Goal: Task Accomplishment & Management: Complete application form

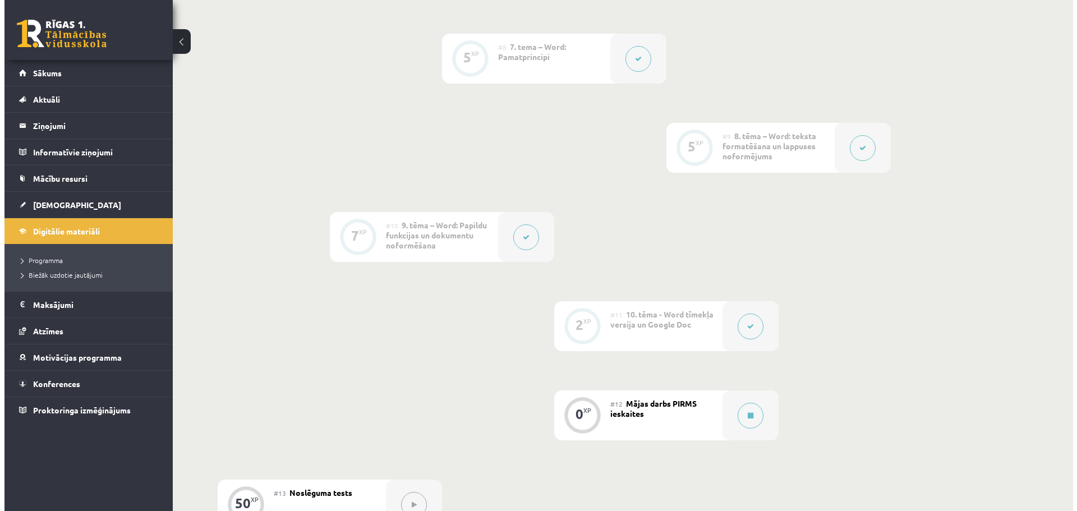
scroll to position [1066, 0]
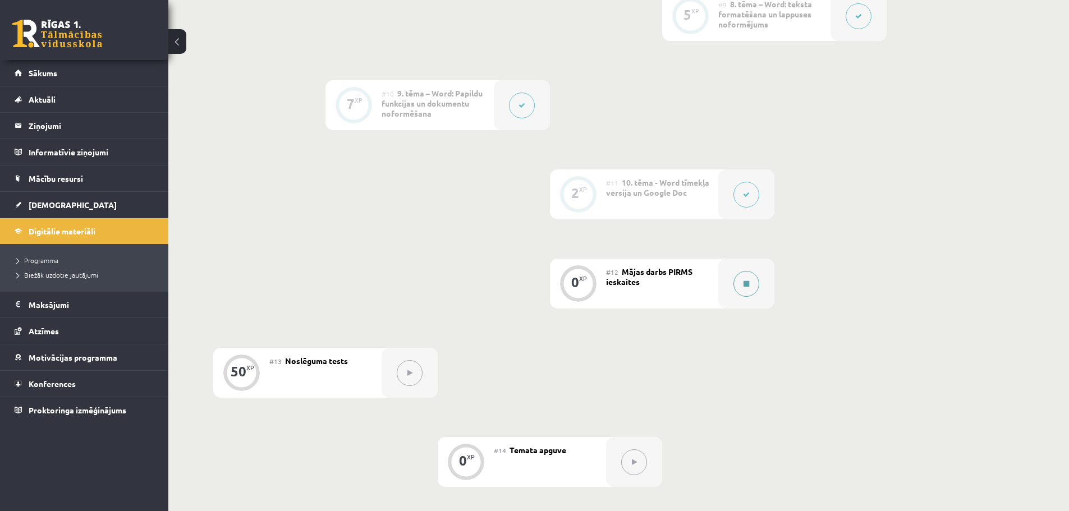
click at [738, 284] on button at bounding box center [746, 284] width 26 height 26
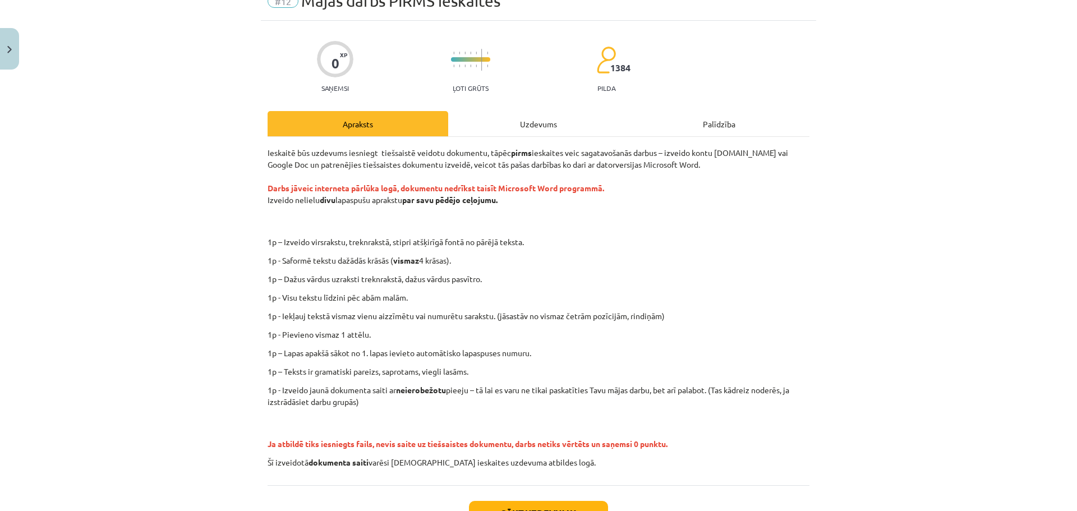
scroll to position [56, 0]
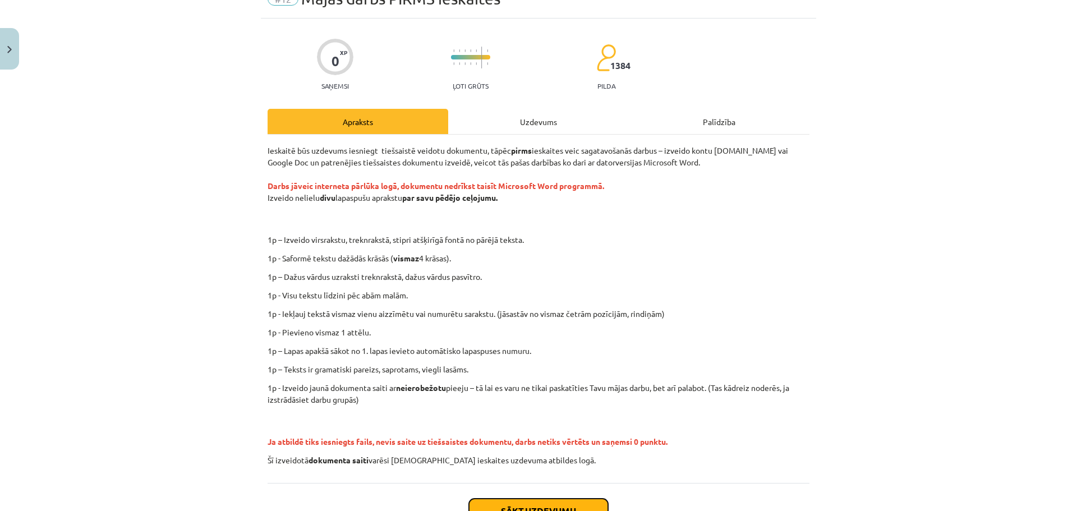
click at [542, 502] on button "Sākt uzdevumu" at bounding box center [538, 511] width 139 height 25
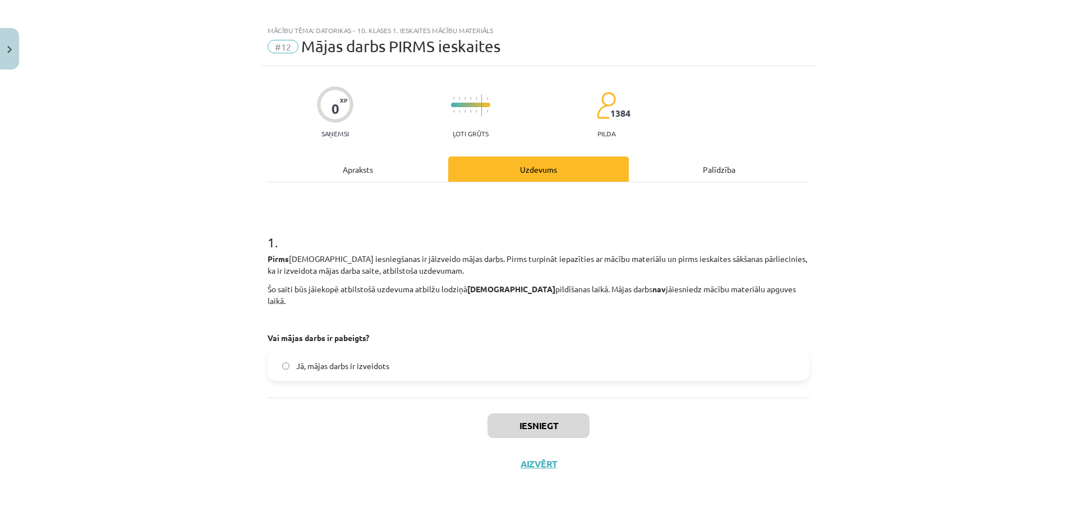
scroll to position [0, 0]
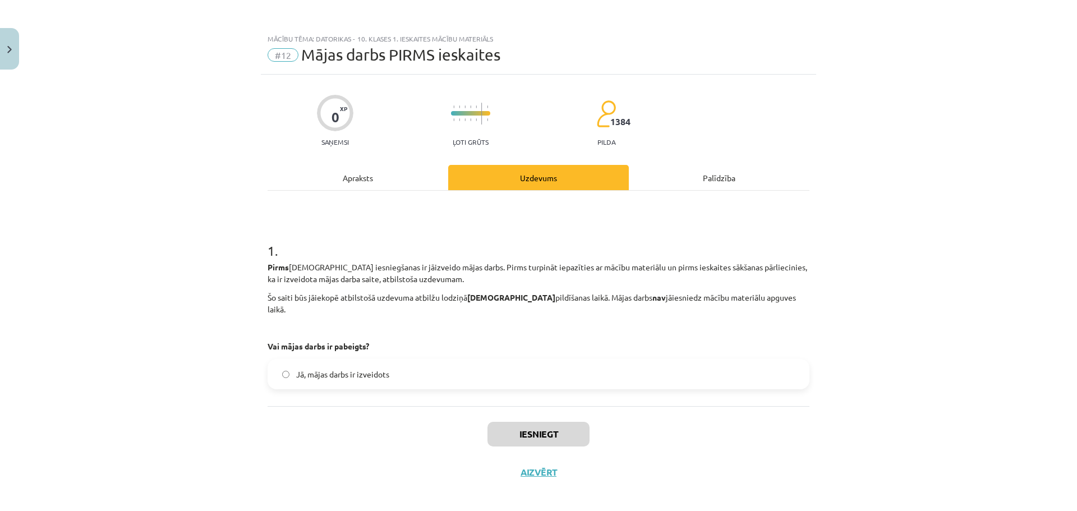
click at [282, 360] on label "Jā, mājas darbs ir izveidots" at bounding box center [539, 374] width 540 height 28
click at [522, 422] on button "Iesniegt" at bounding box center [538, 434] width 102 height 25
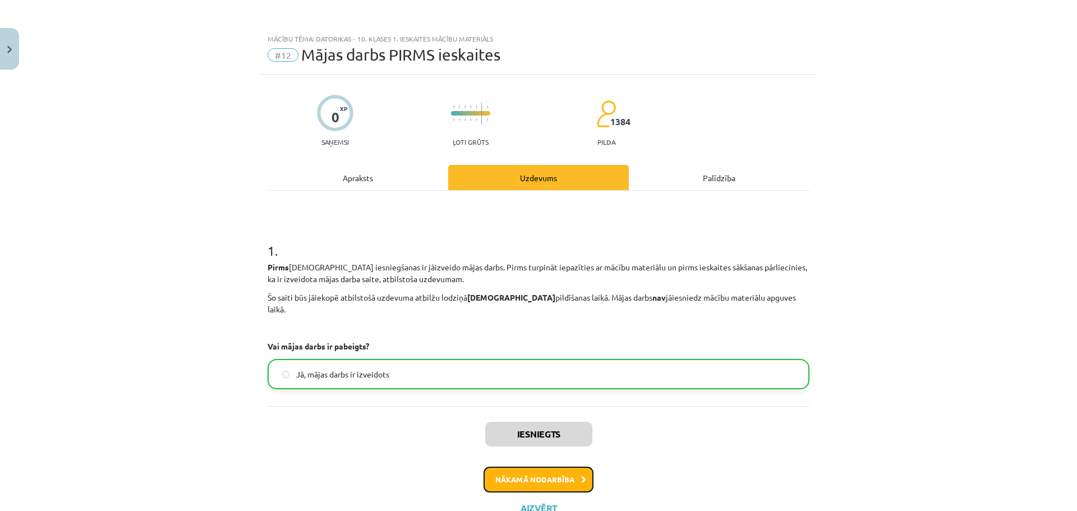
click at [544, 467] on button "Nākamā nodarbība" at bounding box center [539, 480] width 110 height 26
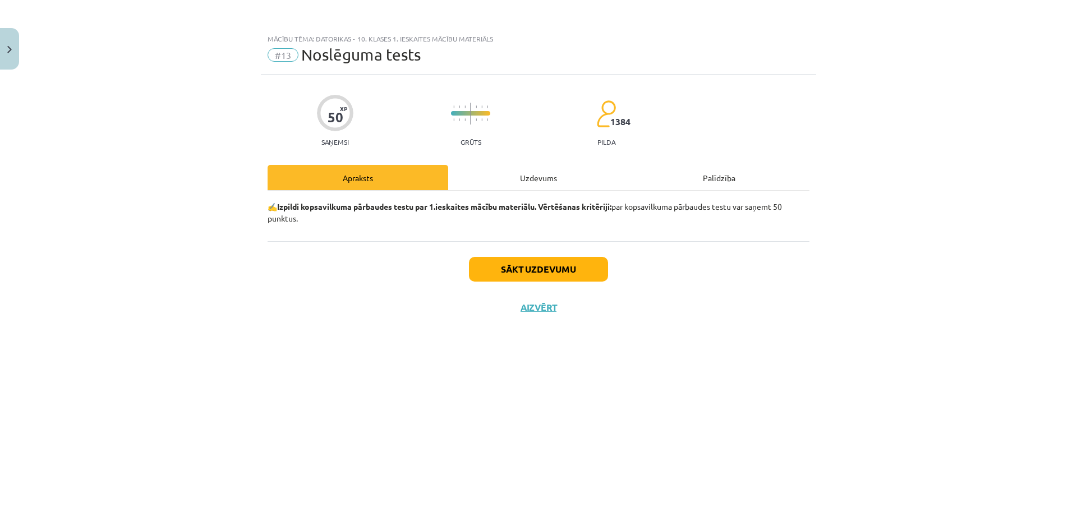
click at [539, 174] on div "Uzdevums" at bounding box center [538, 177] width 181 height 25
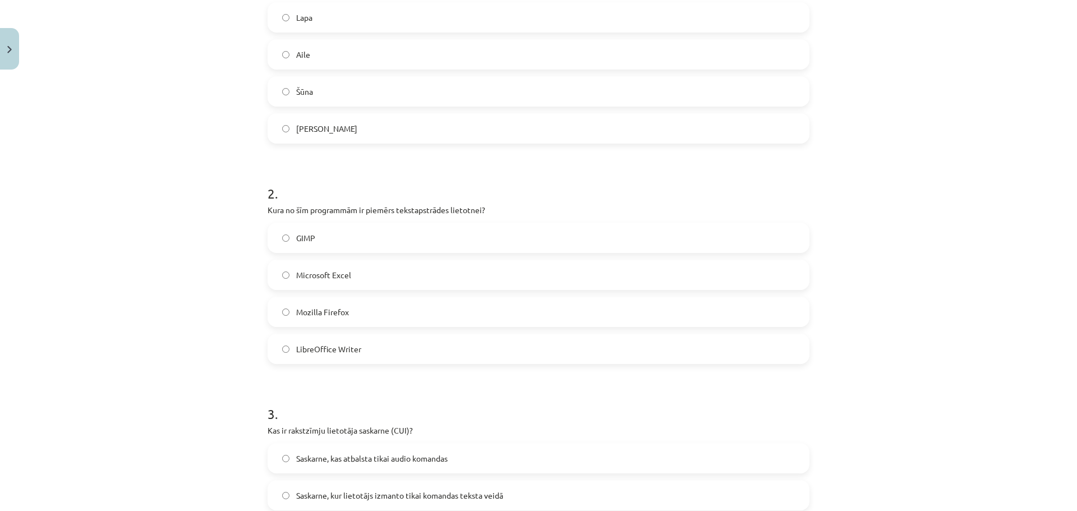
scroll to position [280, 0]
click at [281, 341] on label "LibreOffice Writer" at bounding box center [539, 346] width 540 height 28
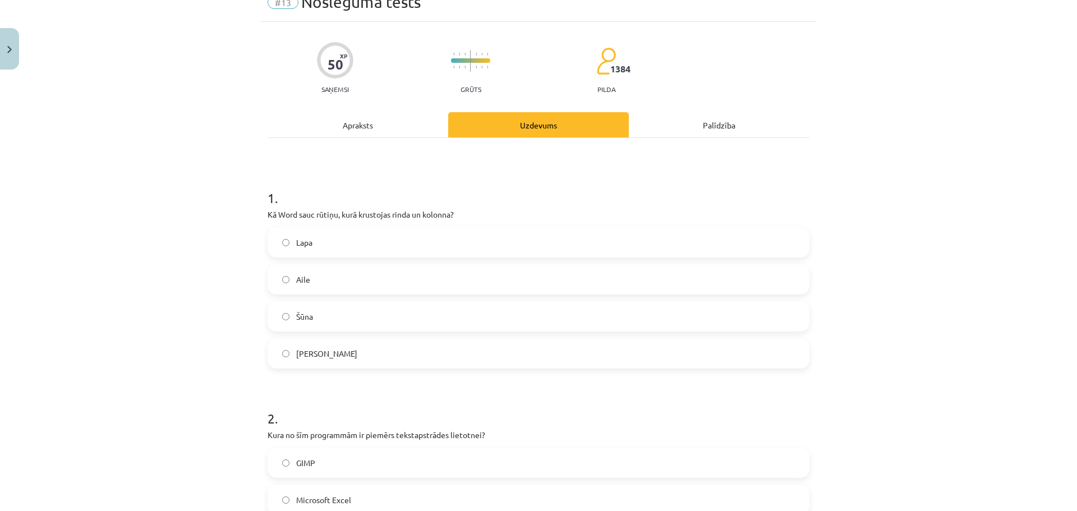
scroll to position [0, 0]
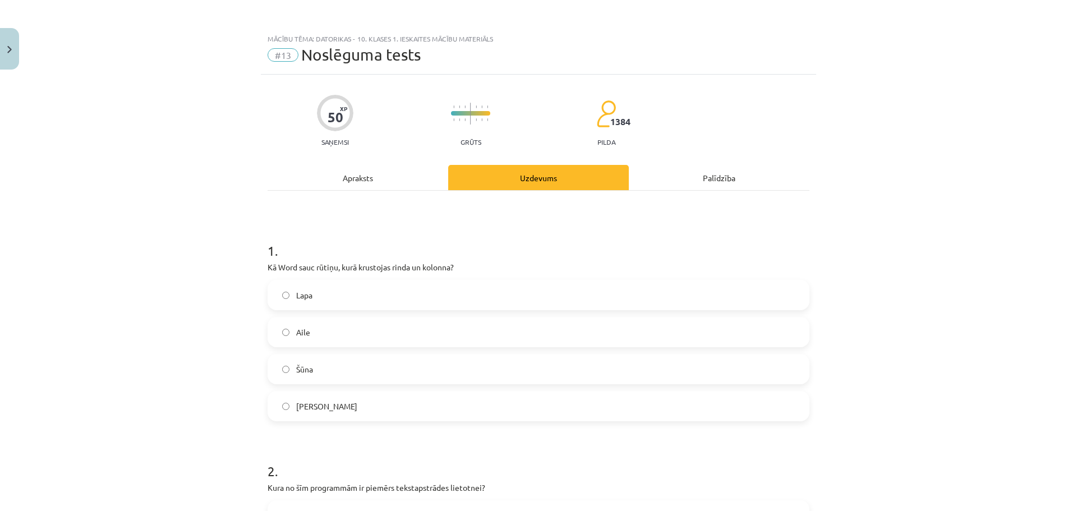
click at [350, 180] on div "Apraksts" at bounding box center [358, 177] width 181 height 25
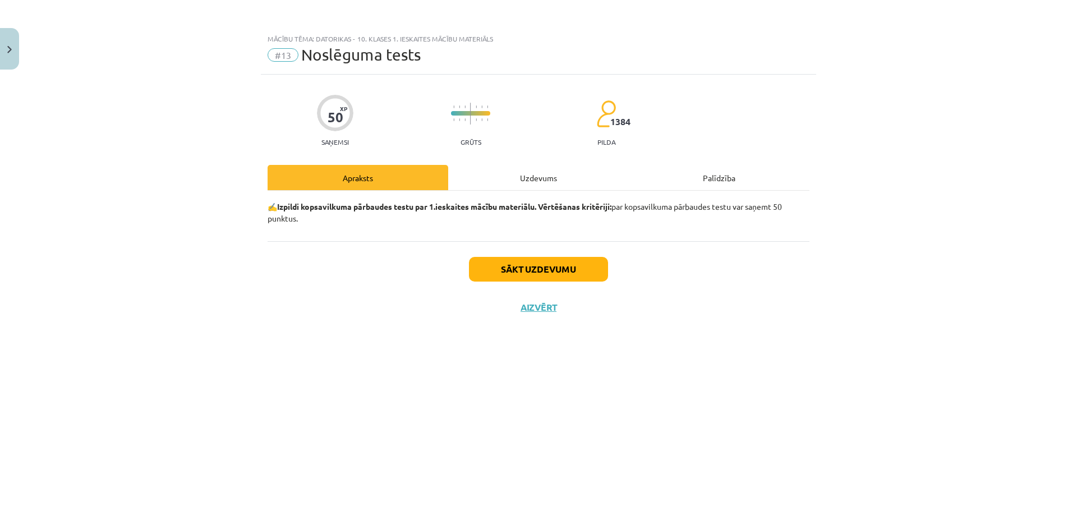
click at [530, 183] on div "Uzdevums" at bounding box center [538, 177] width 181 height 25
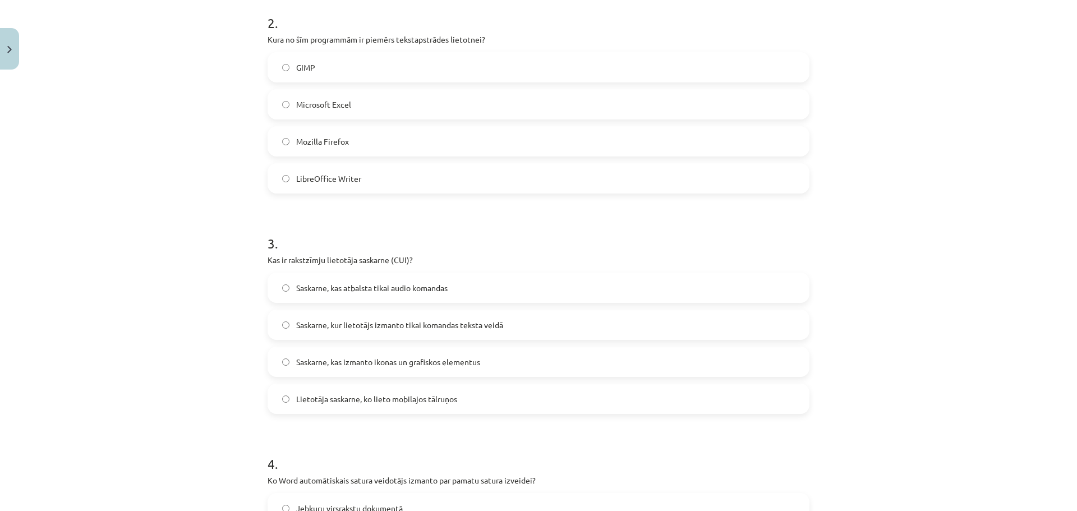
scroll to position [449, 0]
click at [319, 324] on span "Saskarne, kur lietotājs izmanto tikai komandas teksta veidā" at bounding box center [399, 325] width 207 height 12
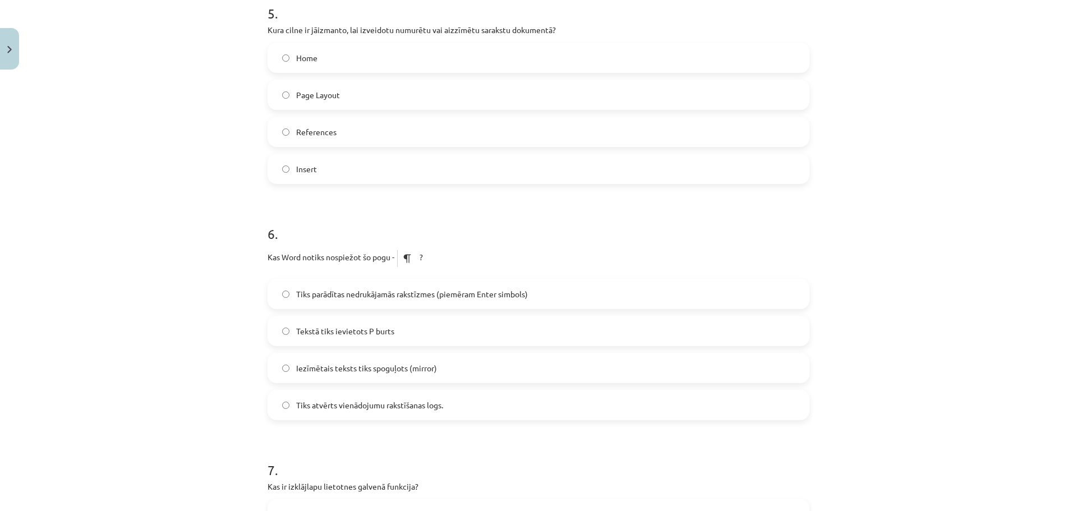
scroll to position [1122, 0]
click at [288, 330] on label "Tekstā tiks ievietots P burts" at bounding box center [539, 328] width 540 height 28
click at [358, 292] on span "Tiks parādītas nedrukājamās rakstīzmes (piemēram Enter simbols)" at bounding box center [412, 292] width 232 height 12
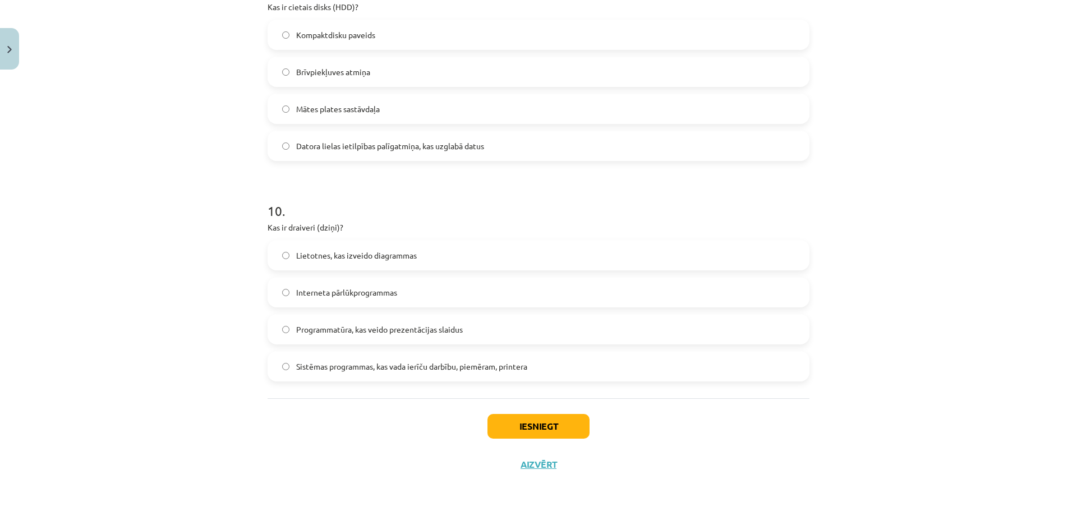
scroll to position [2003, 0]
click at [527, 428] on button "Iesniegt" at bounding box center [538, 425] width 102 height 25
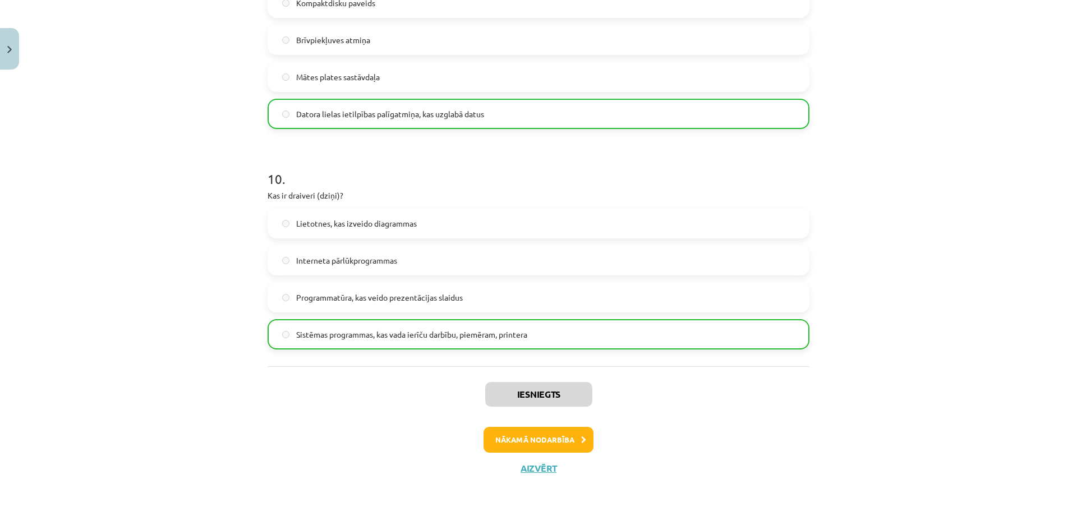
scroll to position [2039, 0]
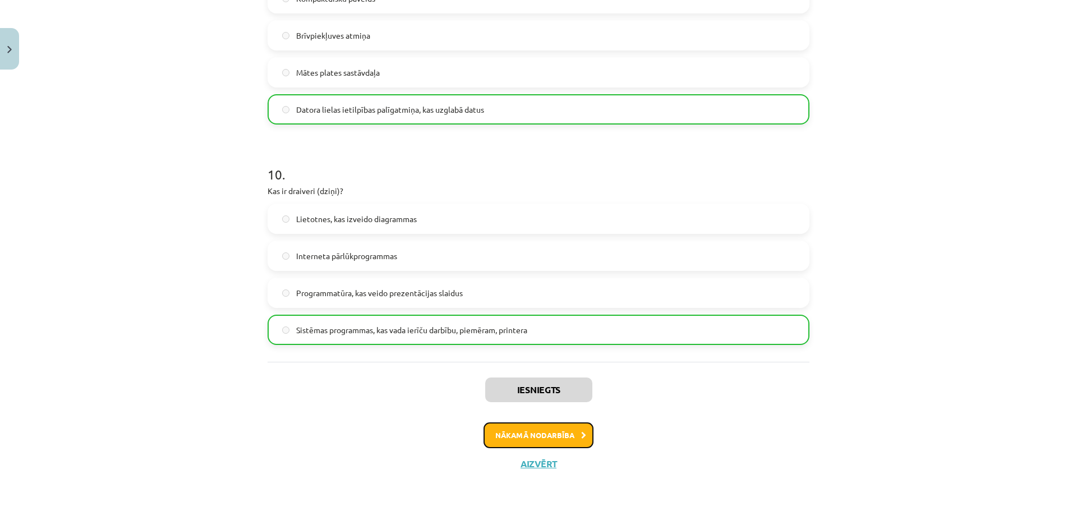
click at [492, 426] on button "Nākamā nodarbība" at bounding box center [539, 435] width 110 height 26
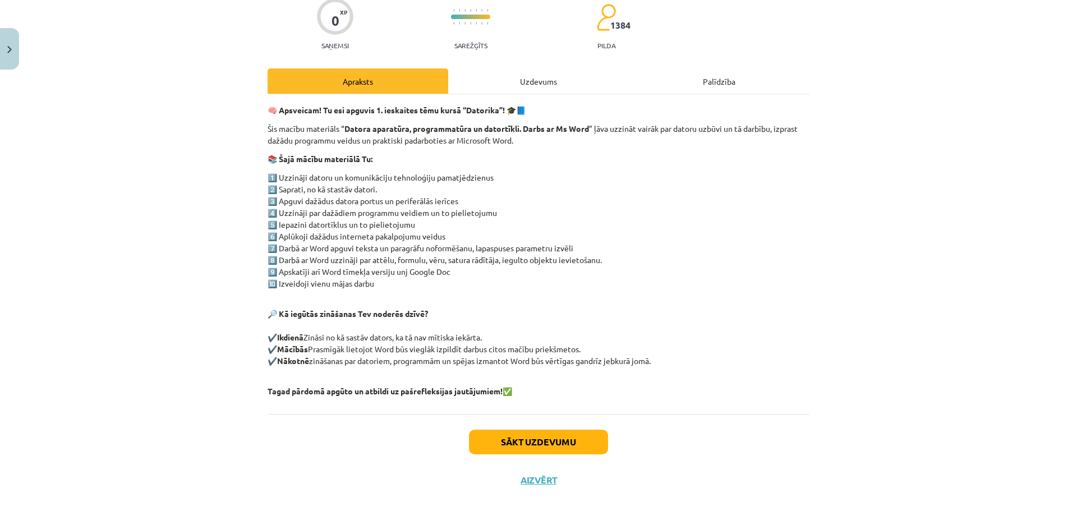
scroll to position [113, 0]
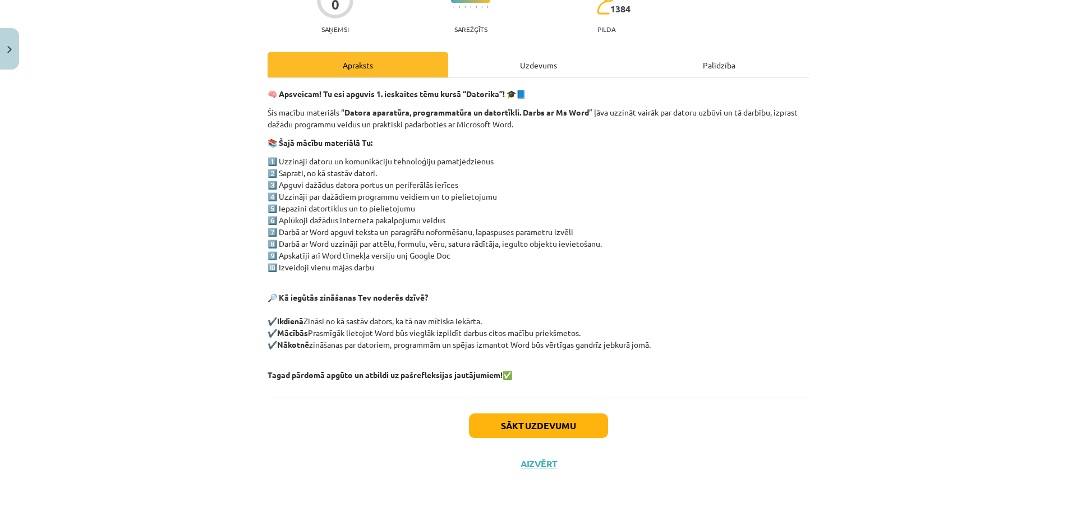
click at [531, 67] on div "Uzdevums" at bounding box center [538, 64] width 181 height 25
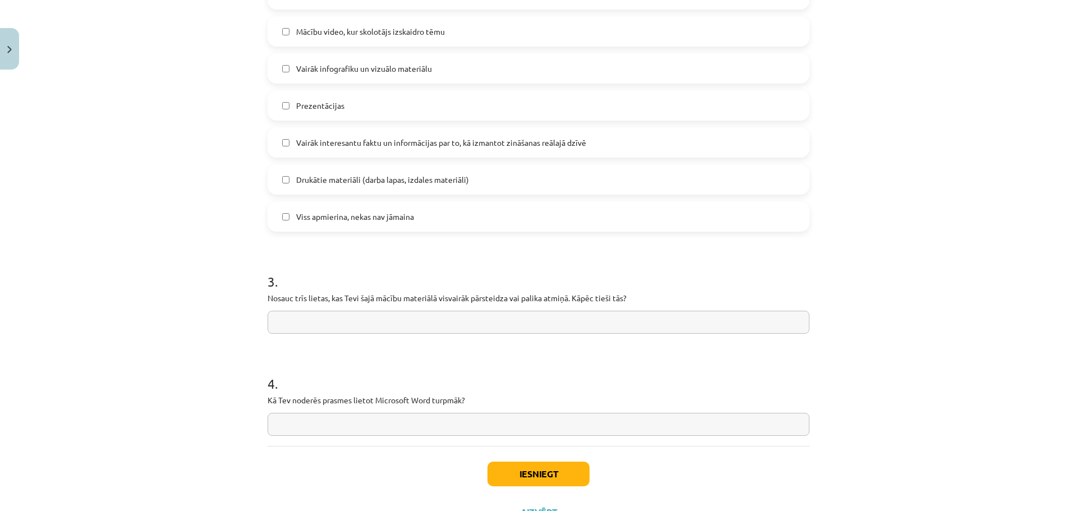
scroll to position [757, 0]
click at [286, 419] on input "text" at bounding box center [539, 422] width 542 height 23
click at [404, 421] on input "**********" at bounding box center [539, 422] width 542 height 23
click at [461, 420] on input "**********" at bounding box center [539, 422] width 542 height 23
type input "**********"
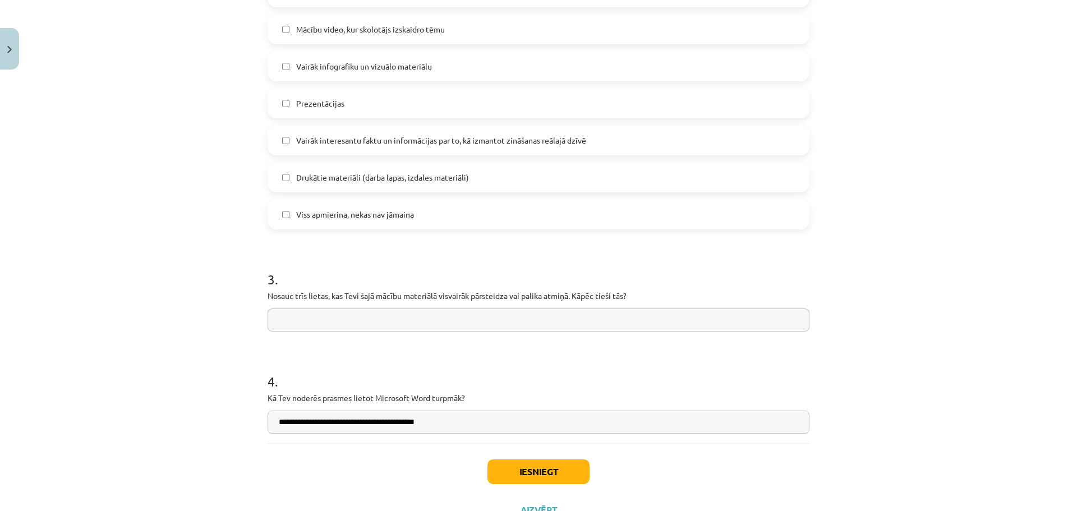
click at [285, 321] on input "text" at bounding box center [539, 320] width 542 height 23
click at [565, 463] on button "Iesniegt" at bounding box center [538, 471] width 102 height 25
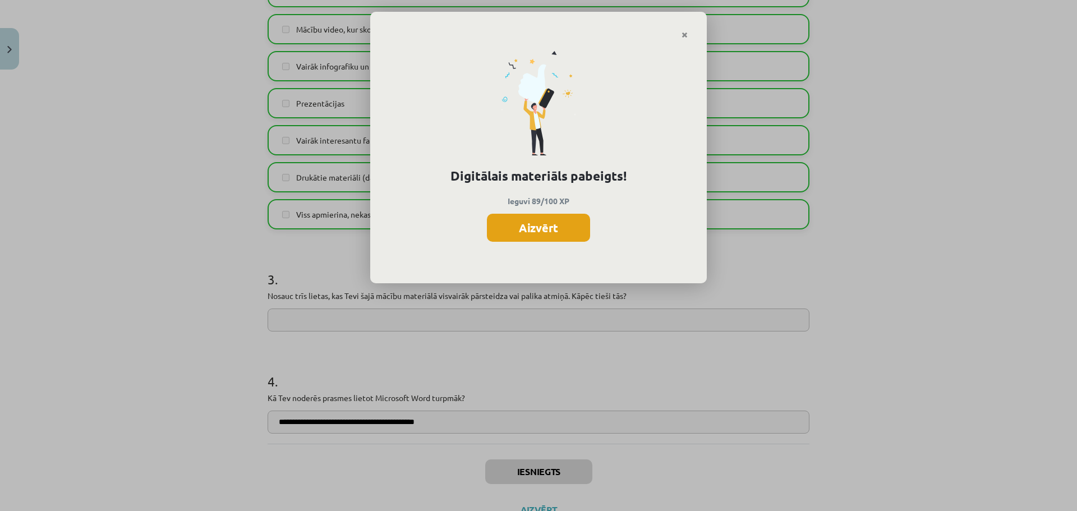
click at [506, 232] on button "Aizvērt" at bounding box center [538, 228] width 103 height 28
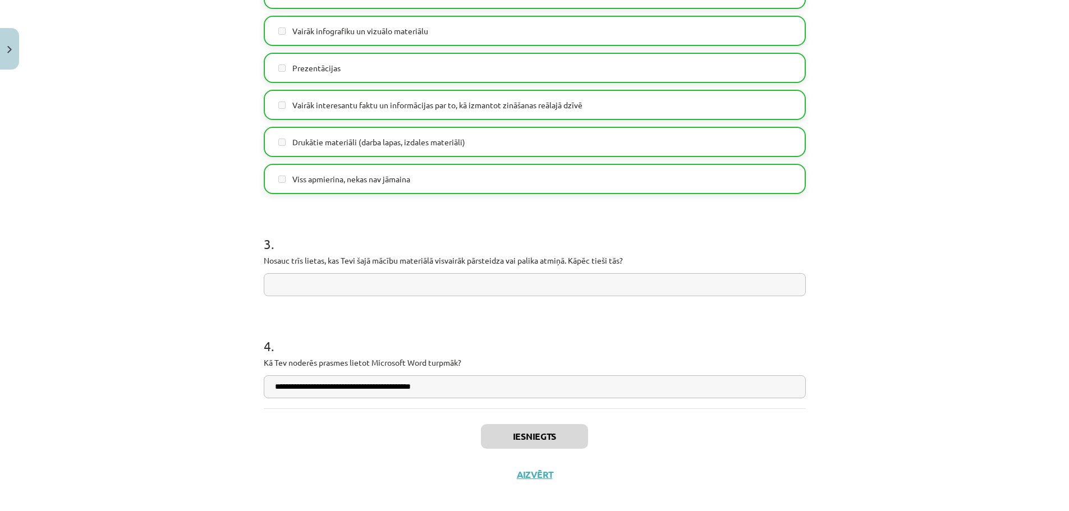
scroll to position [803, 0]
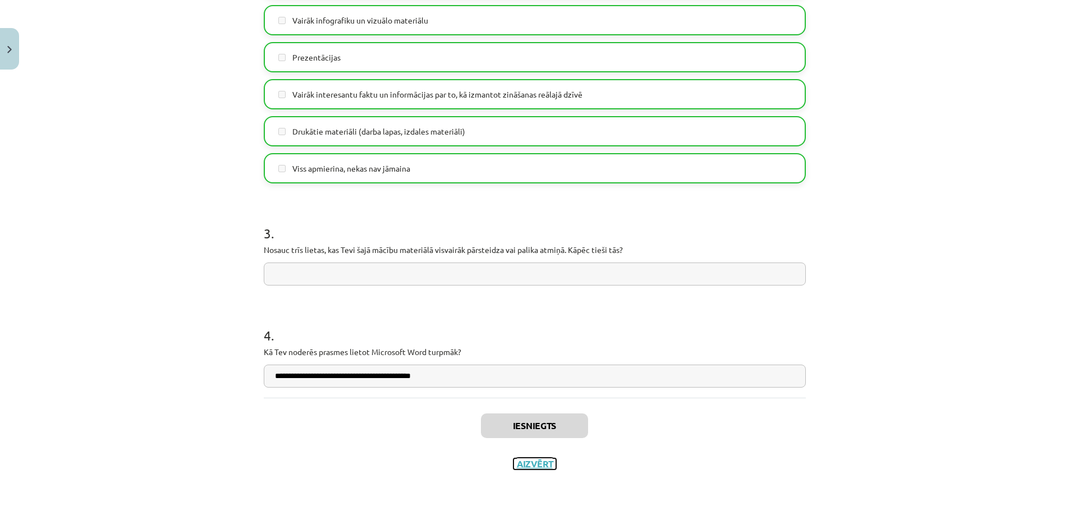
click at [528, 462] on button "Aizvērt" at bounding box center [534, 463] width 43 height 11
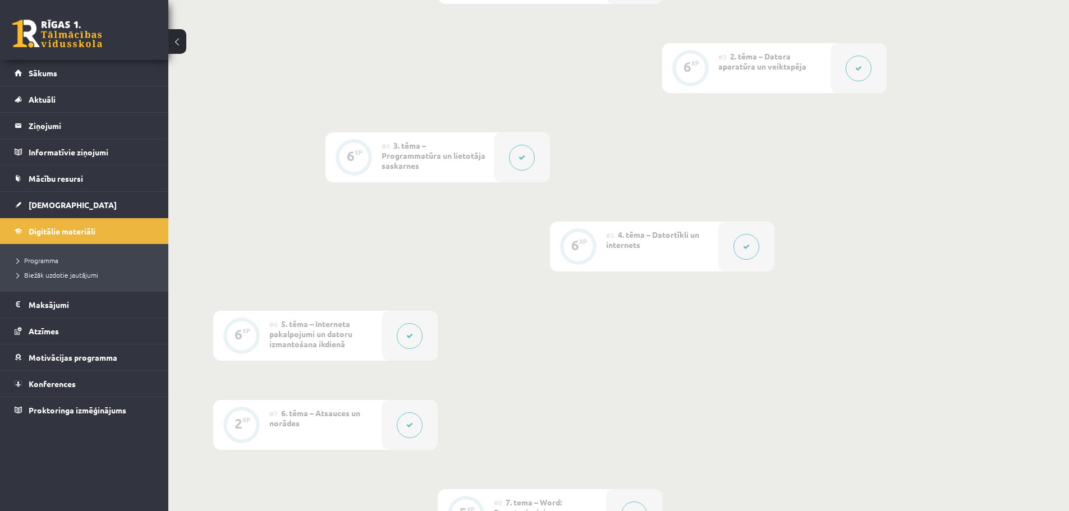
scroll to position [452, 0]
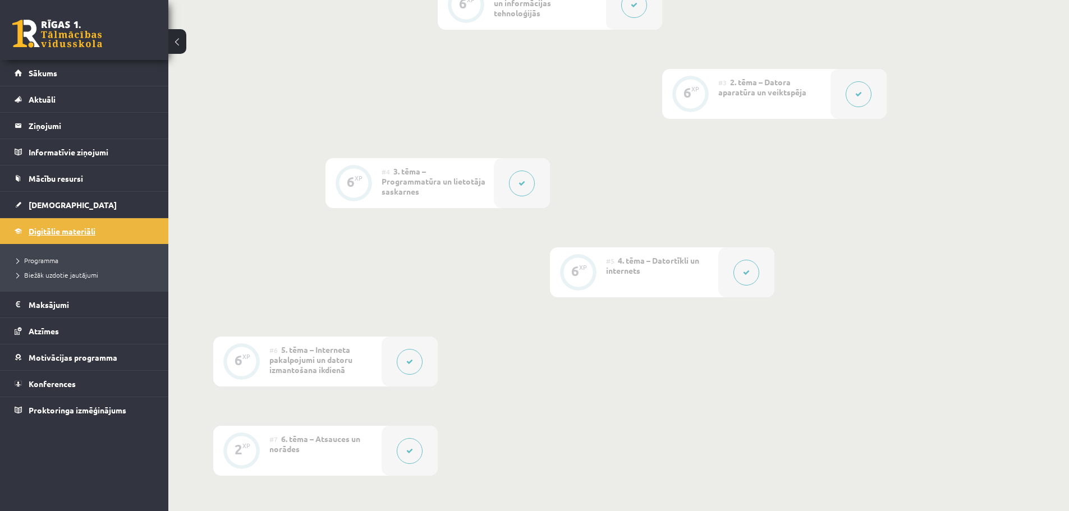
click at [94, 236] on link "Digitālie materiāli" at bounding box center [85, 231] width 140 height 26
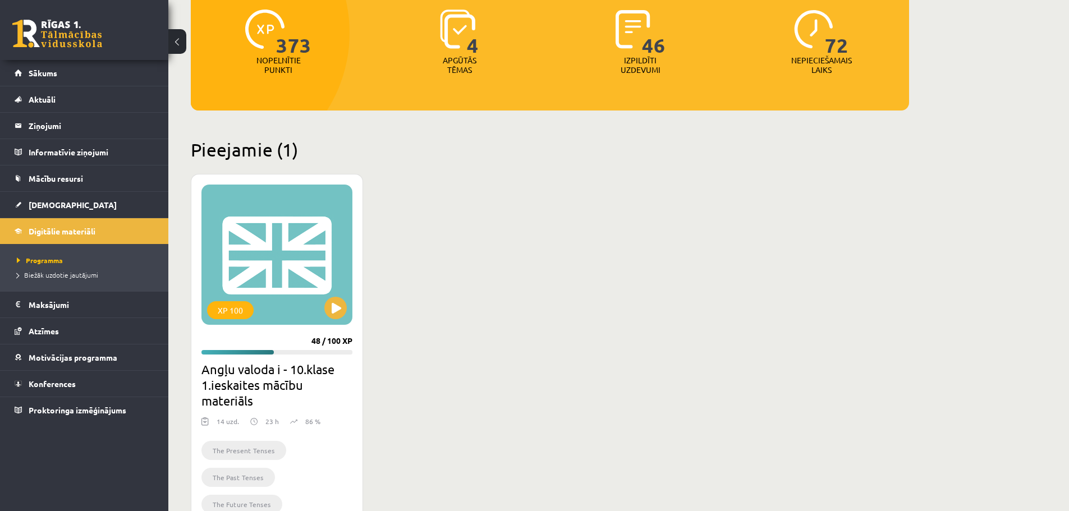
scroll to position [224, 0]
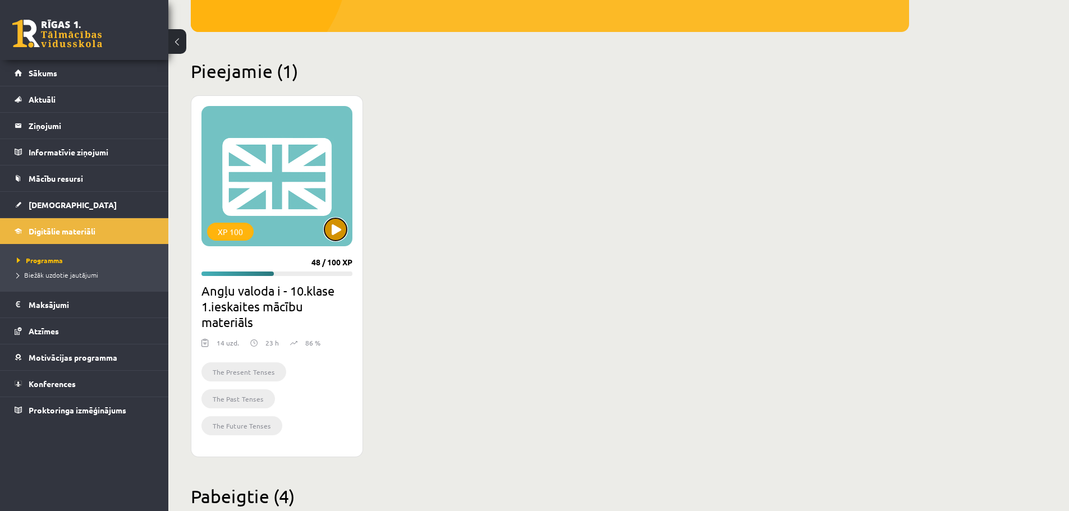
click at [334, 233] on button at bounding box center [335, 229] width 22 height 22
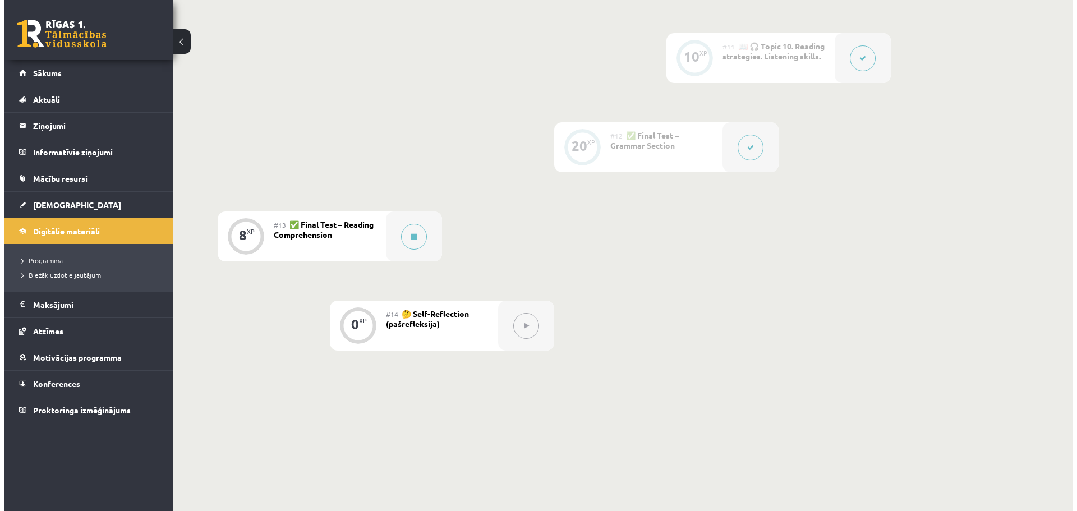
scroll to position [1178, 0]
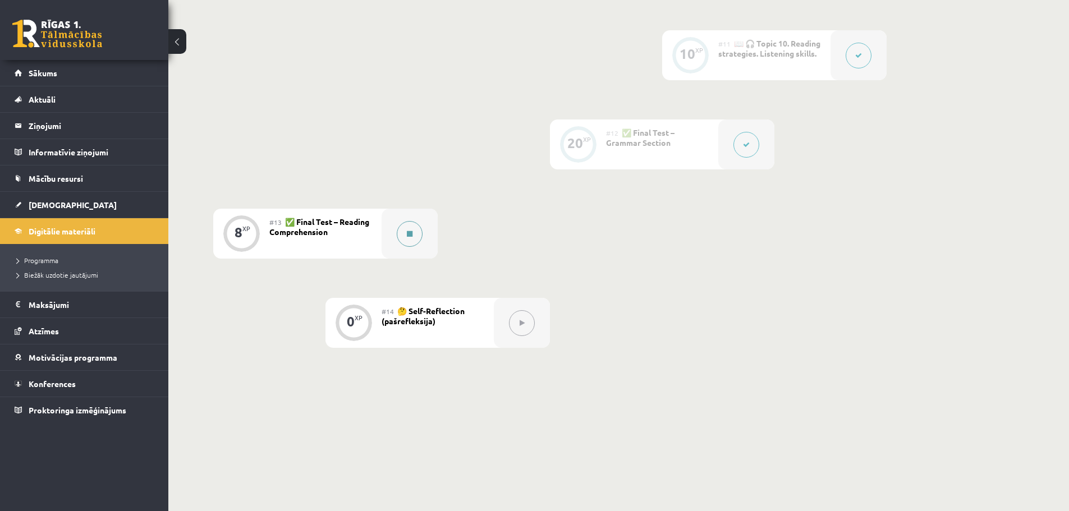
click at [413, 234] on button at bounding box center [410, 234] width 26 height 26
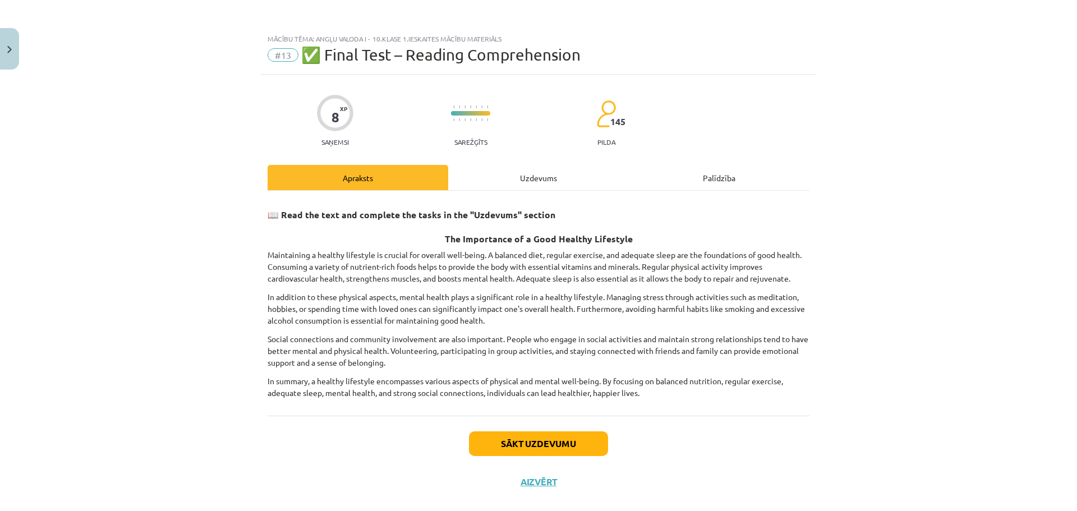
click at [544, 180] on div "Uzdevums" at bounding box center [538, 177] width 181 height 25
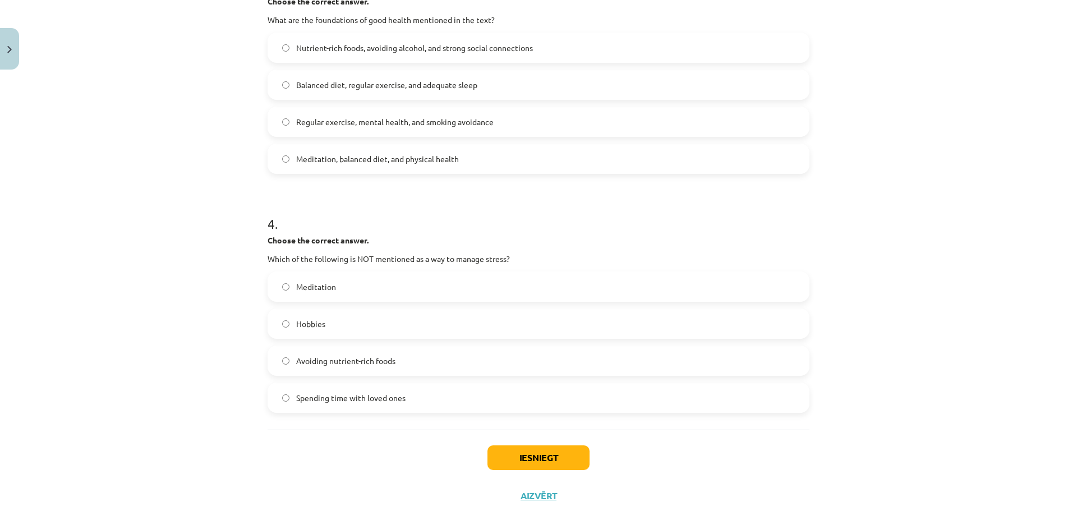
scroll to position [628, 0]
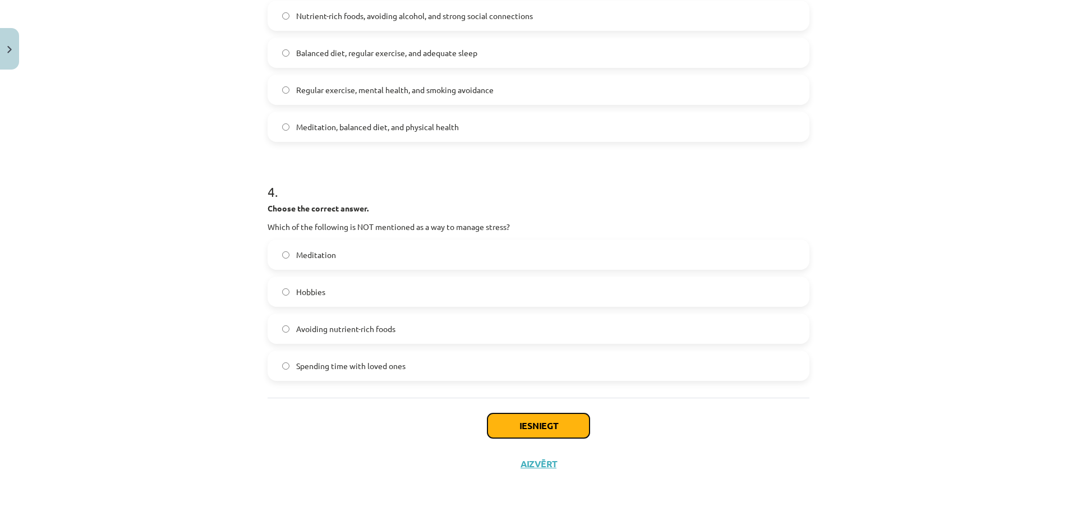
click at [546, 418] on button "Iesniegt" at bounding box center [538, 425] width 102 height 25
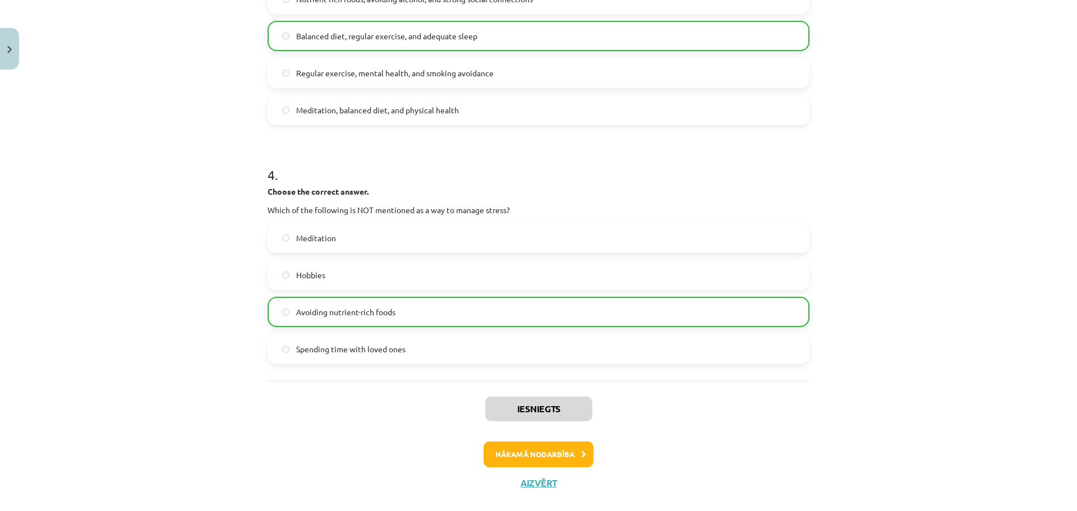
scroll to position [664, 0]
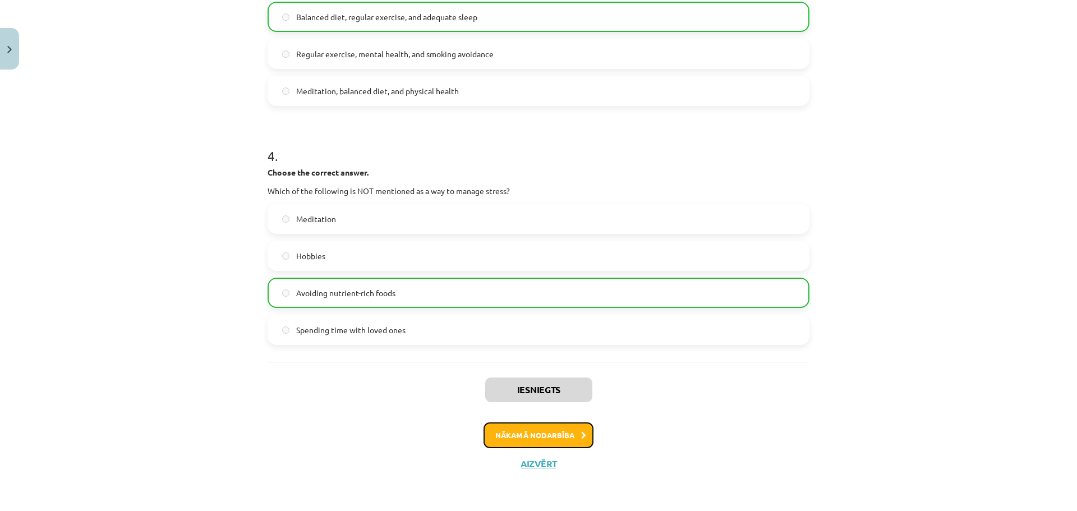
click at [533, 431] on button "Nākamā nodarbība" at bounding box center [539, 435] width 110 height 26
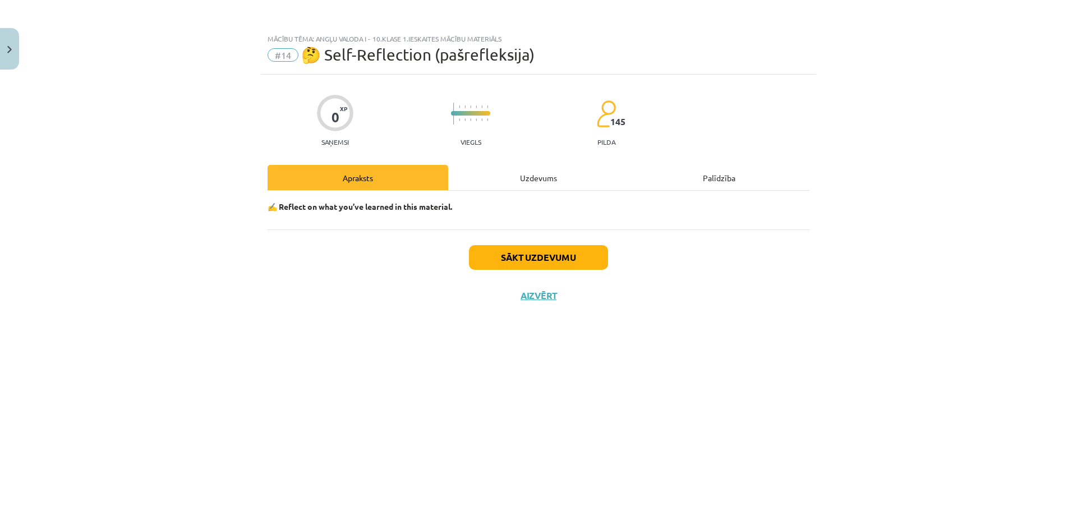
scroll to position [0, 0]
click at [528, 182] on div "Uzdevums" at bounding box center [538, 177] width 181 height 25
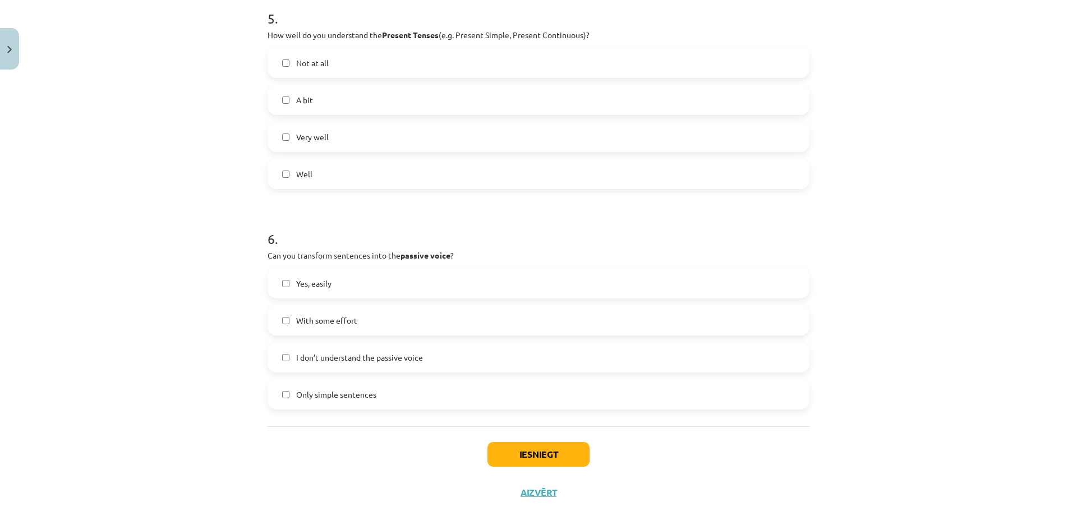
scroll to position [1106, 0]
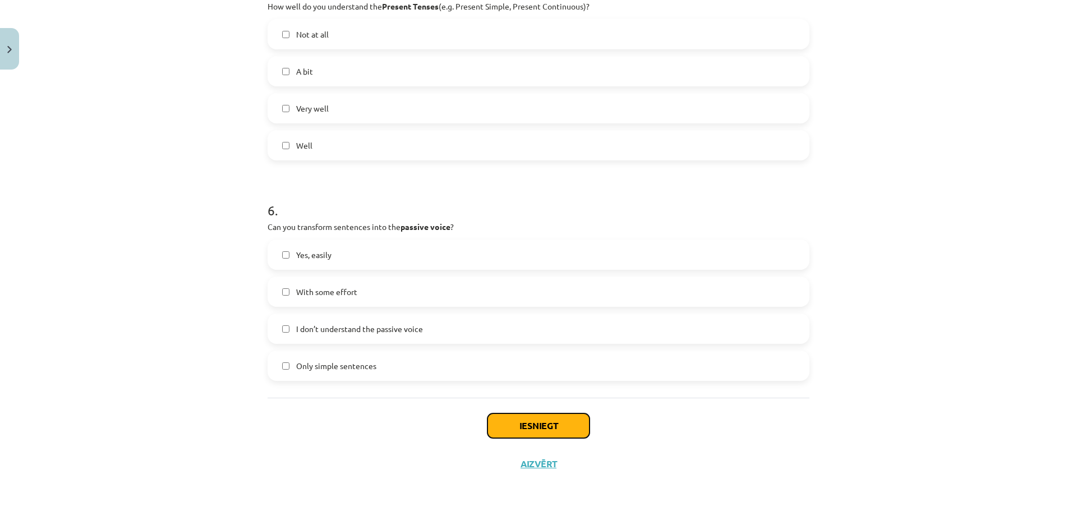
click at [556, 426] on button "Iesniegt" at bounding box center [538, 425] width 102 height 25
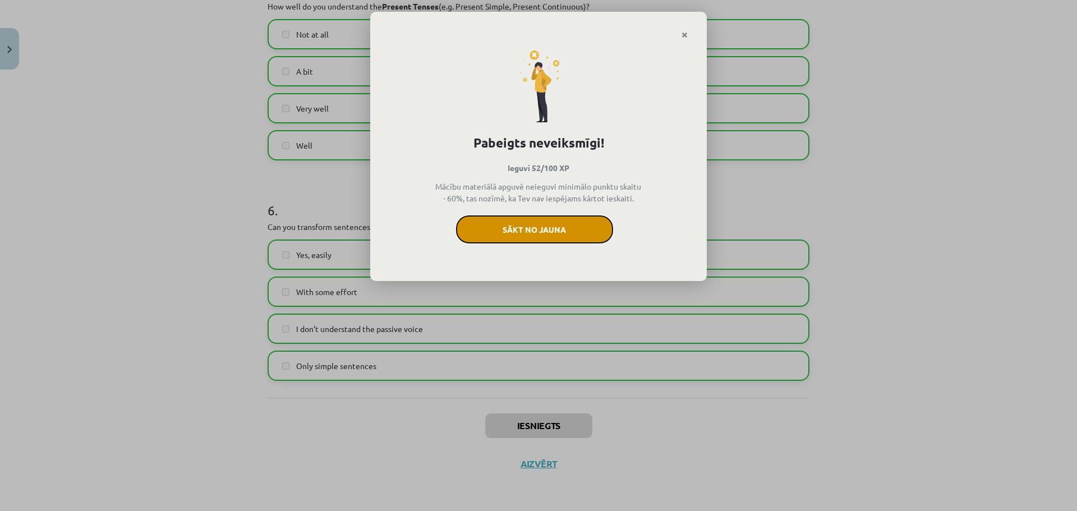
click at [495, 233] on button "Sākt no jauna" at bounding box center [534, 229] width 157 height 28
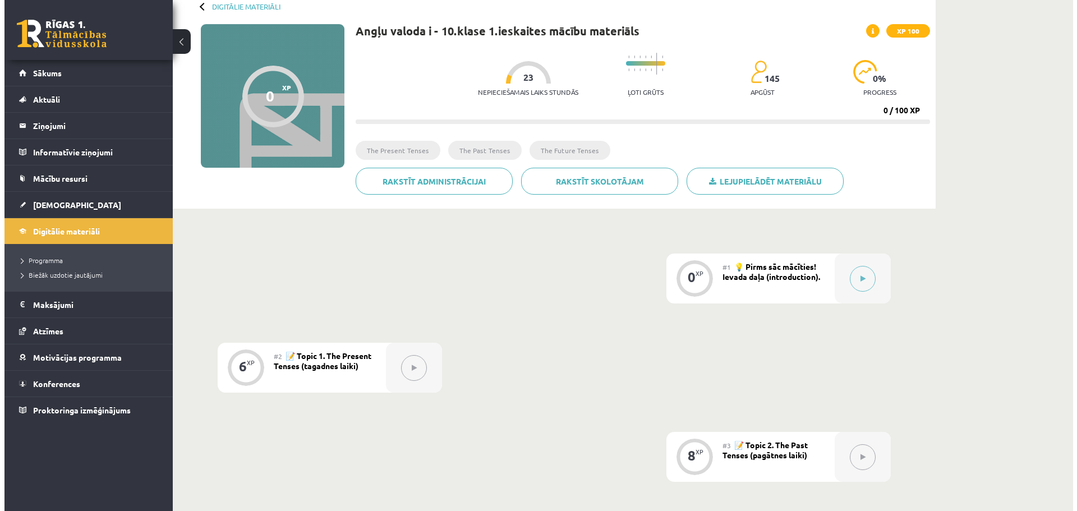
scroll to position [55, 0]
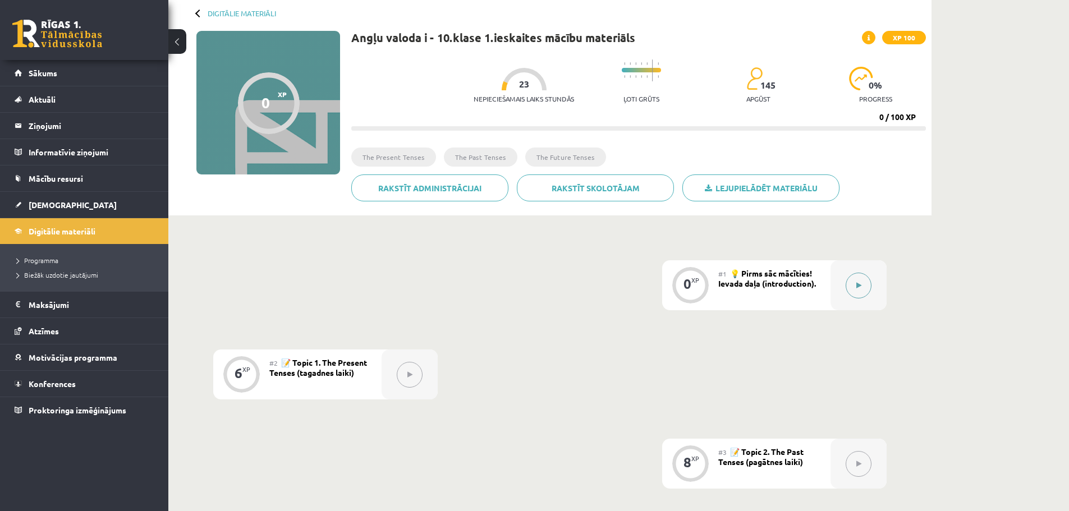
click at [861, 283] on icon at bounding box center [858, 285] width 5 height 7
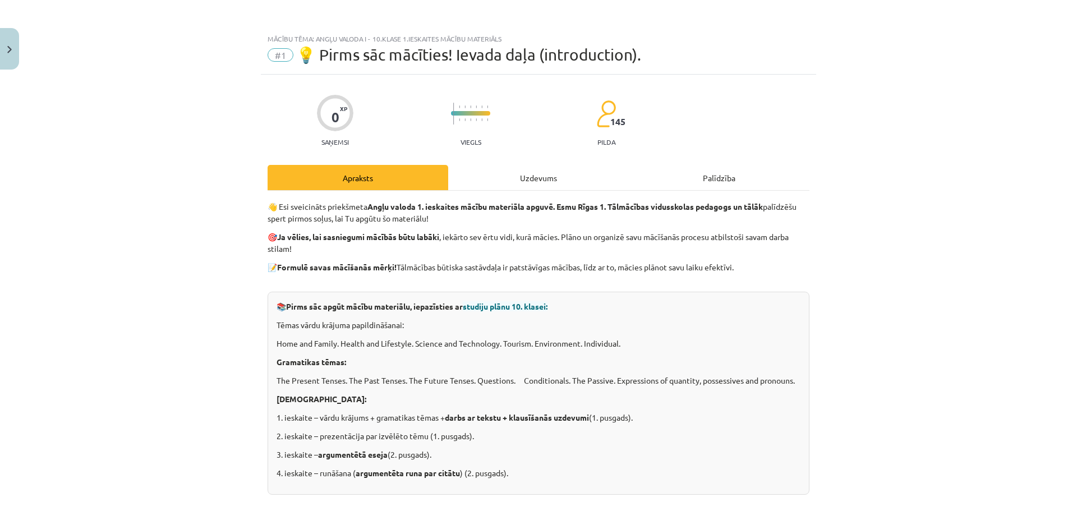
click at [541, 180] on div "Uzdevums" at bounding box center [538, 177] width 181 height 25
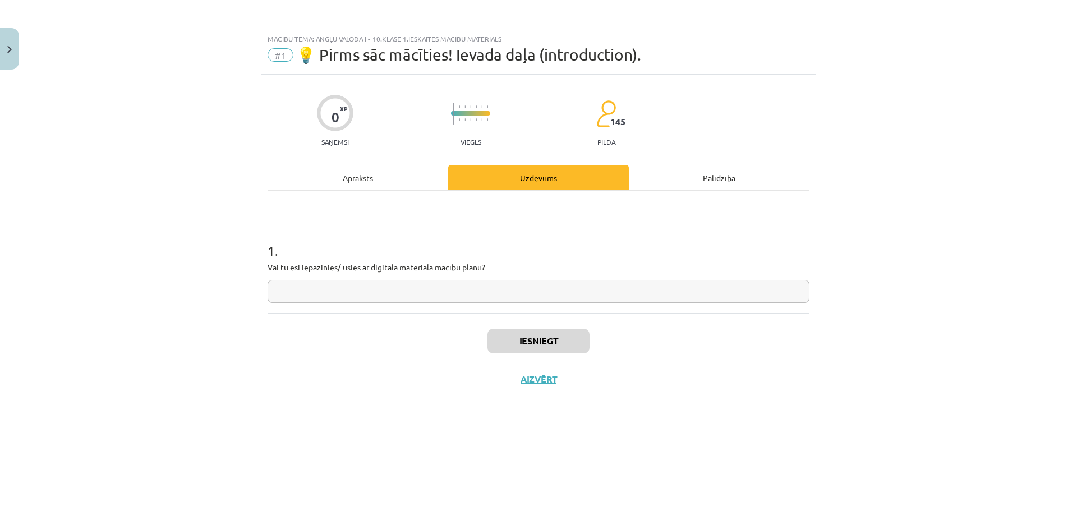
click at [374, 283] on input "text" at bounding box center [539, 291] width 542 height 23
type input "***"
click at [502, 337] on button "Iesniegt" at bounding box center [538, 341] width 102 height 25
click at [541, 387] on button "Nākamā nodarbība" at bounding box center [539, 387] width 110 height 26
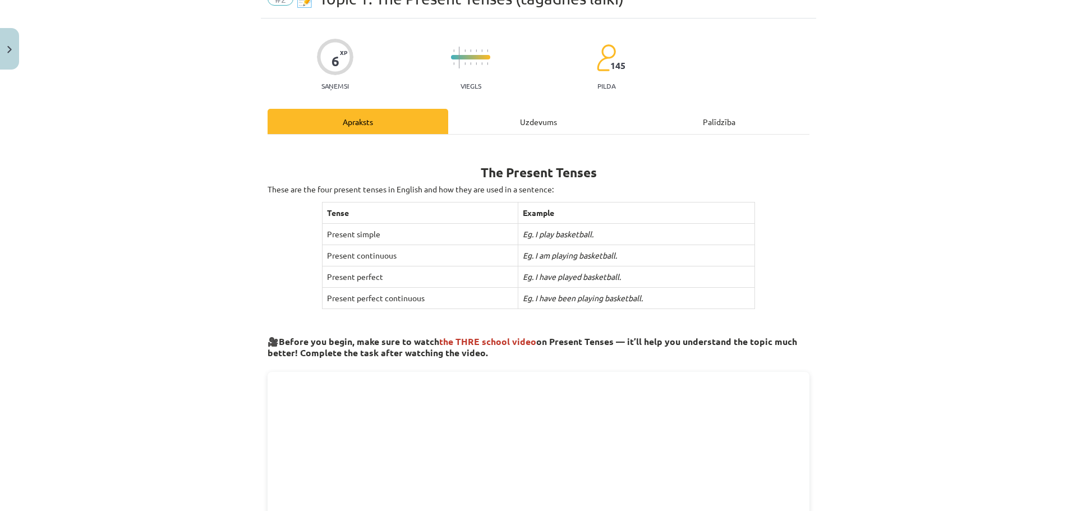
click at [539, 127] on div "Uzdevums" at bounding box center [538, 121] width 181 height 25
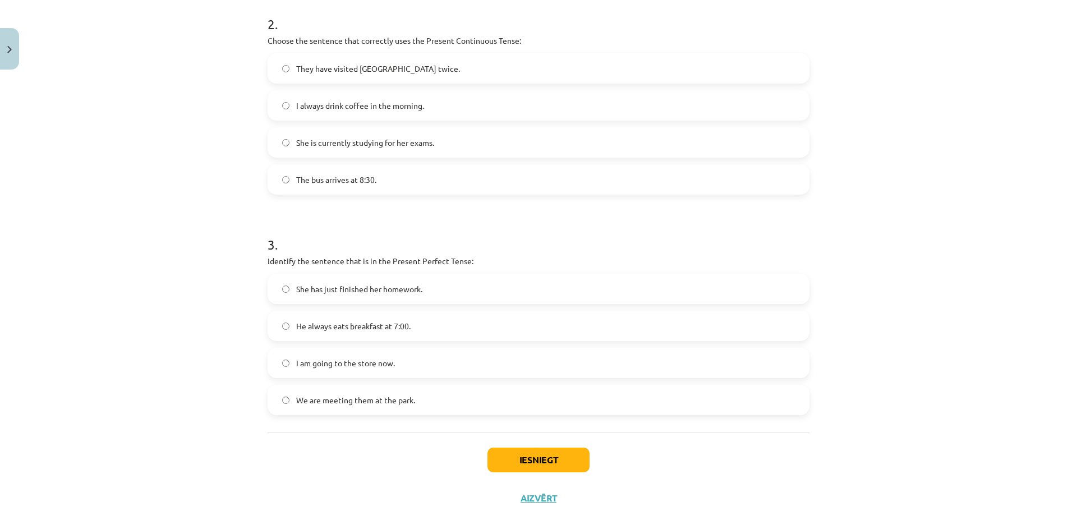
scroll to position [481, 0]
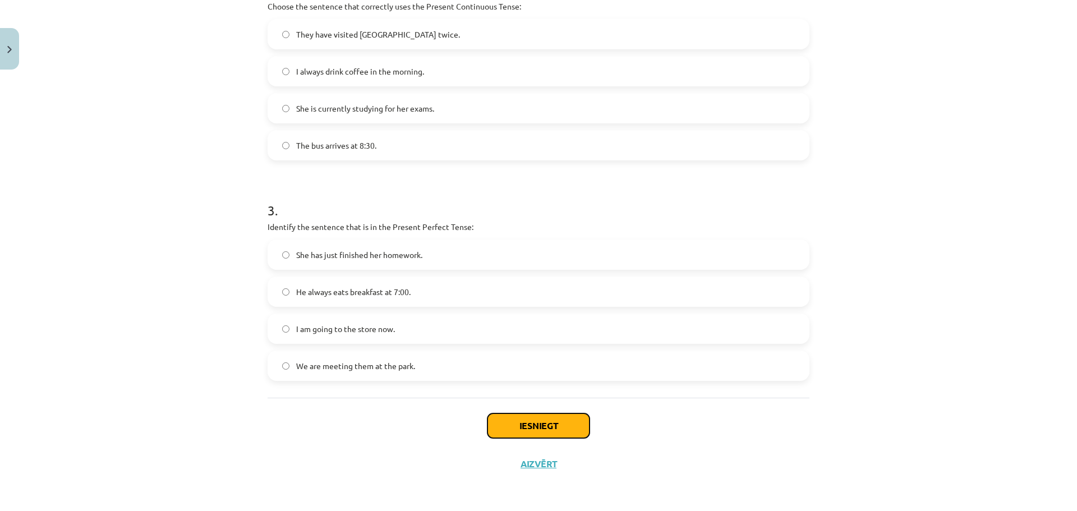
click at [519, 424] on button "Iesniegt" at bounding box center [538, 425] width 102 height 25
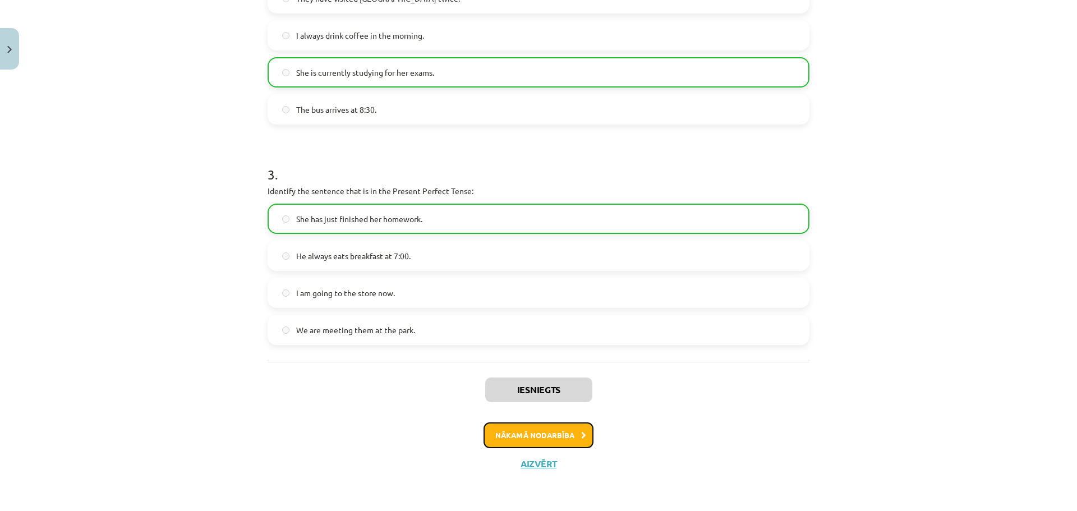
click at [512, 435] on button "Nākamā nodarbība" at bounding box center [539, 435] width 110 height 26
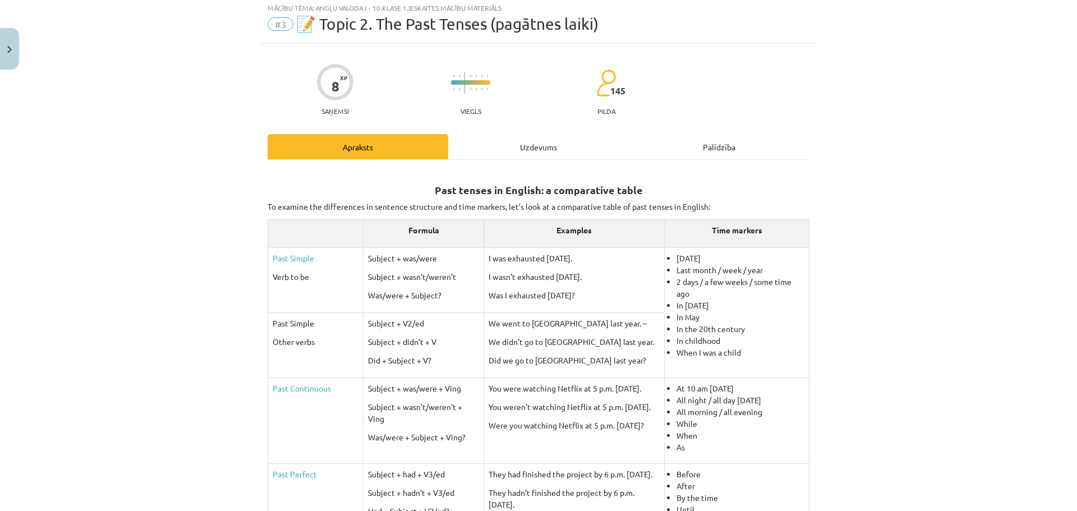
scroll to position [28, 0]
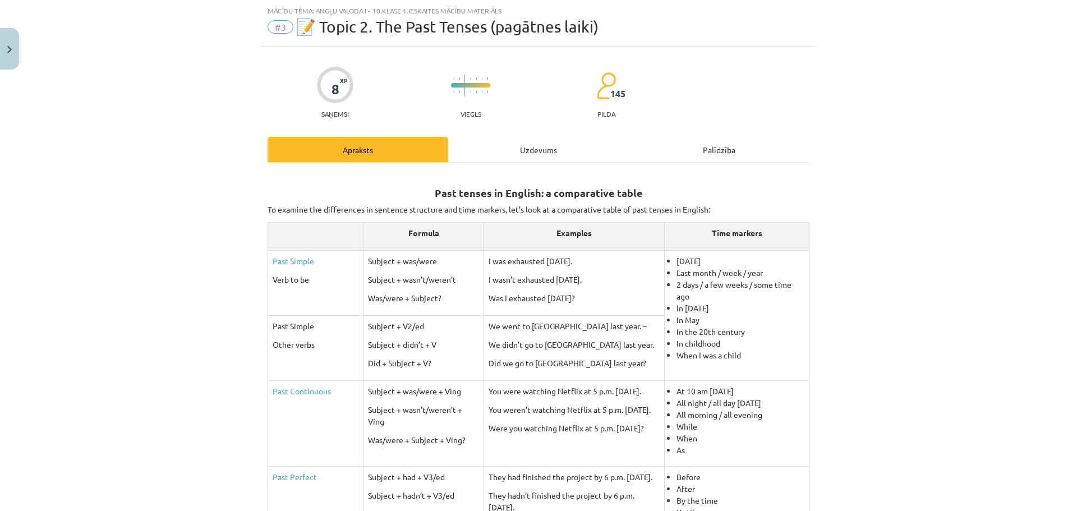
click at [523, 151] on div "Uzdevums" at bounding box center [538, 149] width 181 height 25
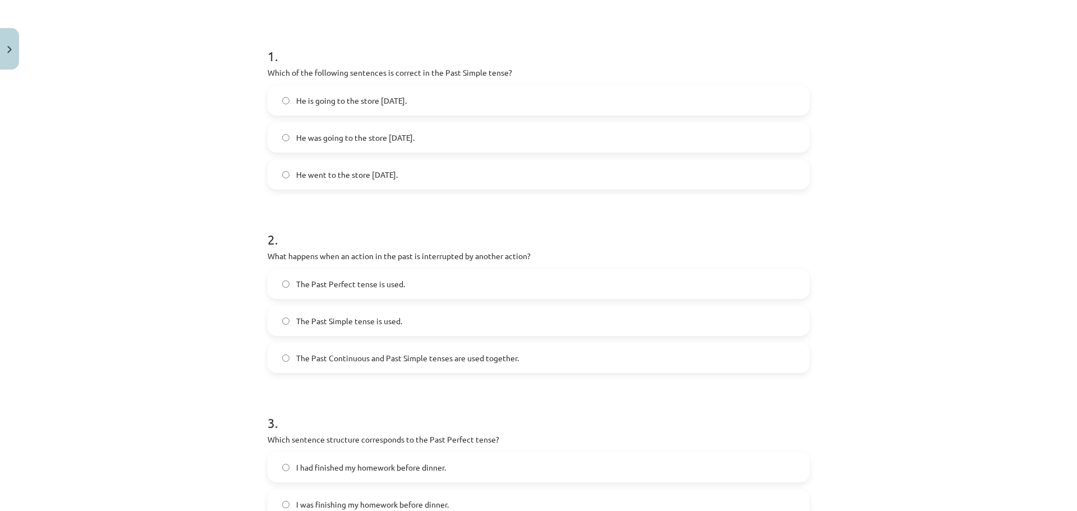
scroll to position [196, 0]
click at [286, 357] on label "The Past Continuous and Past Simple tenses are used together." at bounding box center [539, 356] width 540 height 28
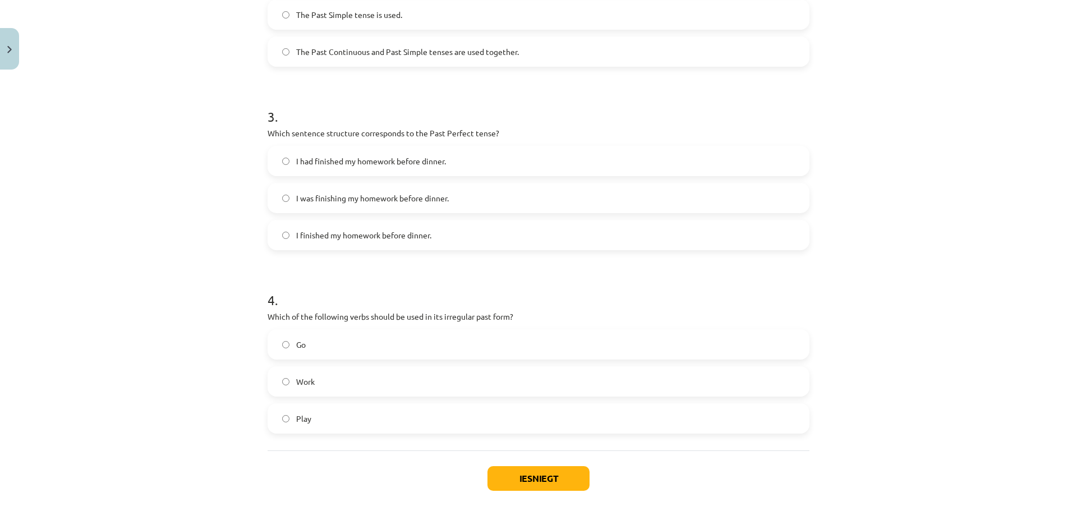
scroll to position [554, 0]
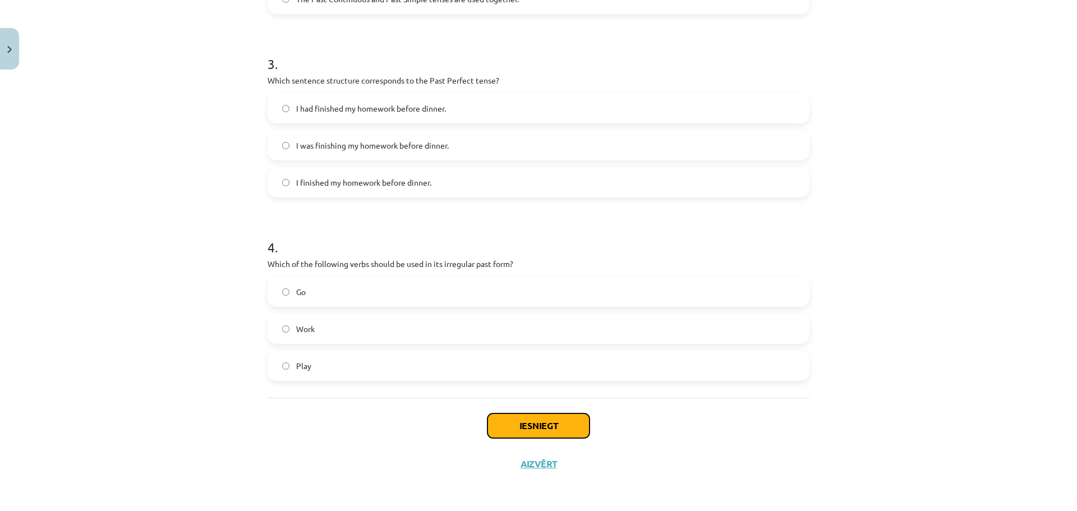
click at [537, 423] on button "Iesniegt" at bounding box center [538, 425] width 102 height 25
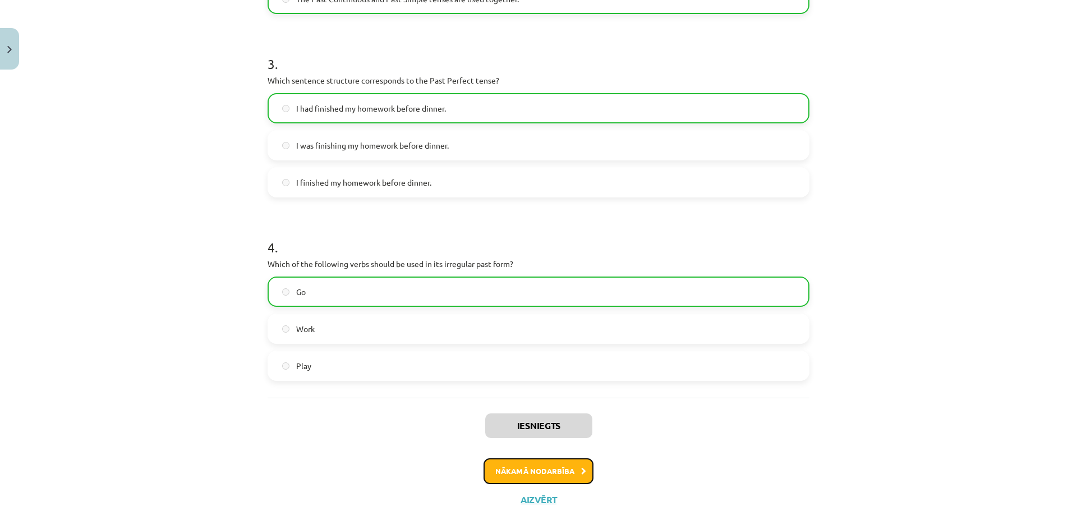
click at [515, 467] on button "Nākamā nodarbība" at bounding box center [539, 471] width 110 height 26
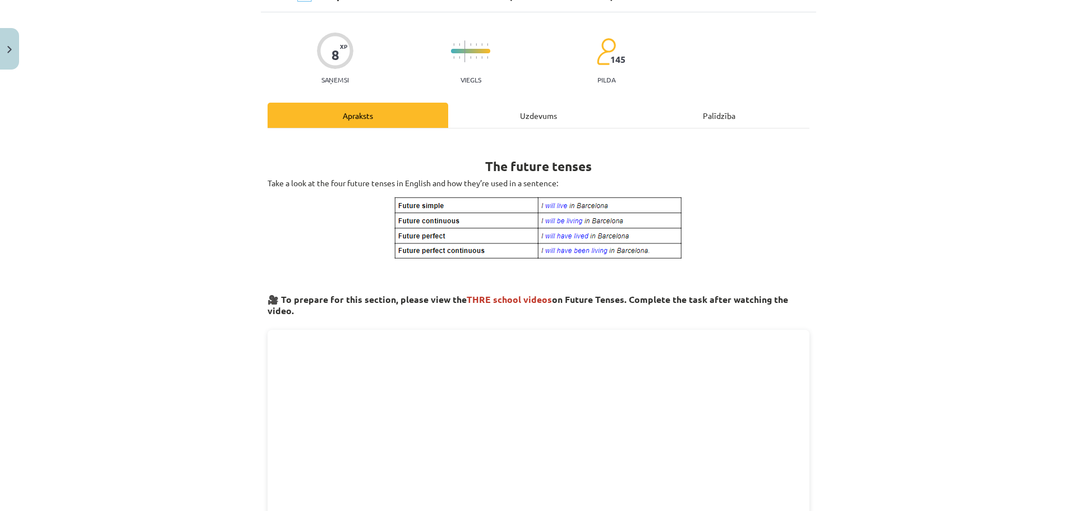
scroll to position [28, 0]
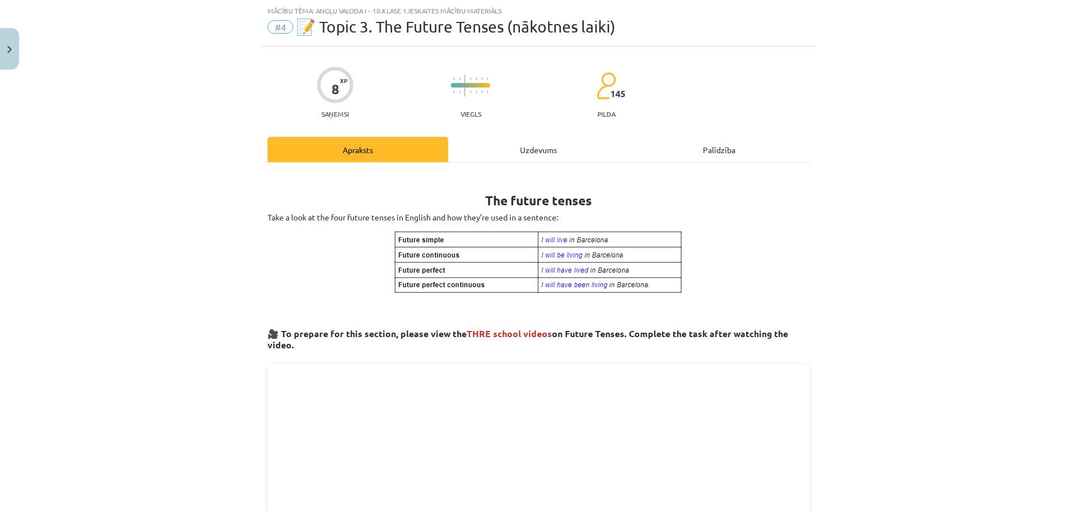
click at [532, 151] on div "Uzdevums" at bounding box center [538, 149] width 181 height 25
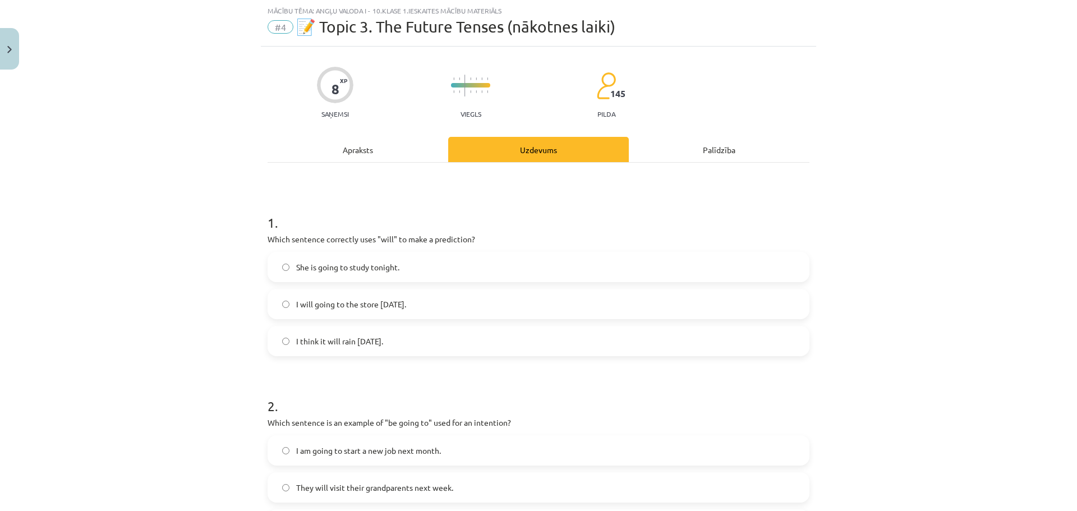
click at [286, 341] on label "I think it will rain tomorrow." at bounding box center [539, 341] width 540 height 28
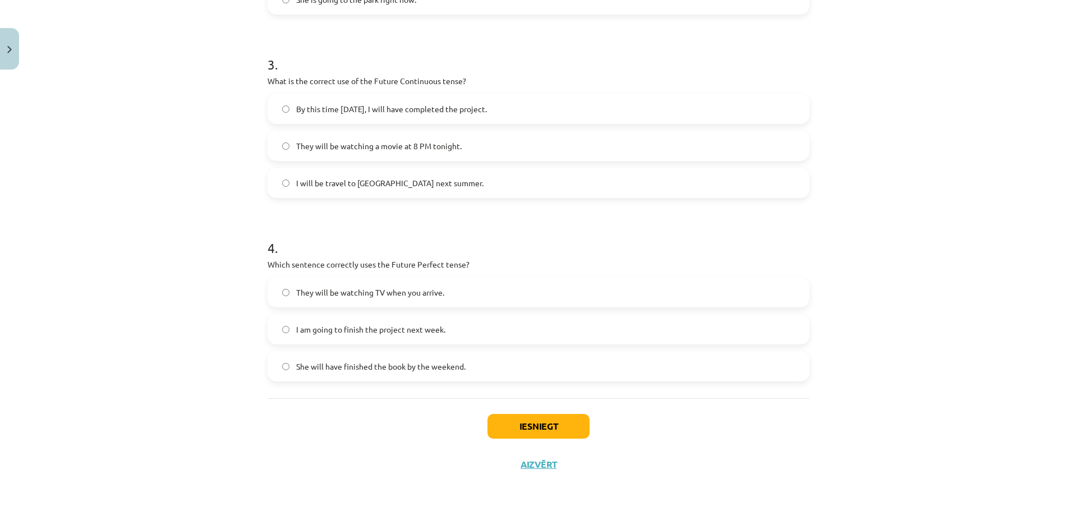
scroll to position [554, 0]
click at [287, 369] on label "She will have finished the book by the weekend." at bounding box center [539, 366] width 540 height 28
click at [514, 424] on button "Iesniegt" at bounding box center [538, 425] width 102 height 25
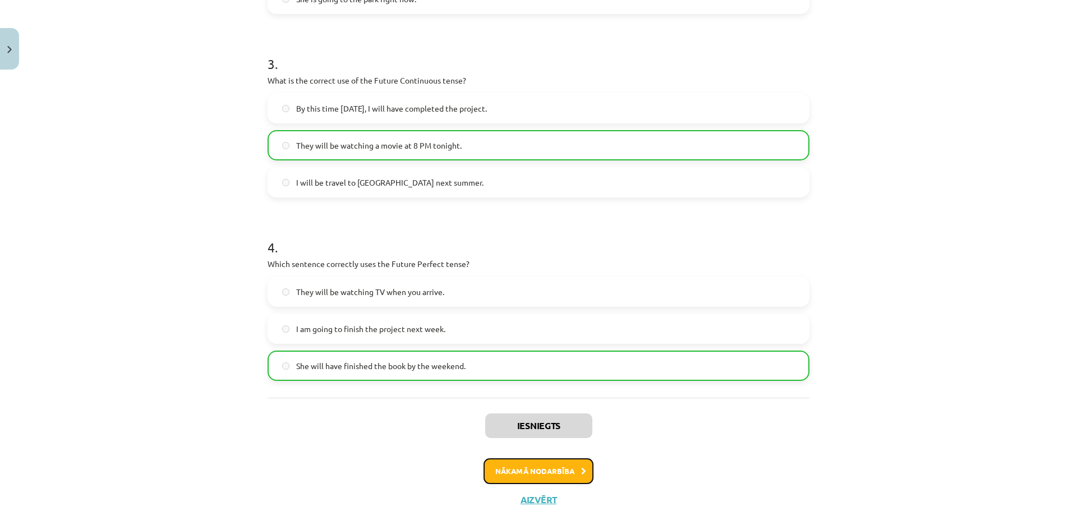
click at [528, 472] on button "Nākamā nodarbība" at bounding box center [539, 471] width 110 height 26
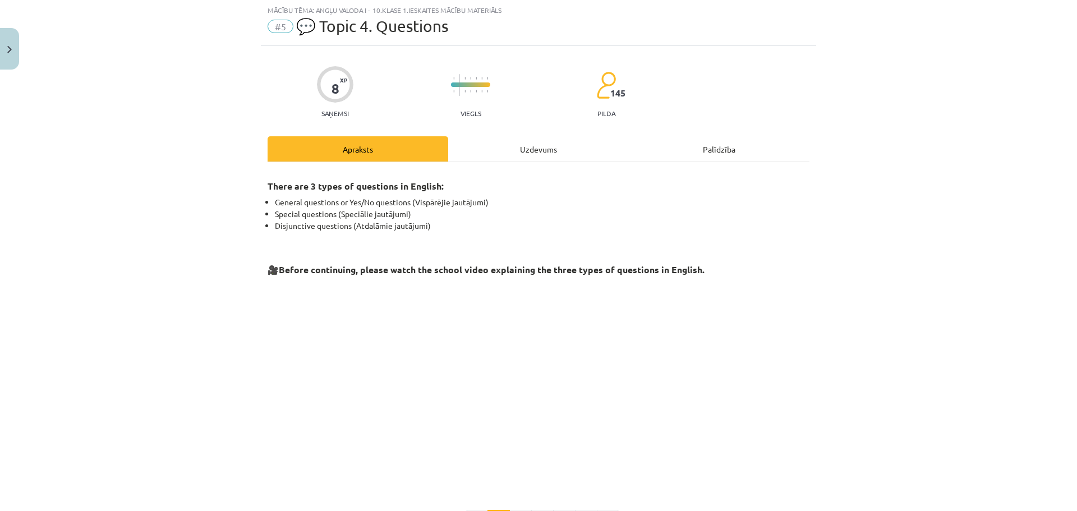
scroll to position [28, 0]
click at [527, 153] on div "Uzdevums" at bounding box center [538, 149] width 181 height 25
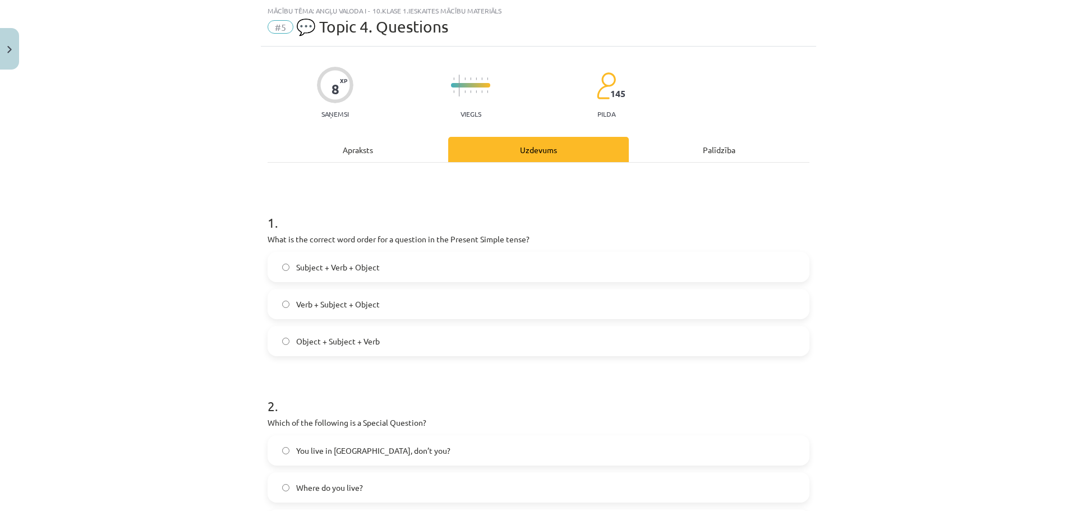
click at [296, 303] on span "Verb + Subject + Object" at bounding box center [338, 304] width 84 height 12
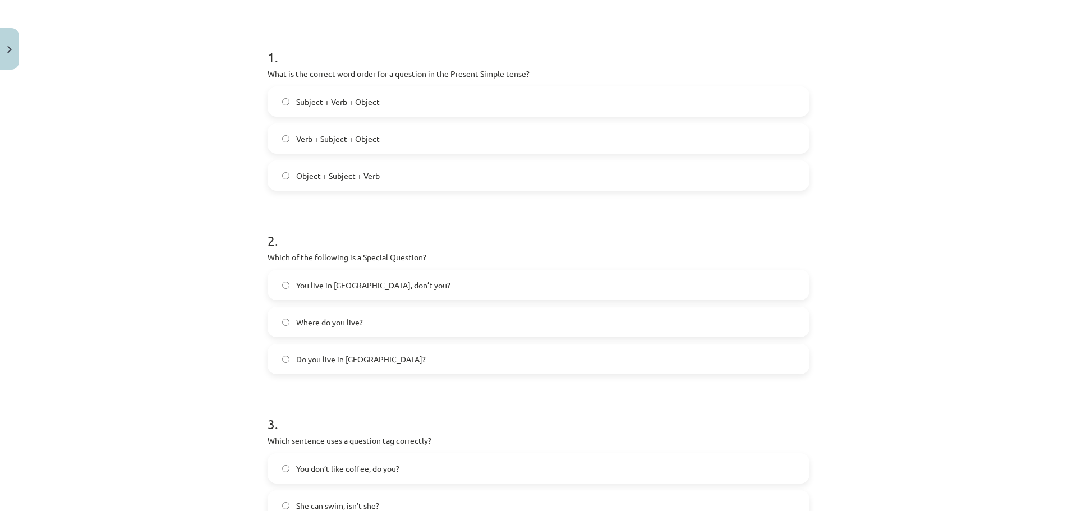
scroll to position [196, 0]
click at [286, 319] on label "Where do you live?" at bounding box center [539, 319] width 540 height 28
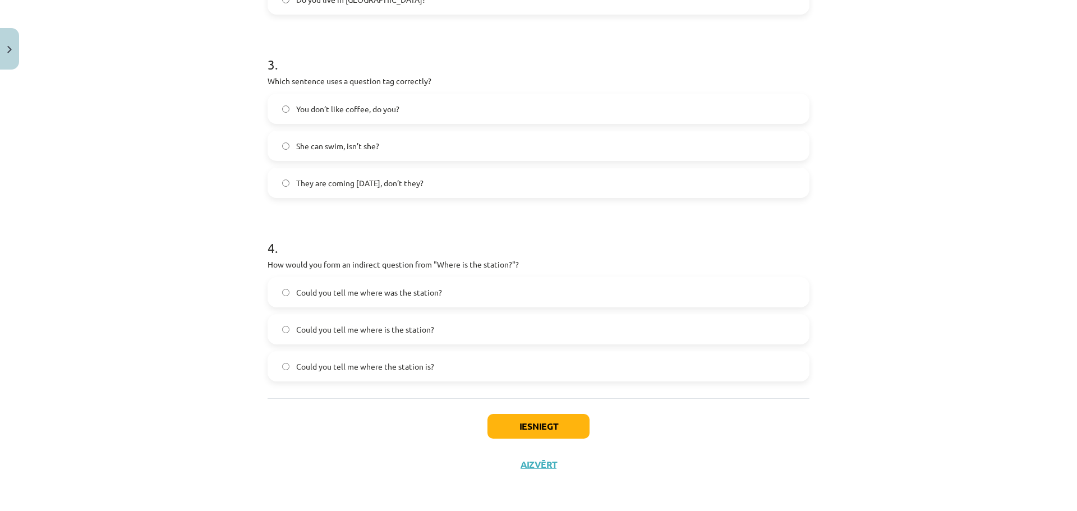
scroll to position [554, 0]
click at [288, 366] on label "Could you tell me where the station is?" at bounding box center [539, 366] width 540 height 28
click at [543, 431] on button "Iesniegt" at bounding box center [538, 425] width 102 height 25
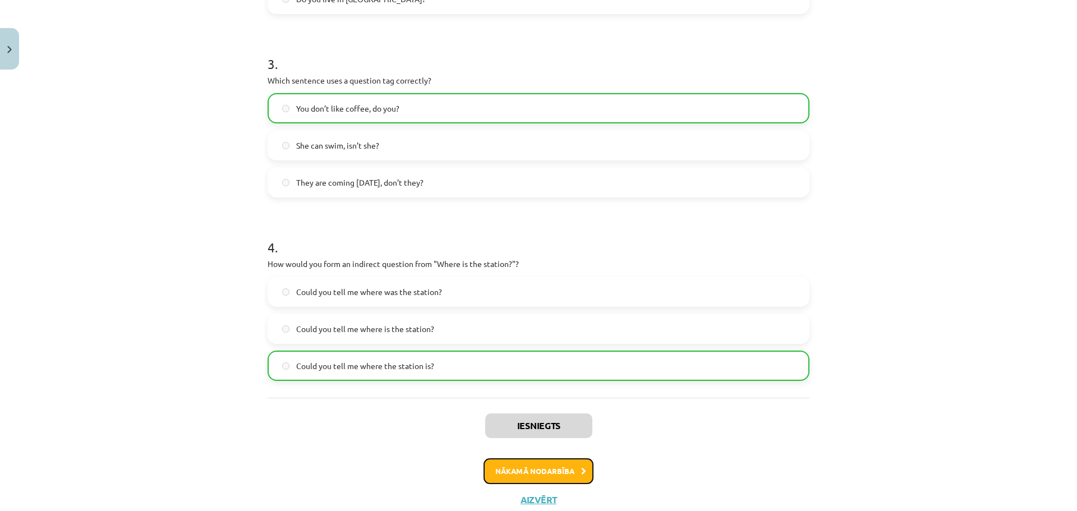
click at [514, 464] on button "Nākamā nodarbība" at bounding box center [539, 471] width 110 height 26
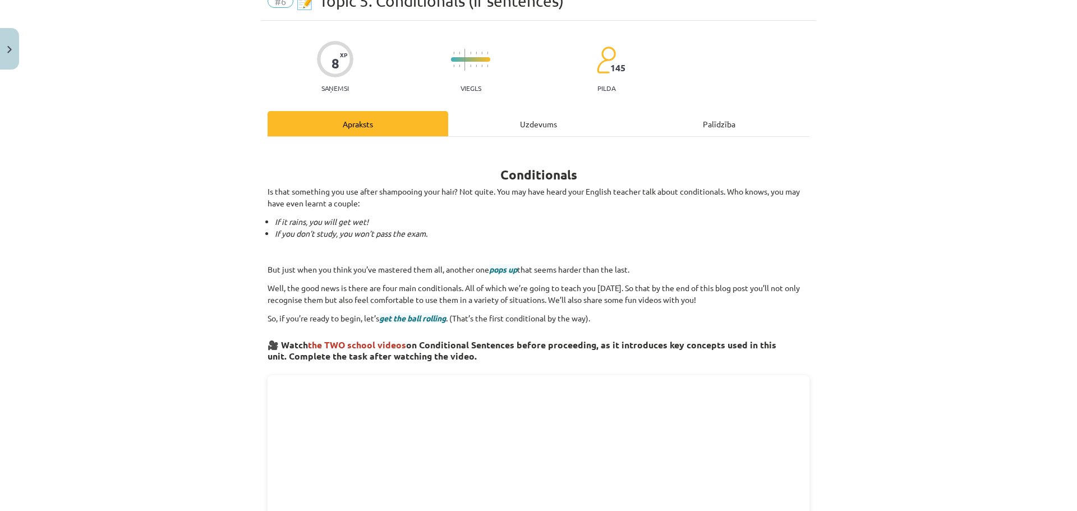
scroll to position [28, 0]
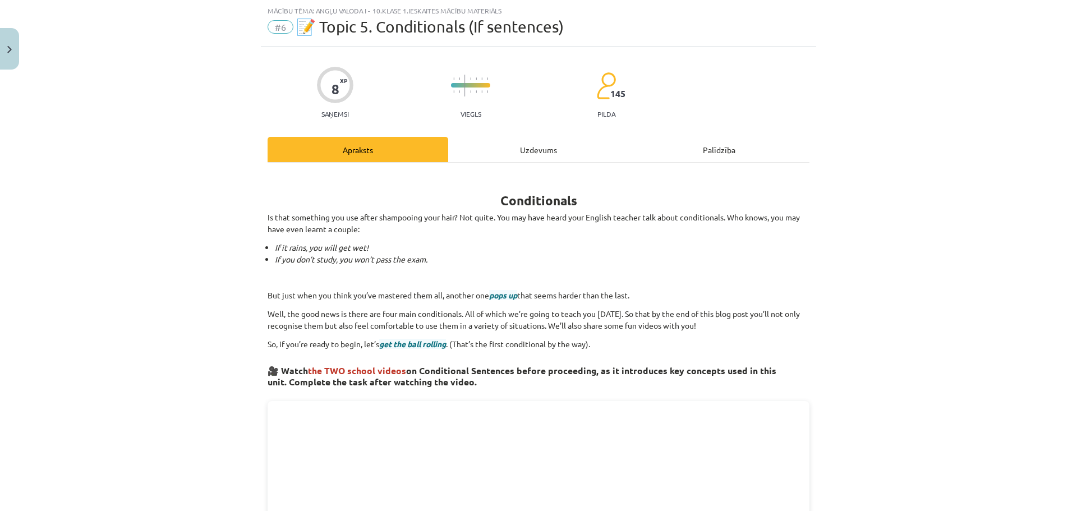
click at [530, 155] on div "Uzdevums" at bounding box center [538, 149] width 181 height 25
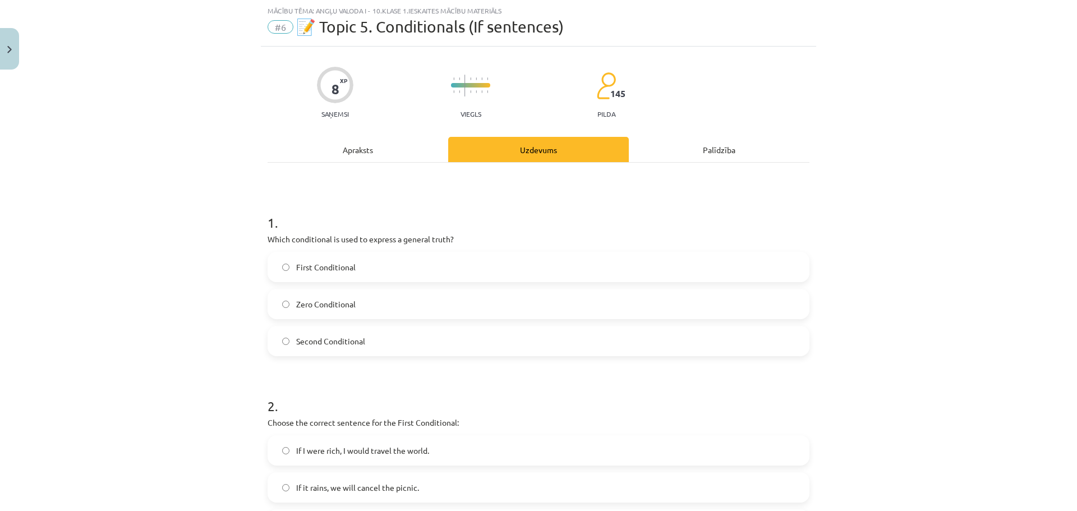
click at [290, 305] on label "Zero Conditional" at bounding box center [539, 304] width 540 height 28
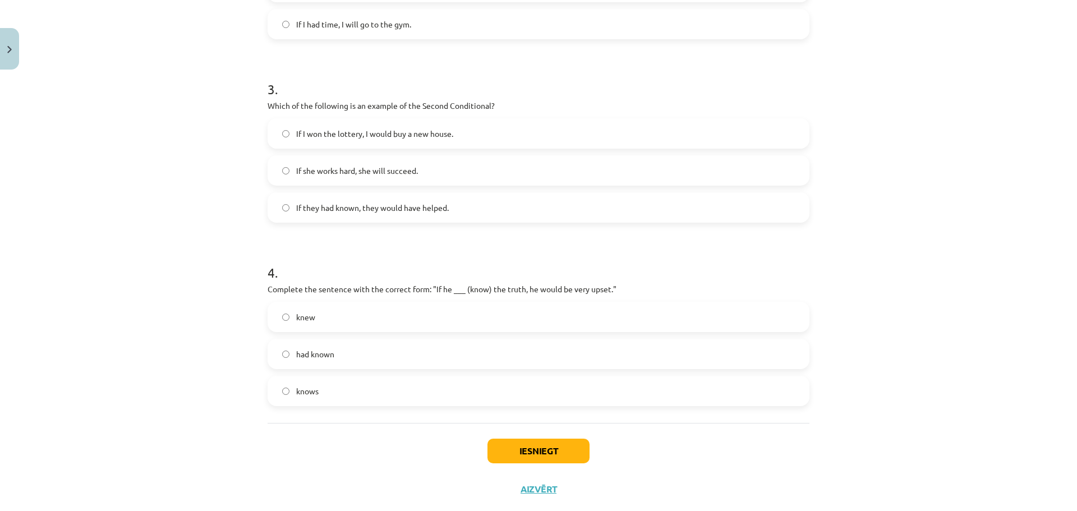
scroll to position [533, 0]
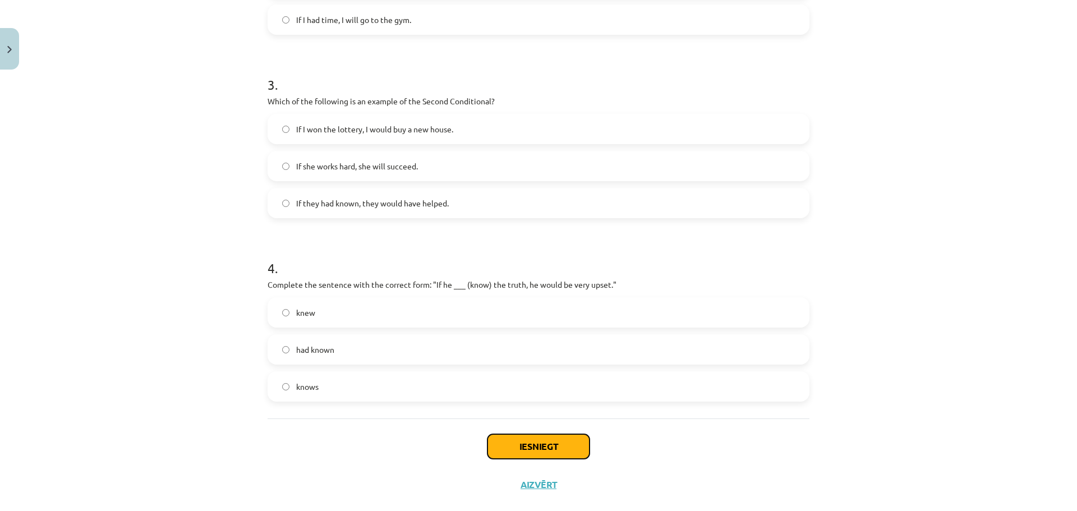
click at [532, 452] on button "Iesniegt" at bounding box center [538, 446] width 102 height 25
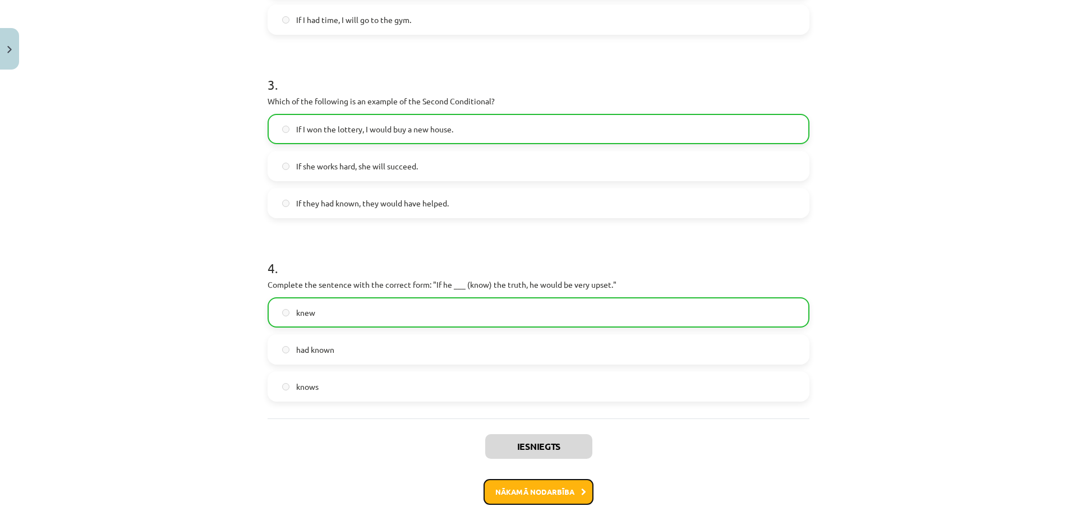
click at [548, 489] on button "Nākamā nodarbība" at bounding box center [539, 492] width 110 height 26
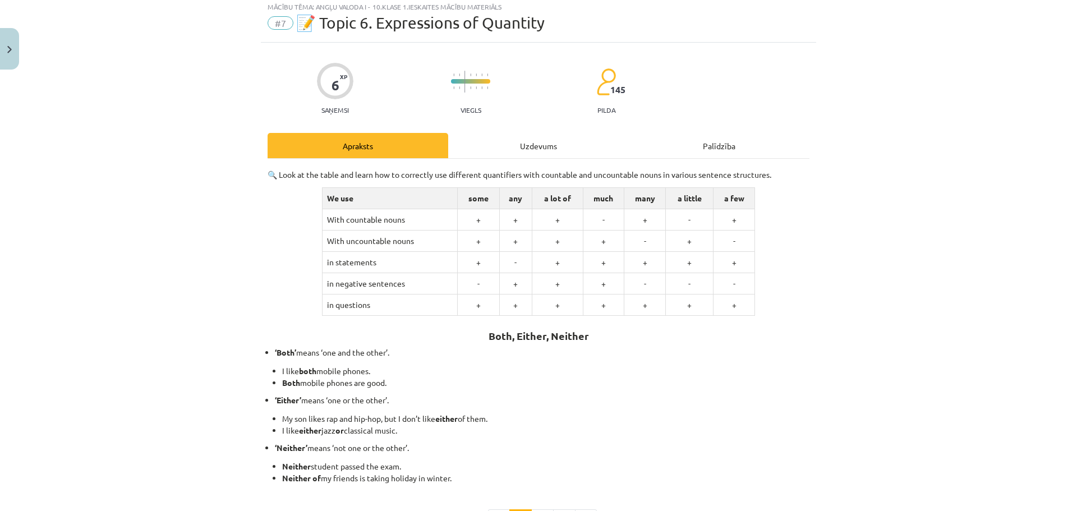
scroll to position [28, 0]
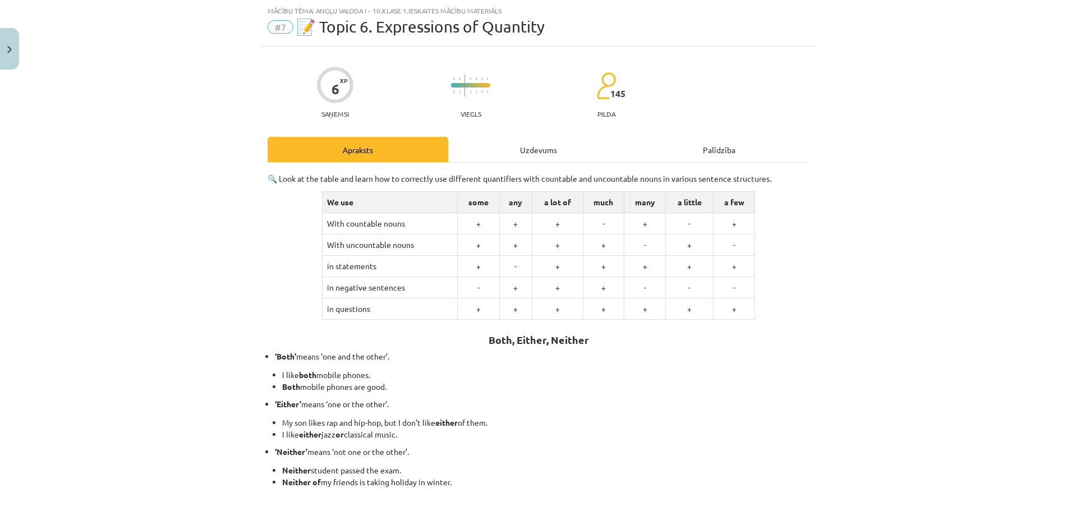
click at [534, 147] on div "Uzdevums" at bounding box center [538, 149] width 181 height 25
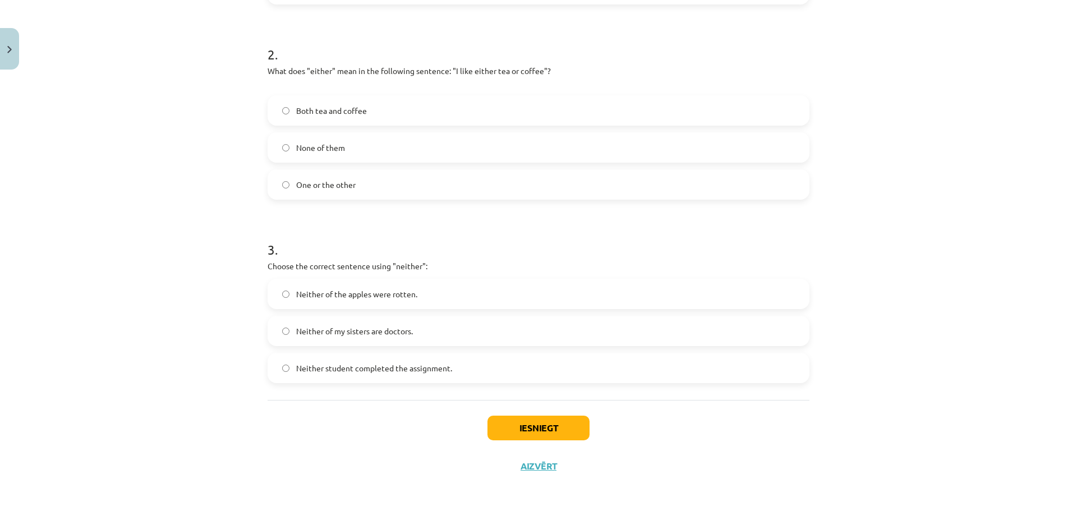
scroll to position [382, 0]
click at [540, 429] on button "Iesniegt" at bounding box center [538, 425] width 102 height 25
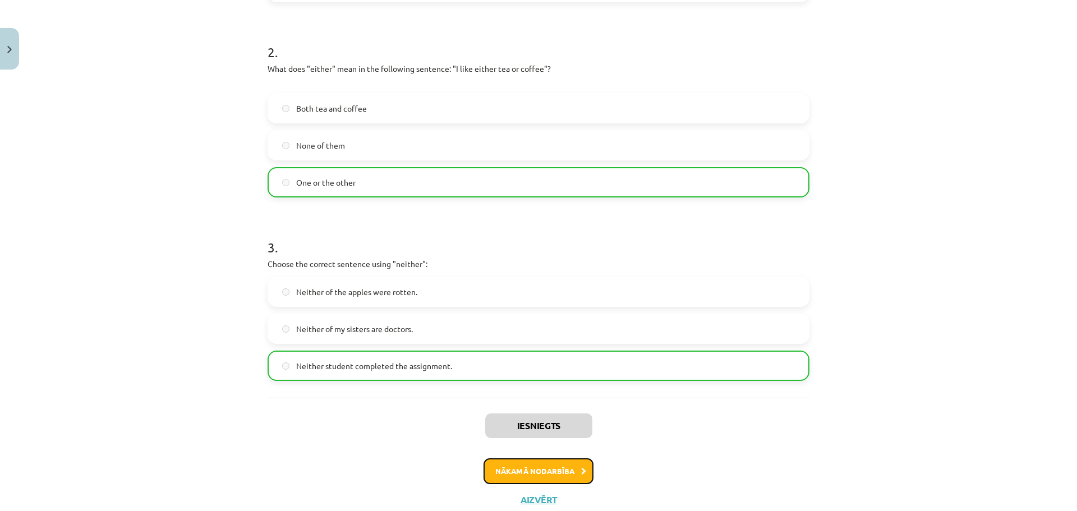
click at [530, 464] on button "Nākamā nodarbība" at bounding box center [539, 471] width 110 height 26
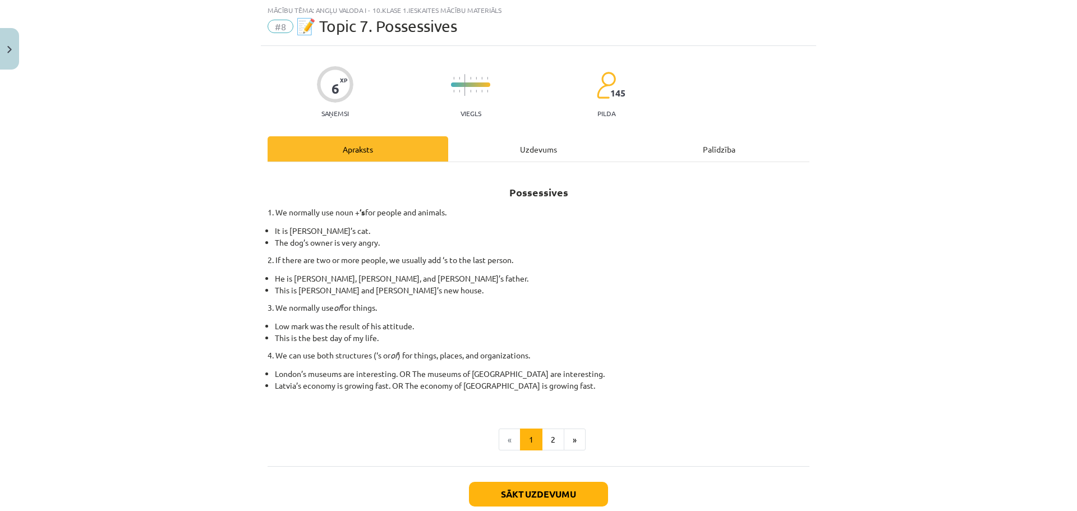
scroll to position [28, 0]
click at [523, 152] on div "Uzdevums" at bounding box center [538, 149] width 181 height 25
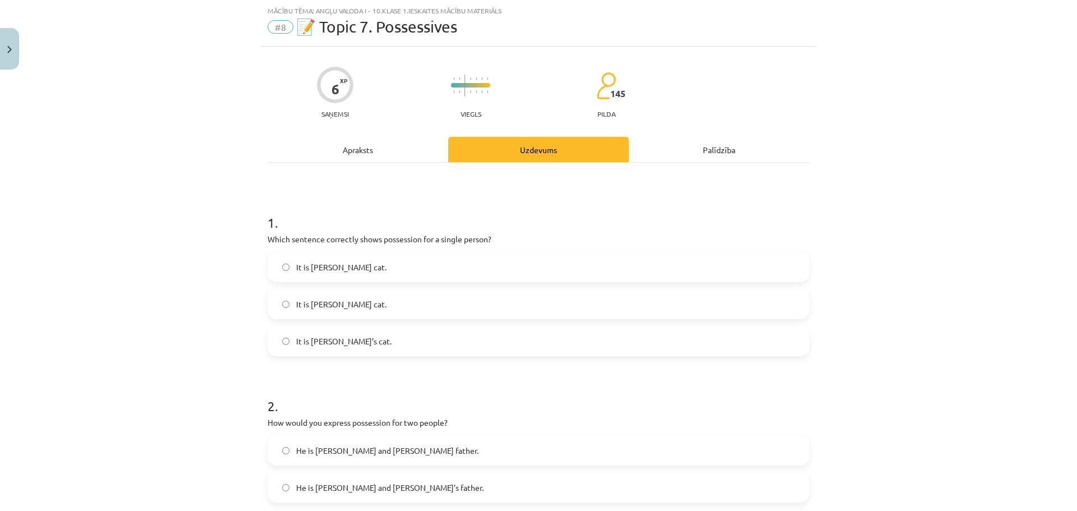
click at [307, 337] on span "It is Jane’s cat." at bounding box center [343, 341] width 95 height 12
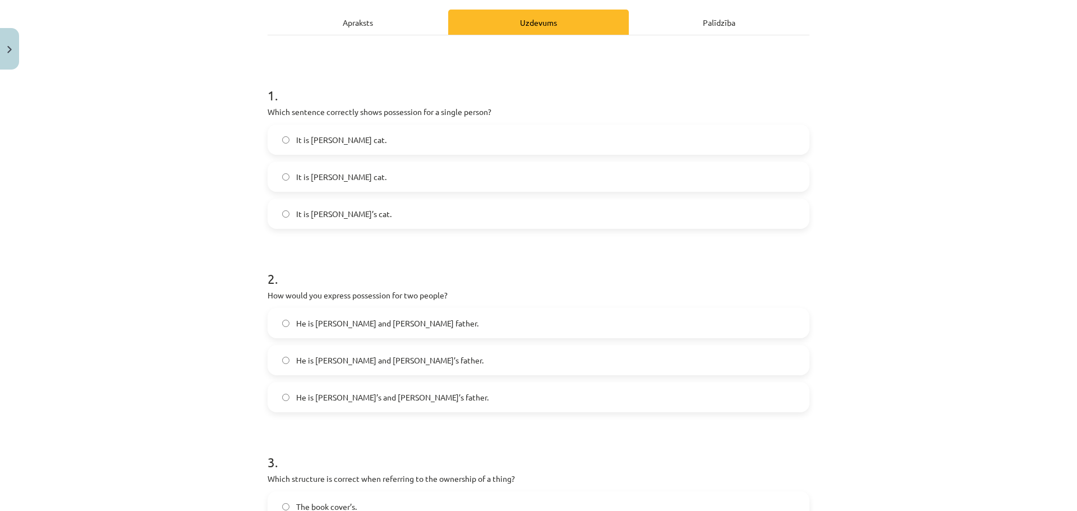
scroll to position [196, 0]
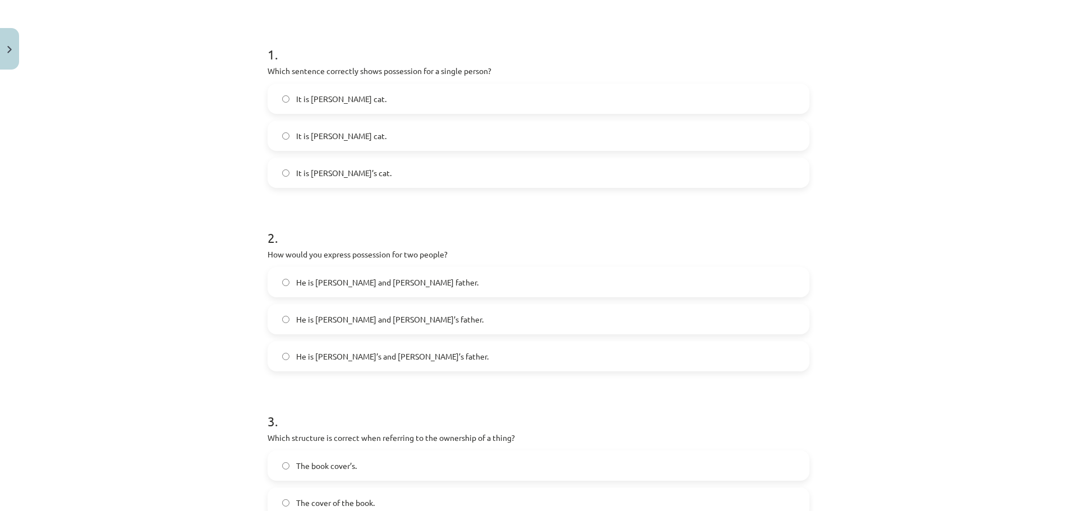
click at [310, 321] on span "He is Alice and James’s father." at bounding box center [389, 320] width 187 height 12
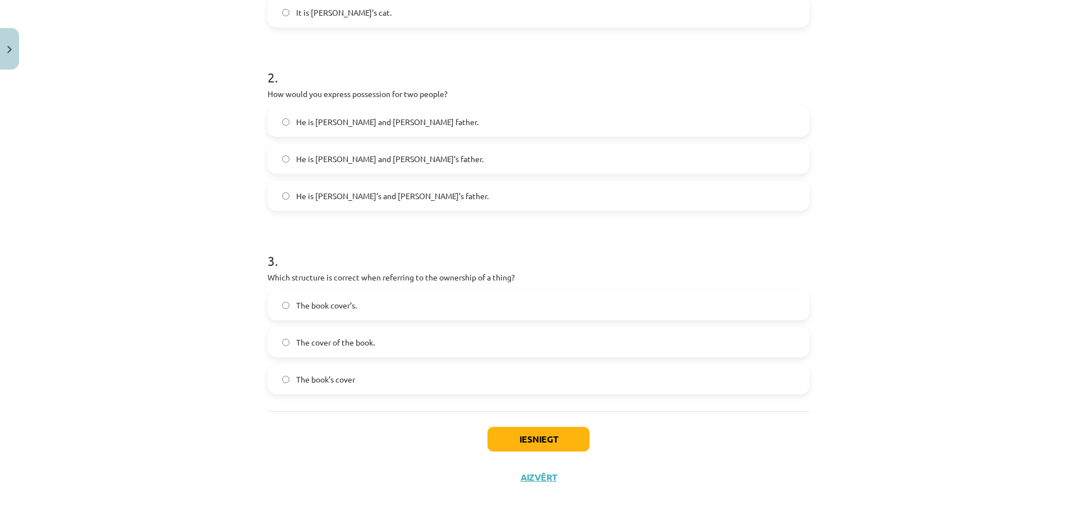
scroll to position [365, 0]
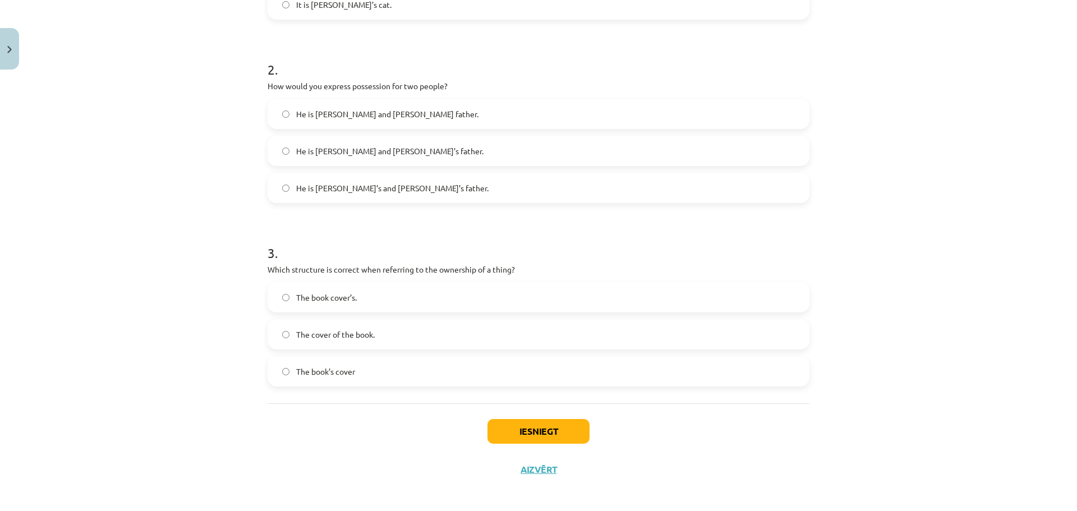
click at [314, 330] on span "The cover of the book." at bounding box center [335, 335] width 79 height 12
click at [532, 430] on button "Iesniegt" at bounding box center [538, 431] width 102 height 25
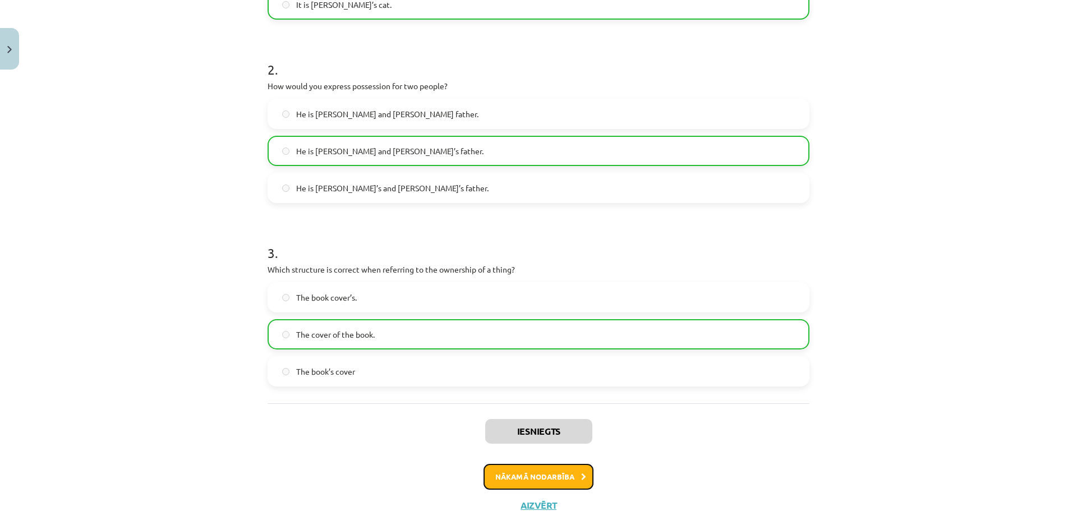
click at [570, 476] on button "Nākamā nodarbība" at bounding box center [539, 477] width 110 height 26
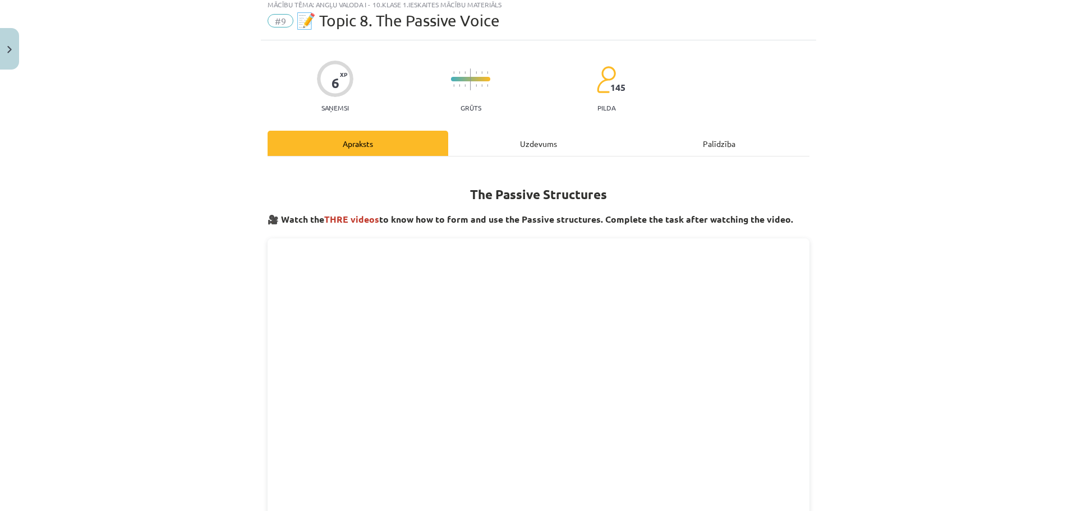
scroll to position [28, 0]
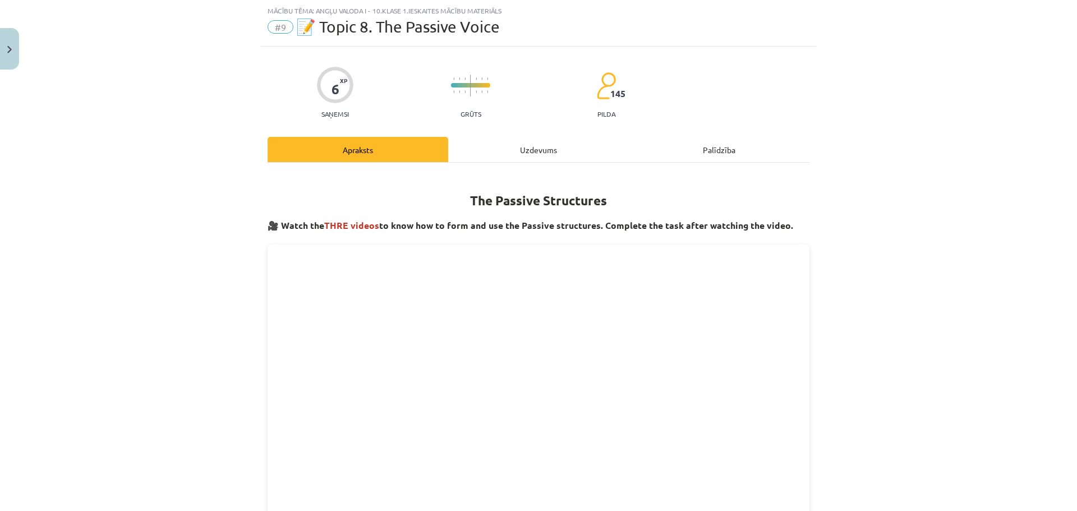
click at [540, 155] on div "Uzdevums" at bounding box center [538, 149] width 181 height 25
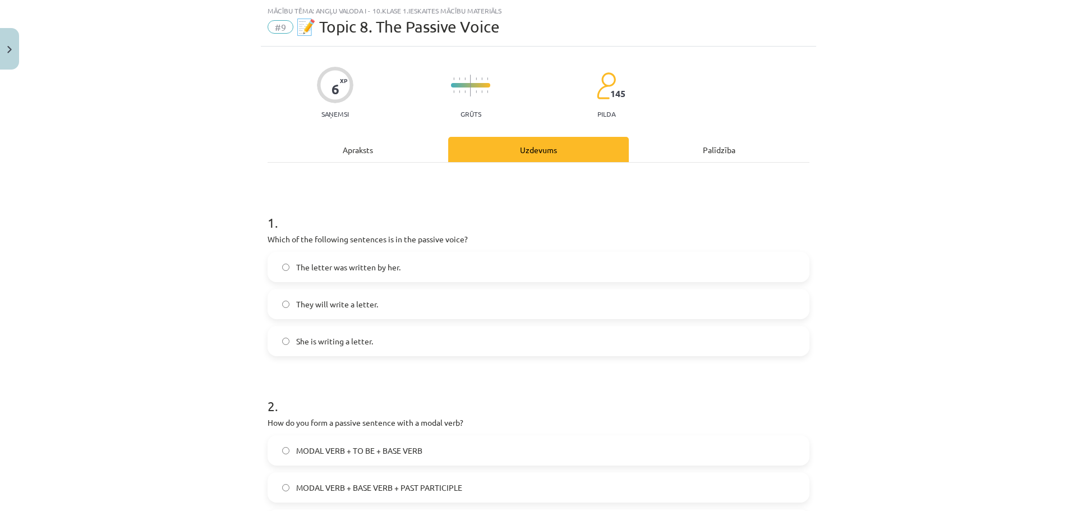
click at [300, 269] on span "The letter was written by her." at bounding box center [348, 267] width 104 height 12
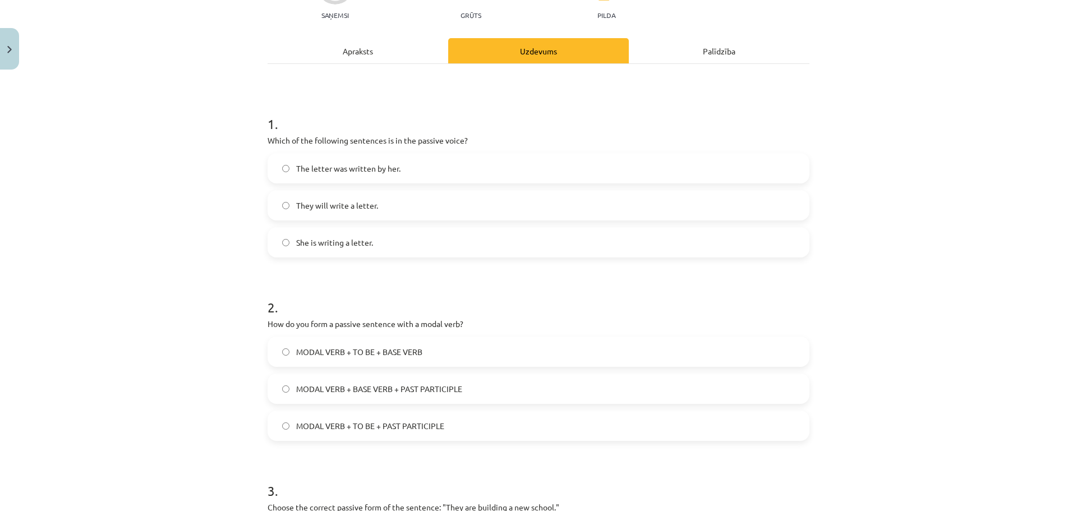
scroll to position [196, 0]
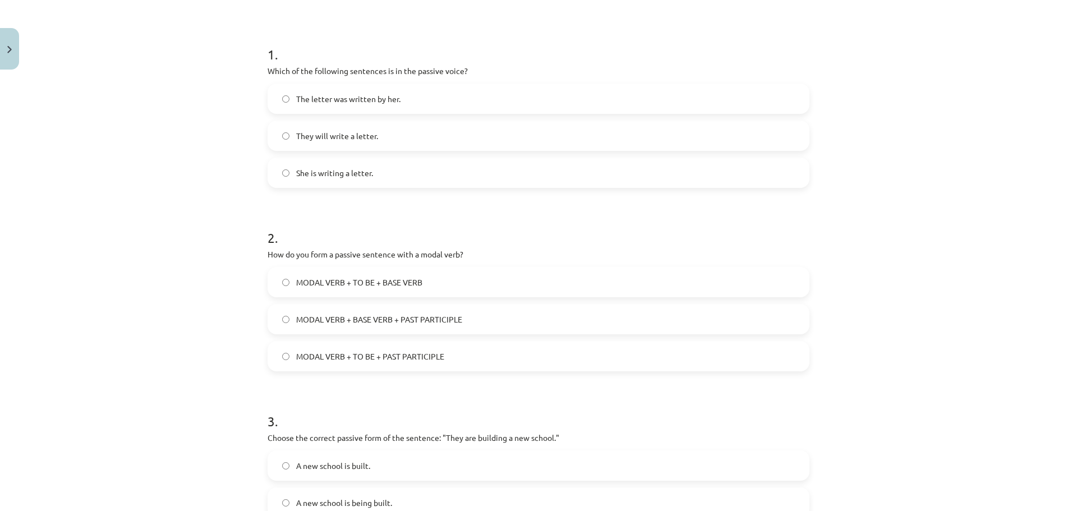
click at [339, 357] on span "MODAL VERB + TO BE + PAST PARTICIPLE" at bounding box center [370, 357] width 148 height 12
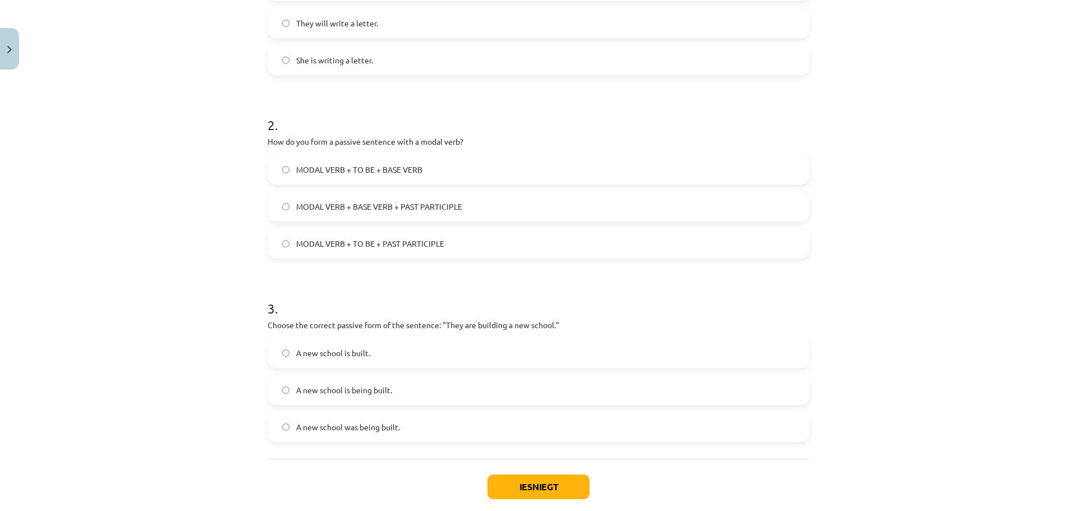
scroll to position [365, 0]
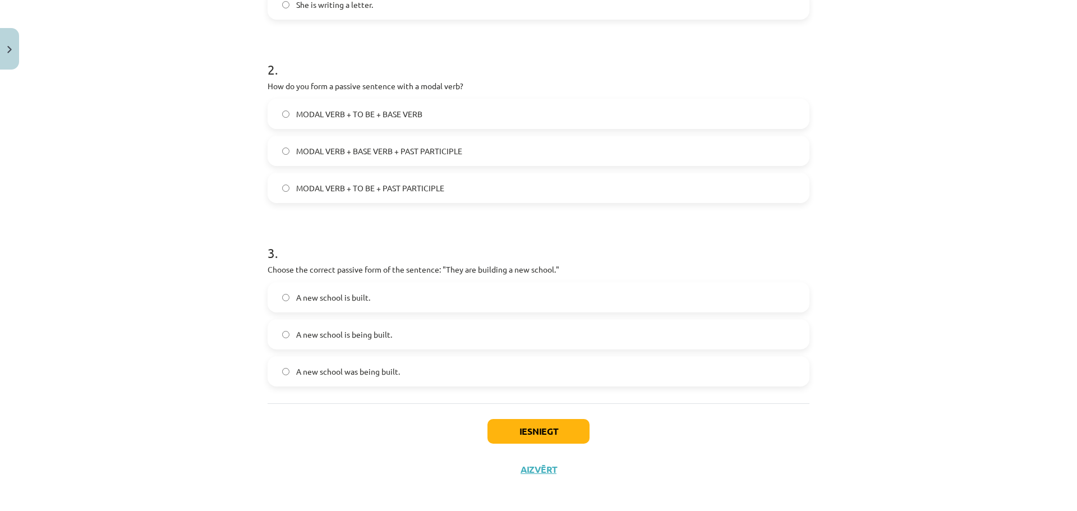
click at [287, 334] on label "A new school is being built." at bounding box center [539, 334] width 540 height 28
click at [521, 425] on button "Iesniegt" at bounding box center [538, 431] width 102 height 25
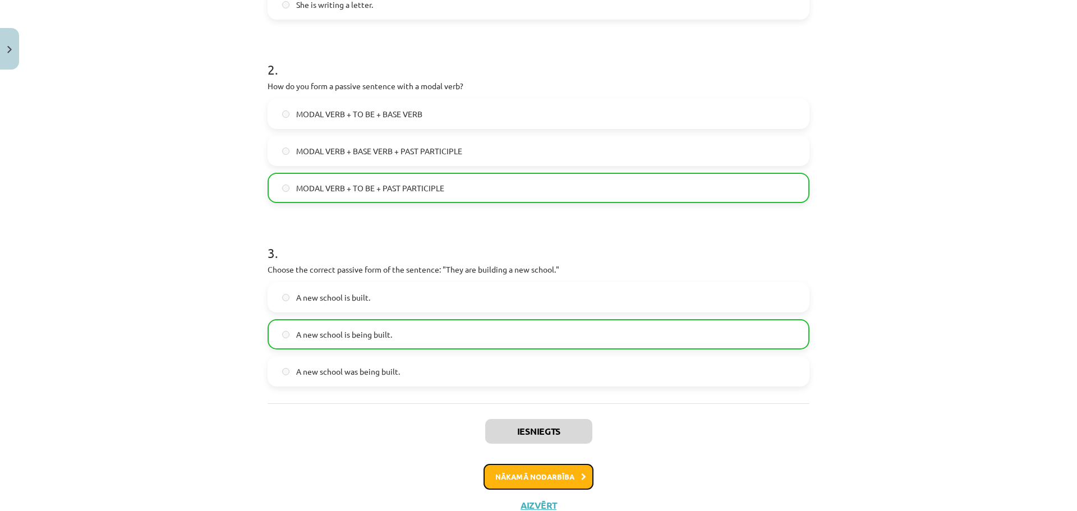
click at [525, 470] on button "Nākamā nodarbība" at bounding box center [539, 477] width 110 height 26
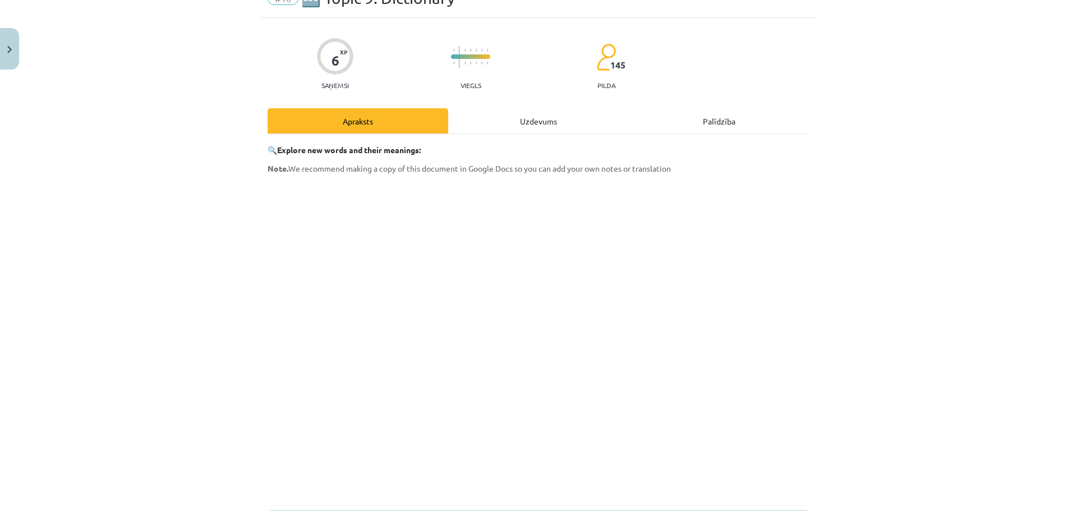
scroll to position [28, 0]
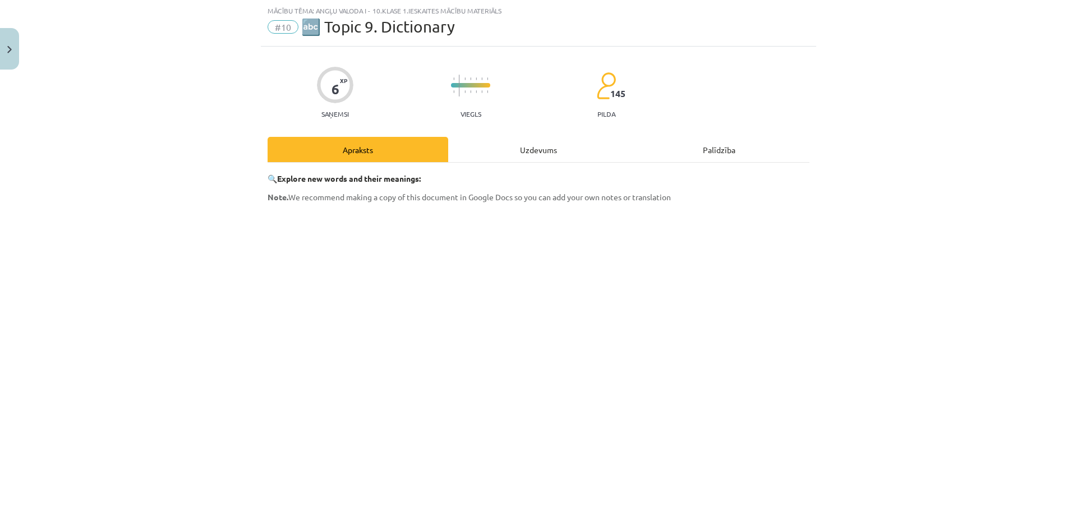
click at [533, 150] on div "Uzdevums" at bounding box center [538, 149] width 181 height 25
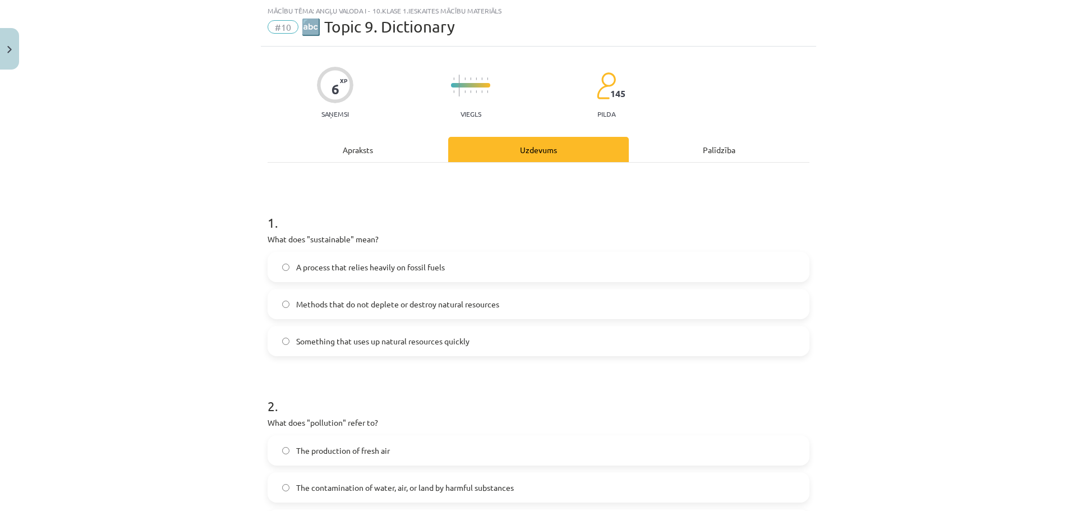
click at [284, 310] on label "Methods that do not deplete or destroy natural resources" at bounding box center [539, 304] width 540 height 28
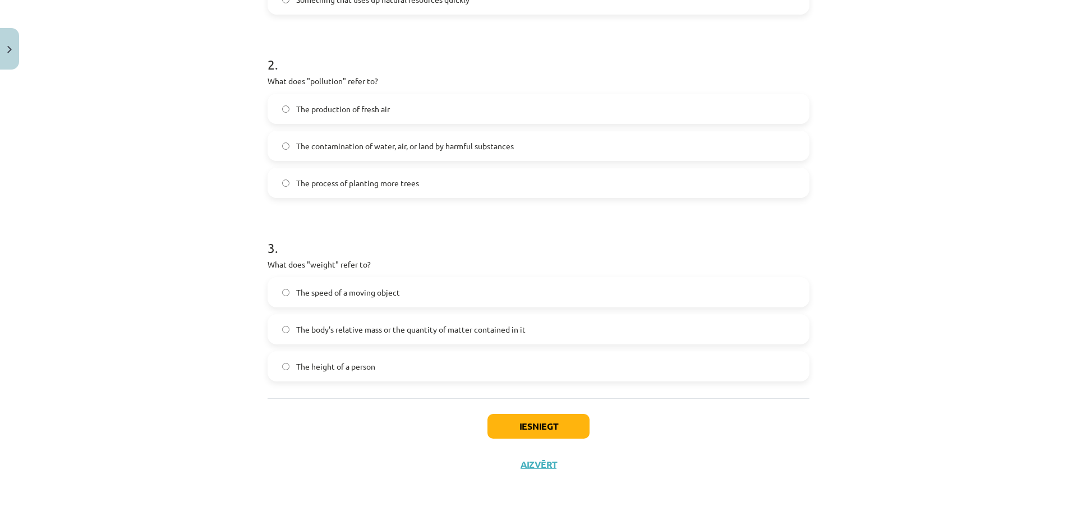
scroll to position [370, 0]
click at [289, 331] on label "The body's relative mass or the quantity of matter contained in it" at bounding box center [539, 329] width 540 height 28
click at [527, 425] on button "Iesniegt" at bounding box center [538, 425] width 102 height 25
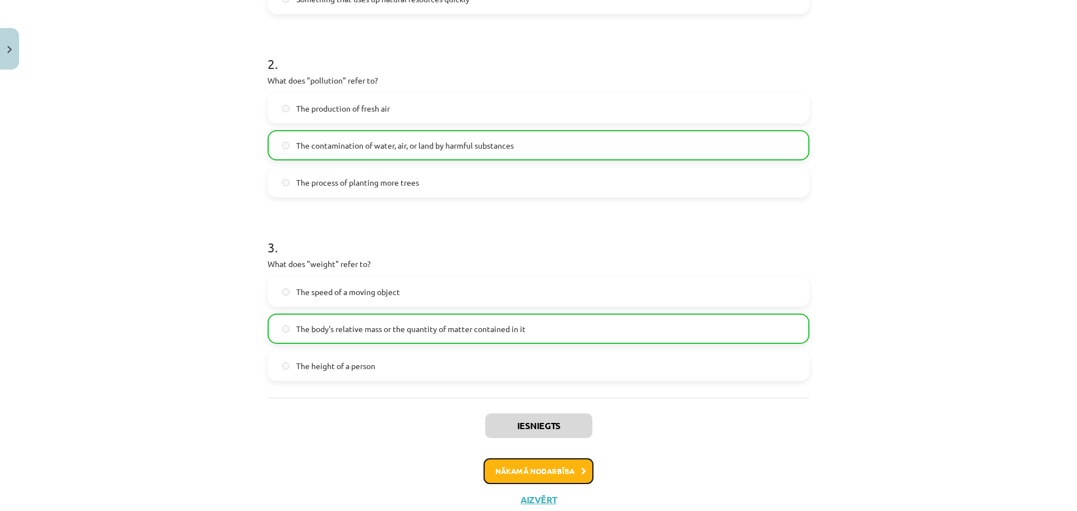
click at [489, 462] on button "Nākamā nodarbība" at bounding box center [539, 471] width 110 height 26
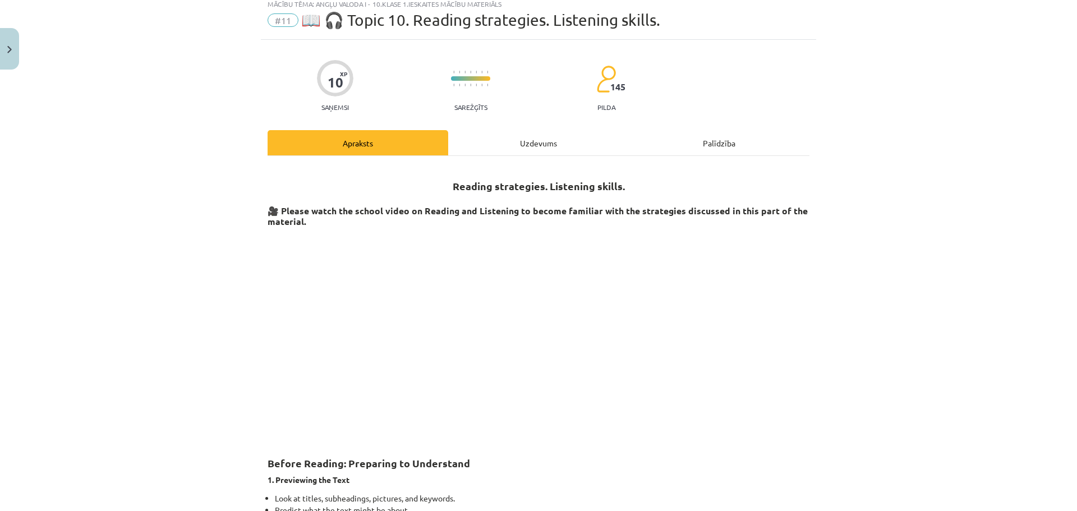
scroll to position [28, 0]
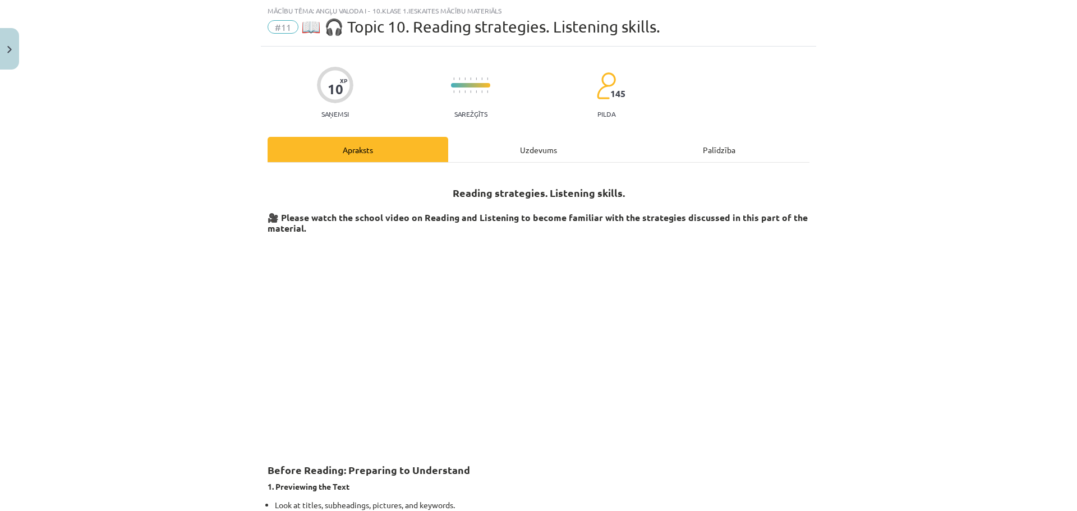
click at [533, 150] on div "Uzdevums" at bounding box center [538, 149] width 181 height 25
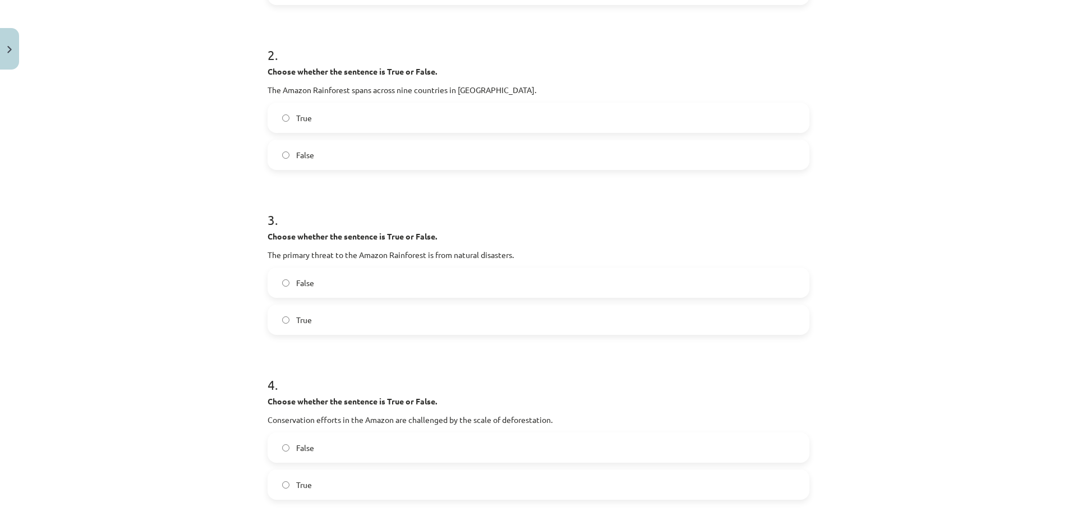
scroll to position [365, 0]
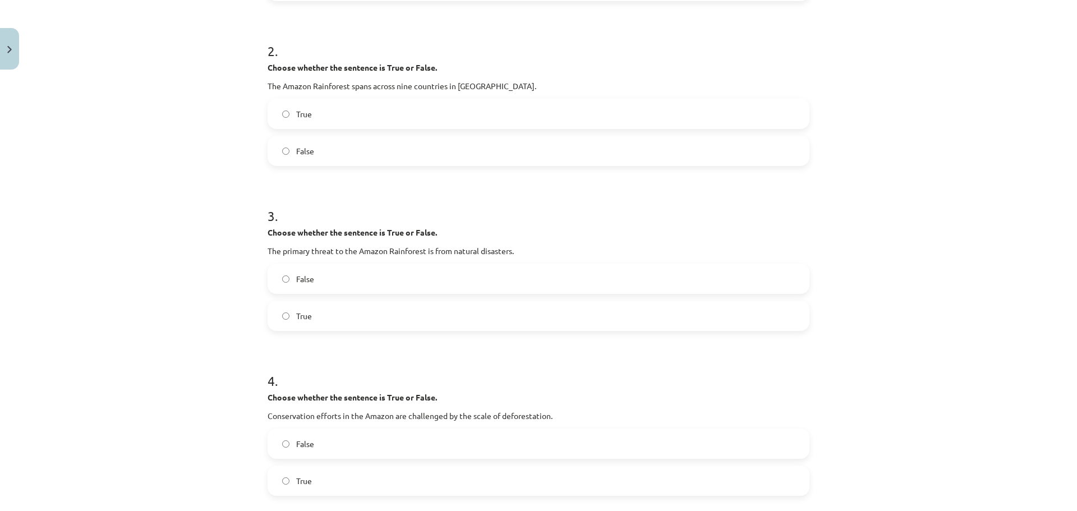
click at [287, 279] on label "False" at bounding box center [539, 279] width 540 height 28
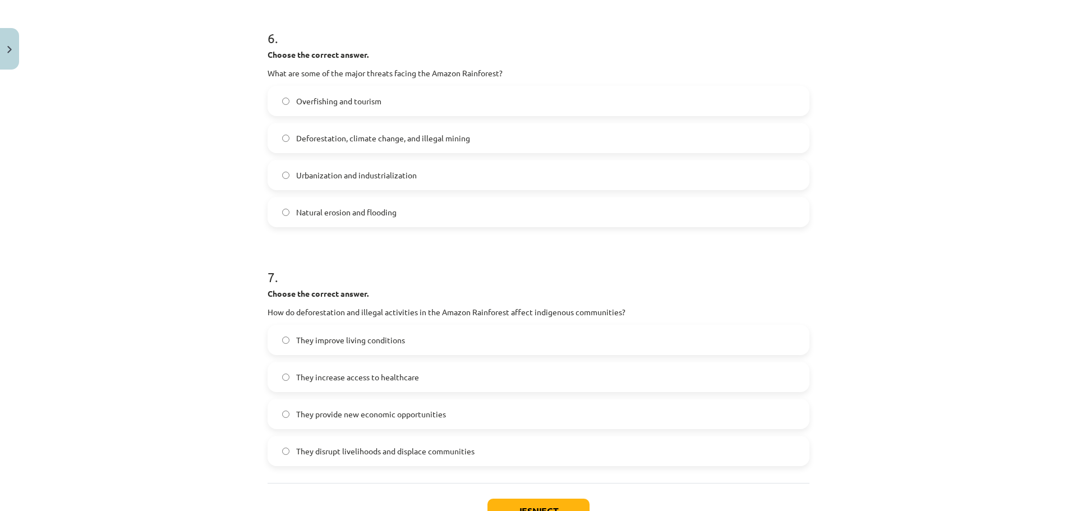
scroll to position [1197, 0]
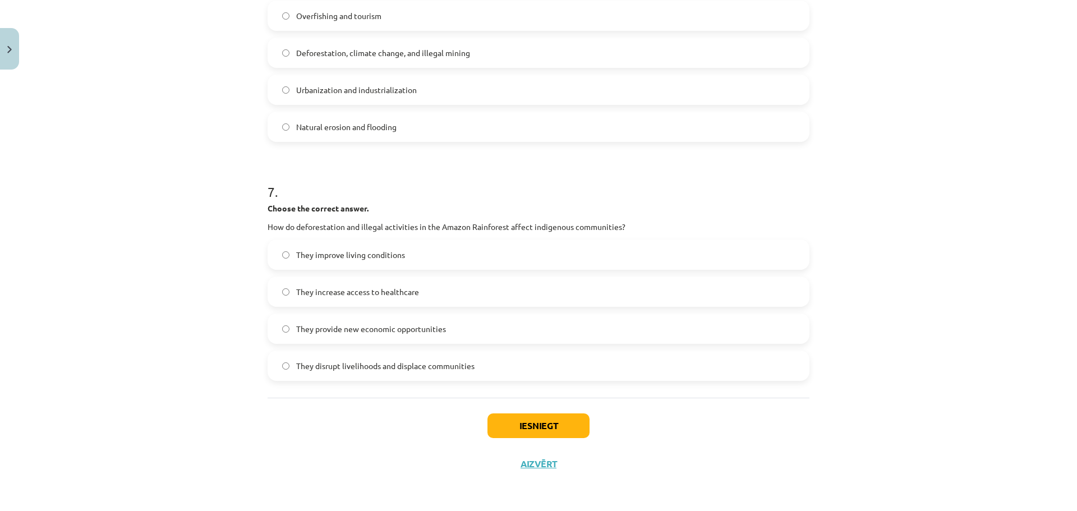
click at [286, 364] on label "They disrupt livelihoods and displace communities" at bounding box center [539, 366] width 540 height 28
click at [500, 430] on button "Iesniegt" at bounding box center [538, 425] width 102 height 25
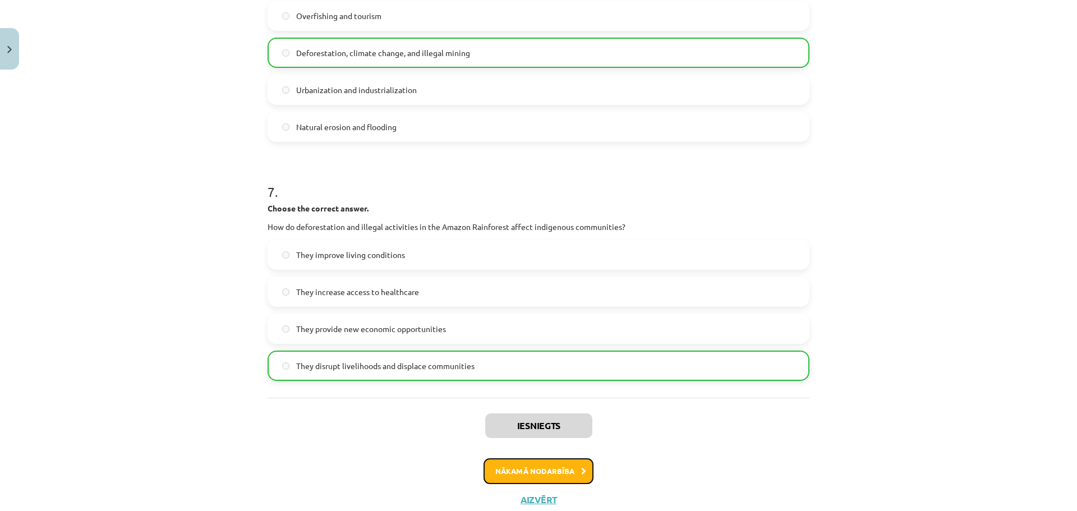
click at [530, 466] on button "Nākamā nodarbība" at bounding box center [539, 471] width 110 height 26
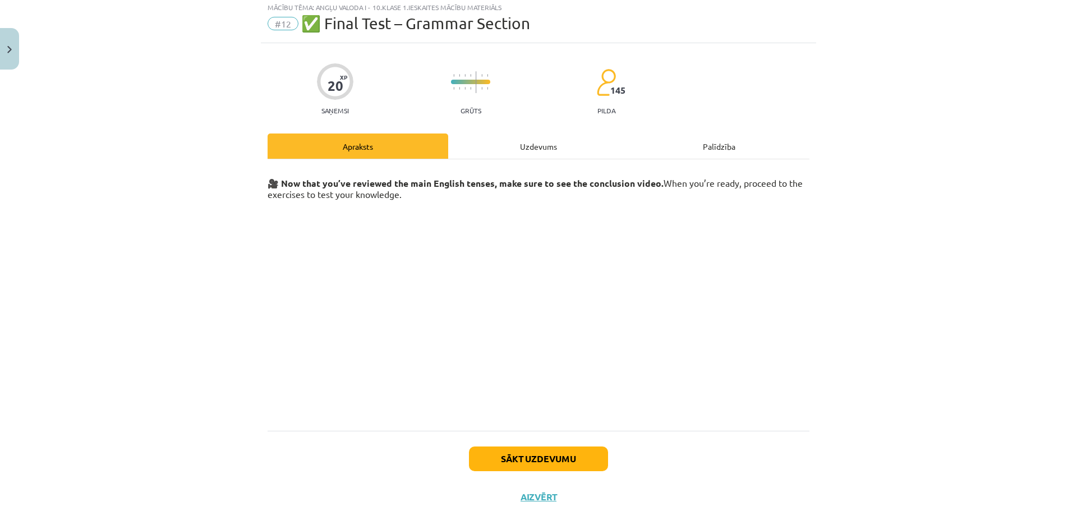
scroll to position [28, 0]
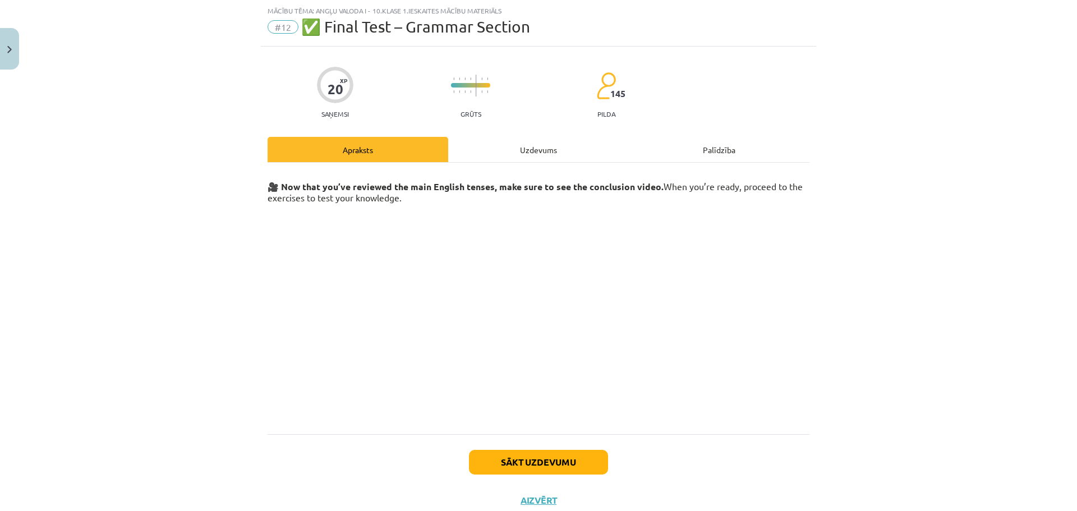
click at [539, 154] on div "Uzdevums" at bounding box center [538, 149] width 181 height 25
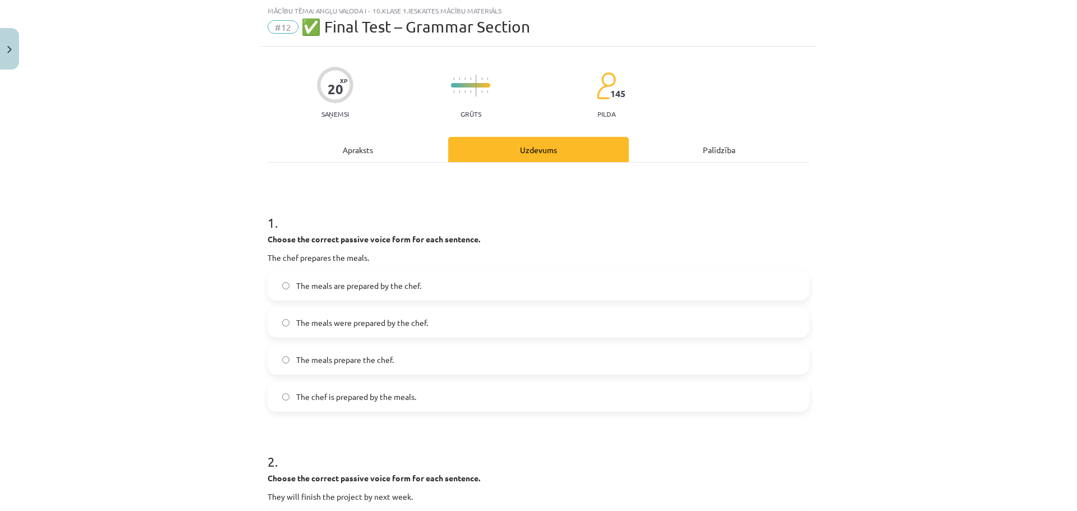
click at [303, 290] on span "The meals are prepared by the chef." at bounding box center [358, 286] width 125 height 12
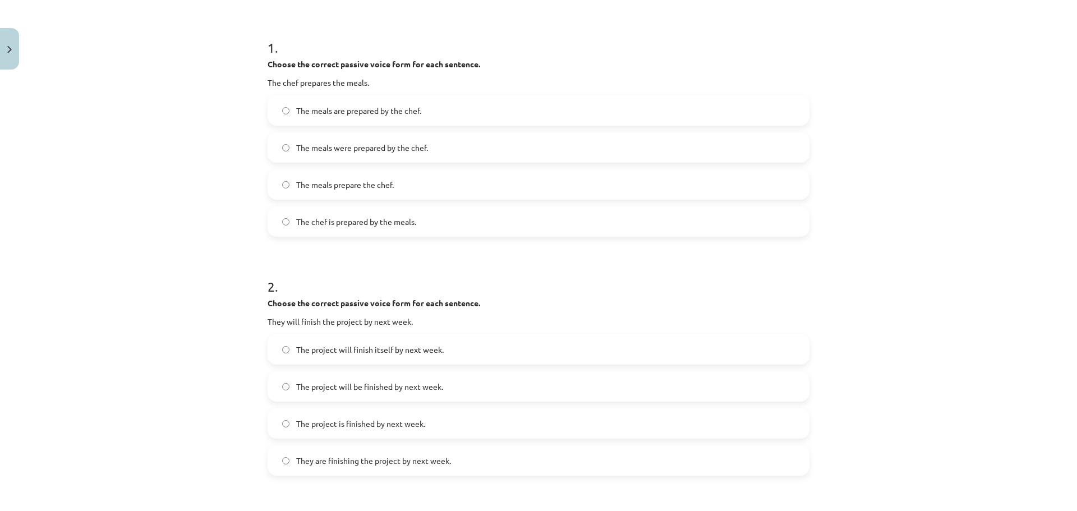
scroll to position [309, 0]
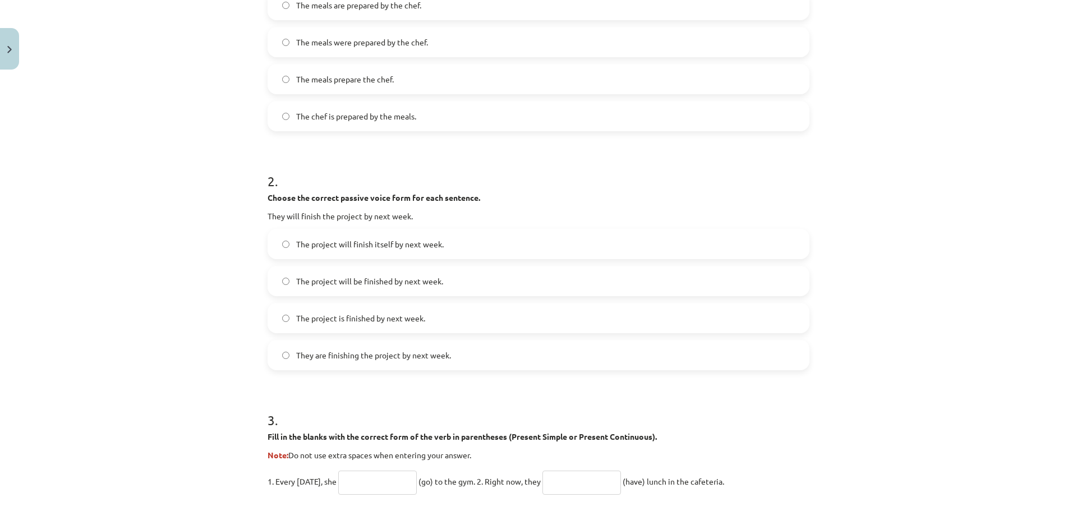
click at [388, 286] on span "The project will be finished by next week." at bounding box center [369, 281] width 147 height 12
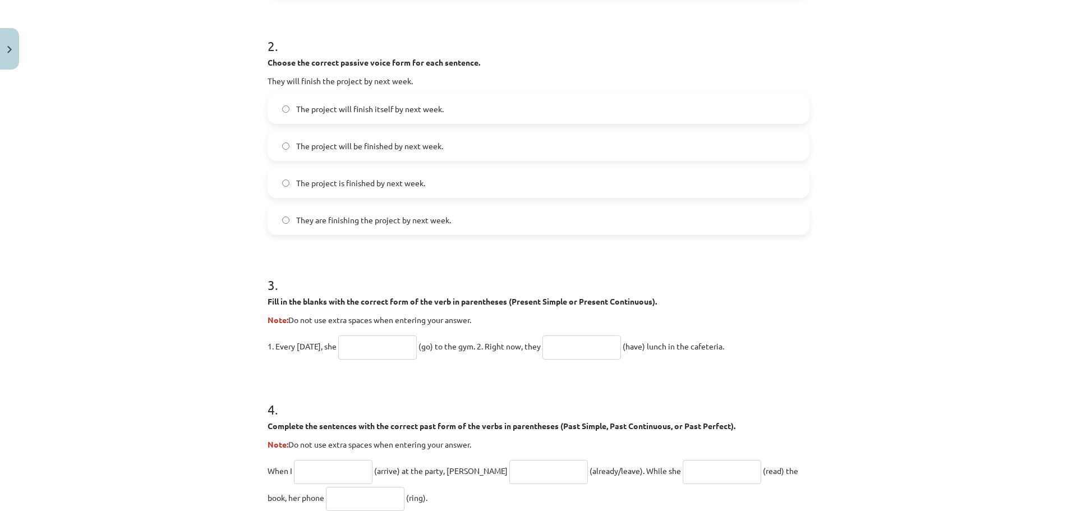
scroll to position [533, 0]
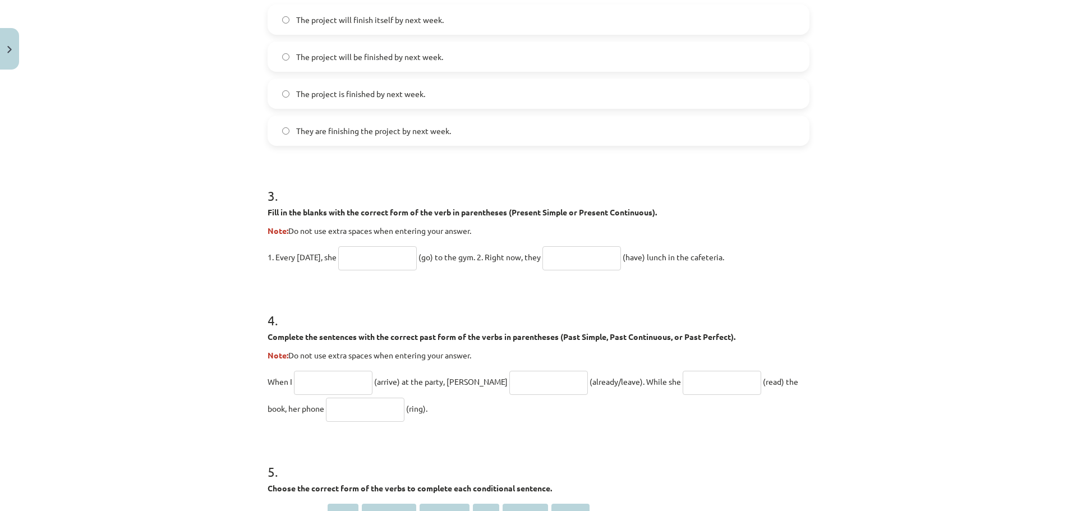
click at [383, 260] on input "text" at bounding box center [377, 258] width 79 height 24
type input "*****"
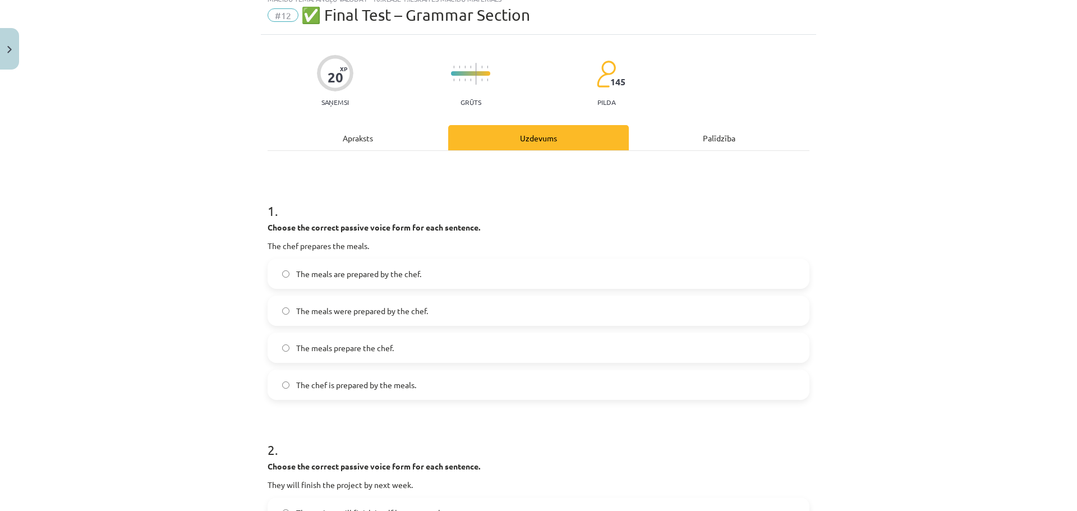
scroll to position [0, 0]
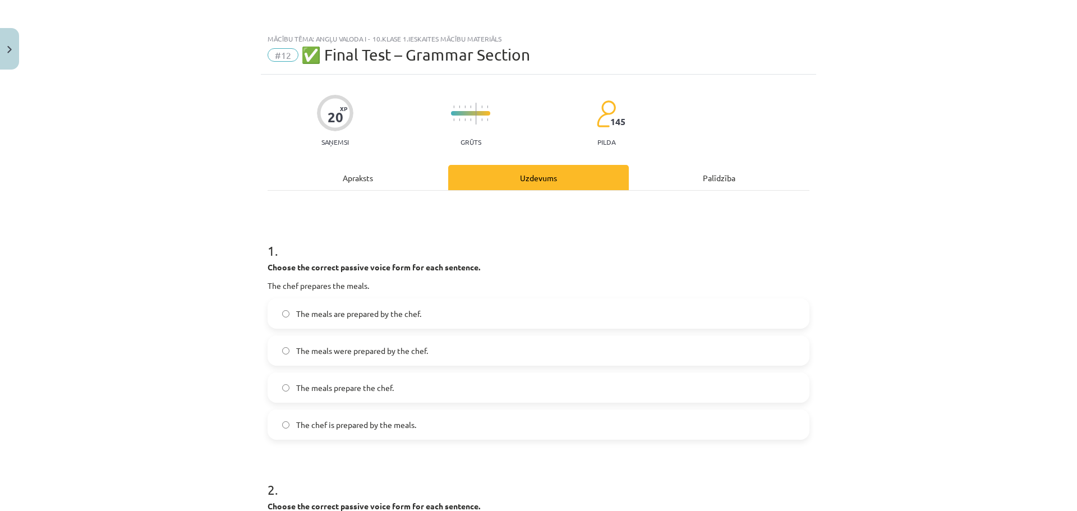
type input "****"
click at [365, 179] on div "Apraksts" at bounding box center [358, 177] width 181 height 25
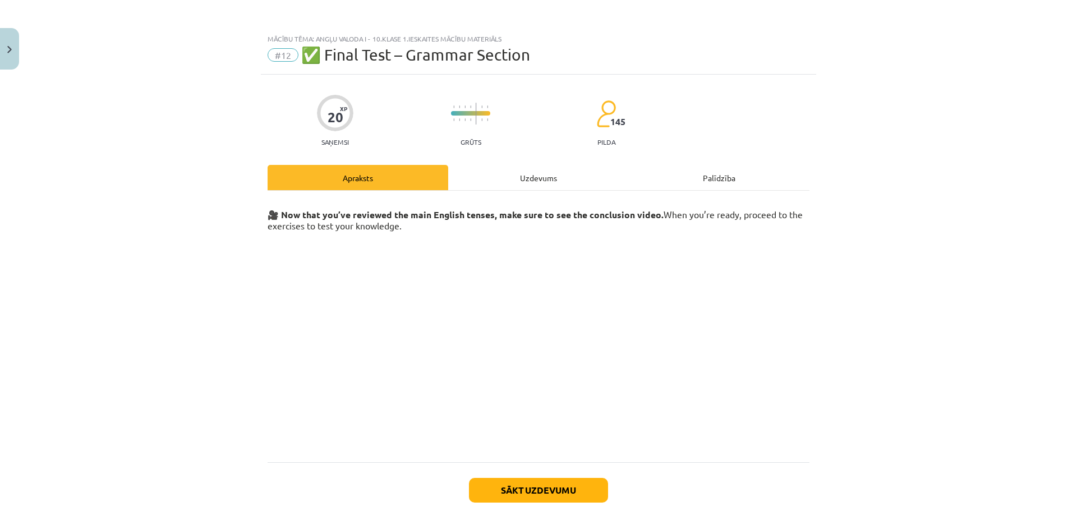
click at [528, 180] on div "Uzdevums" at bounding box center [538, 177] width 181 height 25
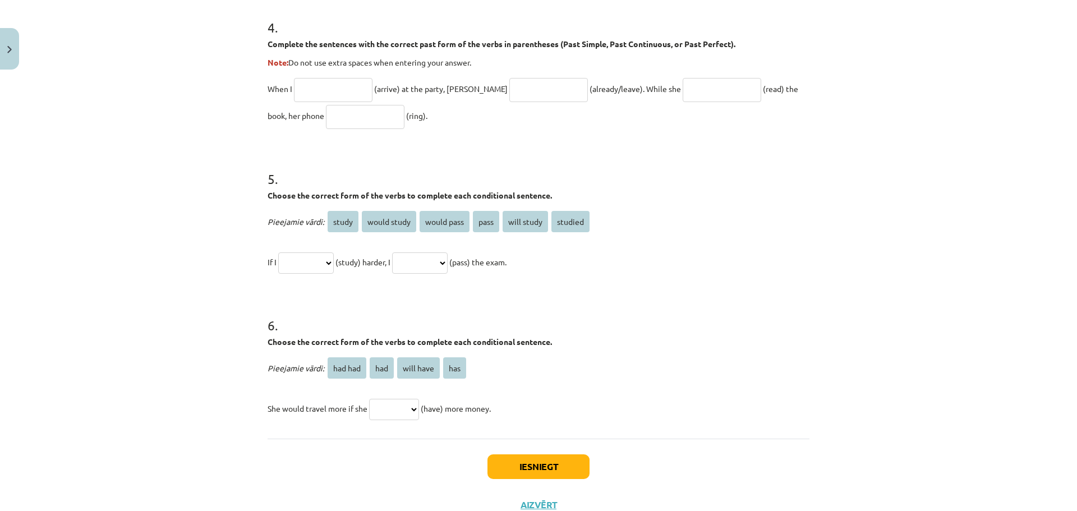
scroll to position [642, 0]
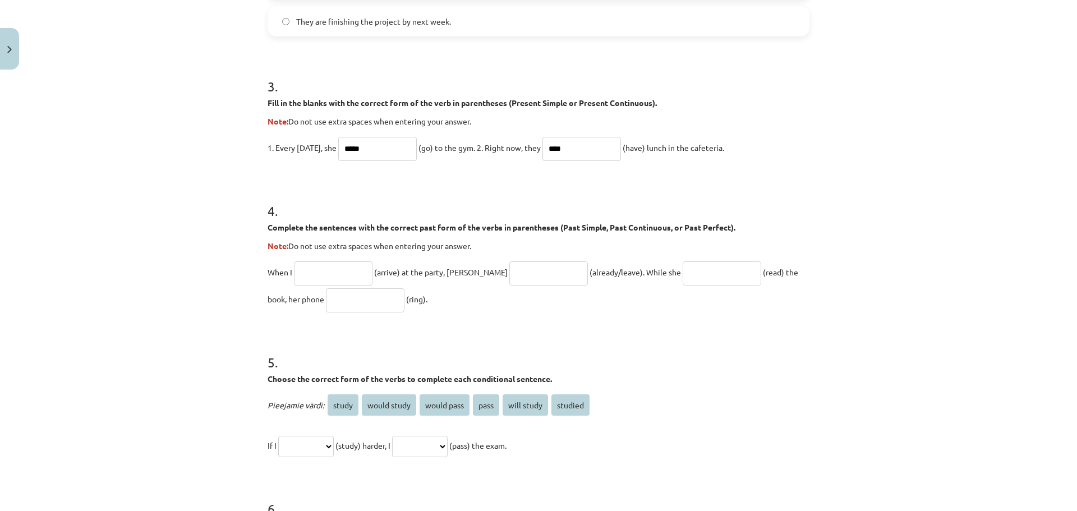
click at [344, 272] on input "text" at bounding box center [333, 273] width 79 height 24
type input "*******"
click at [509, 277] on input "text" at bounding box center [548, 273] width 79 height 24
type input "*****"
click at [683, 277] on input "text" at bounding box center [722, 273] width 79 height 24
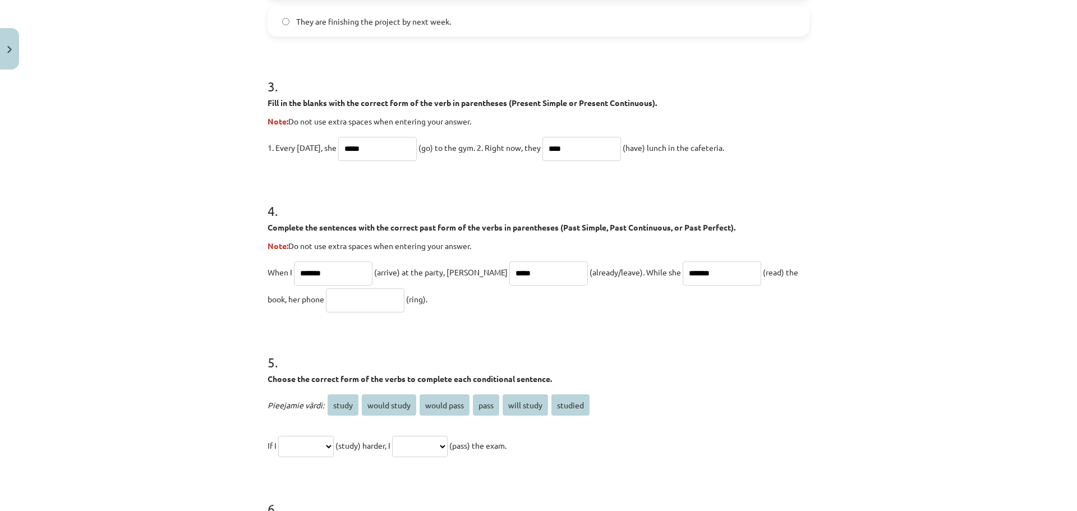
type input "*******"
click at [325, 444] on select "**********" at bounding box center [306, 446] width 56 height 21
select select "*******"
click at [278, 436] on select "**********" at bounding box center [306, 446] width 56 height 21
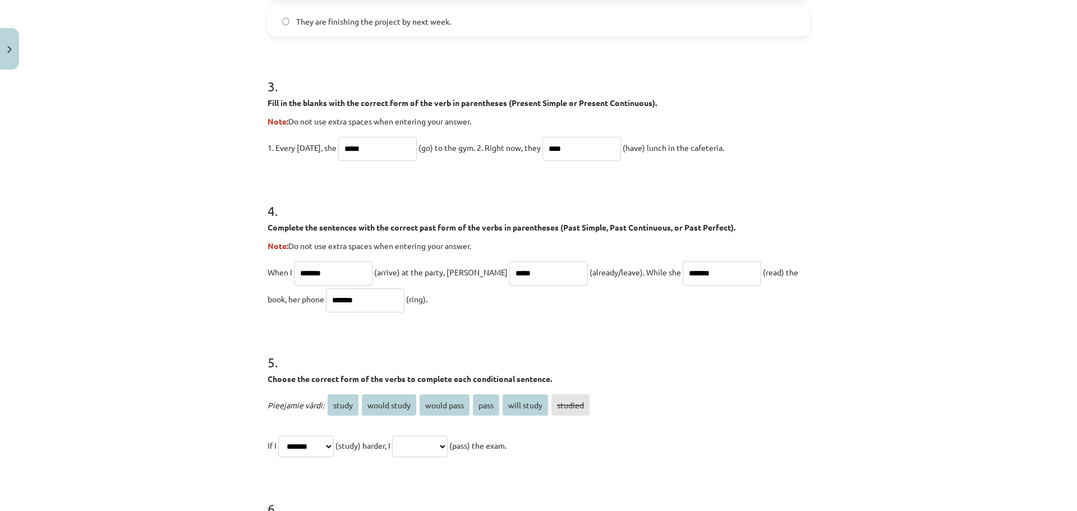
click at [443, 446] on select "**********" at bounding box center [420, 446] width 56 height 21
select select "**********"
click at [406, 436] on select "**********" at bounding box center [420, 446] width 56 height 21
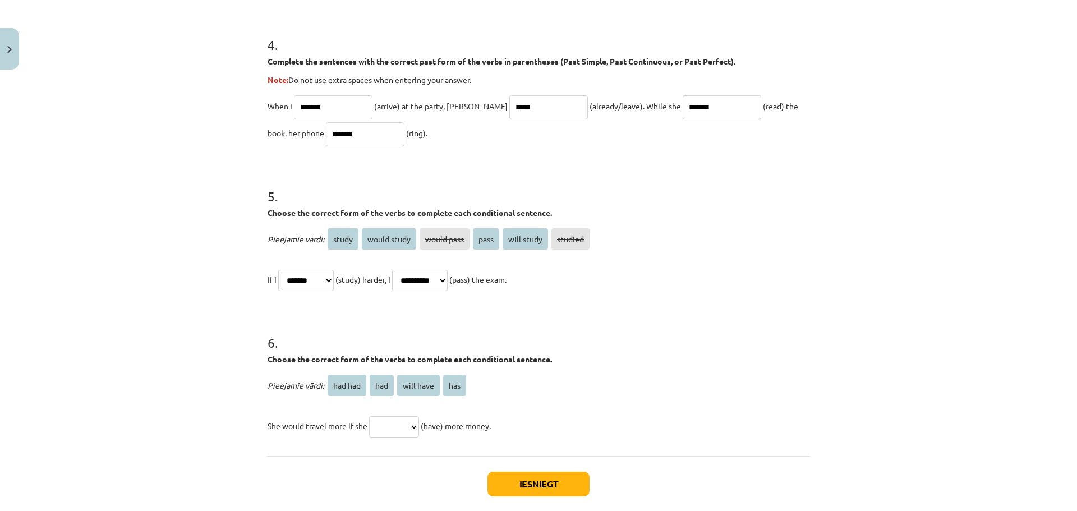
scroll to position [811, 0]
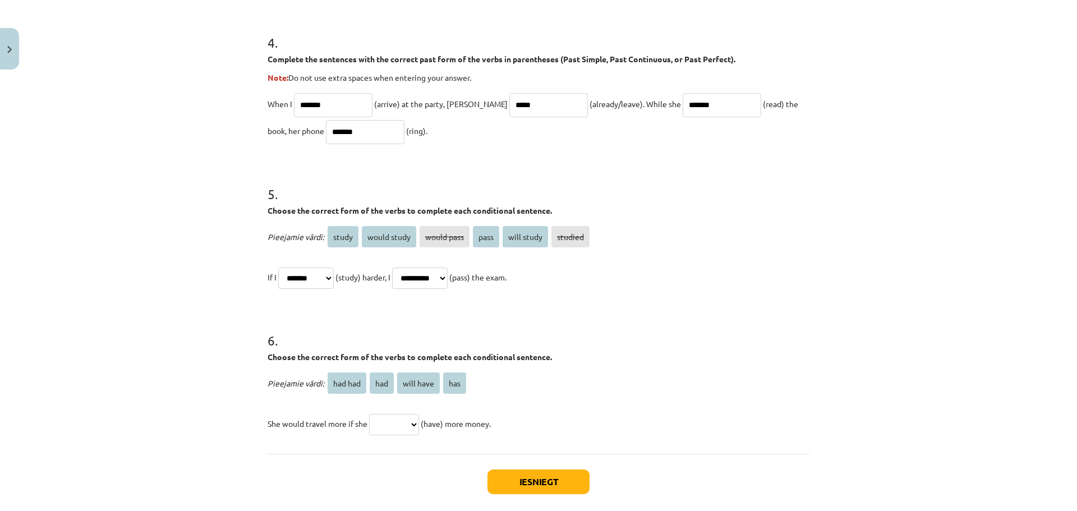
click at [383, 387] on span "had" at bounding box center [382, 382] width 24 height 21
click at [411, 422] on select "******* *** ********* ***" at bounding box center [394, 424] width 50 height 21
select select "***"
click at [369, 414] on select "******* *** ********* ***" at bounding box center [394, 424] width 50 height 21
click at [507, 484] on button "Iesniegt" at bounding box center [538, 482] width 102 height 25
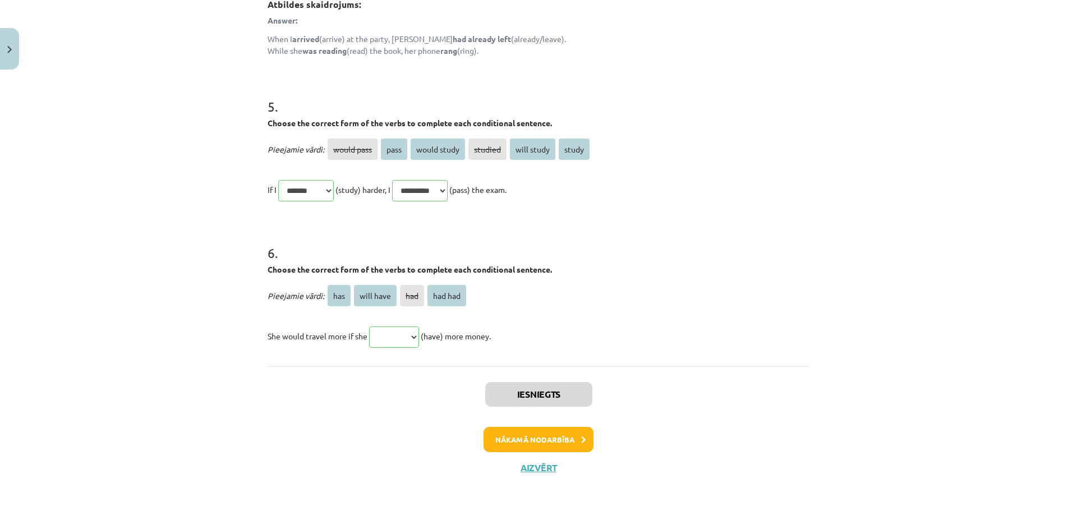
scroll to position [1067, 0]
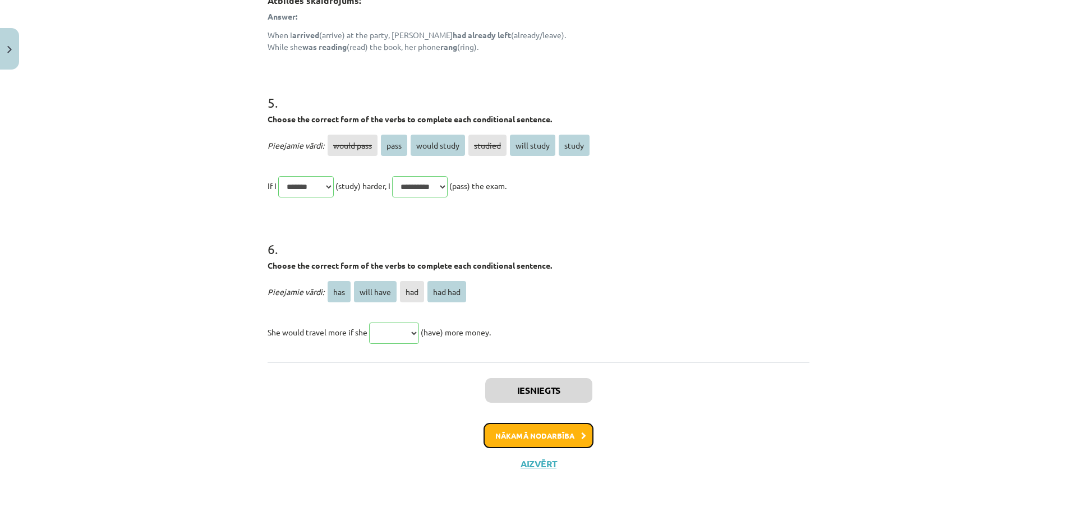
click at [548, 438] on button "Nākamā nodarbība" at bounding box center [539, 436] width 110 height 26
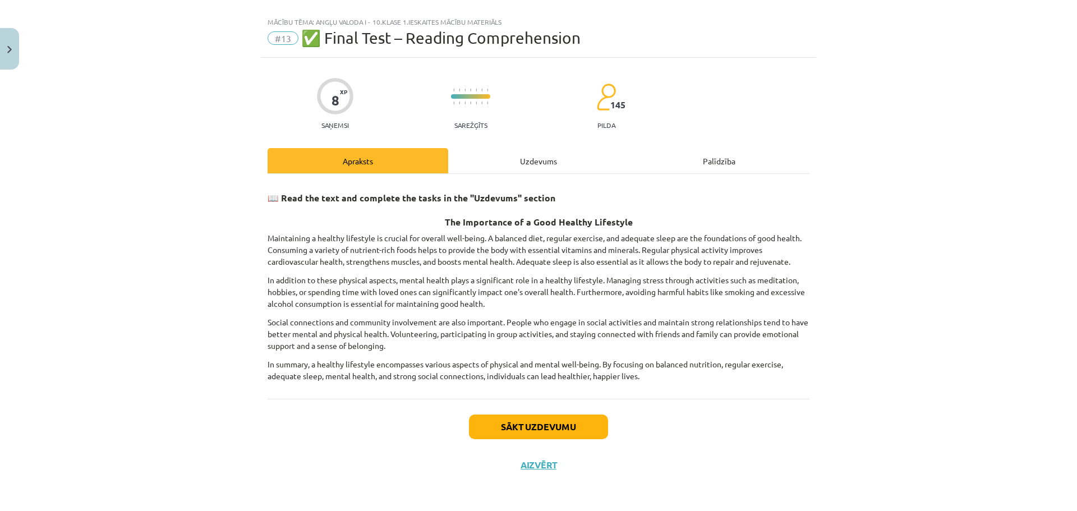
click at [534, 161] on div "Uzdevums" at bounding box center [538, 160] width 181 height 25
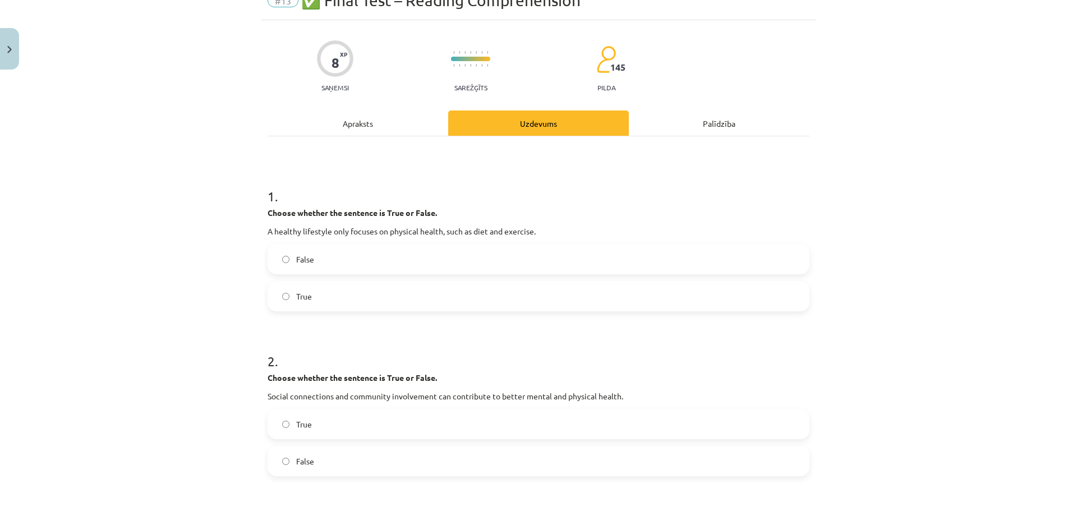
scroll to position [56, 0]
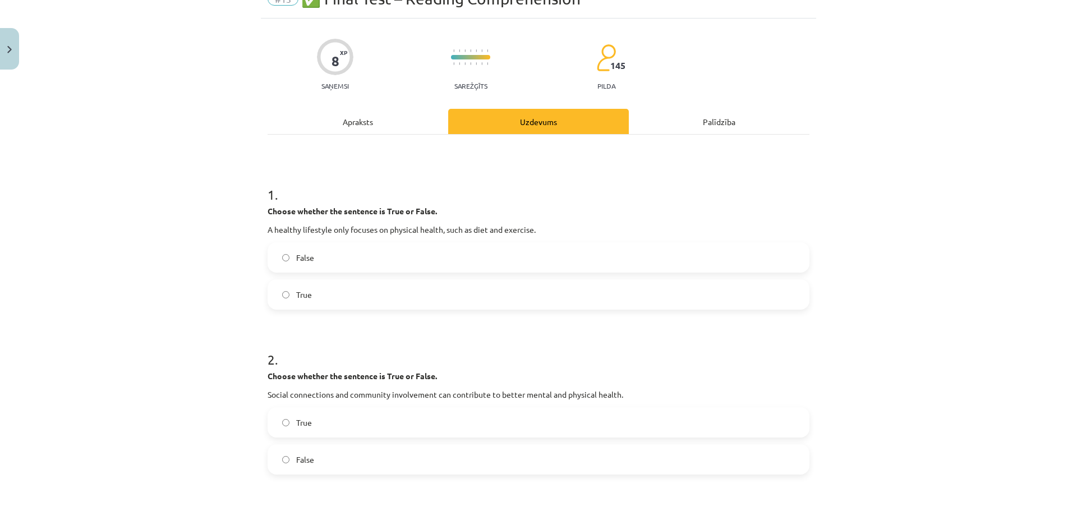
click at [286, 258] on label "False" at bounding box center [539, 257] width 540 height 28
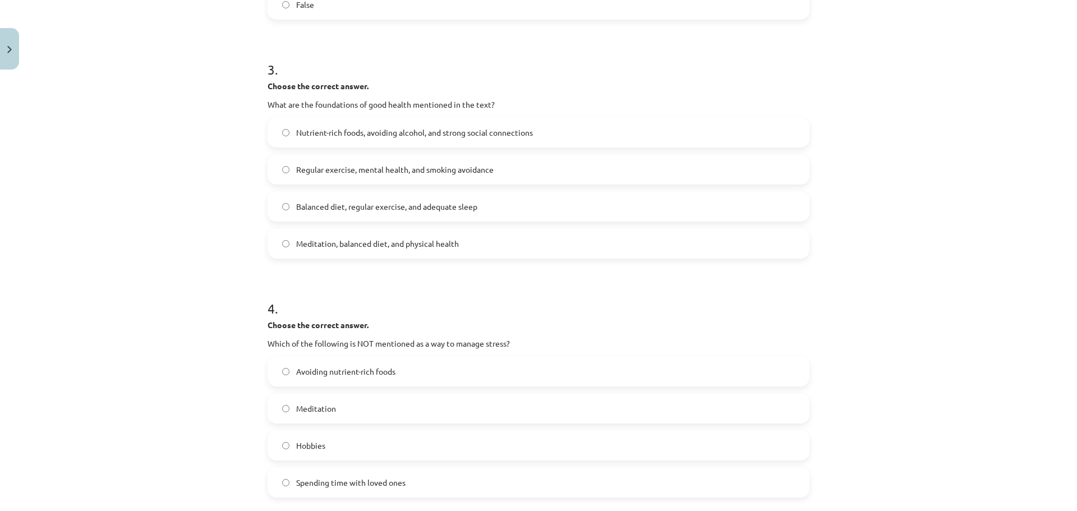
scroll to position [505, 0]
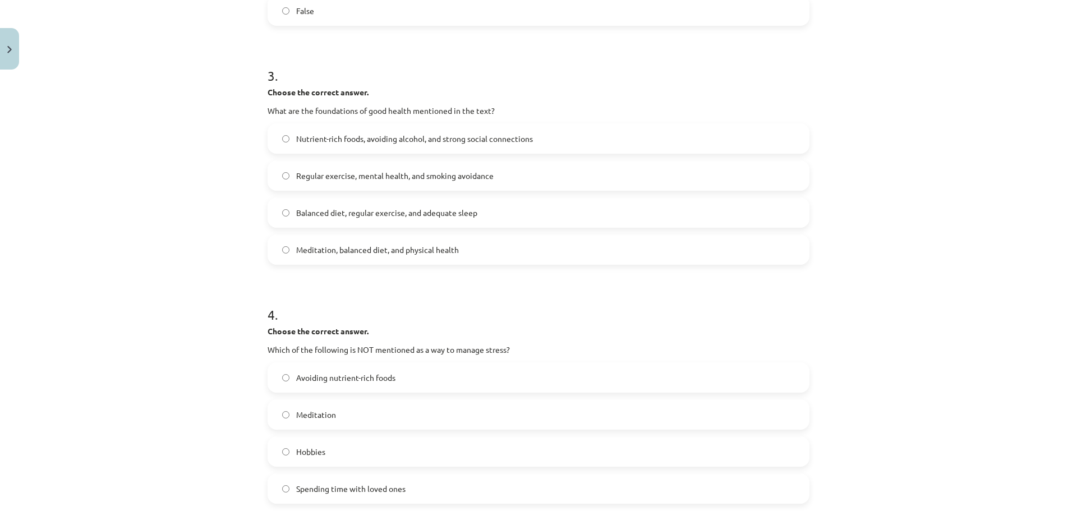
click at [339, 215] on span "Balanced diet, regular exercise, and adequate sleep" at bounding box center [386, 213] width 181 height 12
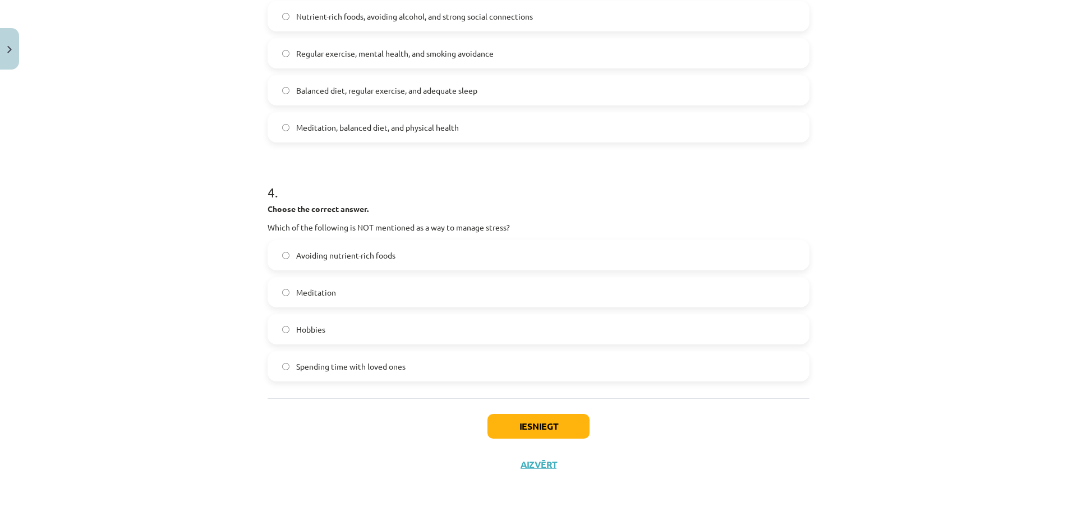
scroll to position [628, 0]
click at [279, 260] on label "Avoiding nutrient-rich foods" at bounding box center [539, 255] width 540 height 28
click at [506, 421] on button "Iesniegt" at bounding box center [538, 425] width 102 height 25
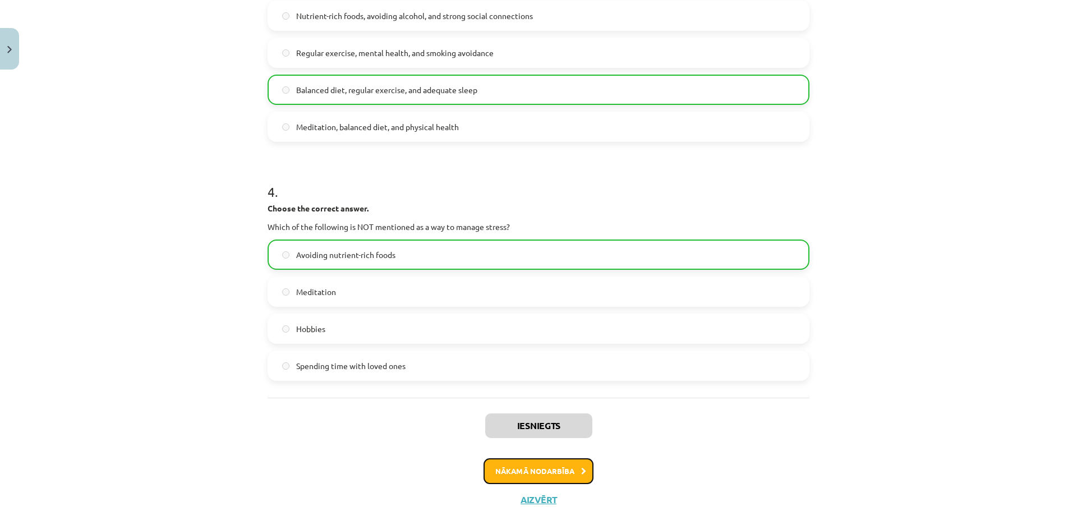
click at [559, 465] on button "Nākamā nodarbība" at bounding box center [539, 471] width 110 height 26
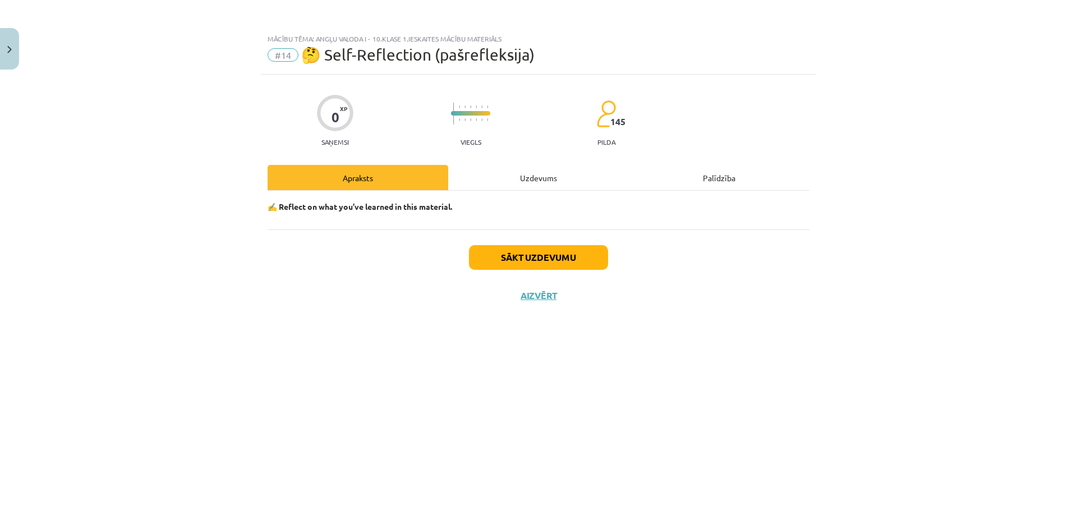
scroll to position [0, 0]
click at [541, 178] on div "Uzdevums" at bounding box center [538, 177] width 181 height 25
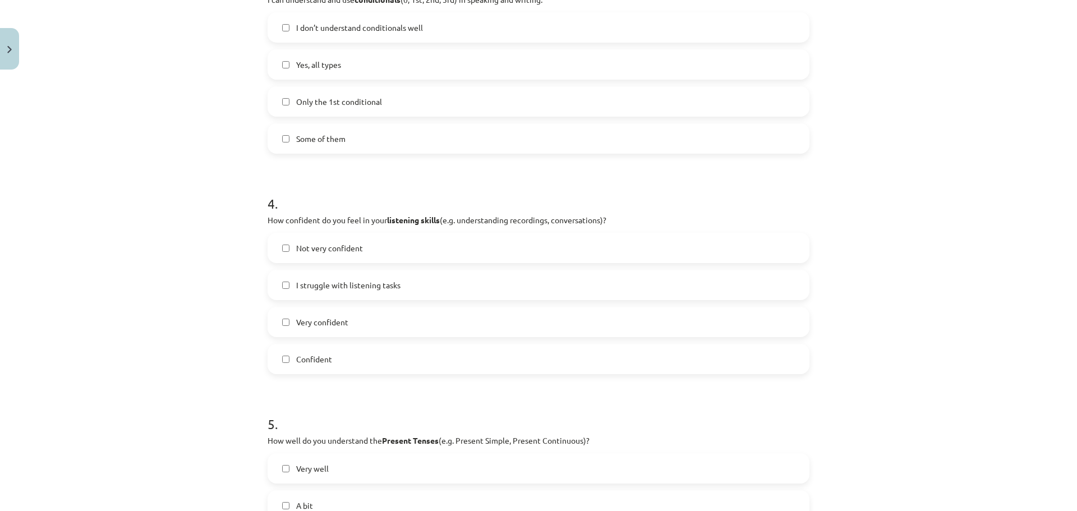
scroll to position [673, 0]
click at [281, 250] on label "Not very confident" at bounding box center [539, 246] width 540 height 28
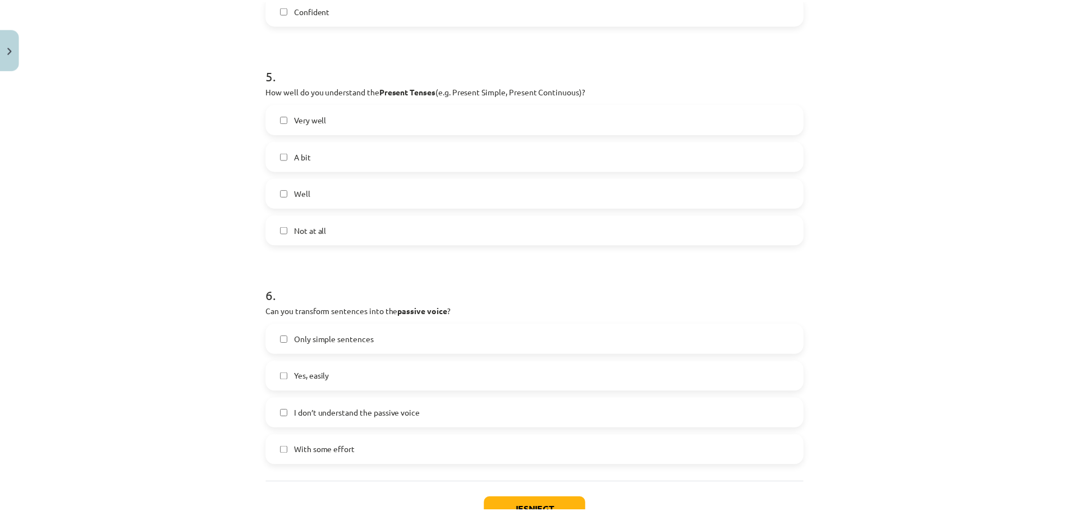
scroll to position [1066, 0]
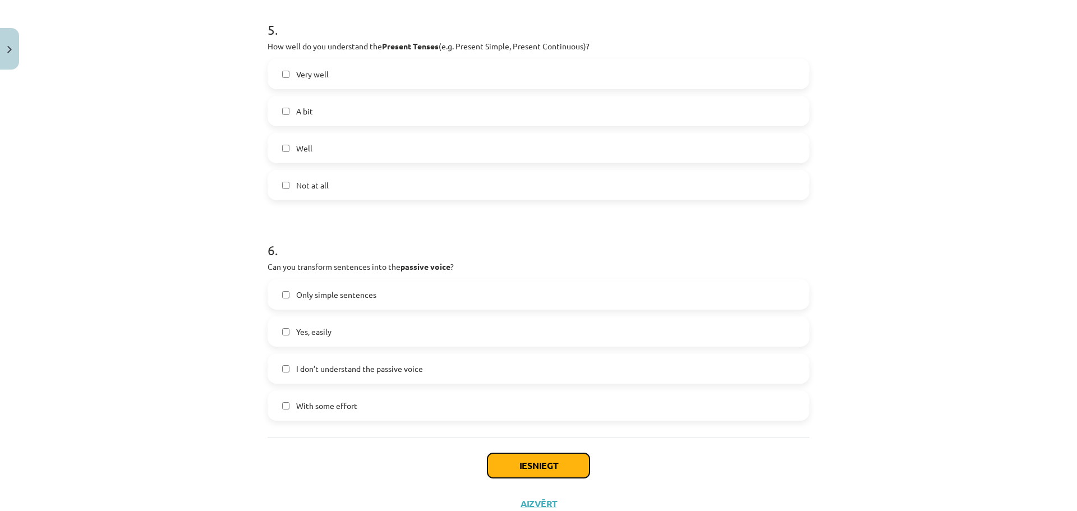
click at [518, 469] on button "Iesniegt" at bounding box center [538, 465] width 102 height 25
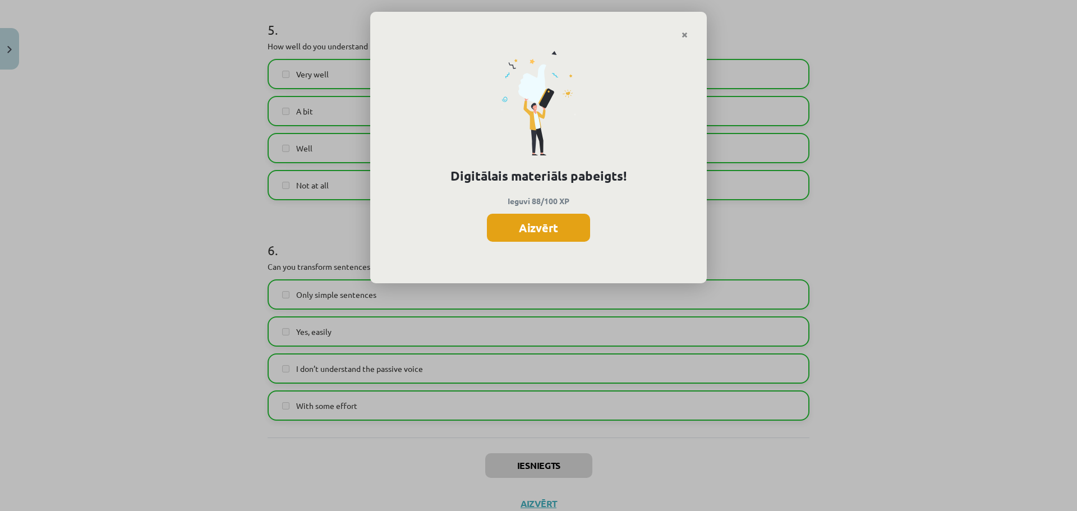
click at [537, 231] on button "Aizvērt" at bounding box center [538, 228] width 103 height 28
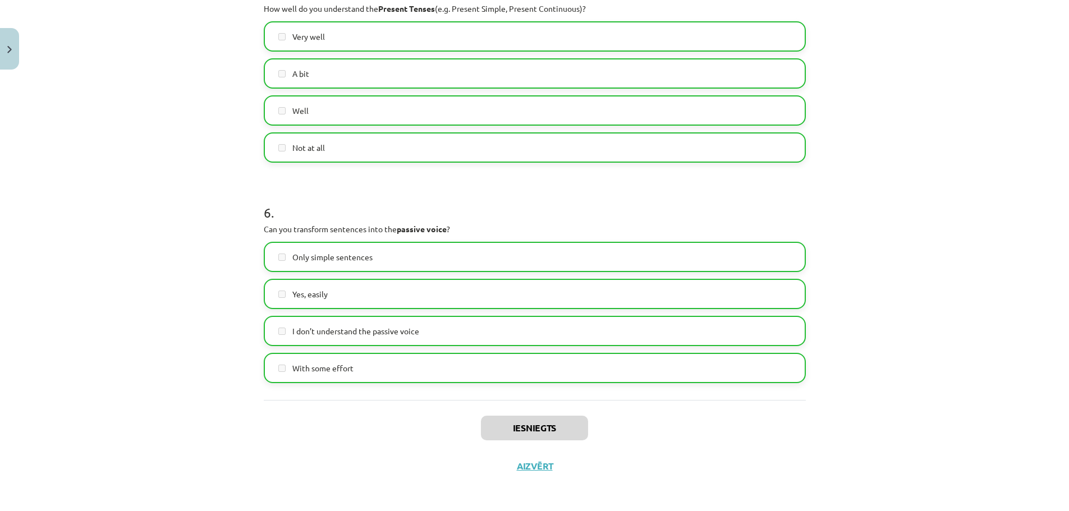
scroll to position [1106, 0]
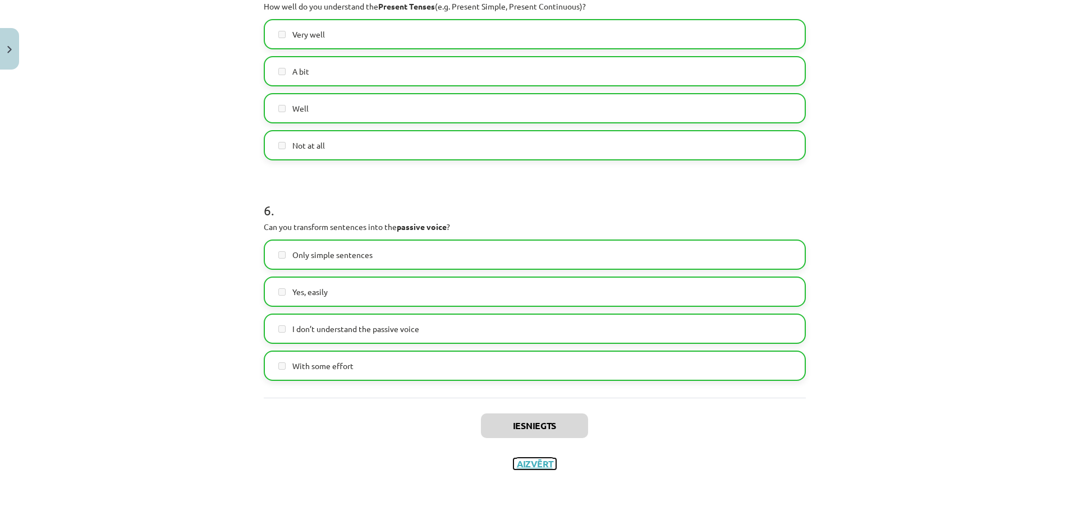
click at [532, 463] on button "Aizvērt" at bounding box center [534, 463] width 43 height 11
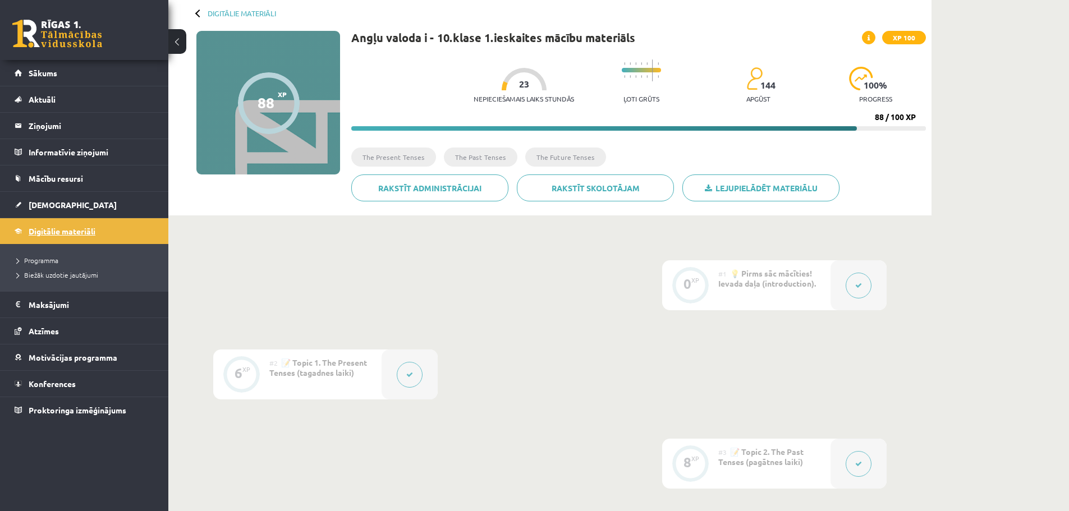
click at [122, 230] on link "Digitālie materiāli" at bounding box center [85, 231] width 140 height 26
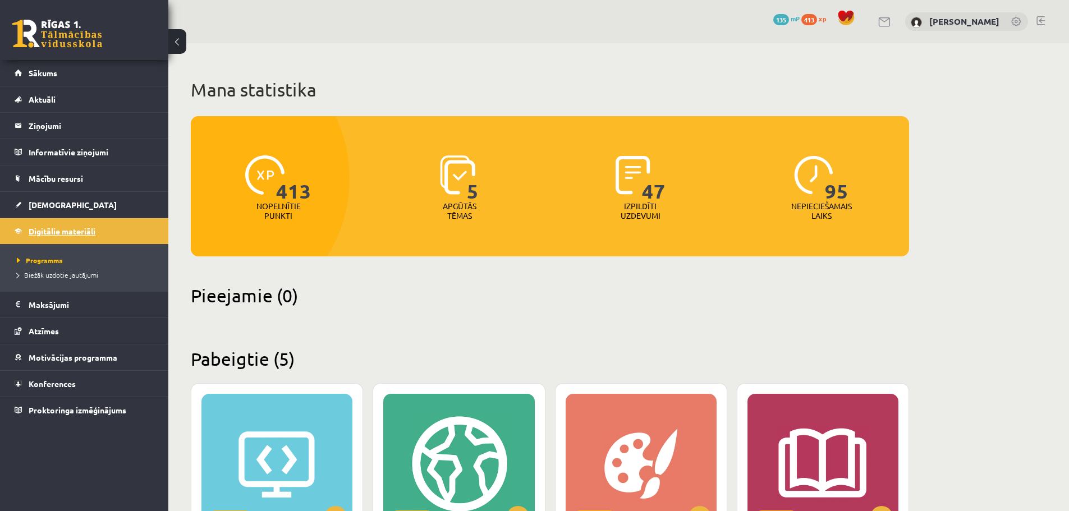
click at [70, 228] on span "Digitālie materiāli" at bounding box center [62, 231] width 67 height 10
click at [73, 211] on link "[DEMOGRAPHIC_DATA]" at bounding box center [85, 205] width 140 height 26
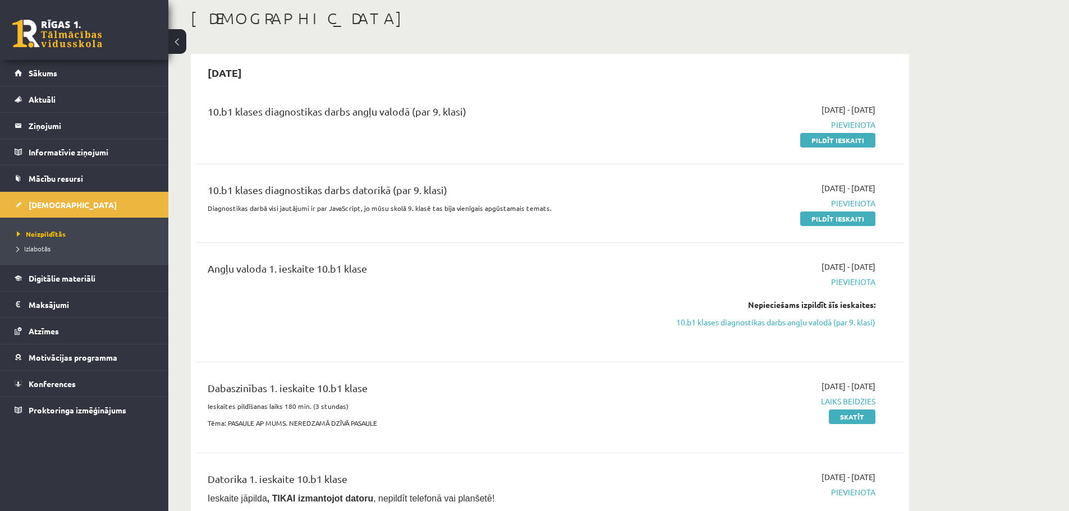
scroll to position [56, 0]
click at [813, 144] on link "Pildīt ieskaiti" at bounding box center [837, 141] width 75 height 15
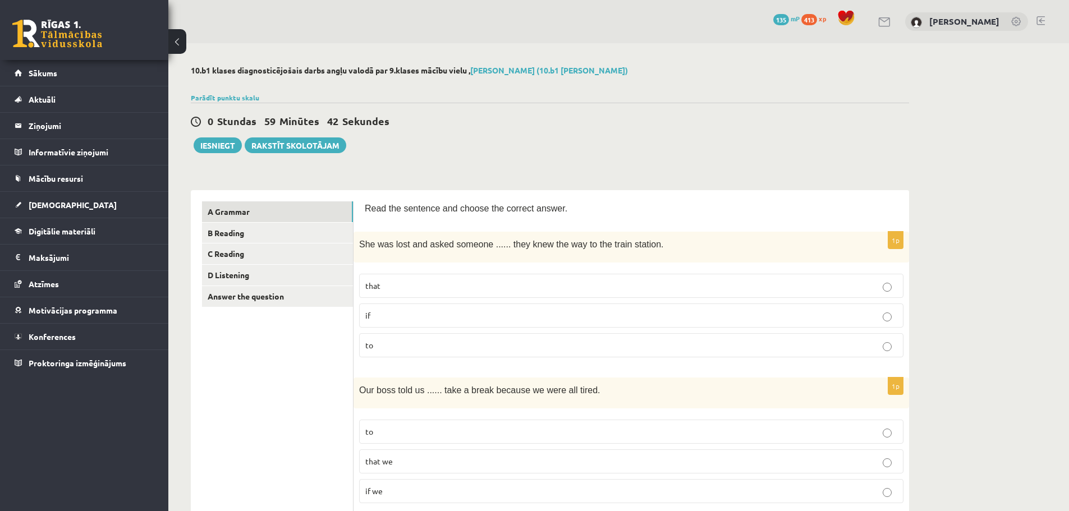
click at [416, 311] on p "if" at bounding box center [631, 316] width 532 height 12
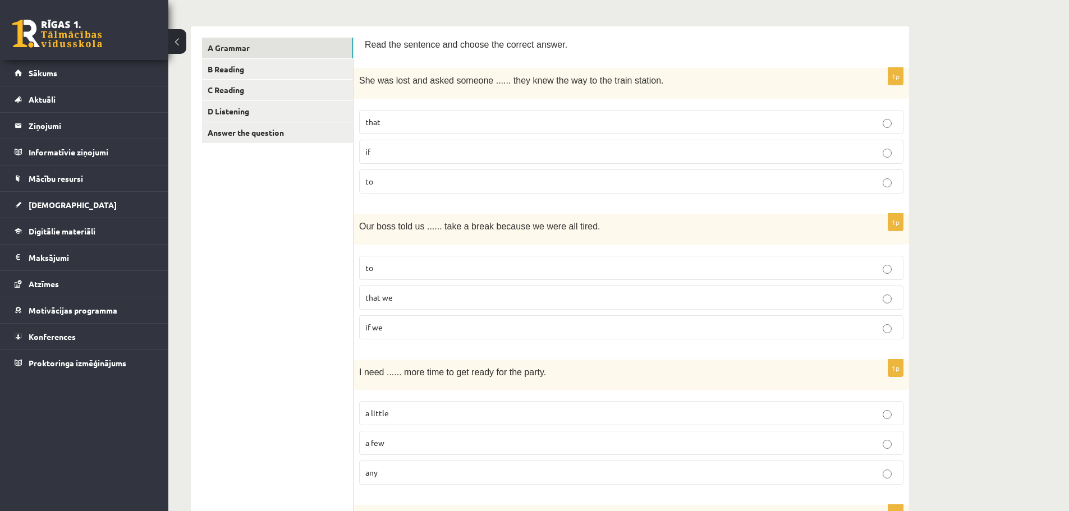
scroll to position [168, 0]
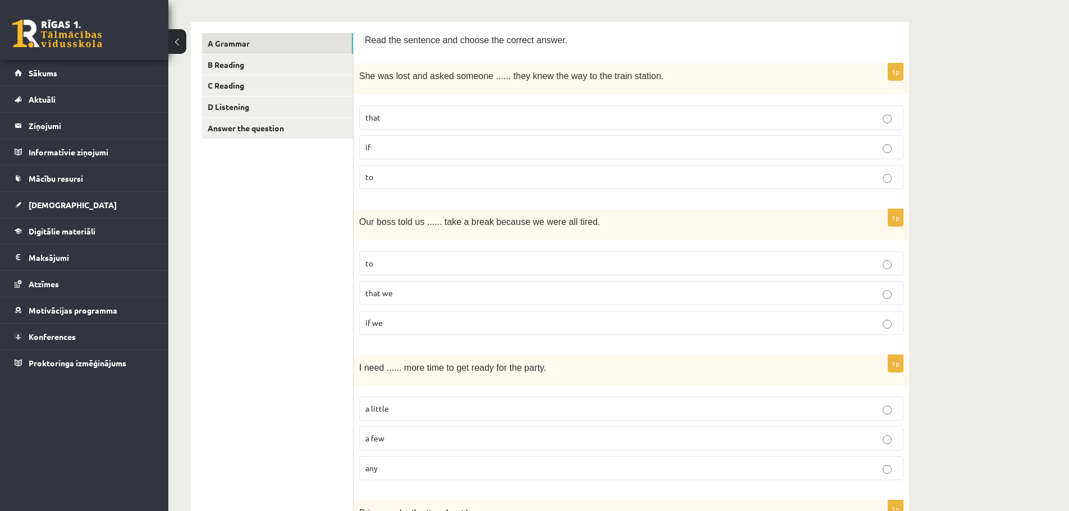
click at [441, 265] on p "to" at bounding box center [631, 263] width 532 height 12
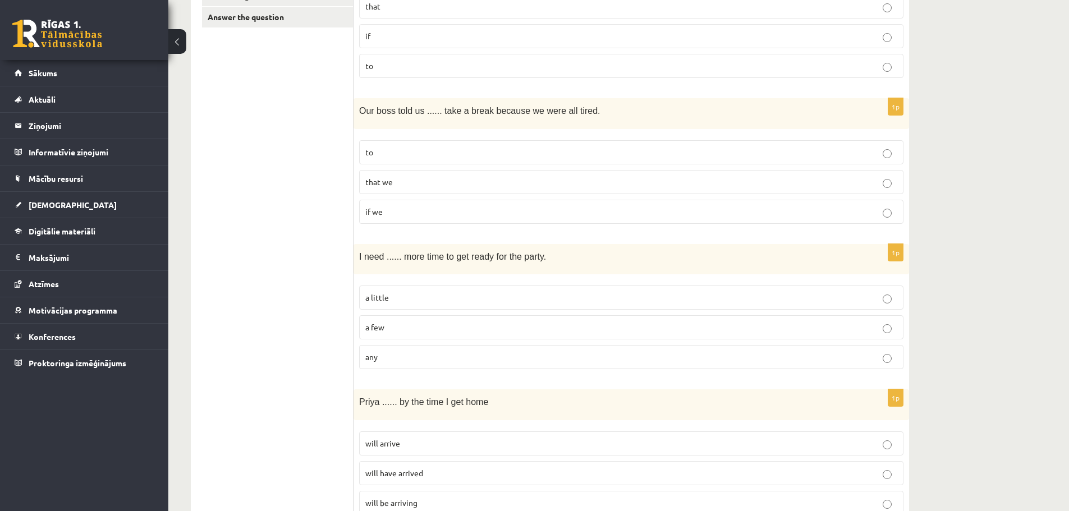
scroll to position [280, 0]
click at [419, 296] on p "a little" at bounding box center [631, 297] width 532 height 12
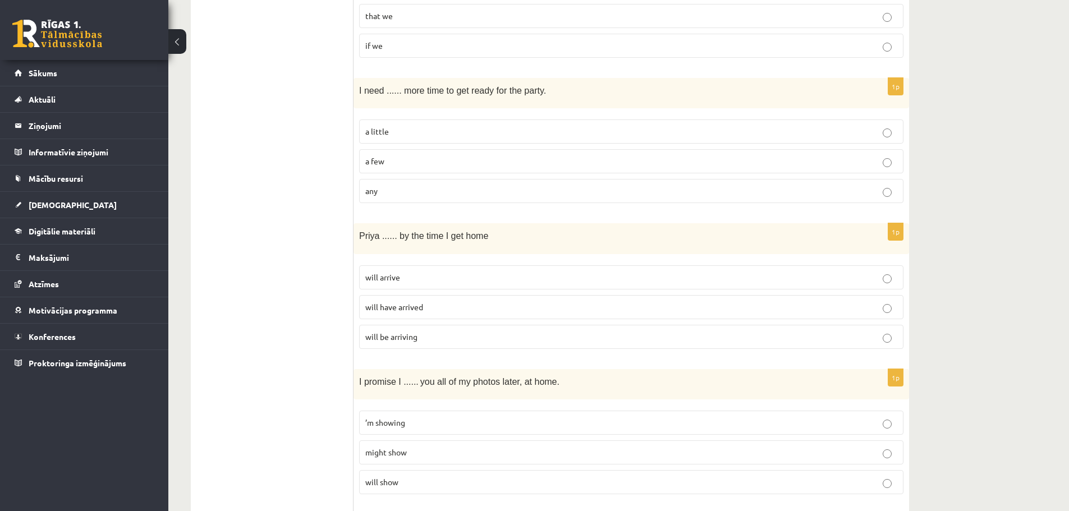
scroll to position [449, 0]
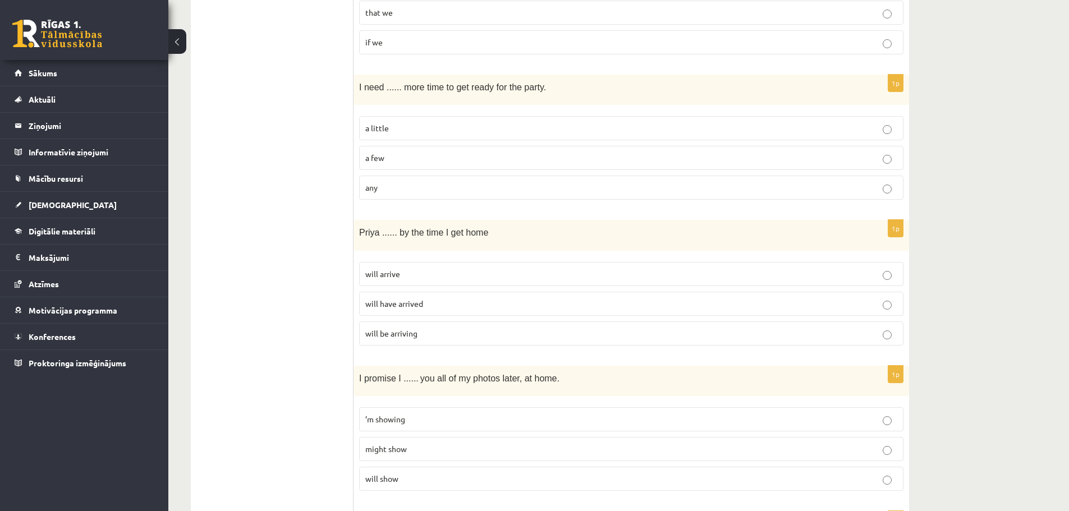
click at [376, 272] on span "will arrive" at bounding box center [382, 274] width 35 height 10
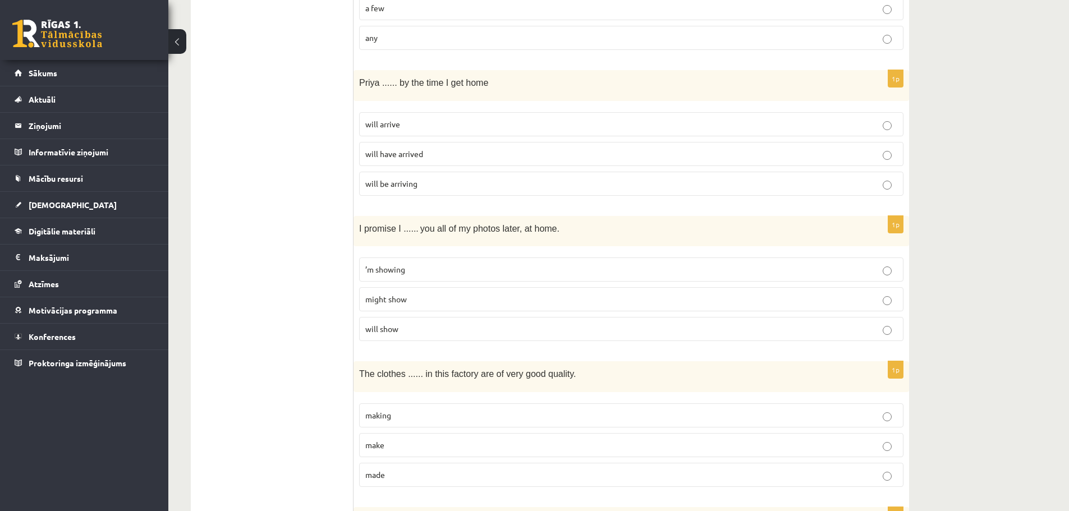
scroll to position [617, 0]
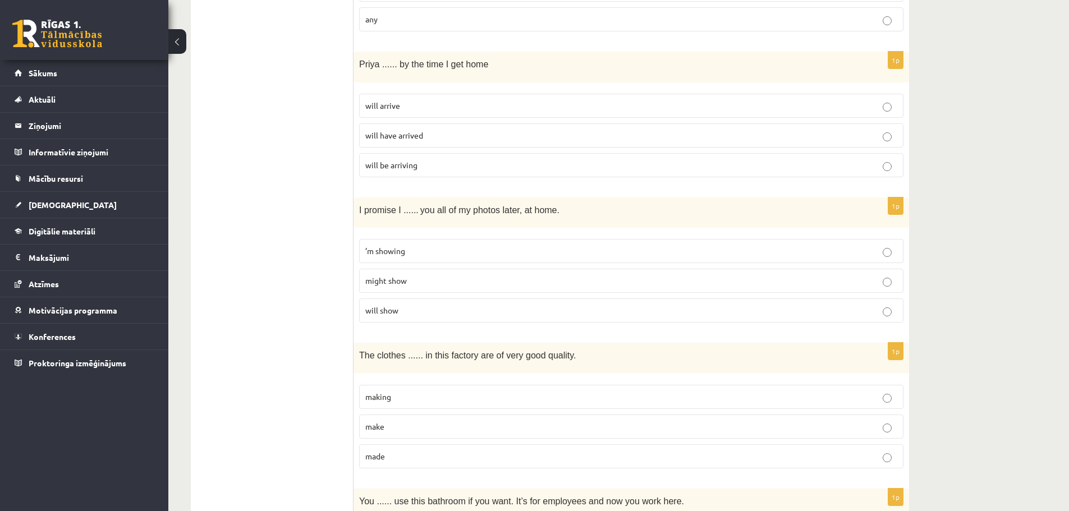
click at [375, 253] on span "’m showing" at bounding box center [385, 251] width 40 height 10
click at [378, 311] on span "will show" at bounding box center [381, 310] width 33 height 10
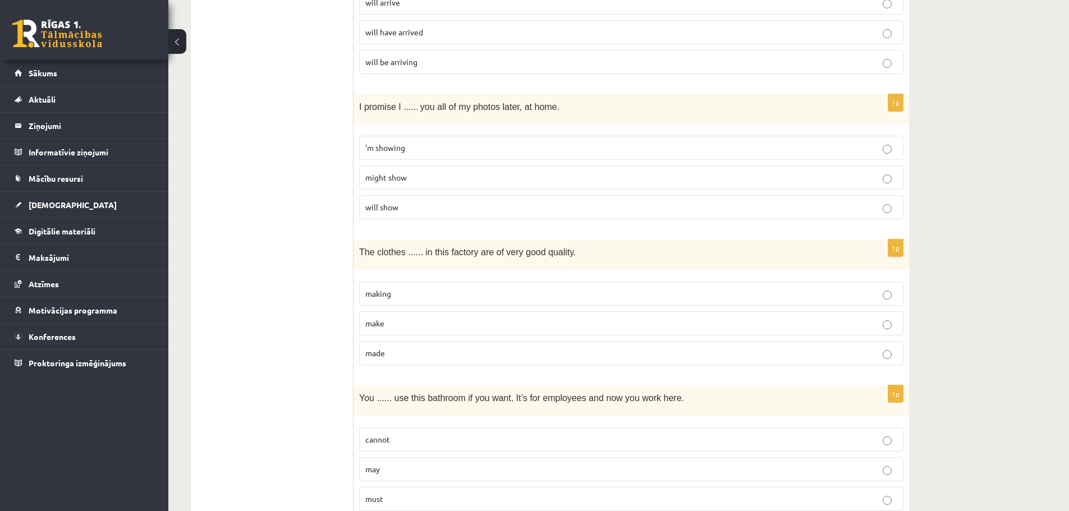
scroll to position [729, 0]
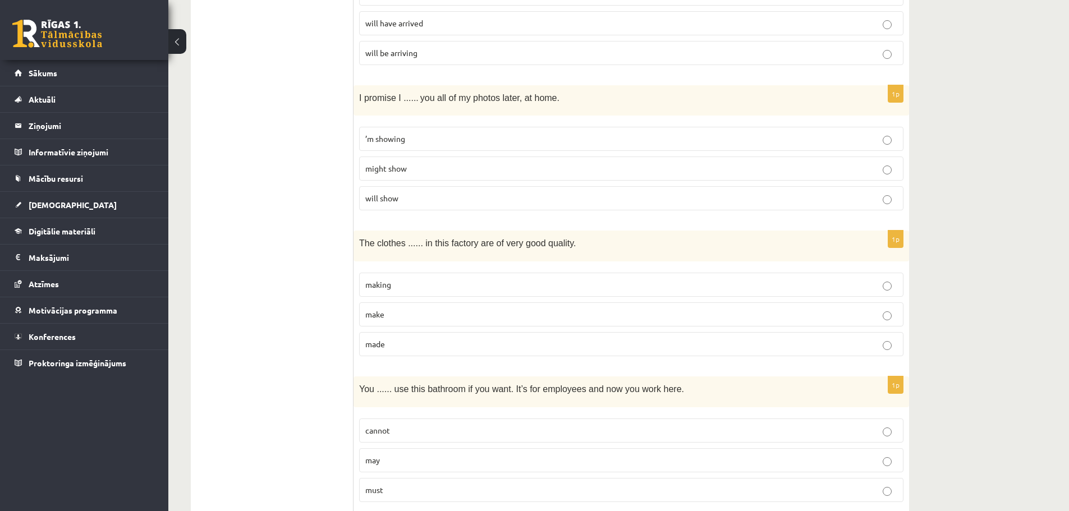
click at [375, 341] on span "made" at bounding box center [375, 344] width 20 height 10
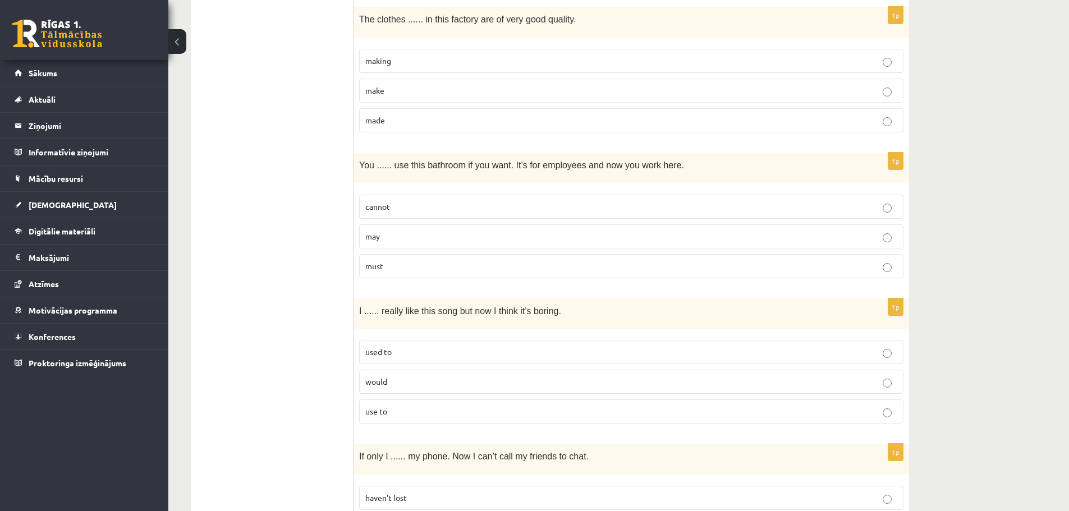
scroll to position [954, 0]
click at [374, 236] on span "may" at bounding box center [372, 236] width 15 height 10
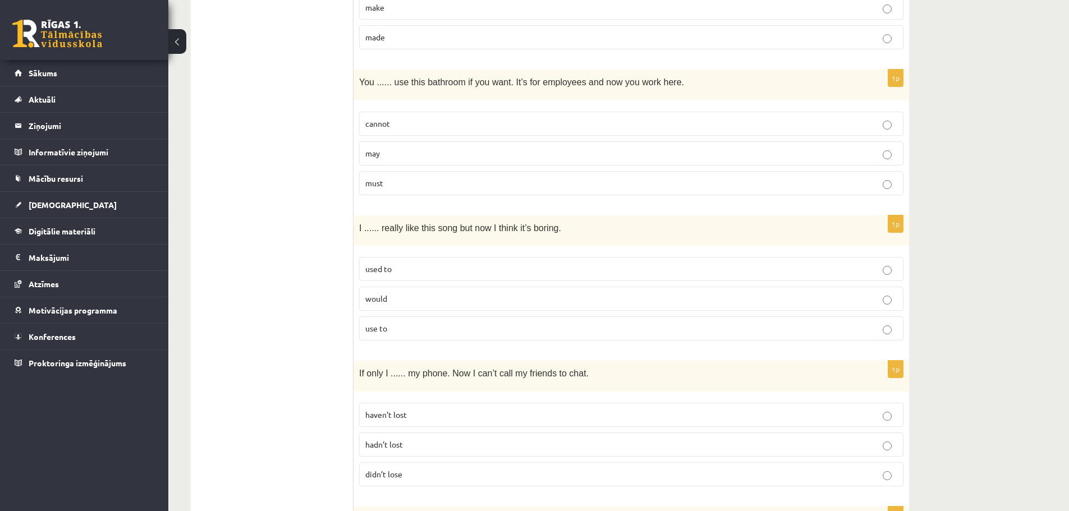
scroll to position [1066, 0]
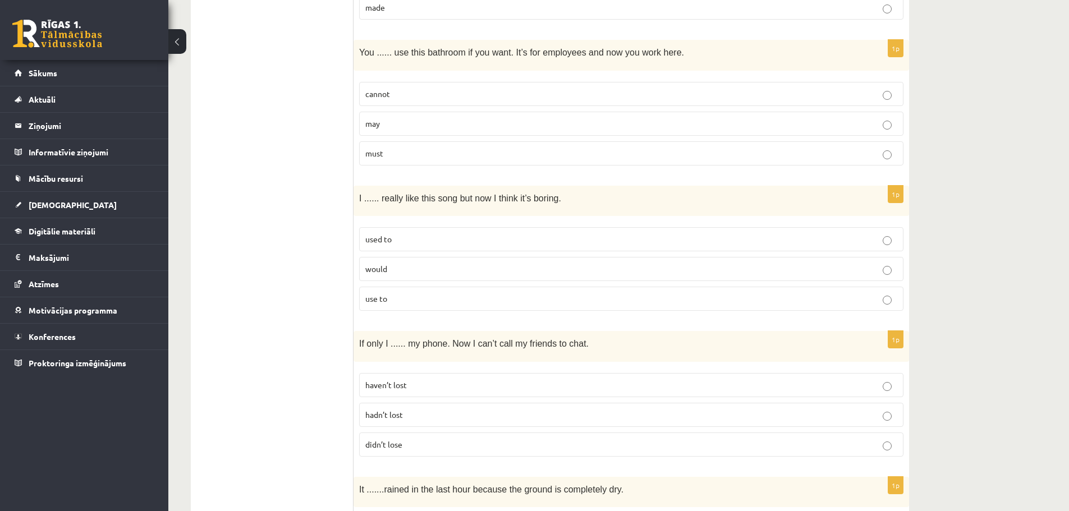
click at [385, 238] on span "used to" at bounding box center [378, 239] width 26 height 10
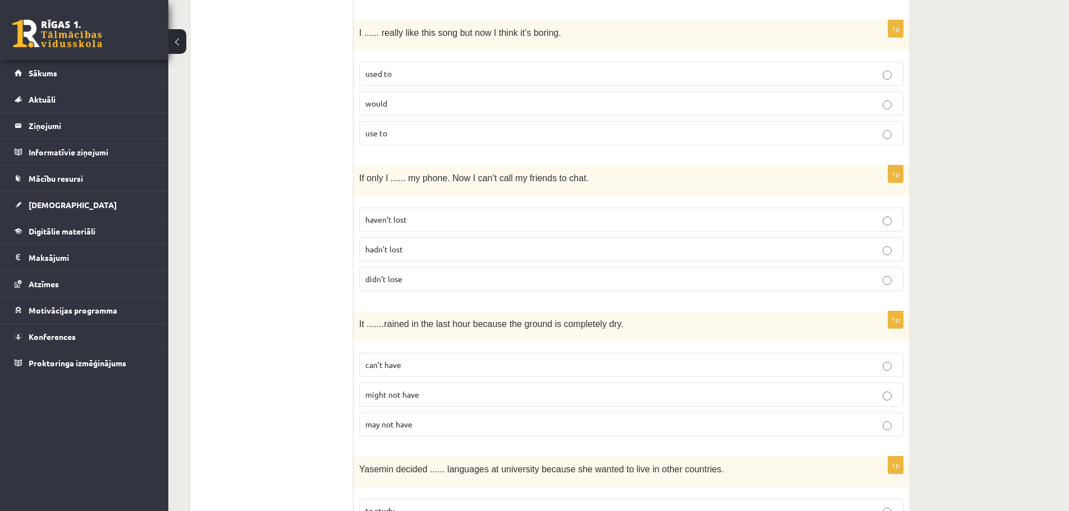
scroll to position [1234, 0]
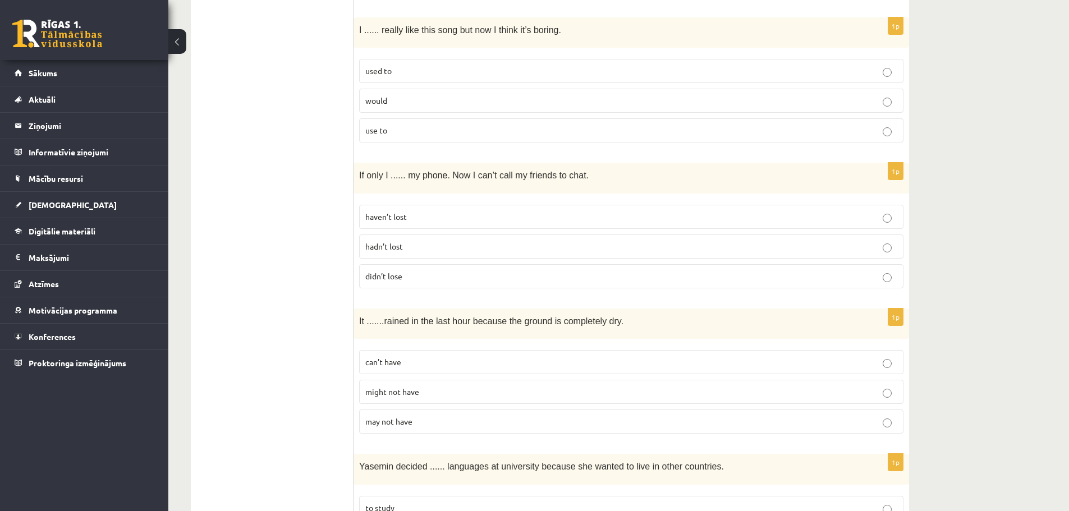
click at [387, 247] on span "hadn’t lost" at bounding box center [384, 246] width 38 height 10
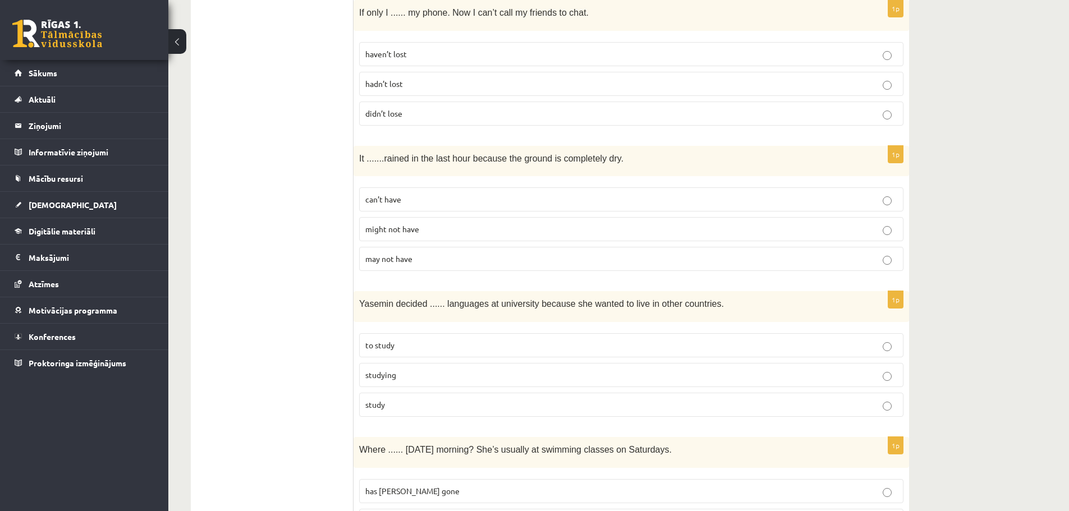
scroll to position [1402, 0]
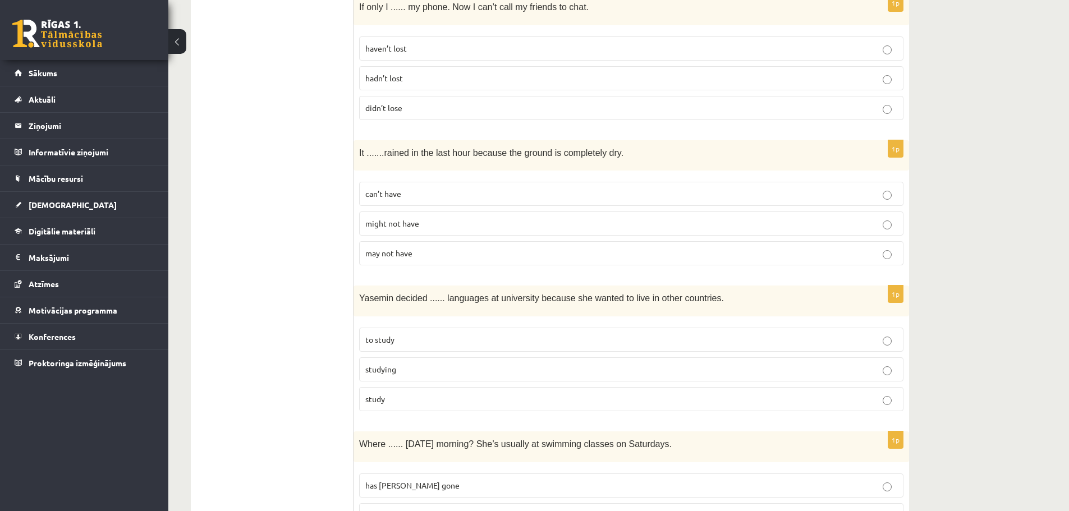
click at [390, 193] on span "can’t have" at bounding box center [383, 193] width 36 height 10
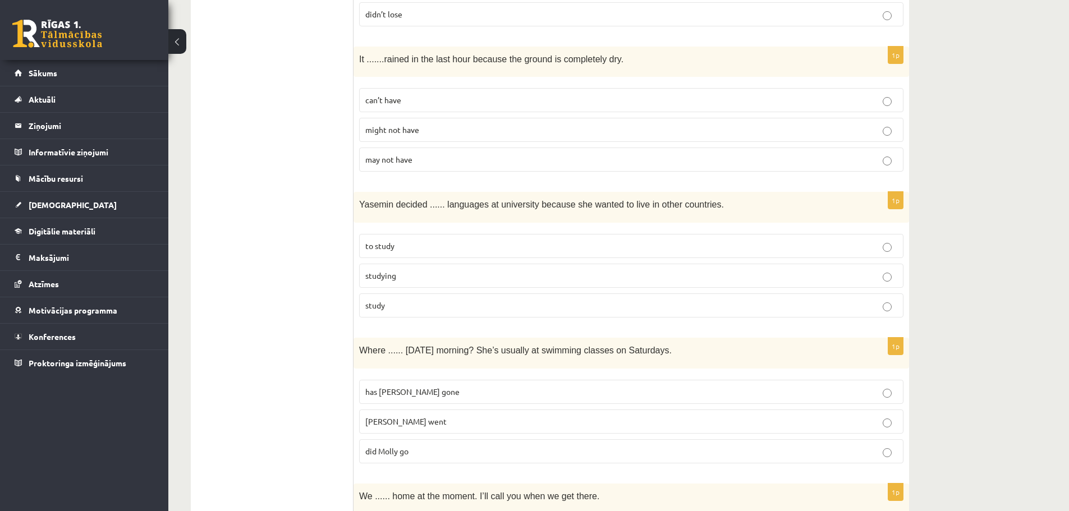
scroll to position [1571, 0]
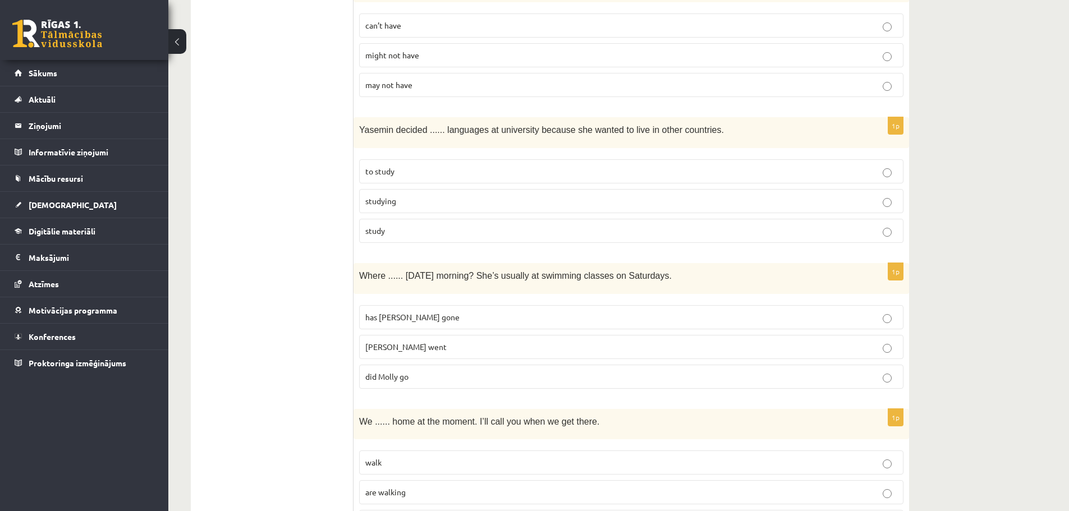
click at [375, 173] on span "to study" at bounding box center [379, 171] width 29 height 10
click at [328, 178] on ul "A Grammar B Reading C Reading D Listening Answer the question" at bounding box center [277, 94] width 151 height 2927
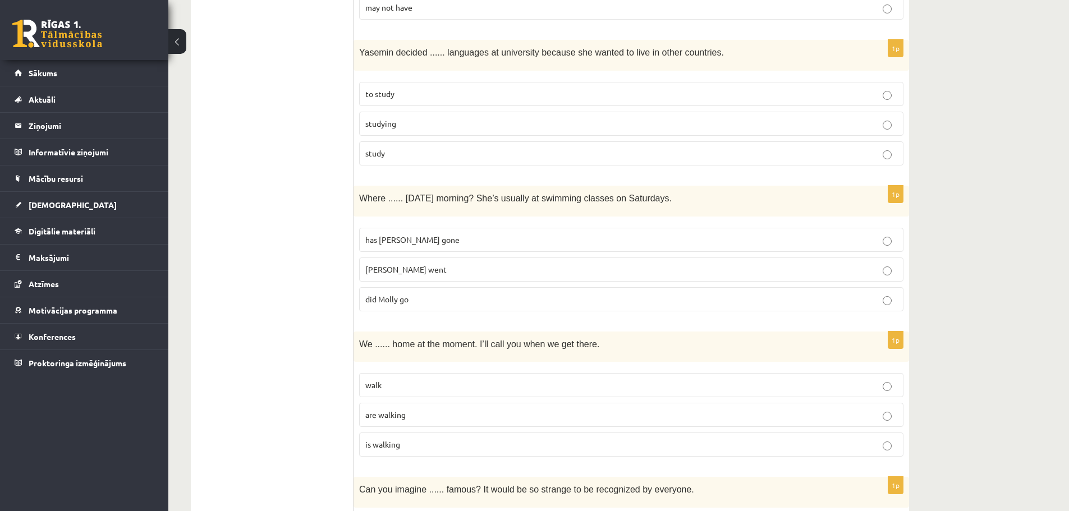
scroll to position [1683, 0]
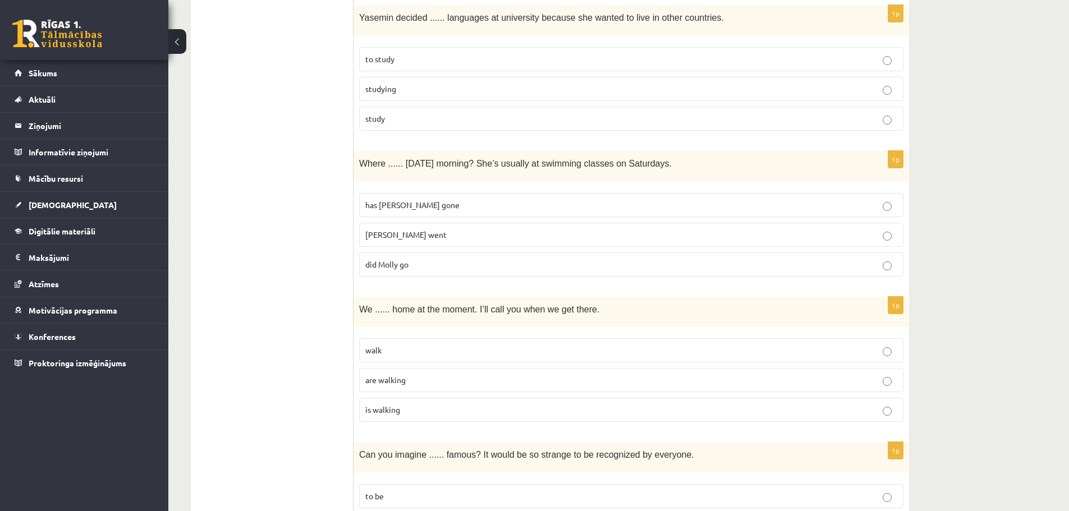
click at [383, 204] on span "has Molly gone" at bounding box center [412, 205] width 94 height 10
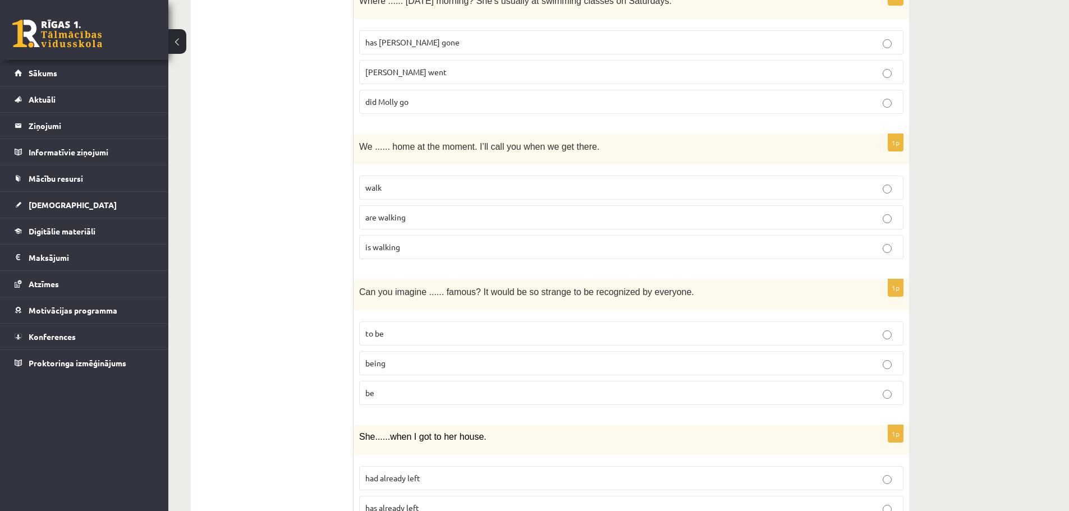
scroll to position [1851, 0]
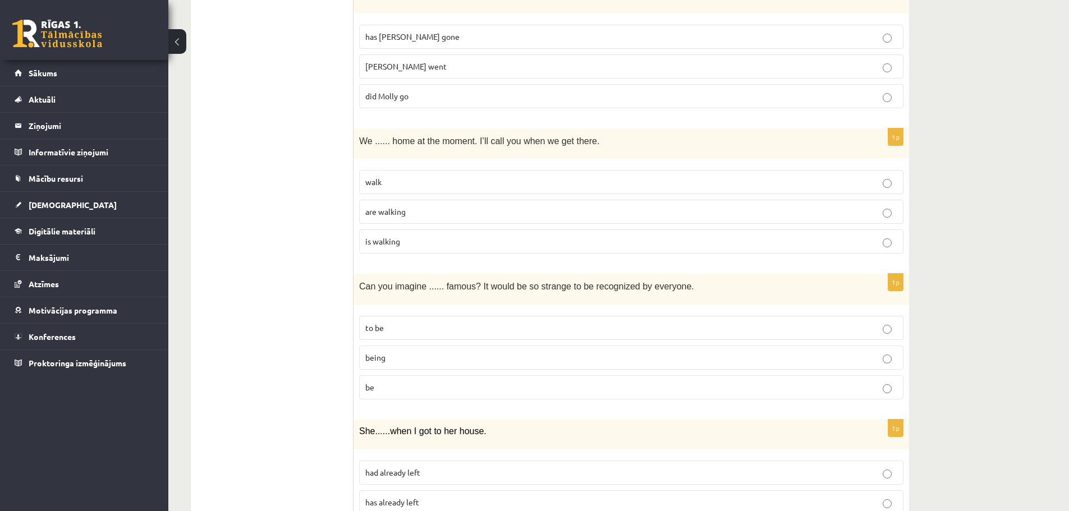
click at [376, 211] on span "are walking" at bounding box center [385, 211] width 40 height 10
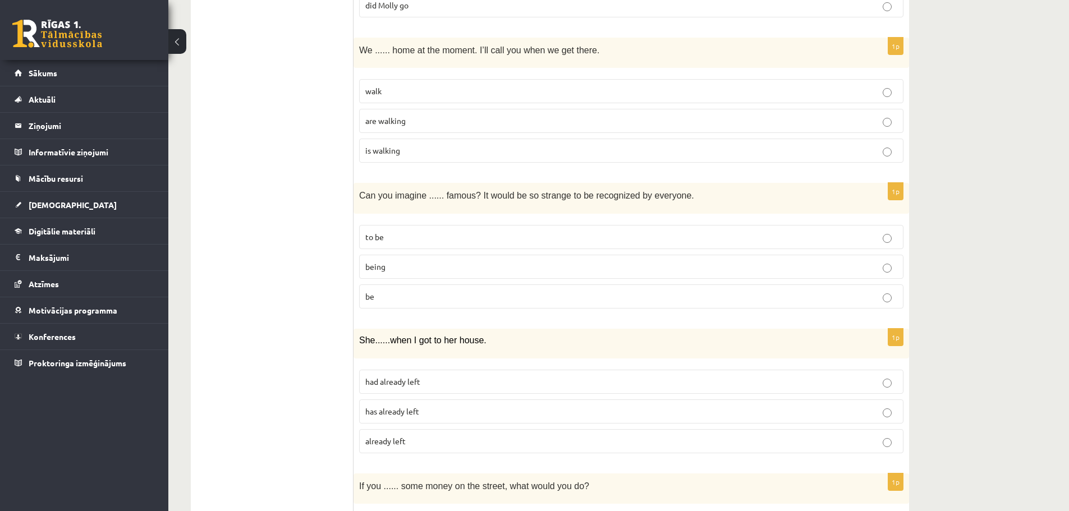
scroll to position [1963, 0]
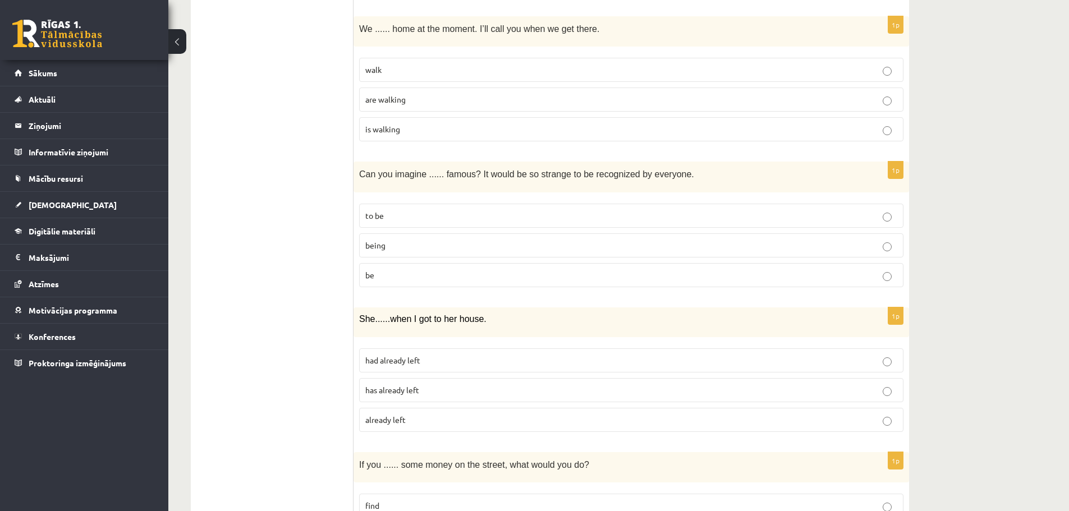
click at [372, 243] on span "being" at bounding box center [375, 245] width 20 height 10
click at [367, 213] on span "to be" at bounding box center [374, 215] width 19 height 10
click at [372, 244] on span "being" at bounding box center [375, 245] width 20 height 10
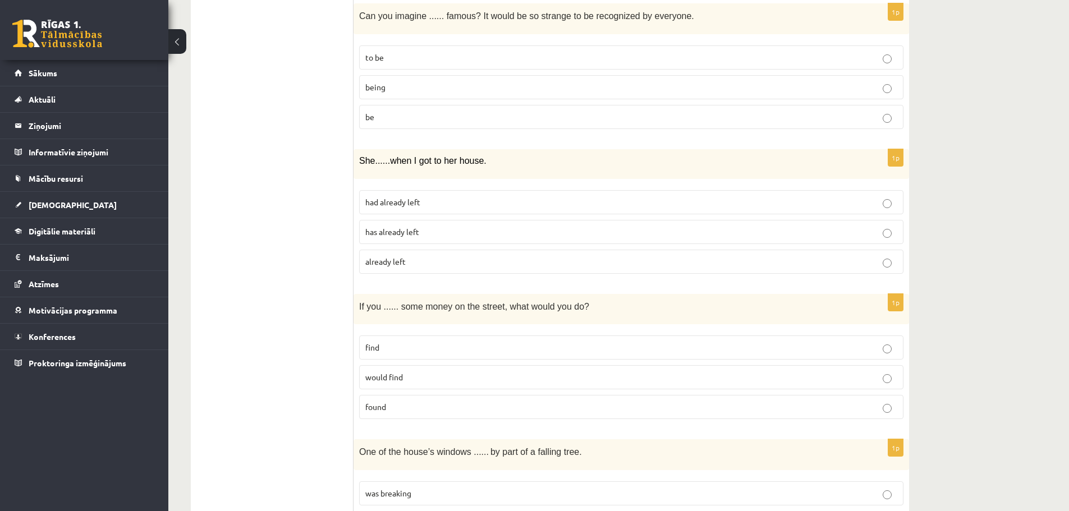
scroll to position [2132, 0]
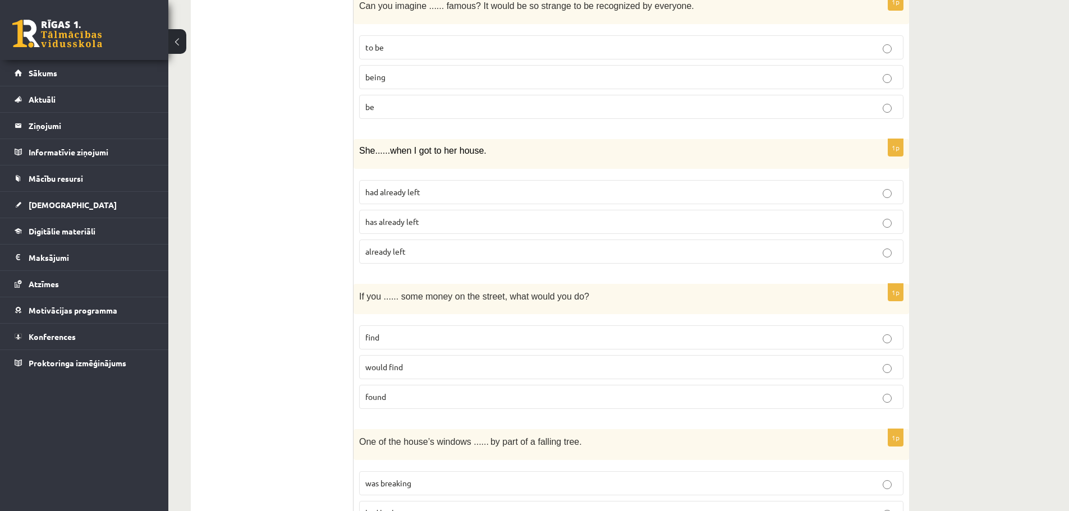
click at [374, 223] on span "has already left" at bounding box center [392, 222] width 54 height 10
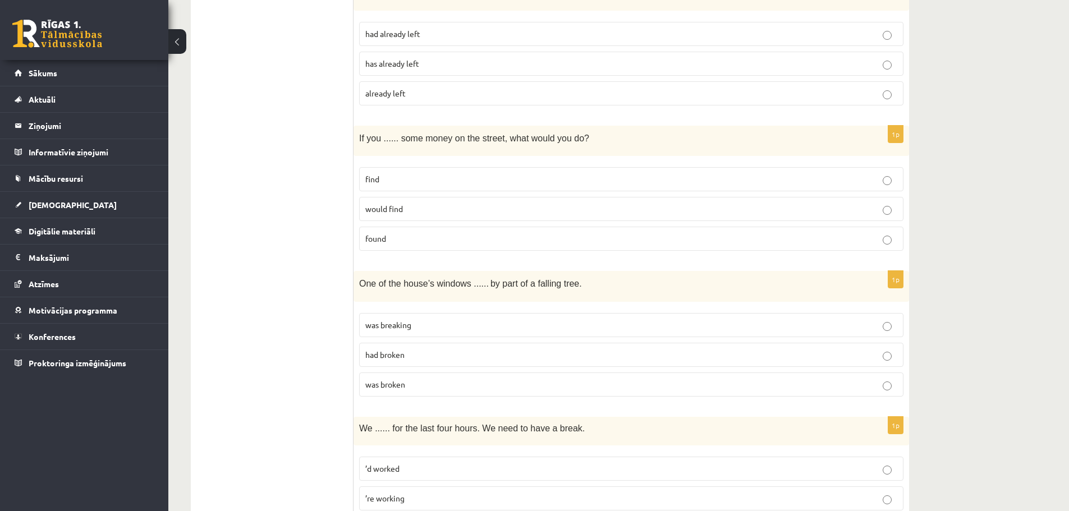
scroll to position [2300, 0]
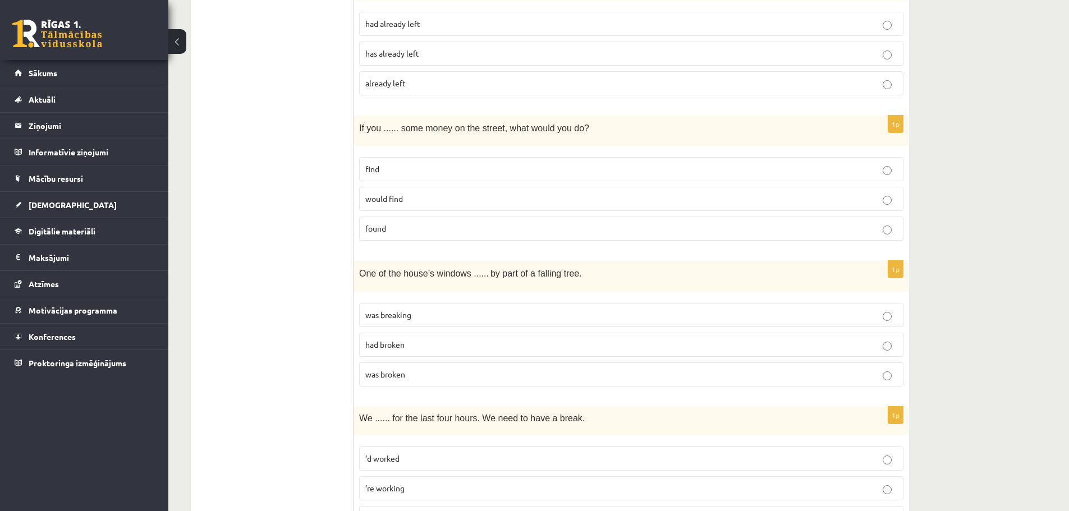
click at [372, 231] on span "found" at bounding box center [375, 228] width 21 height 10
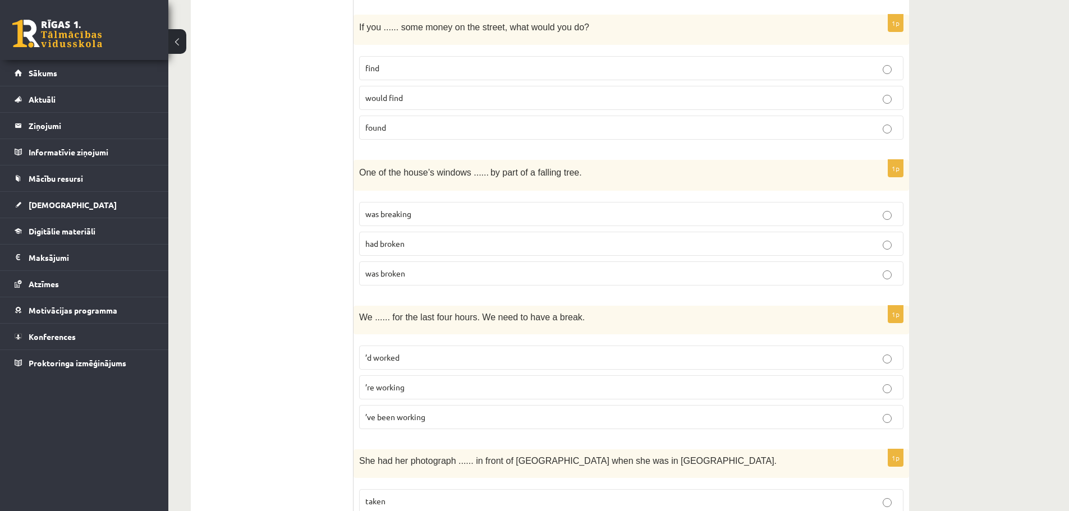
scroll to position [2412, 0]
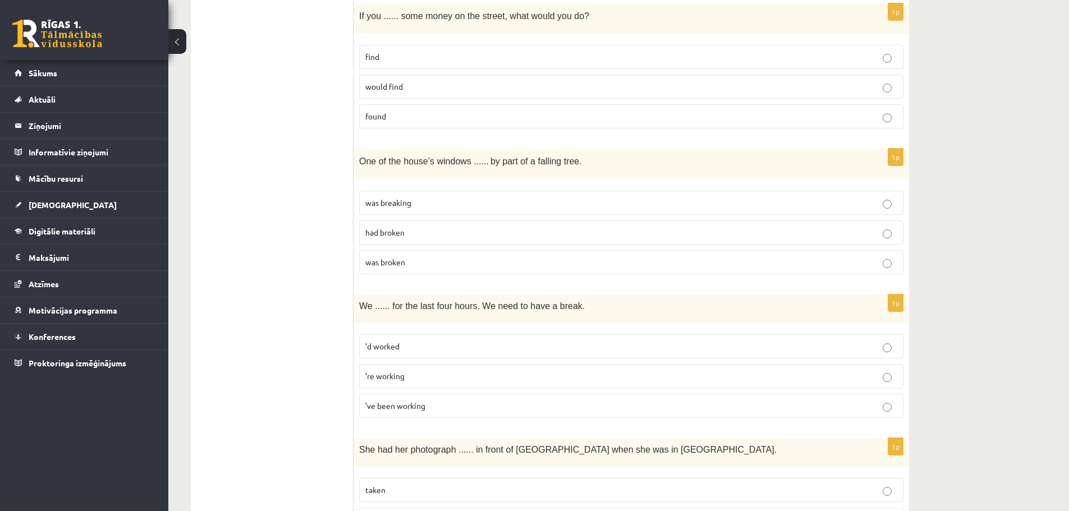
click at [374, 260] on span "was broken" at bounding box center [385, 262] width 40 height 10
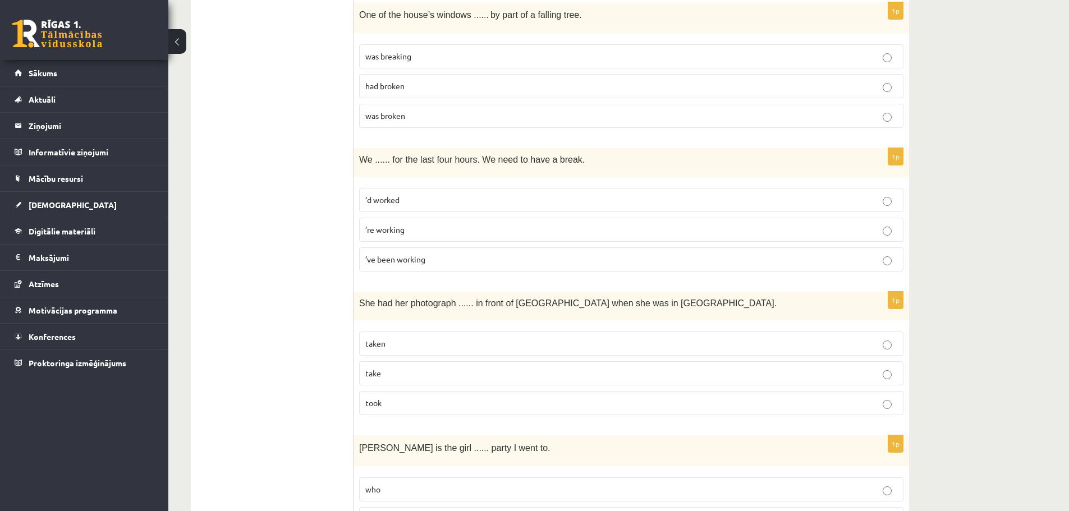
scroll to position [2580, 0]
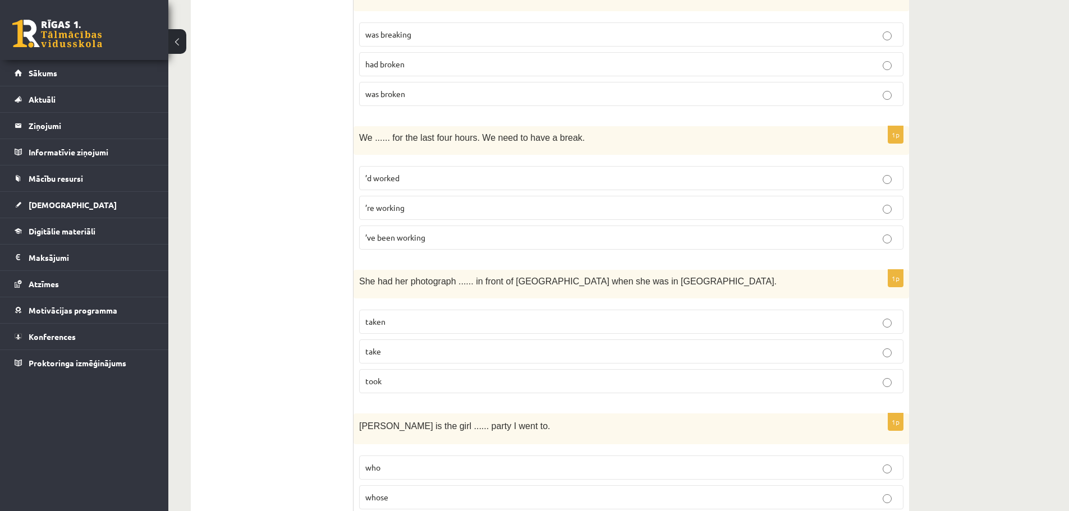
click at [373, 211] on span "’re working" at bounding box center [384, 208] width 39 height 10
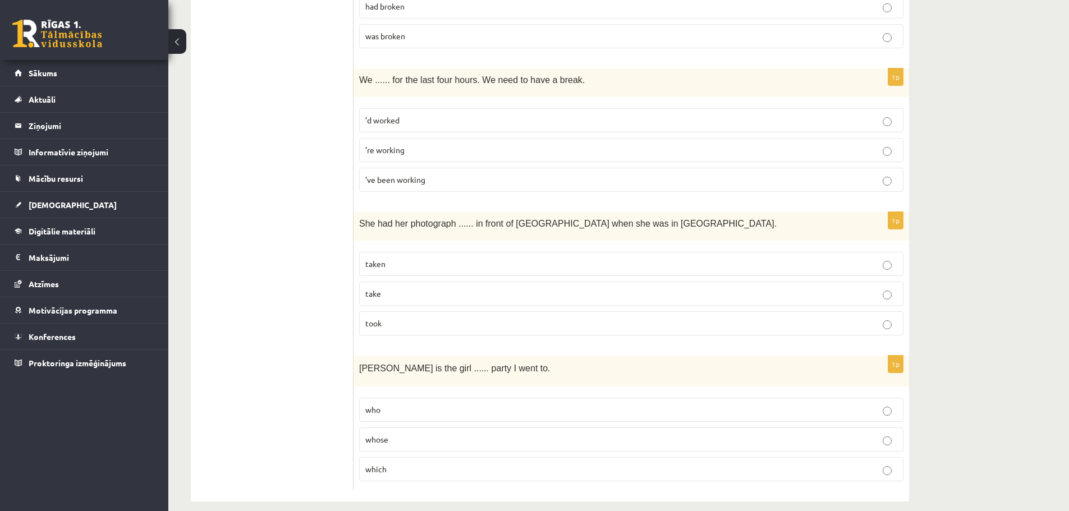
scroll to position [2652, 0]
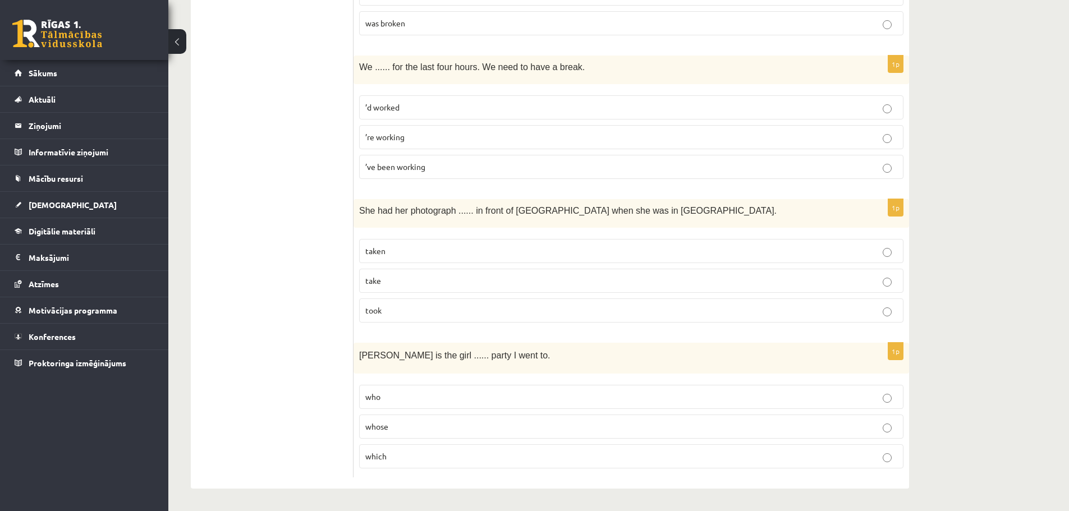
click at [381, 247] on span "taken" at bounding box center [375, 251] width 20 height 10
click at [382, 422] on span "whose" at bounding box center [376, 426] width 23 height 10
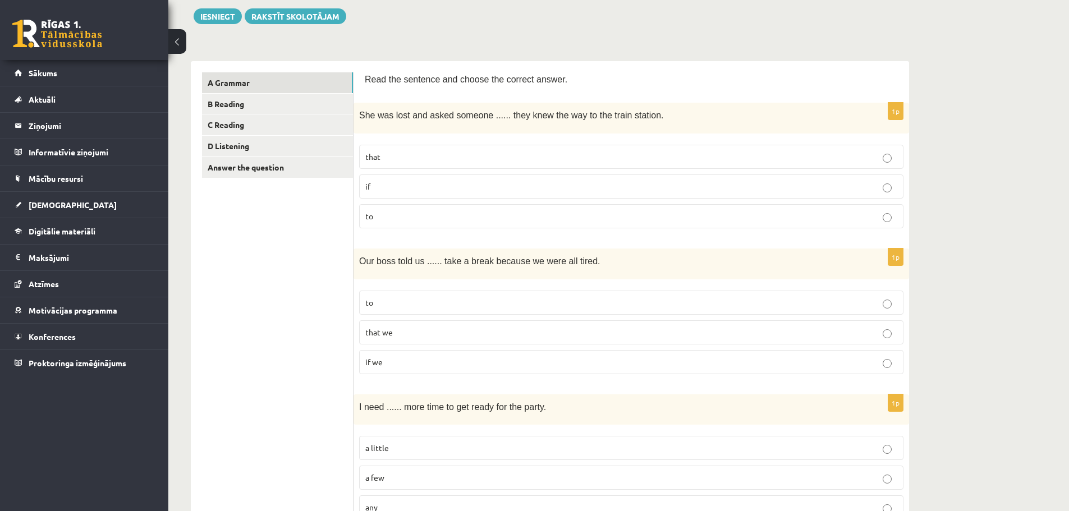
scroll to position [127, 0]
click at [245, 116] on link "B Reading" at bounding box center [277, 105] width 151 height 21
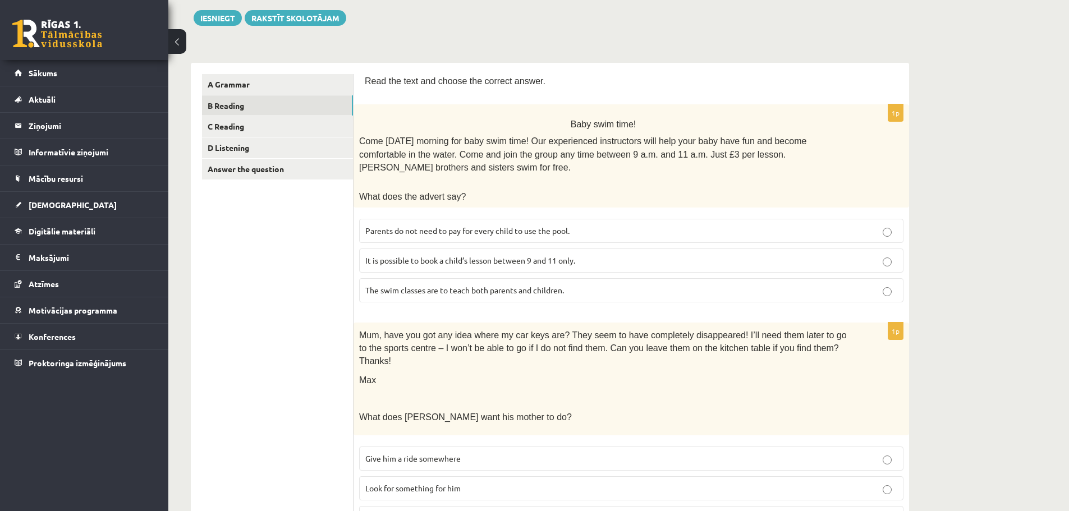
click at [487, 226] on span "Parents do not need to pay for every child to use the pool." at bounding box center [467, 231] width 204 height 10
click at [495, 255] on p "It is possible to book a child’s lesson between 9 and 11 only." at bounding box center [631, 261] width 532 height 12
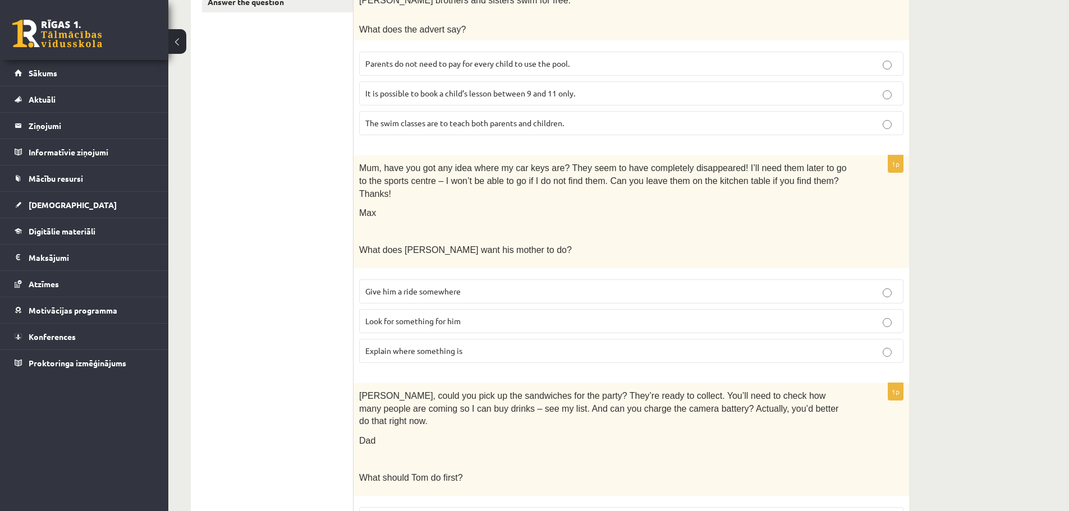
scroll to position [296, 0]
click at [479, 314] on p "Look for something for him" at bounding box center [631, 320] width 532 height 12
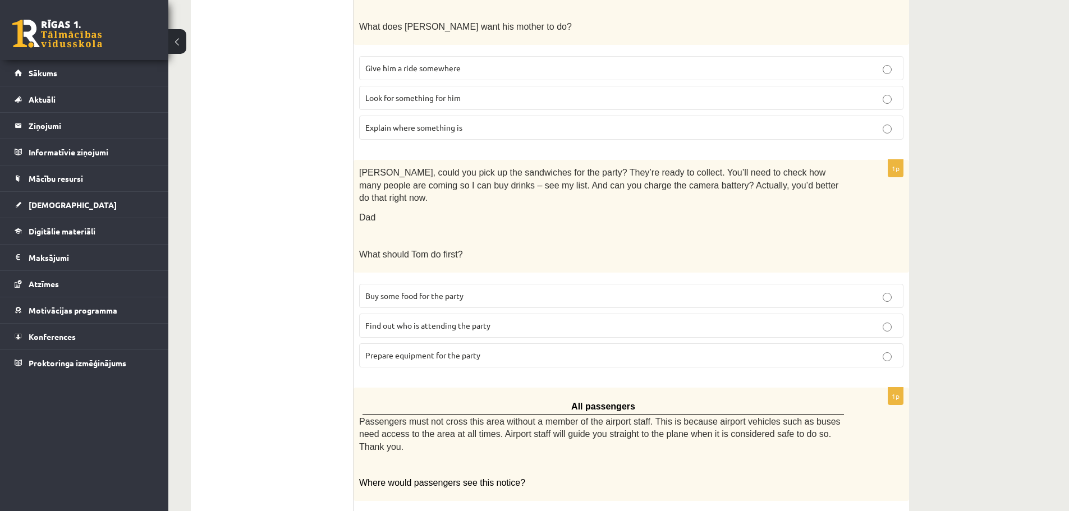
scroll to position [520, 0]
click at [470, 348] on span "Prepare equipment for the party" at bounding box center [422, 353] width 115 height 10
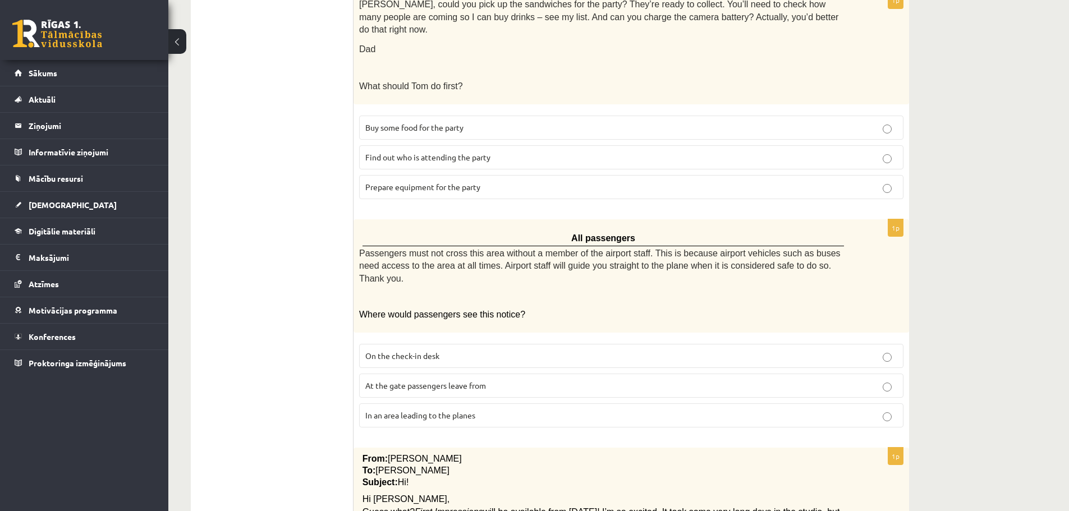
scroll to position [688, 0]
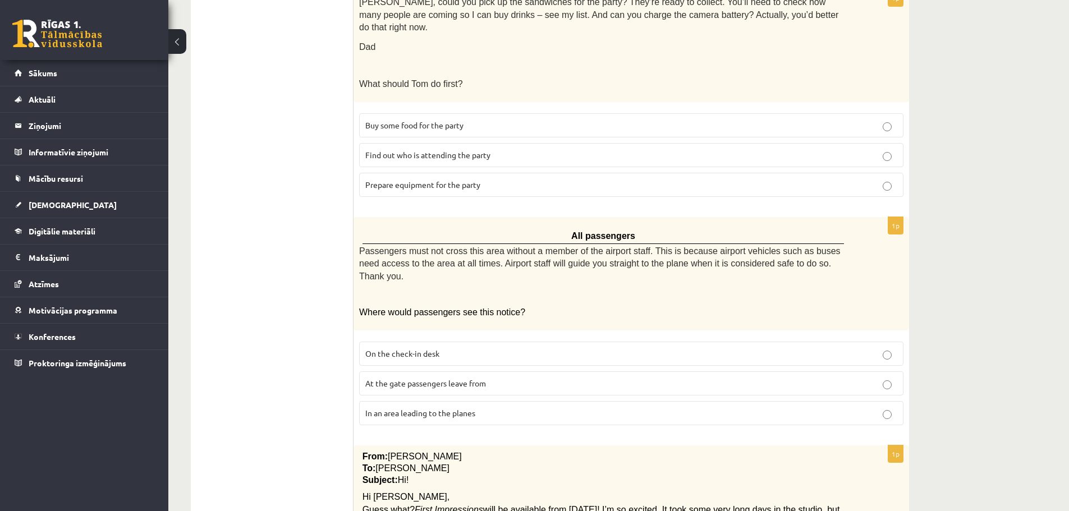
click at [490, 378] on p "At the gate passengers leave from" at bounding box center [631, 384] width 532 height 12
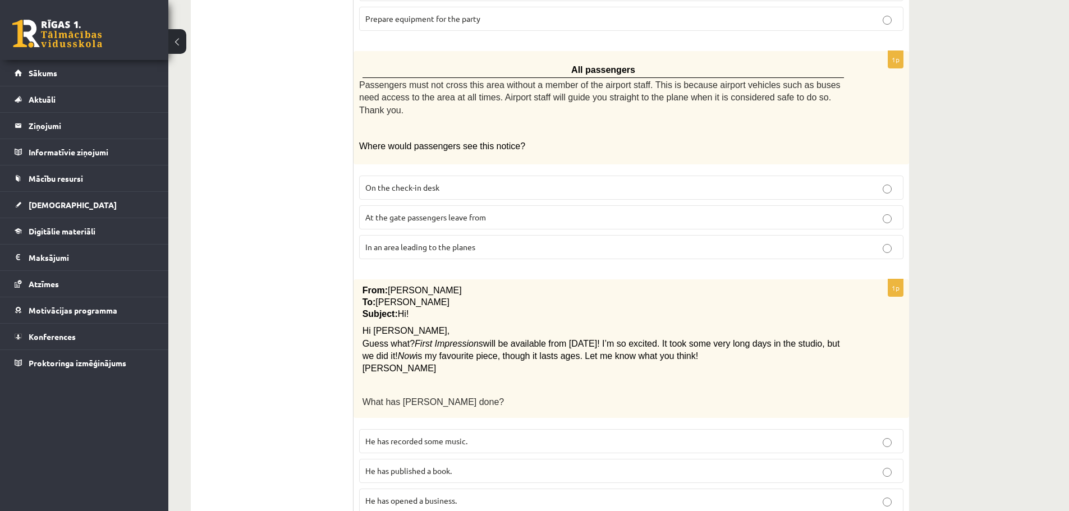
scroll to position [857, 0]
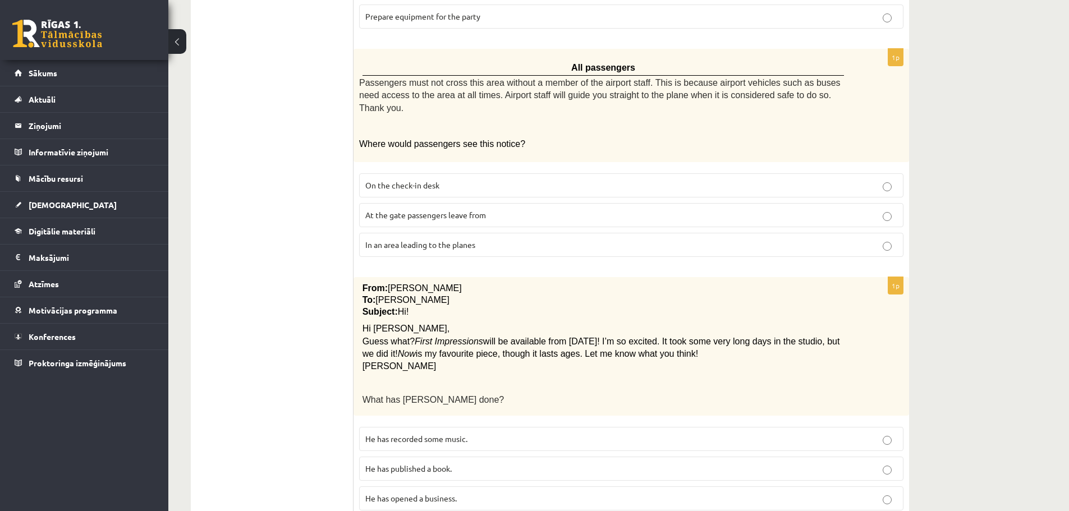
click at [459, 434] on span "He has recorded some music." at bounding box center [416, 439] width 102 height 10
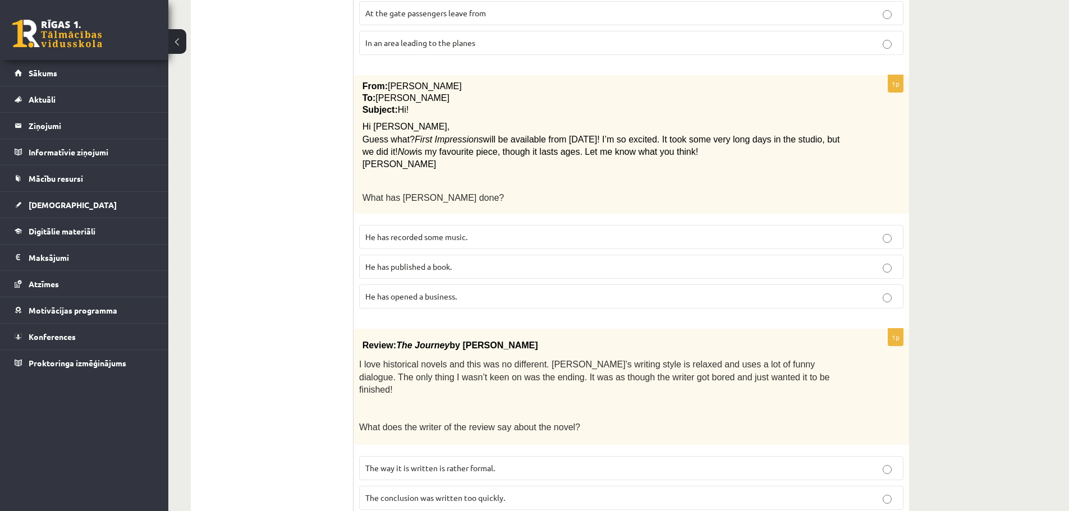
scroll to position [1062, 0]
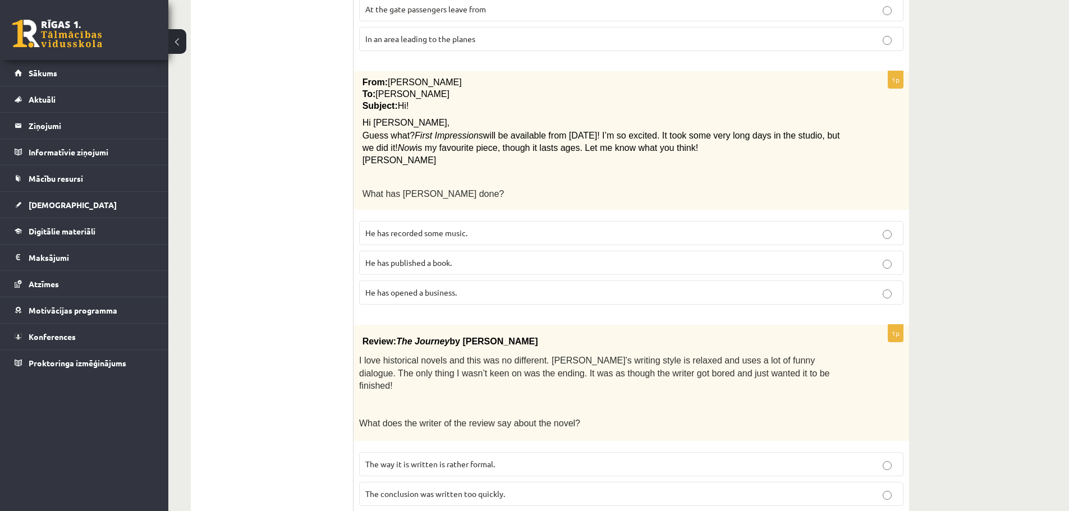
click at [453, 489] on span "The conclusion was written too quickly." at bounding box center [435, 494] width 140 height 10
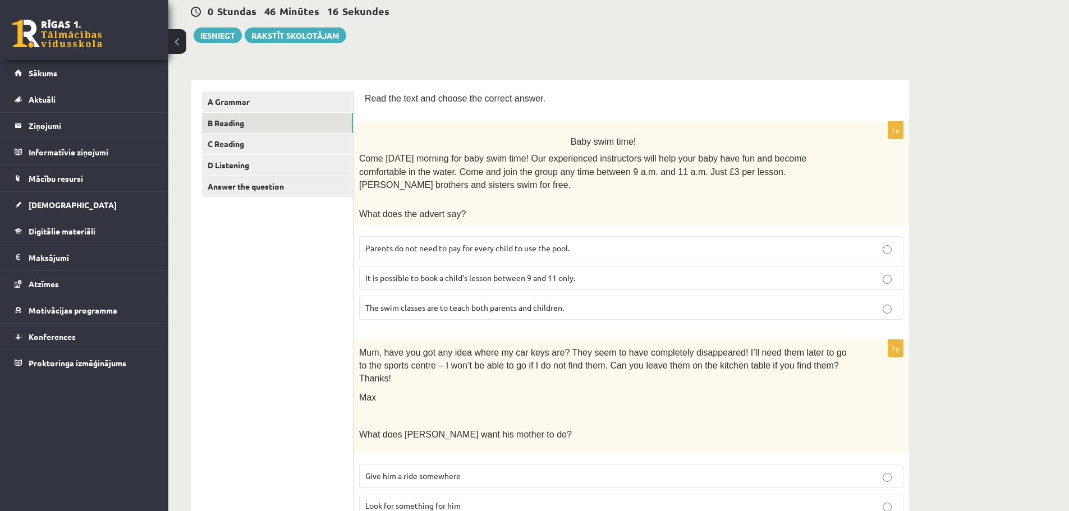
scroll to position [0, 0]
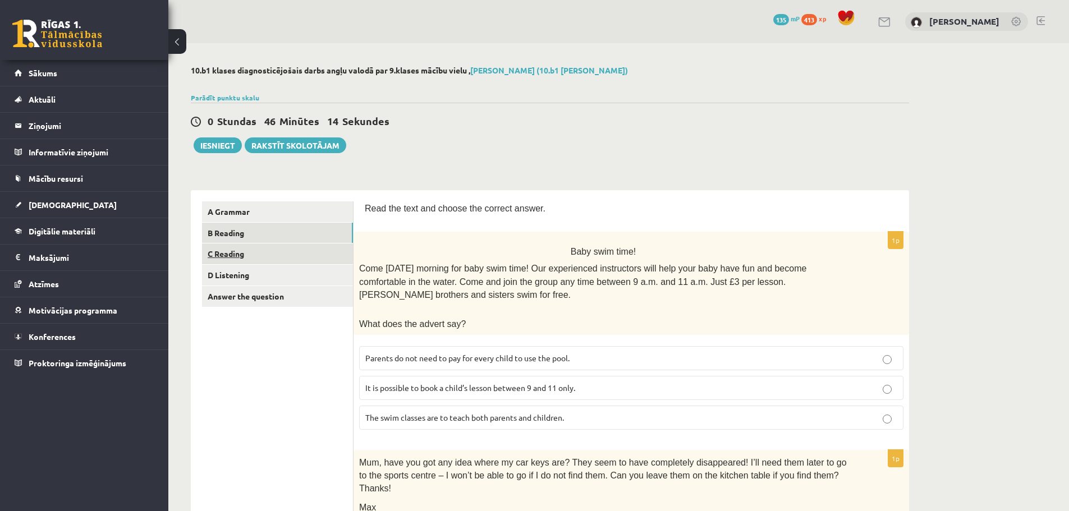
click at [289, 250] on link "C Reading" at bounding box center [277, 253] width 151 height 21
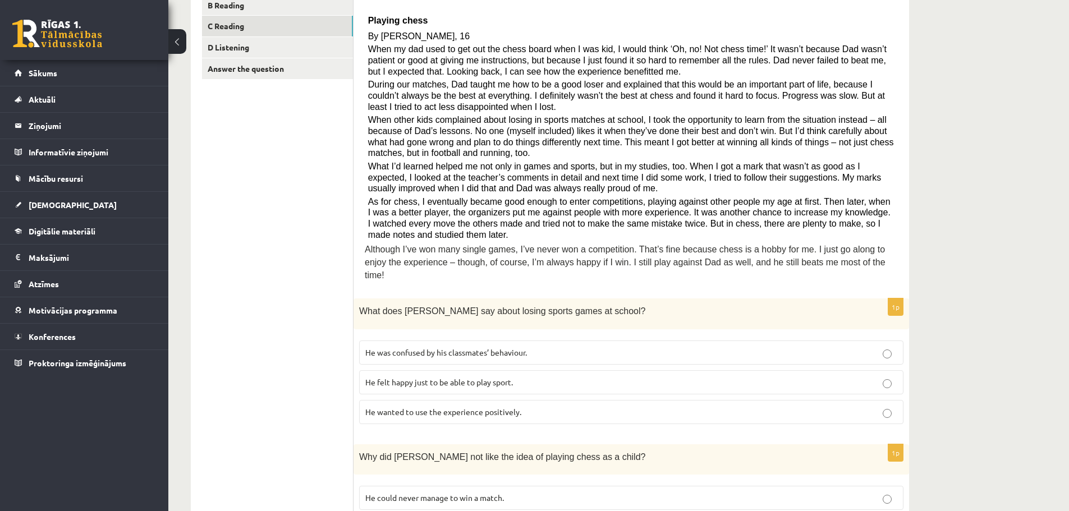
scroll to position [224, 0]
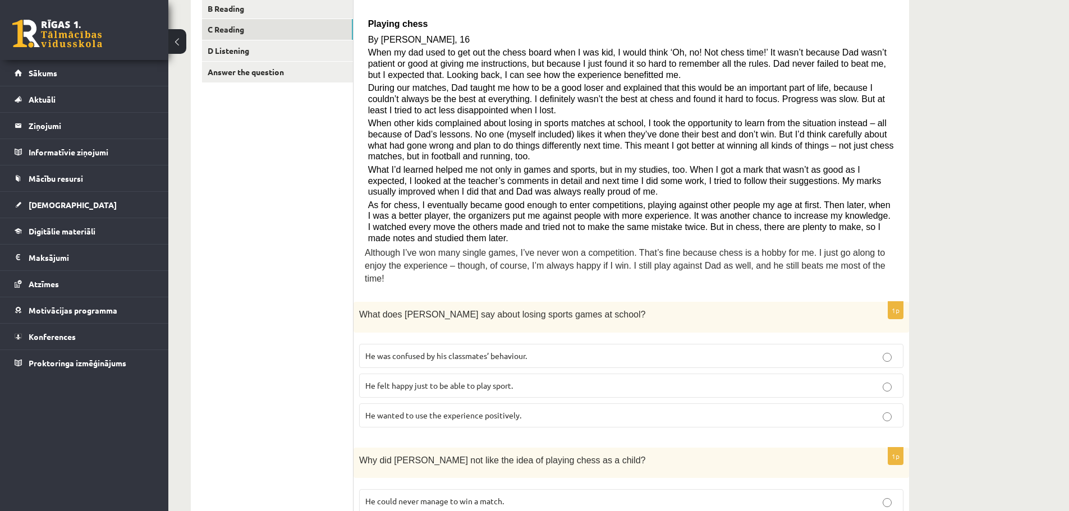
click at [509, 410] on span "He wanted to use the experience positively." at bounding box center [443, 415] width 156 height 10
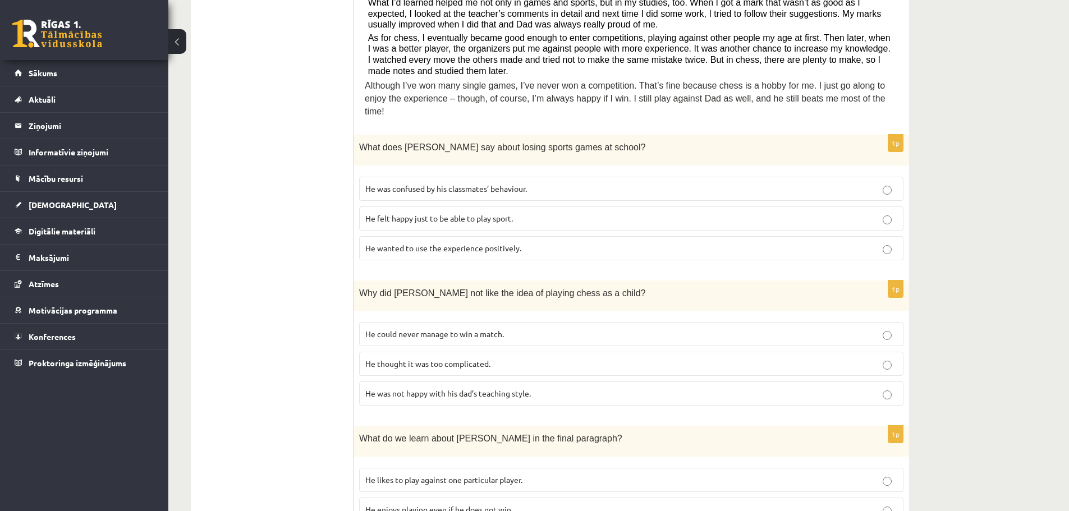
scroll to position [393, 0]
click at [515, 327] on p "He could never manage to win a match." at bounding box center [631, 333] width 532 height 12
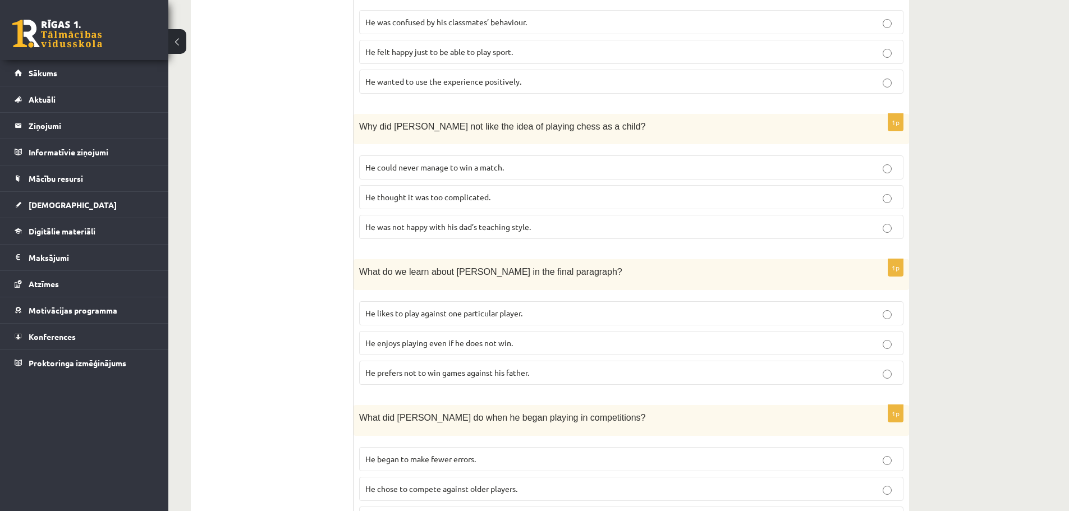
scroll to position [561, 0]
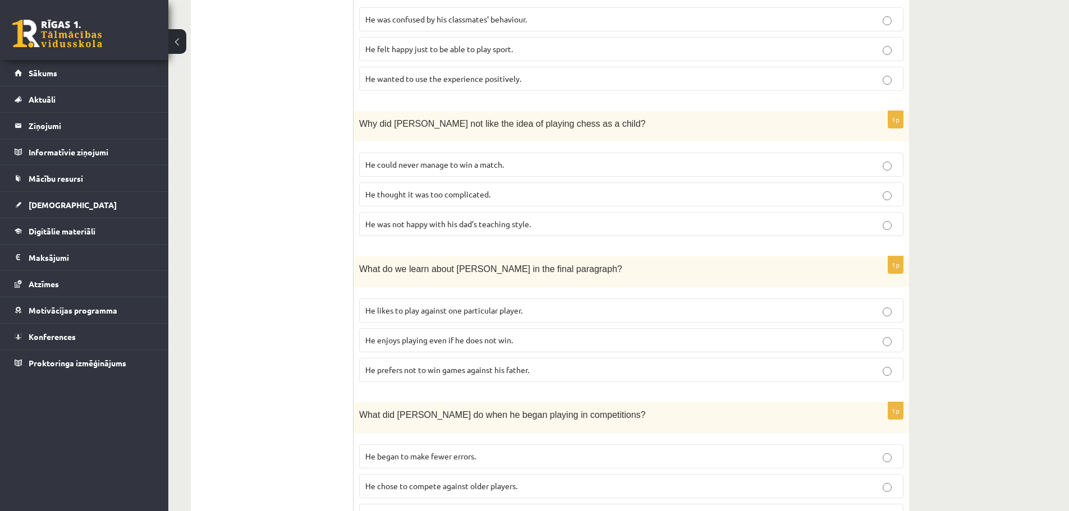
click at [480, 335] on span "He enjoys playing even if he does not win." at bounding box center [439, 340] width 148 height 10
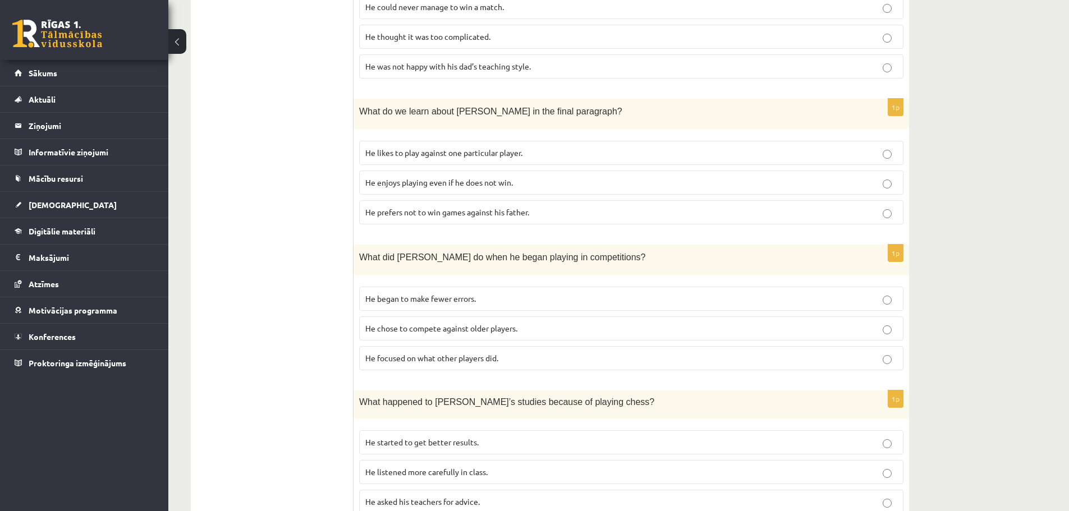
scroll to position [729, 0]
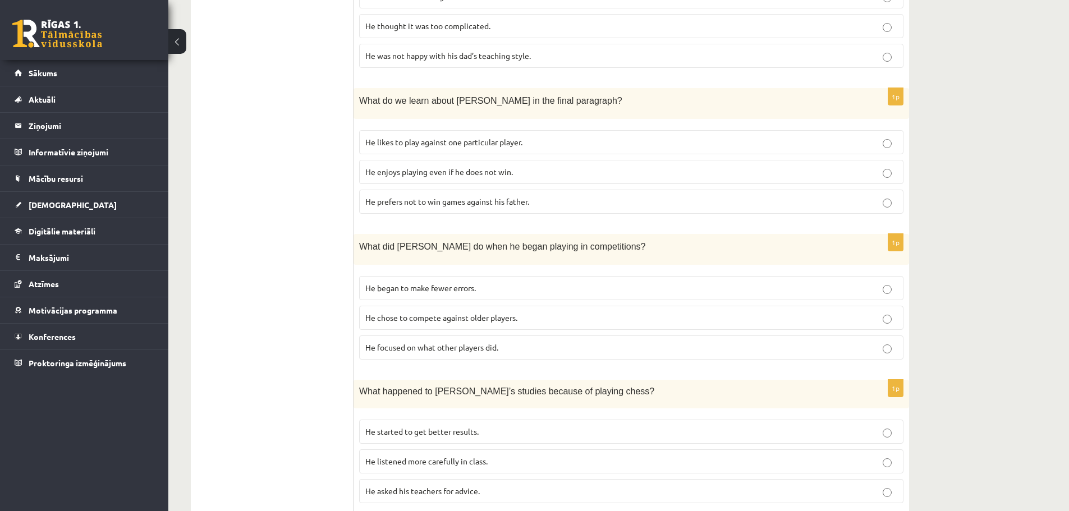
click at [500, 342] on p "He focused on what other players did." at bounding box center [631, 348] width 532 height 12
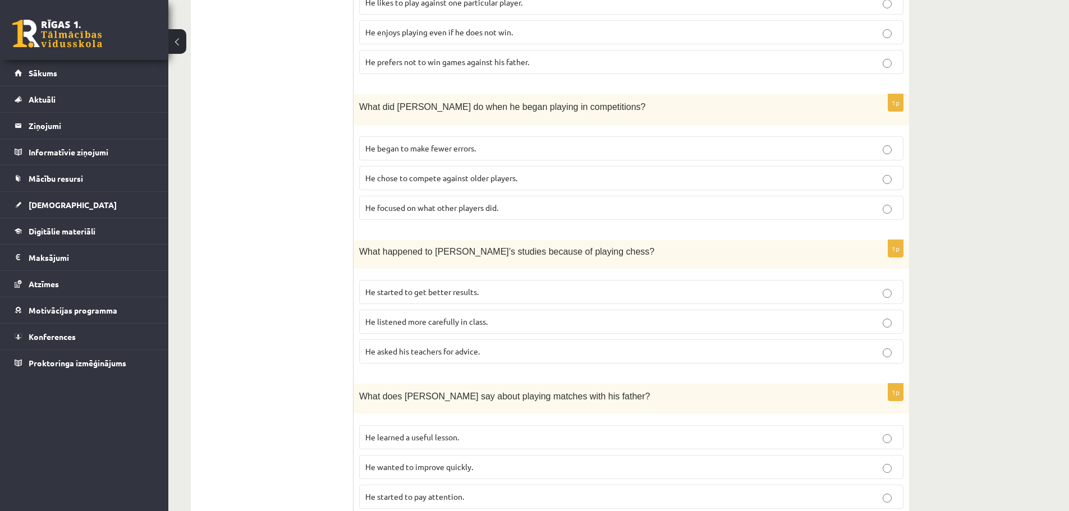
scroll to position [897, 0]
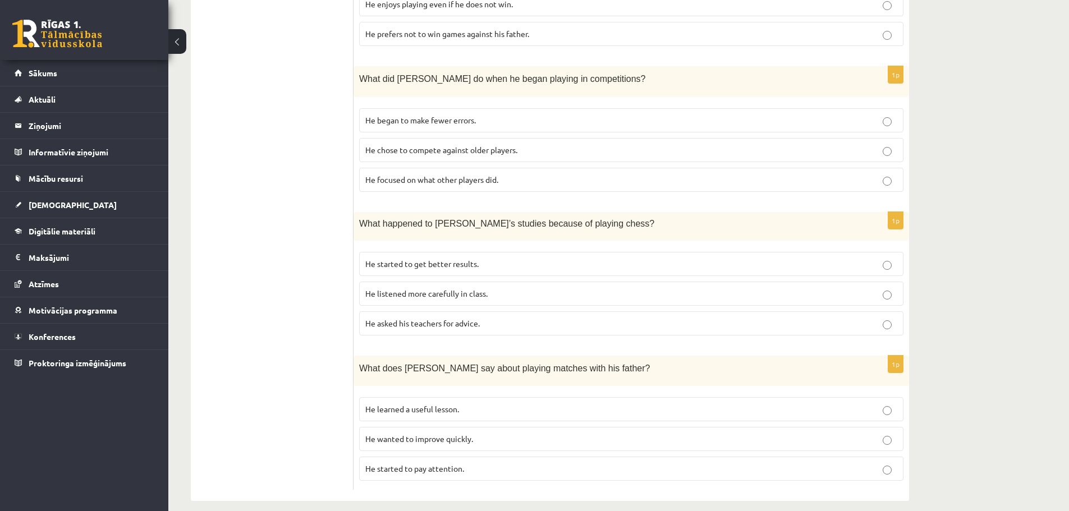
click at [496, 288] on p "He listened more carefully in class." at bounding box center [631, 294] width 532 height 12
click at [461, 403] on p "He learned a useful lesson." at bounding box center [631, 409] width 532 height 12
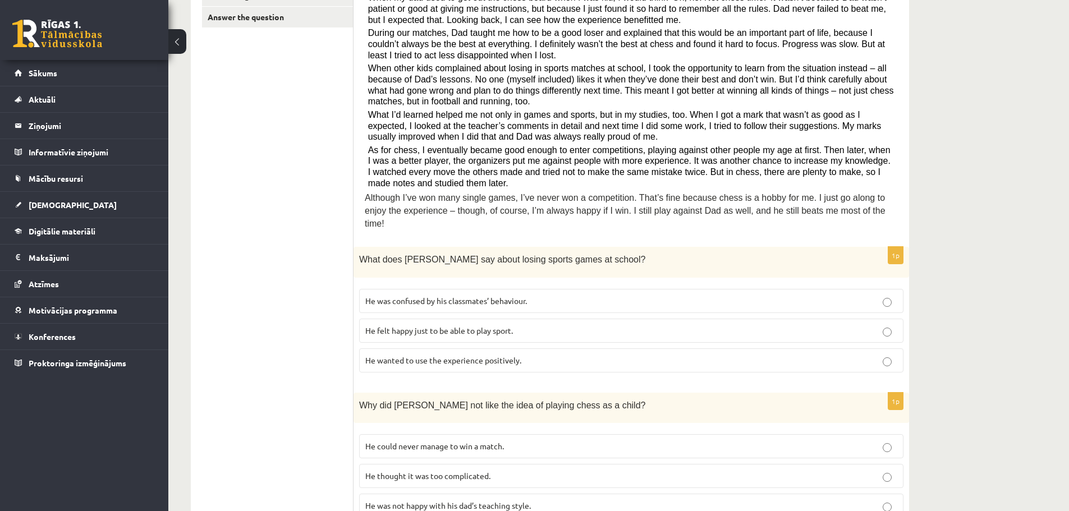
scroll to position [168, 0]
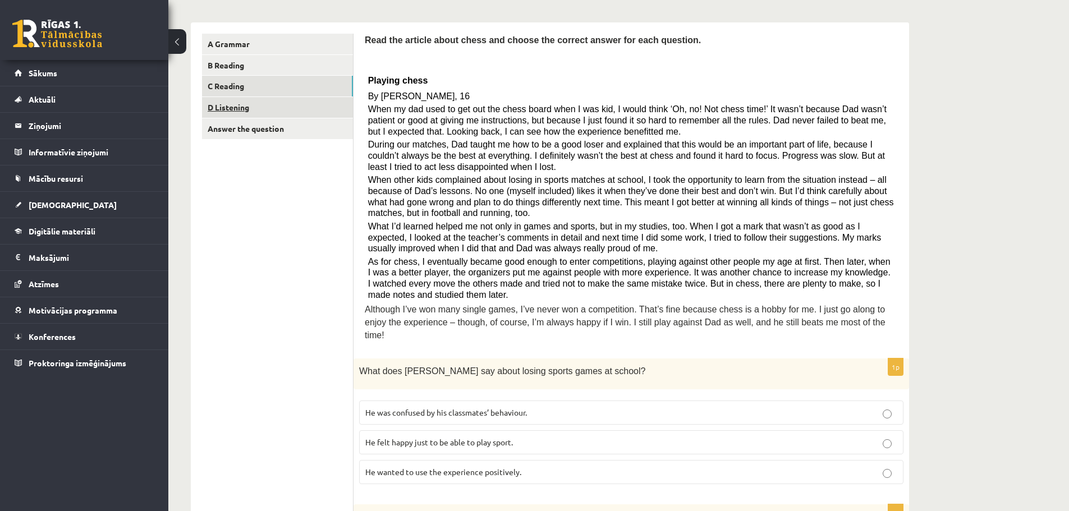
click at [234, 107] on link "D Listening" at bounding box center [277, 107] width 151 height 21
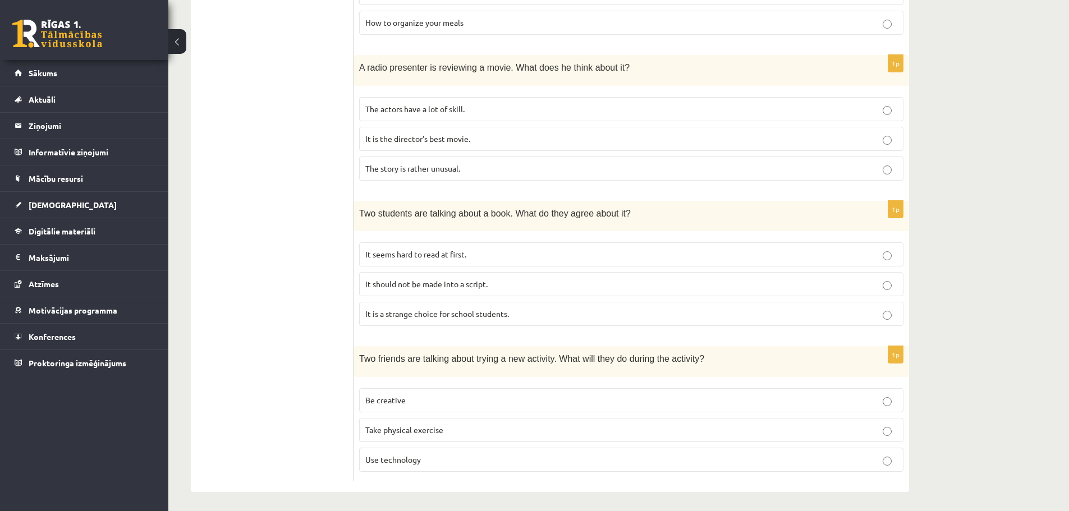
scroll to position [662, 0]
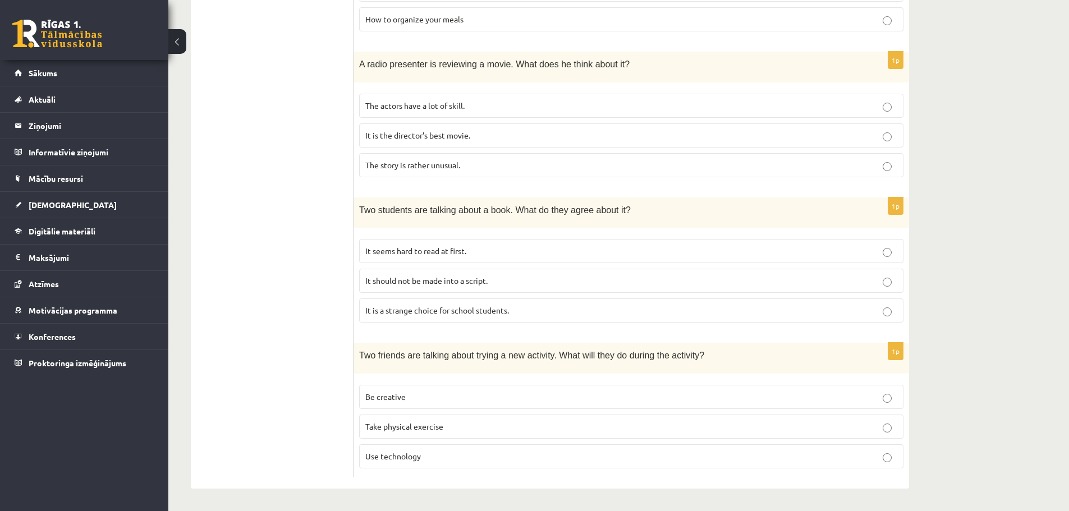
click at [447, 399] on p "Be creative" at bounding box center [631, 397] width 532 height 12
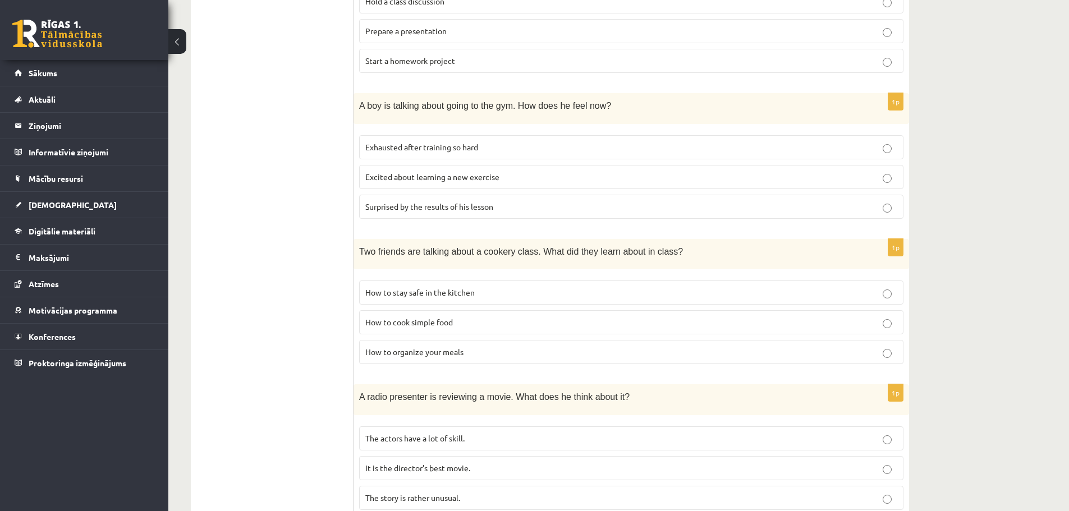
scroll to position [325, 0]
click at [445, 358] on span "How to organize your meals" at bounding box center [414, 354] width 98 height 10
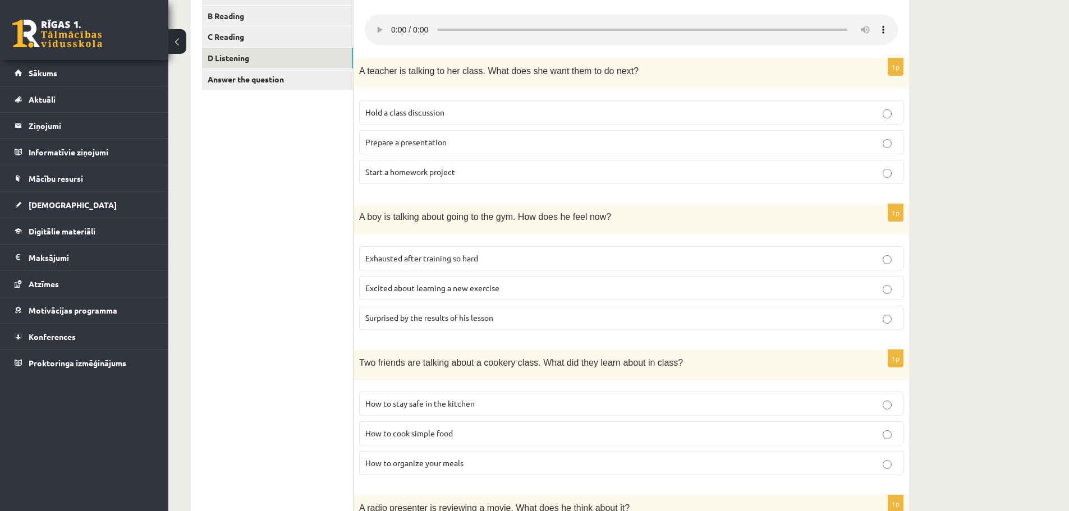
scroll to position [213, 0]
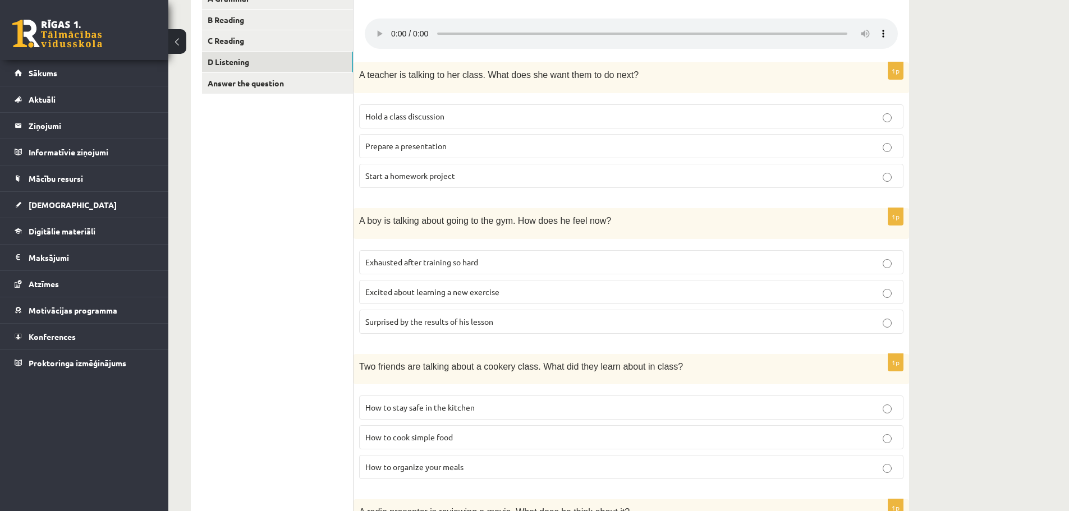
click at [427, 295] on span "Excited about learning a new exercise" at bounding box center [432, 292] width 134 height 10
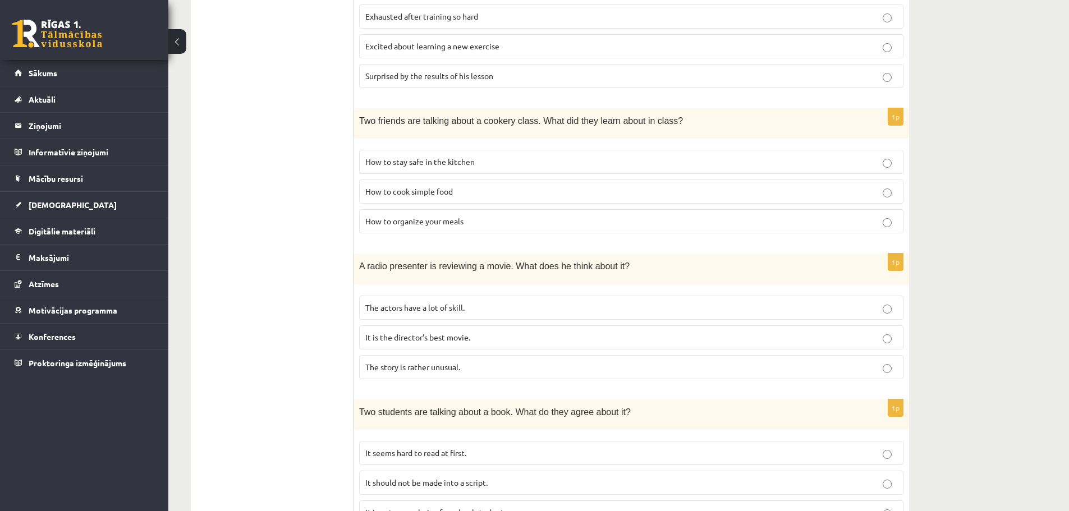
scroll to position [494, 0]
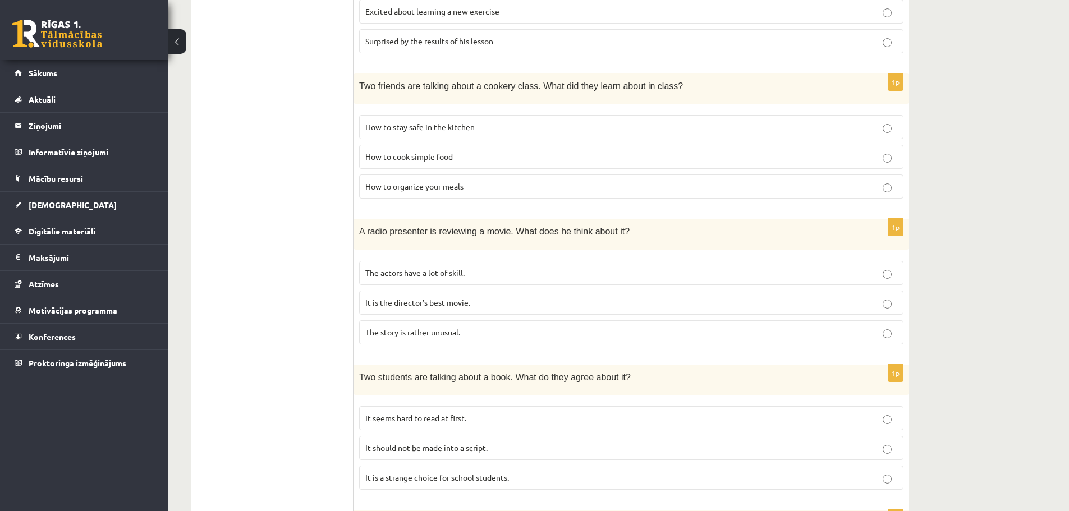
click at [392, 309] on p "It is the director’s best movie." at bounding box center [631, 303] width 532 height 12
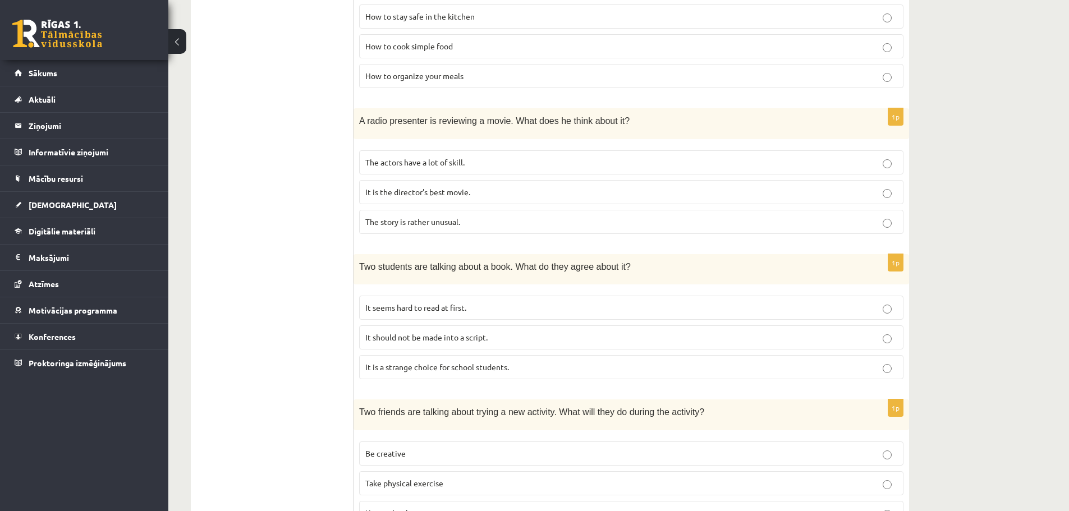
scroll to position [662, 0]
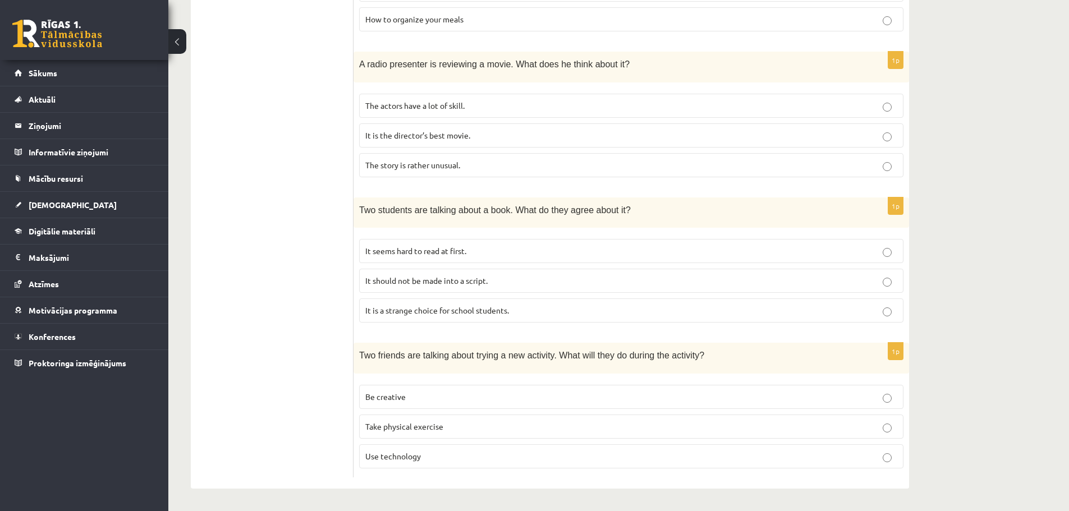
click at [389, 312] on span "It is a strange choice for school students." at bounding box center [437, 310] width 144 height 10
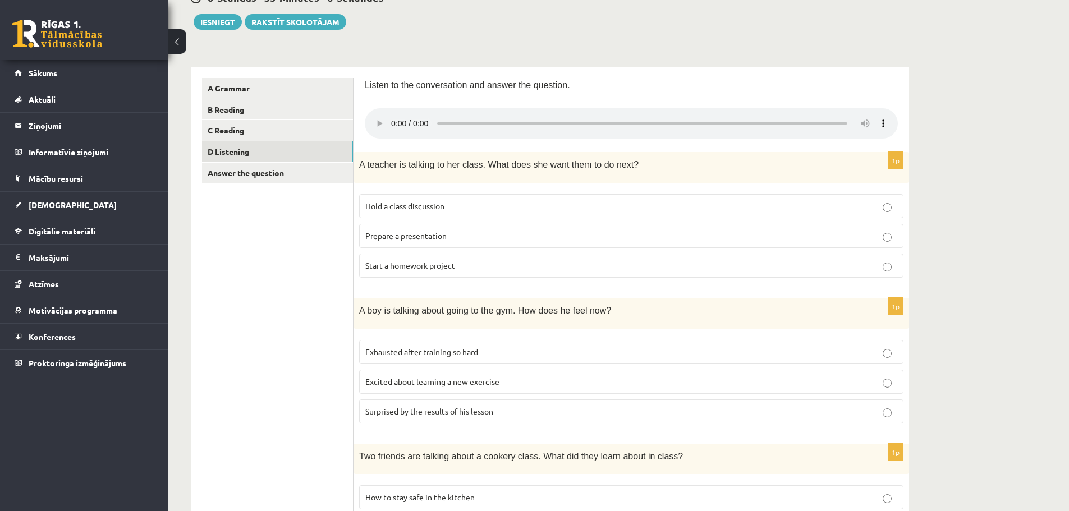
scroll to position [101, 0]
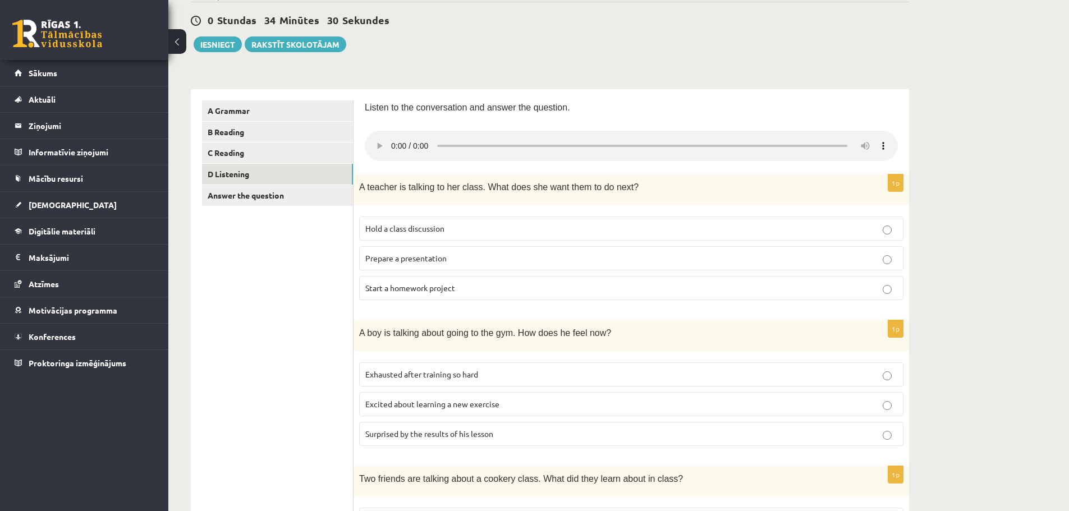
click at [403, 260] on span "Prepare a presentation" at bounding box center [405, 258] width 81 height 10
click at [308, 202] on link "Answer the question" at bounding box center [277, 195] width 151 height 21
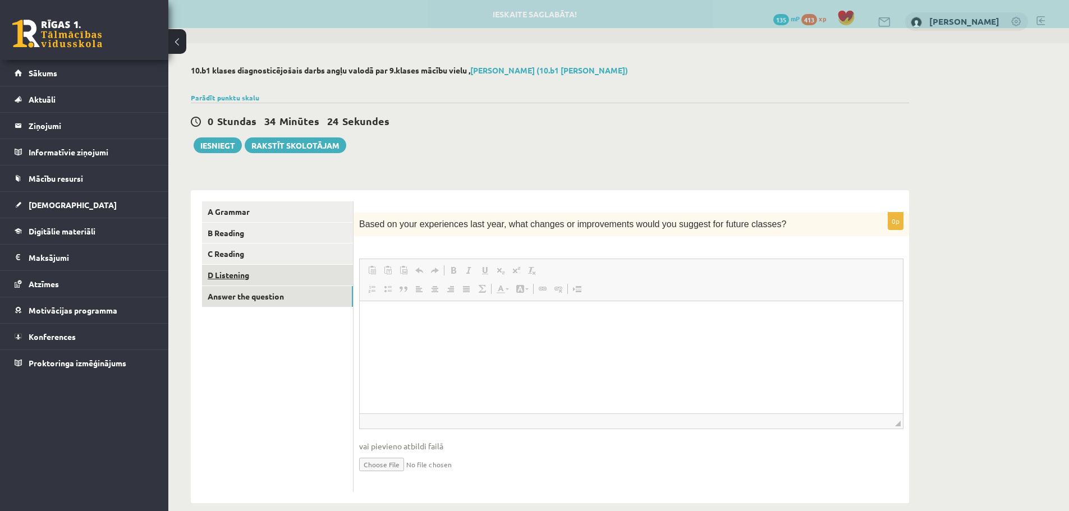
scroll to position [0, 0]
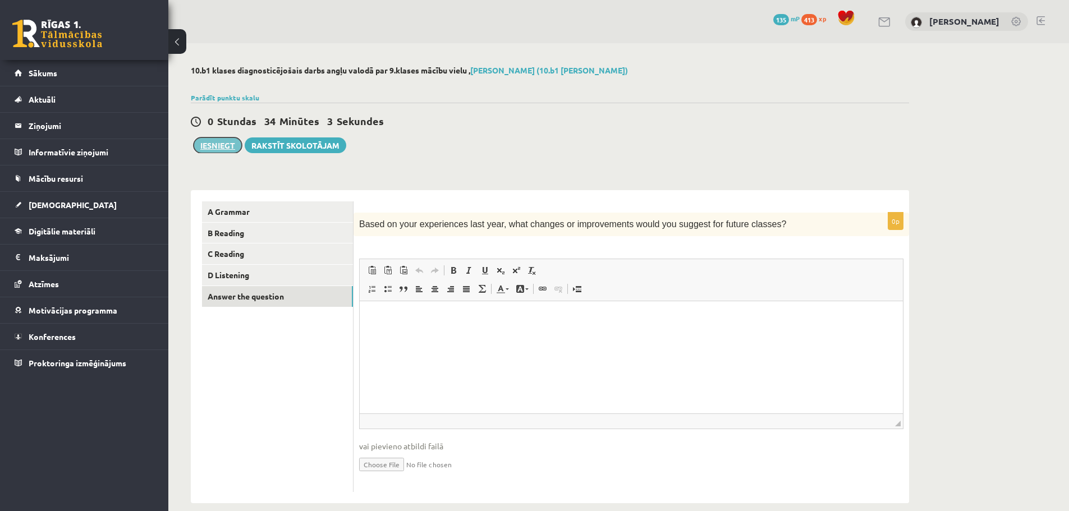
click at [230, 148] on button "Iesniegt" at bounding box center [218, 145] width 48 height 16
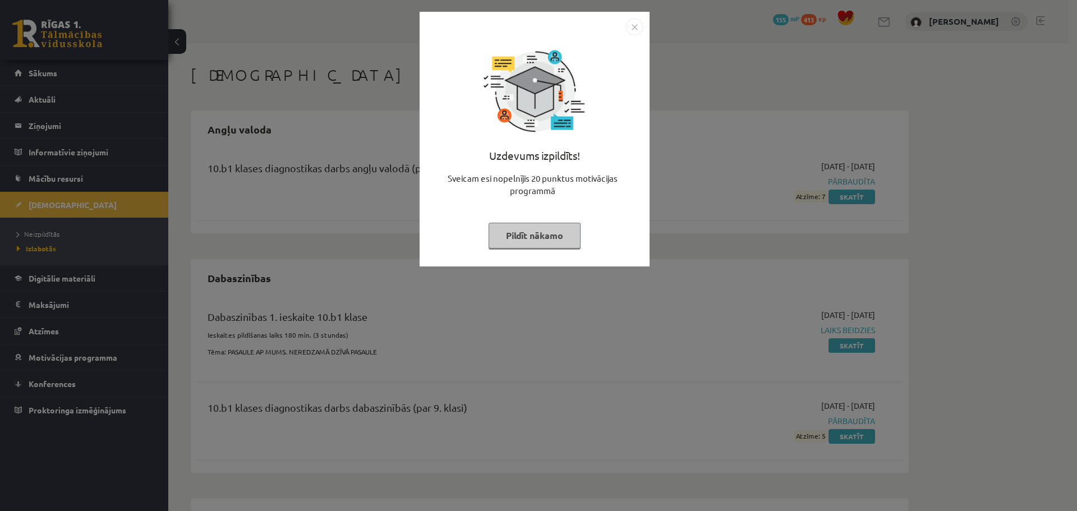
click at [522, 234] on button "Pildīt nākamo" at bounding box center [535, 236] width 92 height 26
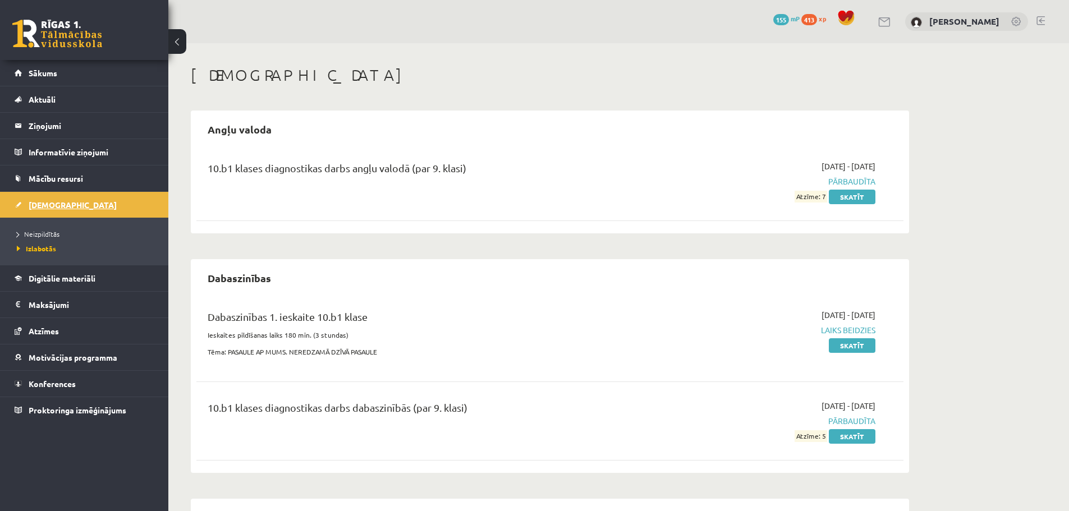
click at [80, 199] on link "[DEMOGRAPHIC_DATA]" at bounding box center [85, 205] width 140 height 26
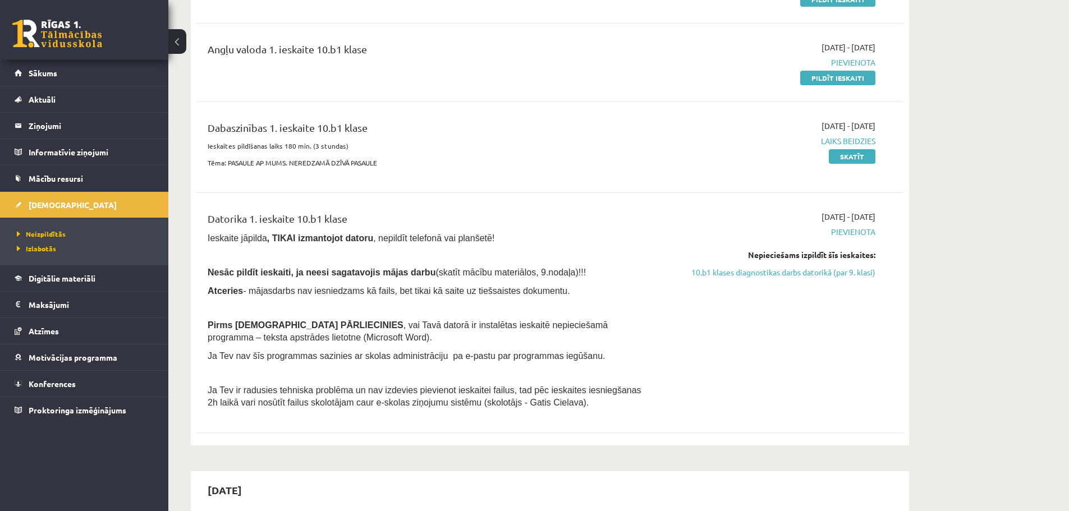
scroll to position [224, 0]
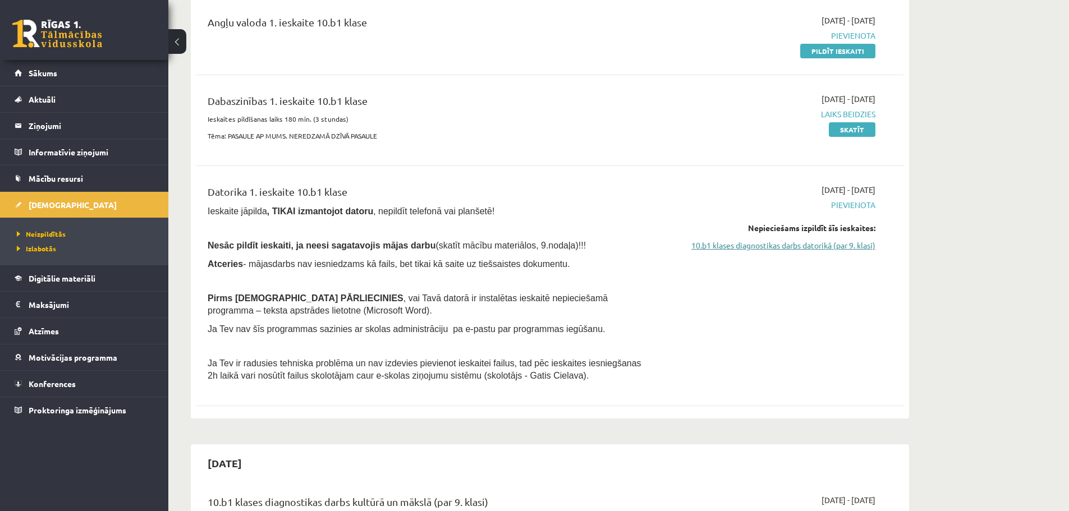
click at [705, 247] on link "10.b1 klases diagnostikas darbs datorikā (par 9. klasi)" at bounding box center [769, 246] width 211 height 12
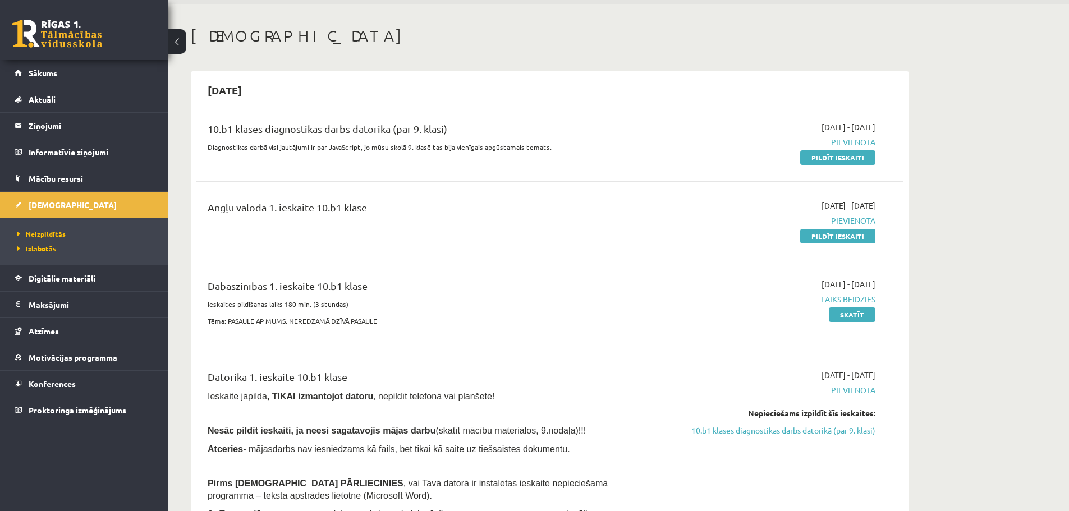
scroll to position [37, 0]
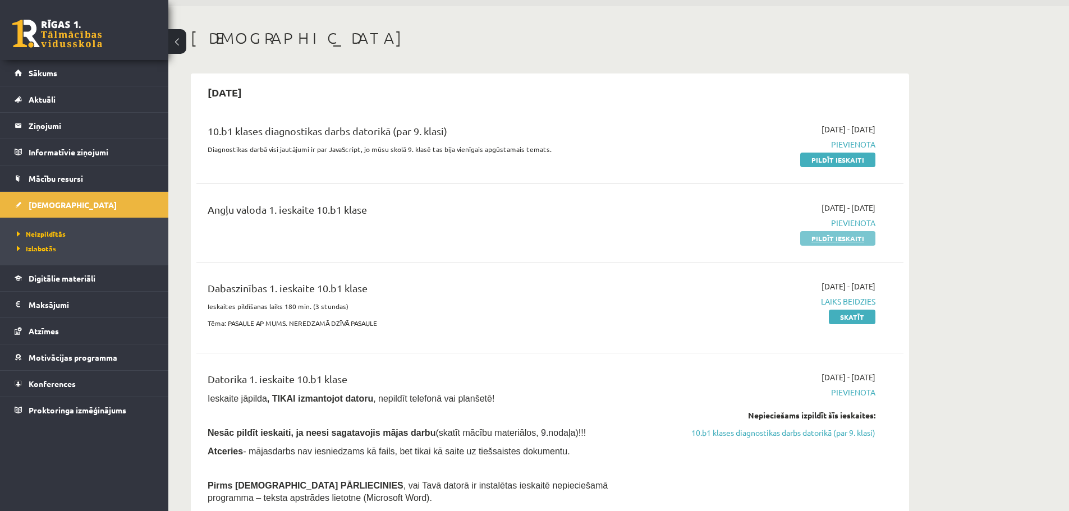
click at [831, 236] on link "Pildīt ieskaiti" at bounding box center [837, 238] width 75 height 15
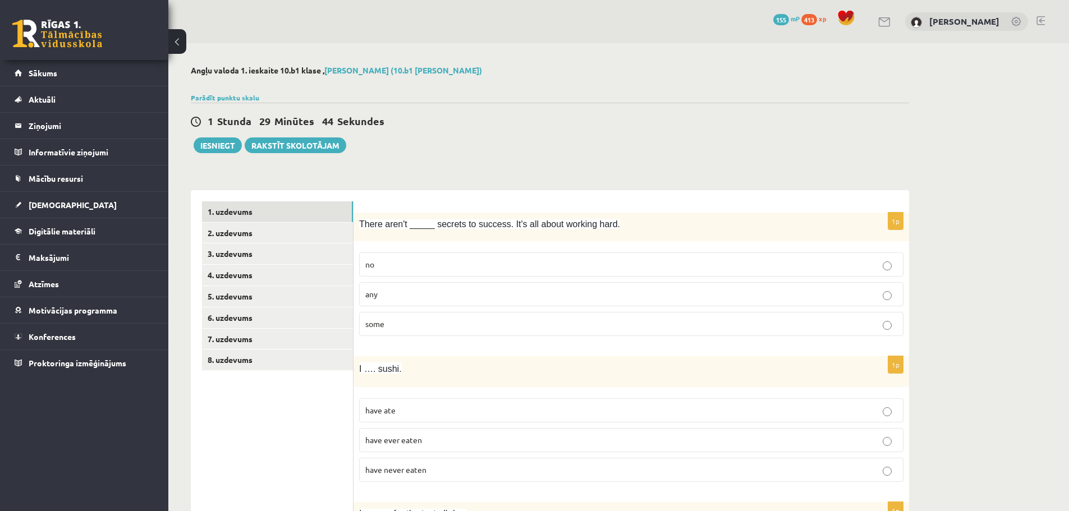
click at [418, 292] on p "any" at bounding box center [631, 294] width 532 height 12
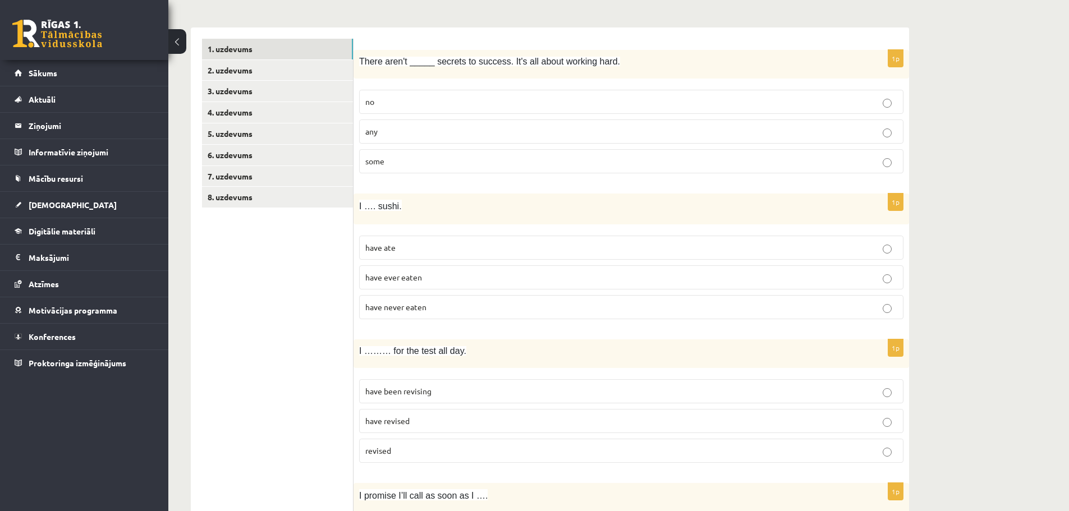
scroll to position [168, 0]
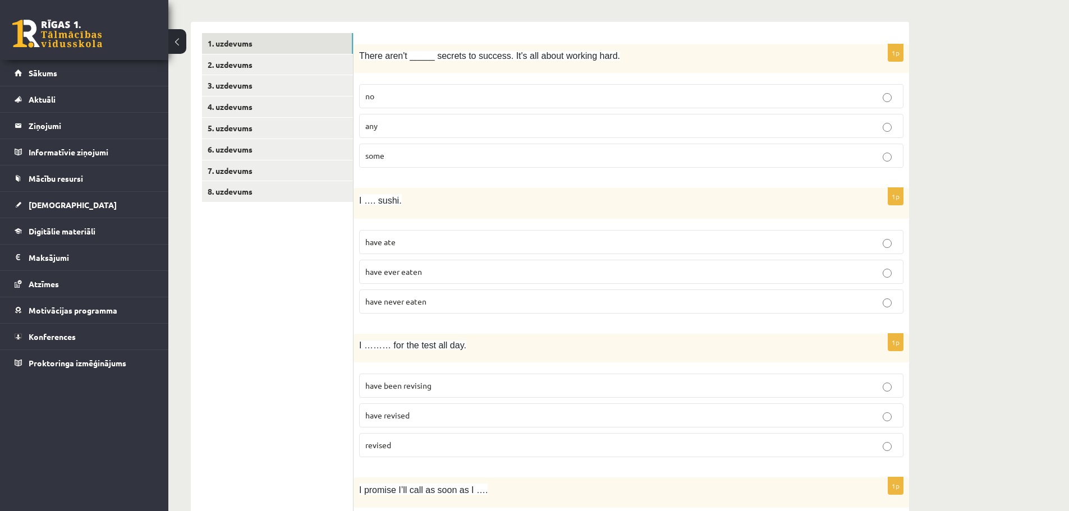
click at [428, 300] on p "have never eaten" at bounding box center [631, 302] width 532 height 12
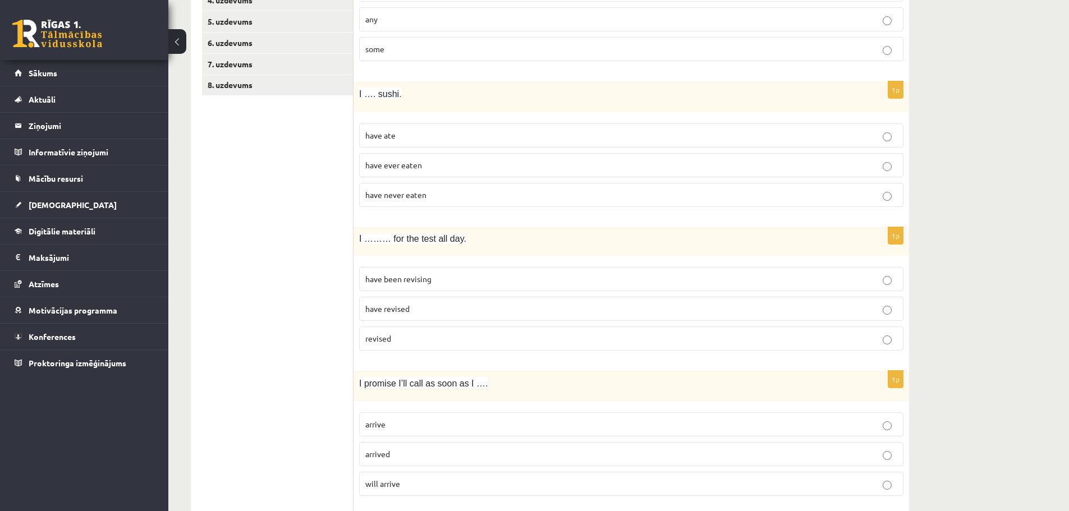
scroll to position [280, 0]
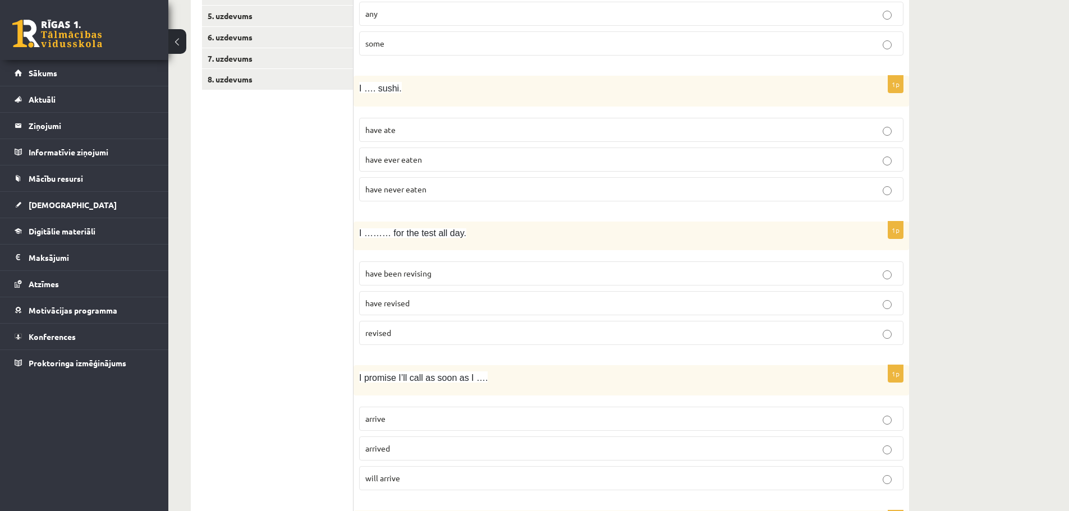
click at [401, 269] on span "have been revising" at bounding box center [398, 273] width 66 height 10
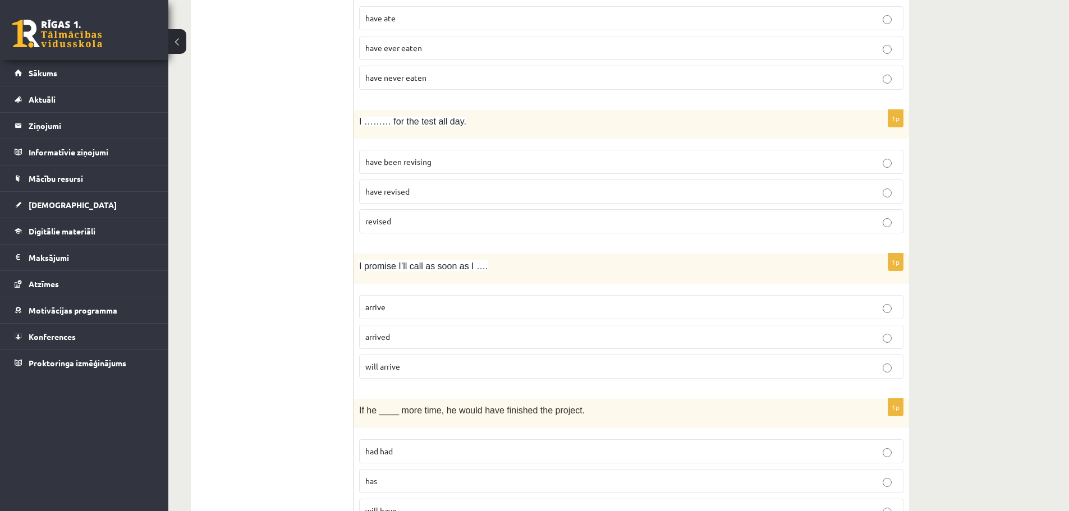
scroll to position [393, 0]
click at [386, 364] on span "will arrive" at bounding box center [382, 366] width 35 height 10
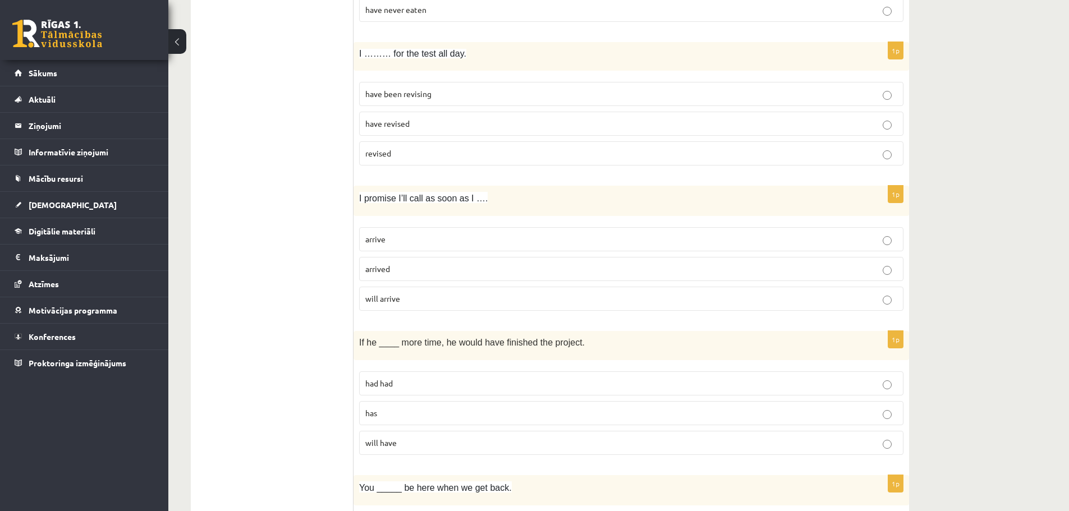
scroll to position [505, 0]
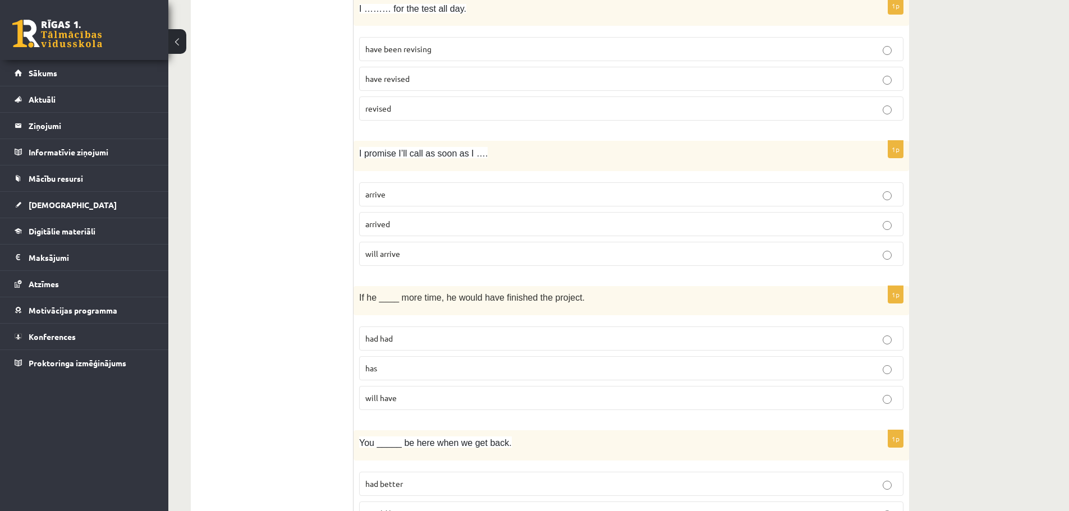
click at [375, 365] on span "has" at bounding box center [371, 368] width 12 height 10
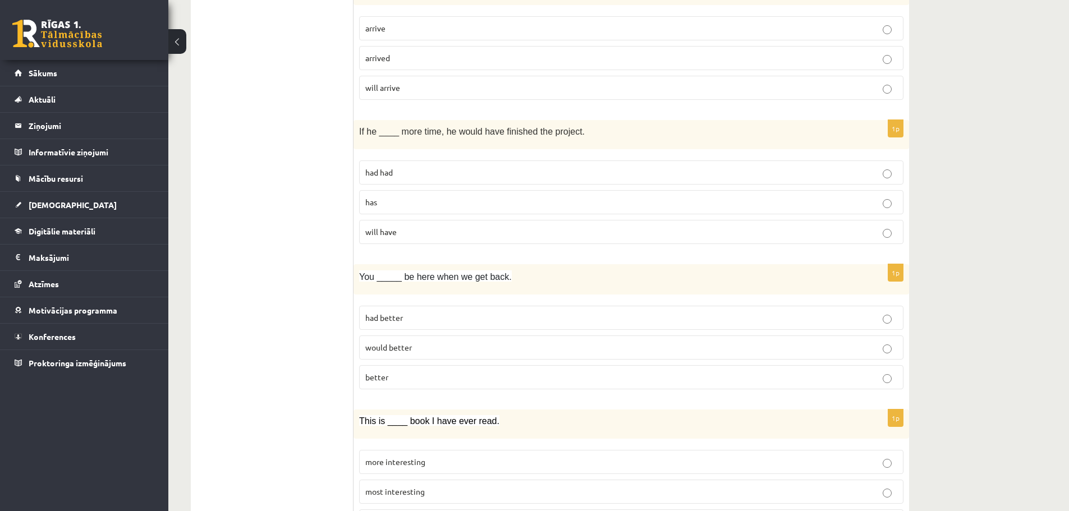
scroll to position [673, 0]
click at [379, 378] on span "better" at bounding box center [376, 375] width 23 height 10
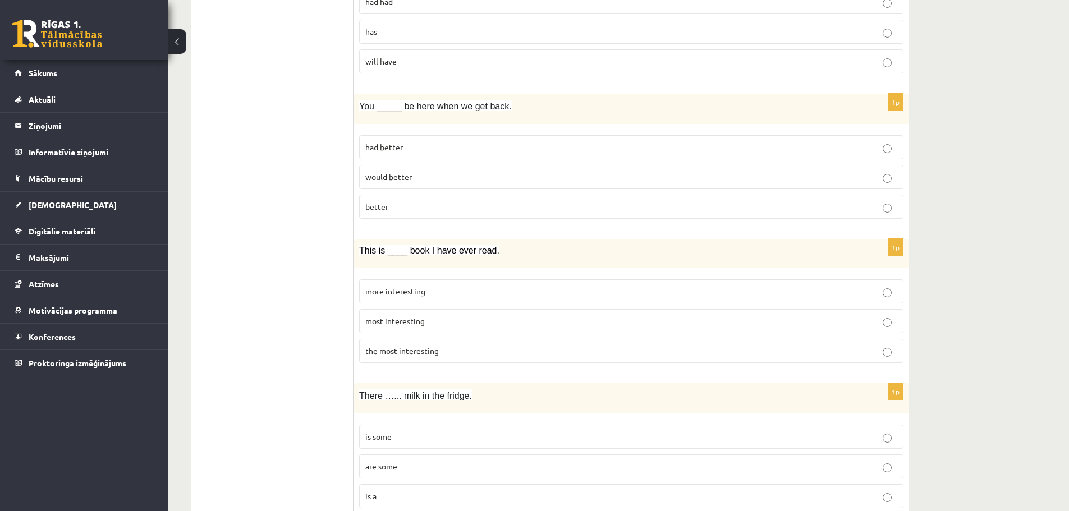
click at [388, 349] on span "the most interesting" at bounding box center [401, 351] width 73 height 10
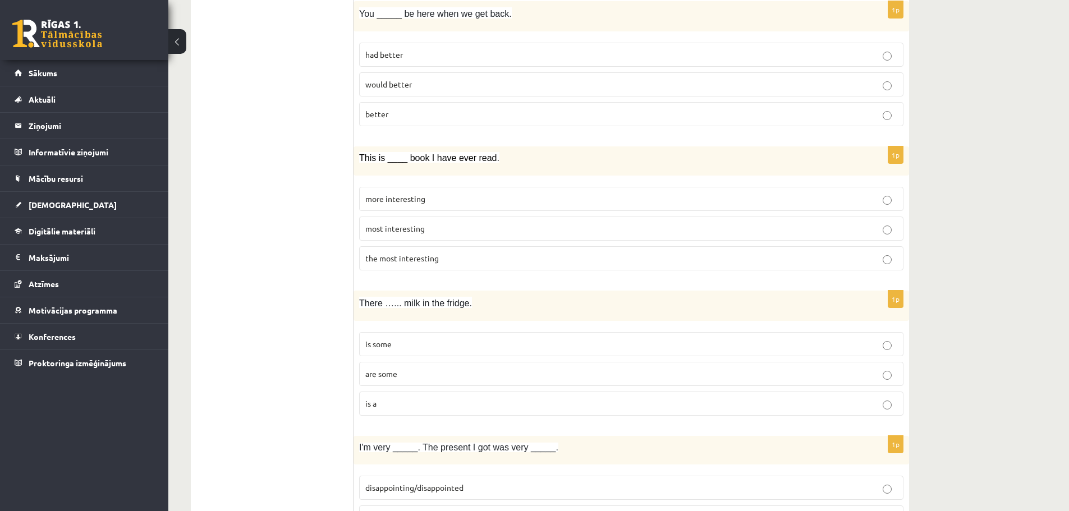
scroll to position [954, 0]
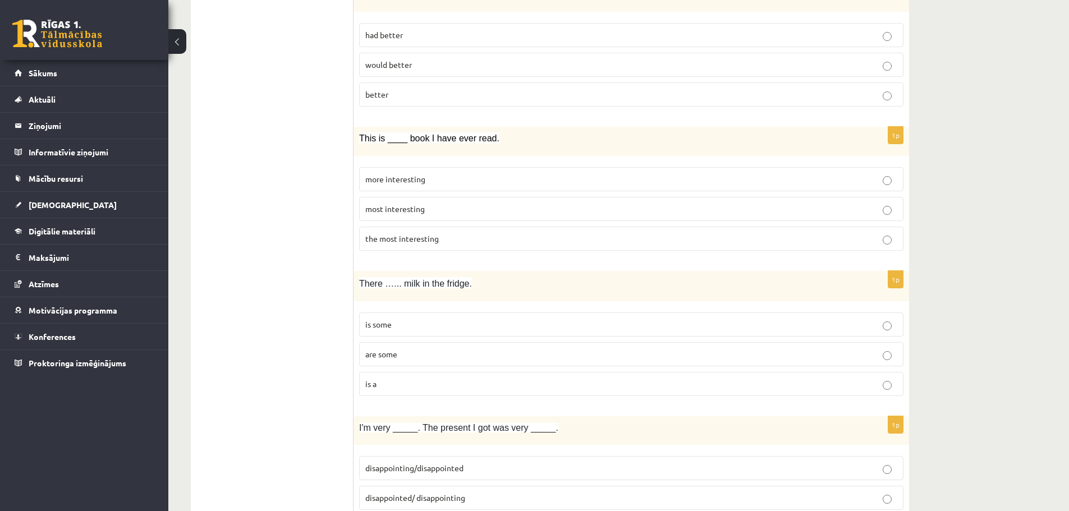
click at [392, 328] on span "is some" at bounding box center [378, 324] width 26 height 10
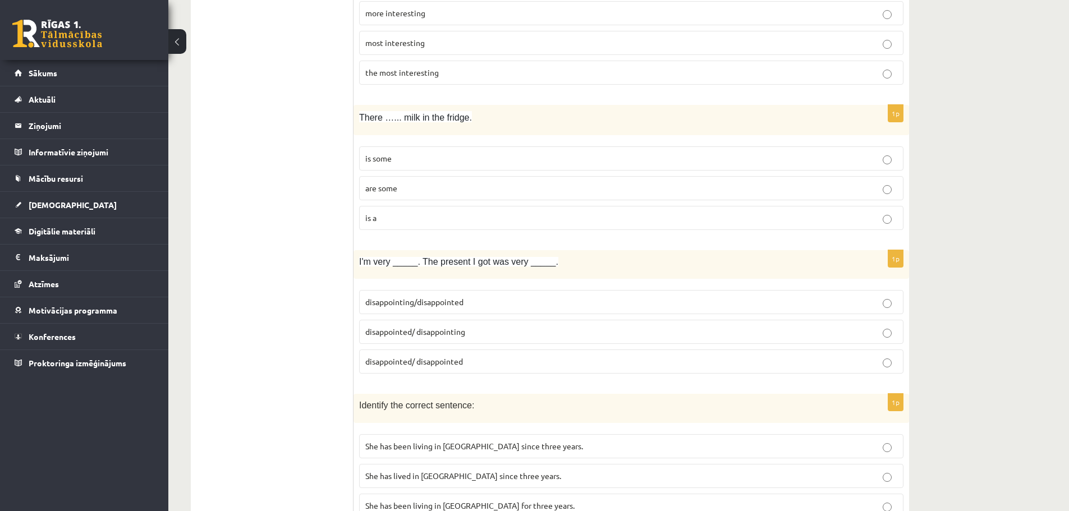
scroll to position [1122, 0]
click at [421, 328] on span "disappointed/ disappointing" at bounding box center [415, 329] width 100 height 10
click at [416, 362] on span "disappointed/ disappointed" at bounding box center [414, 359] width 98 height 10
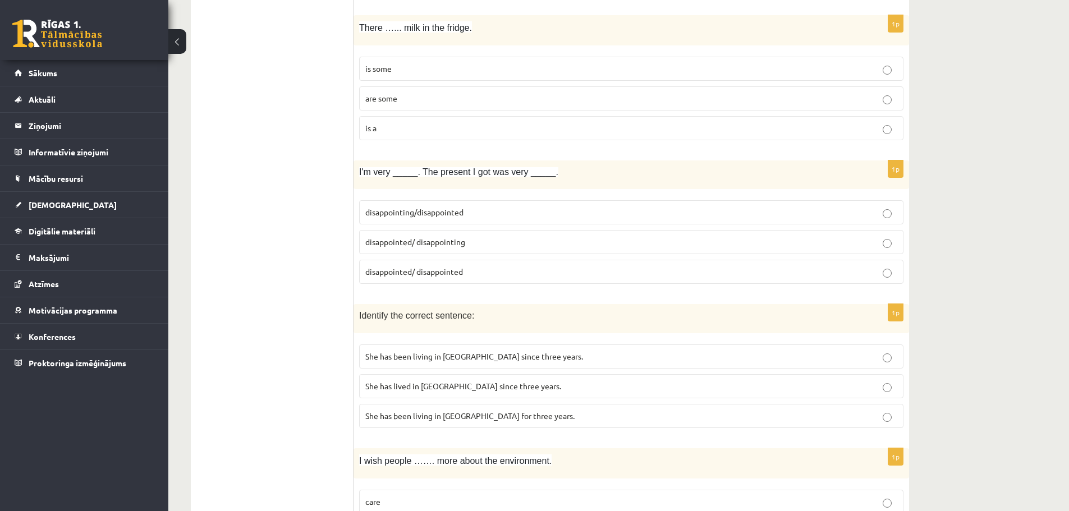
scroll to position [1234, 0]
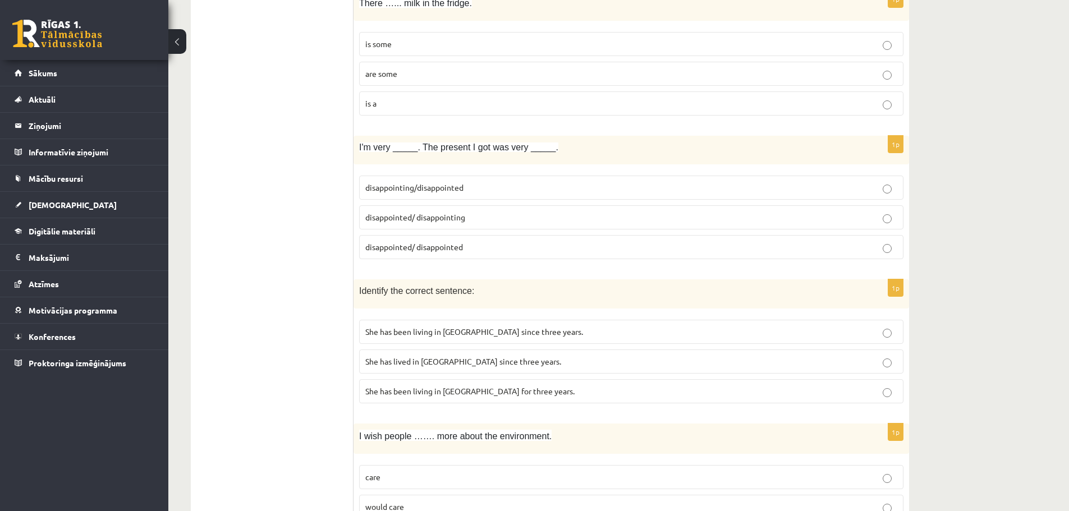
click at [403, 393] on span "She has been living in [GEOGRAPHIC_DATA] for three years." at bounding box center [469, 391] width 209 height 10
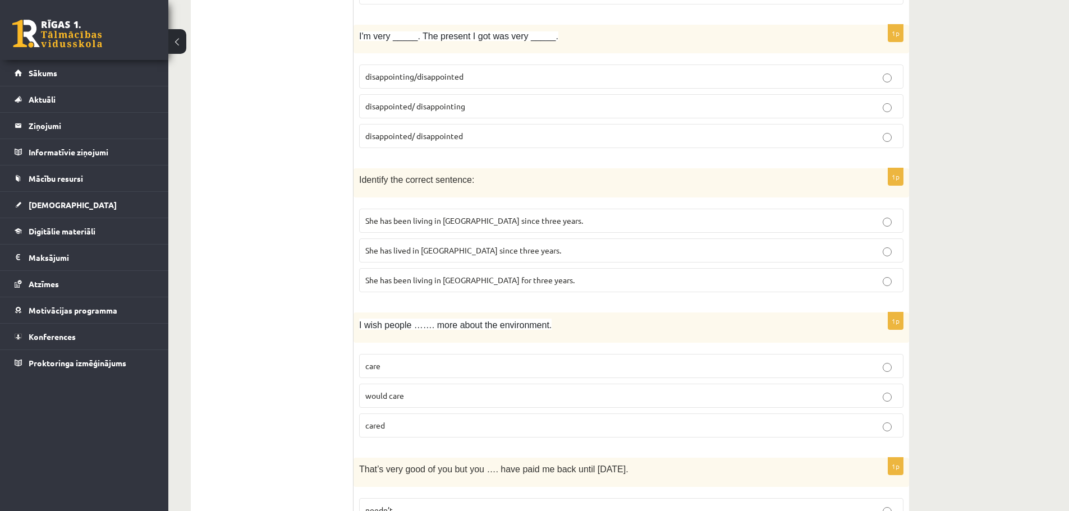
scroll to position [1346, 0]
click at [378, 389] on p "would care" at bounding box center [631, 395] width 532 height 12
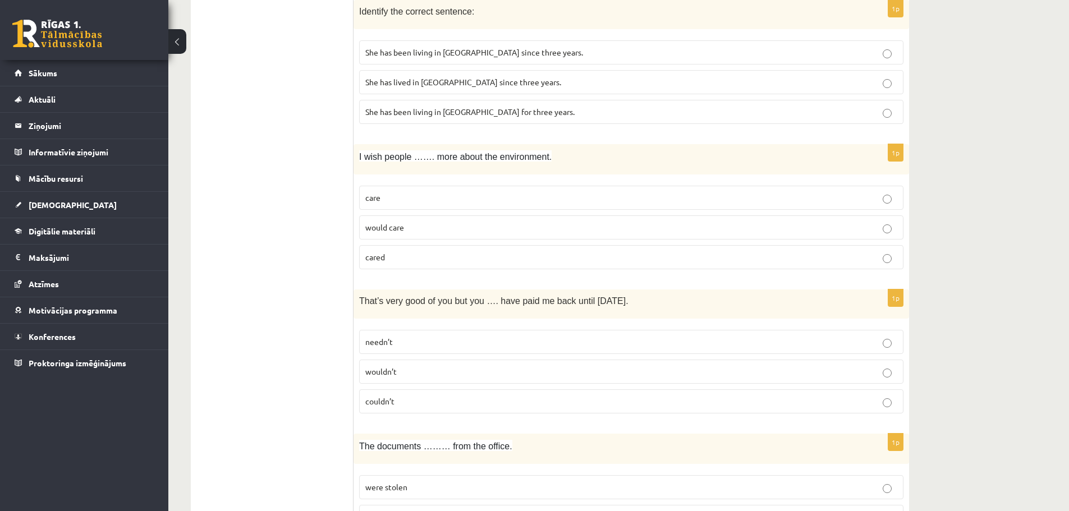
scroll to position [1515, 0]
click at [413, 371] on p "wouldn’t" at bounding box center [631, 371] width 532 height 12
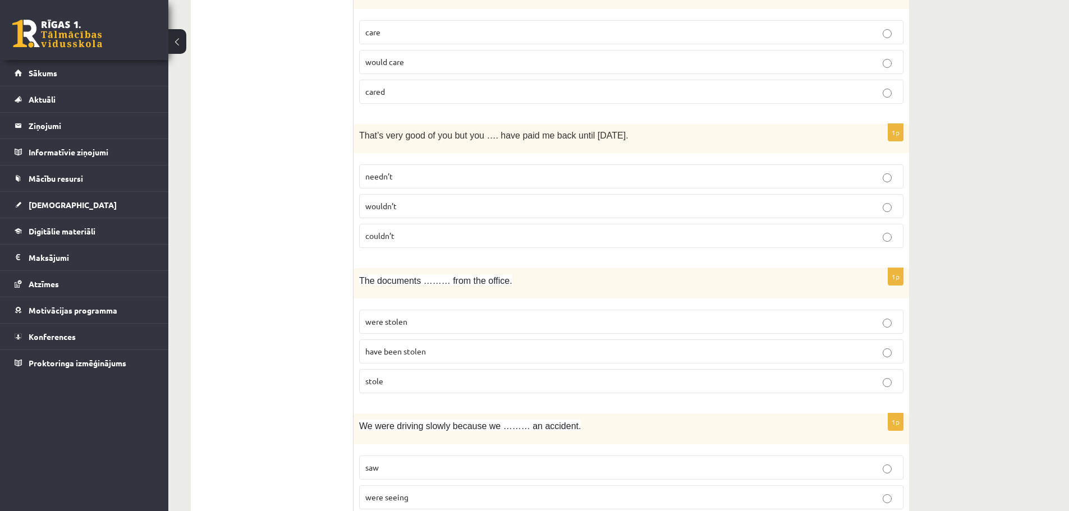
scroll to position [1683, 0]
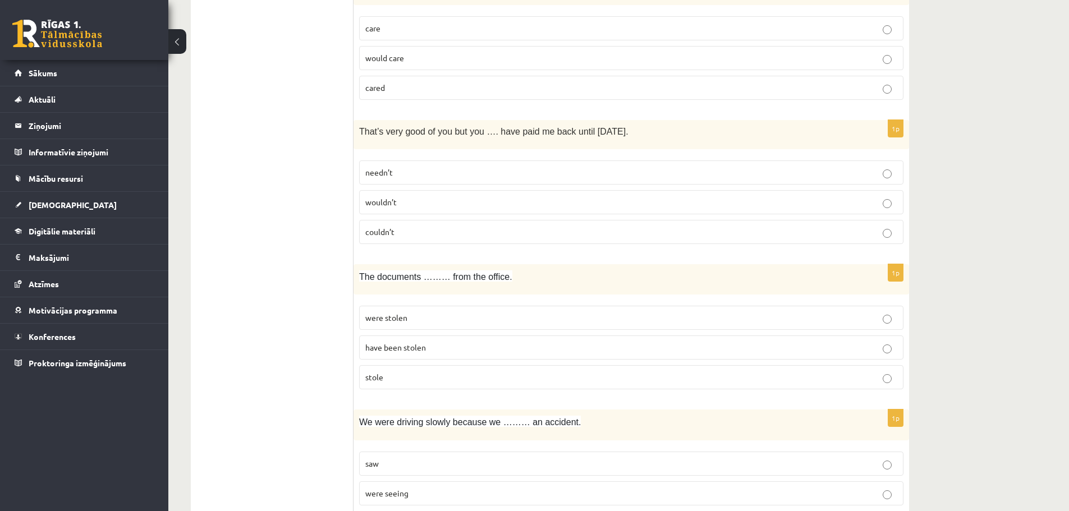
click at [383, 319] on span "were stolen" at bounding box center [386, 317] width 42 height 10
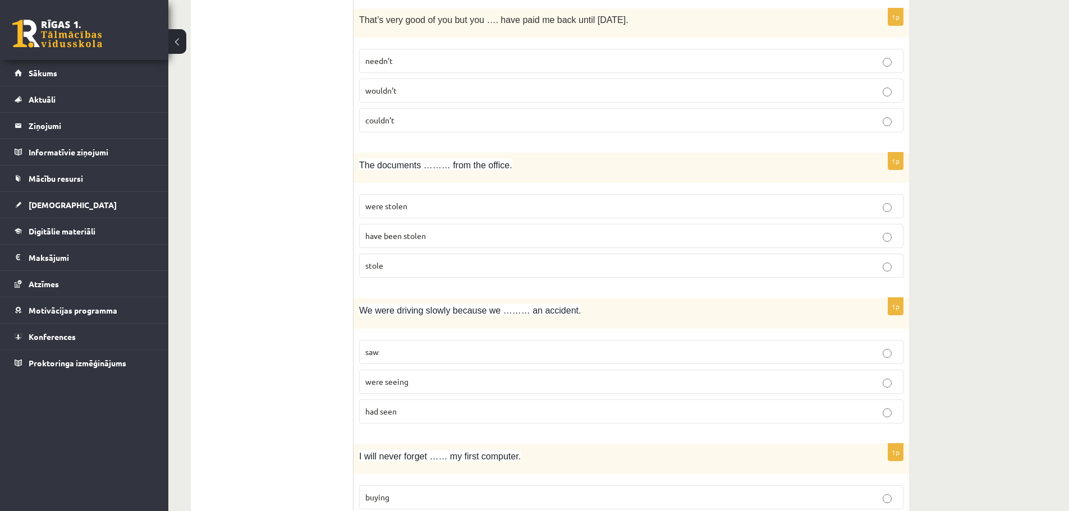
scroll to position [1795, 0]
click at [386, 412] on span "had seen" at bounding box center [380, 411] width 31 height 10
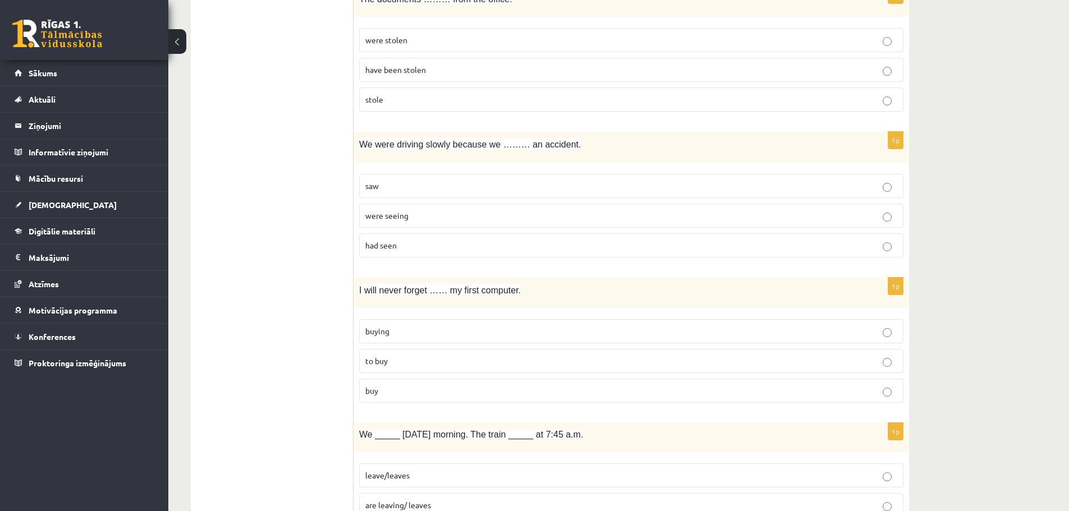
scroll to position [1963, 0]
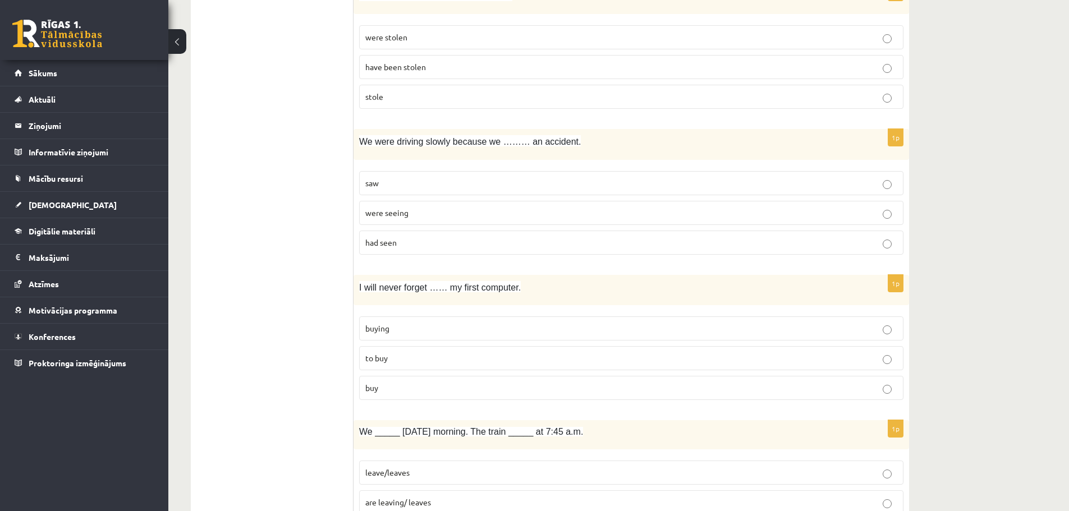
click at [373, 333] on span "buying" at bounding box center [377, 328] width 24 height 10
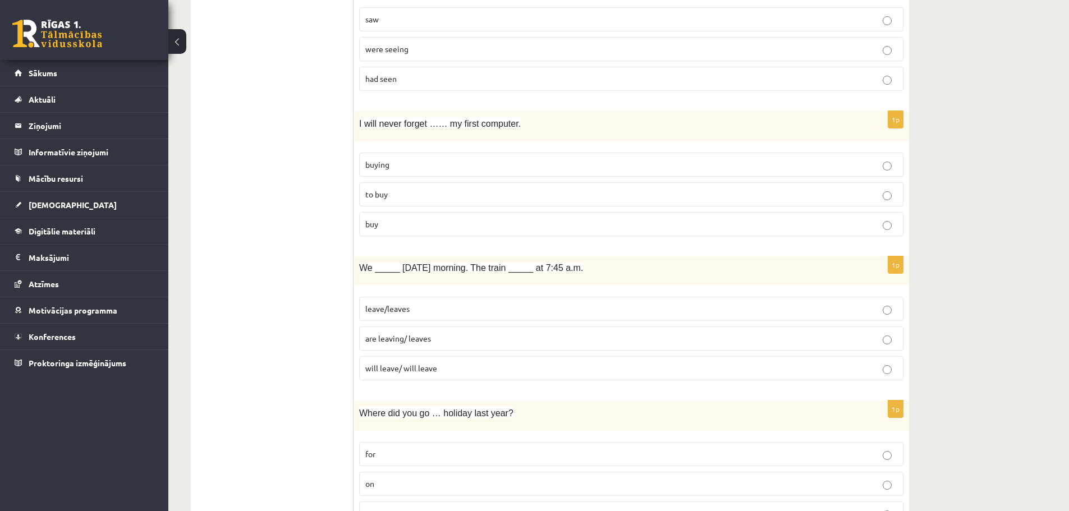
scroll to position [2132, 0]
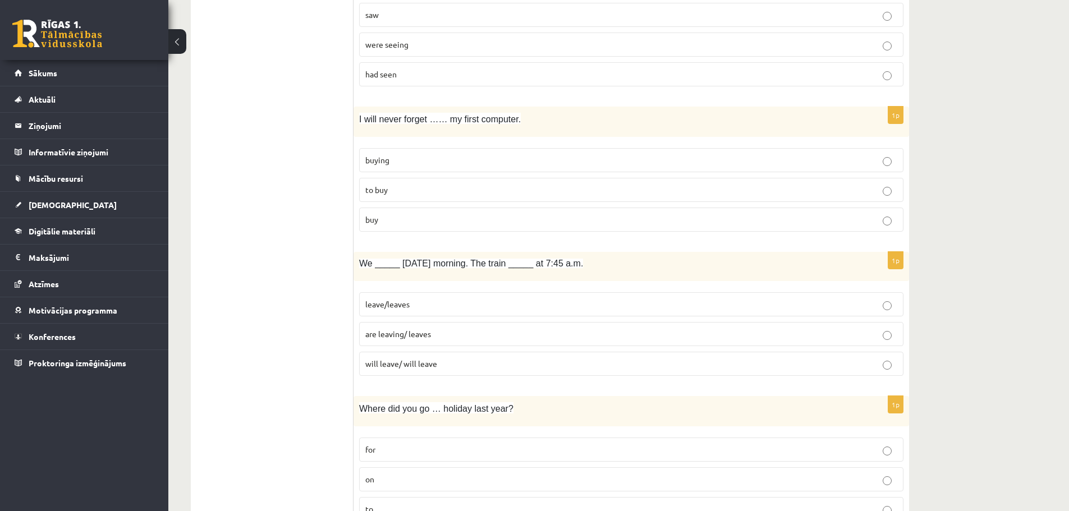
click at [381, 335] on span "are leaving/ leaves" at bounding box center [398, 334] width 66 height 10
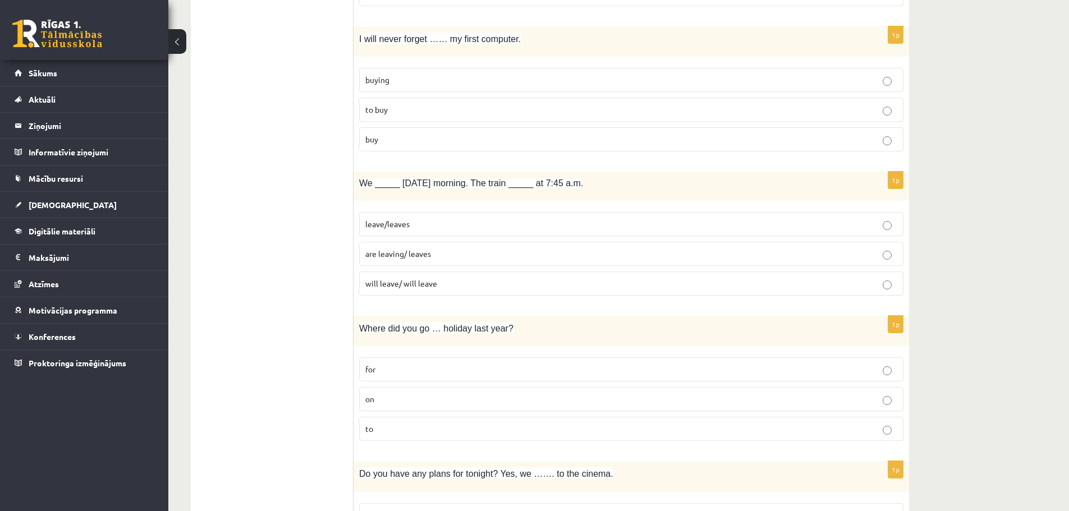
scroll to position [2244, 0]
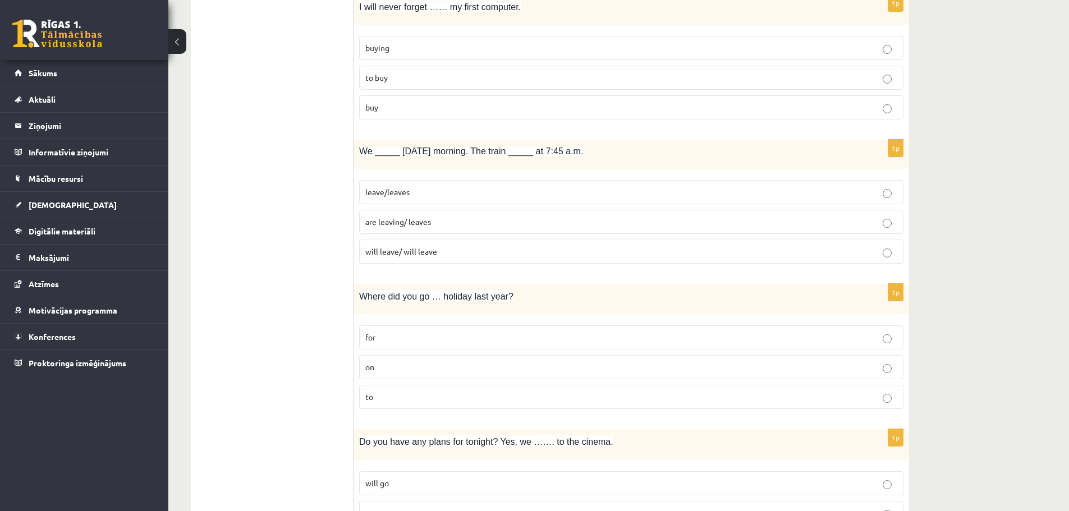
click at [372, 338] on span "for" at bounding box center [370, 337] width 10 height 10
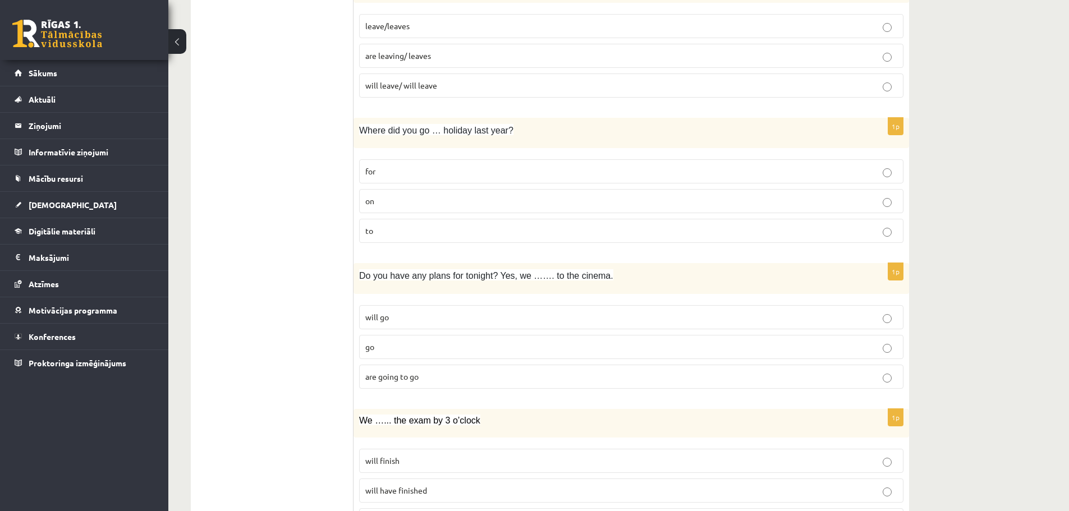
scroll to position [2412, 0]
click at [369, 199] on span "on" at bounding box center [369, 199] width 9 height 10
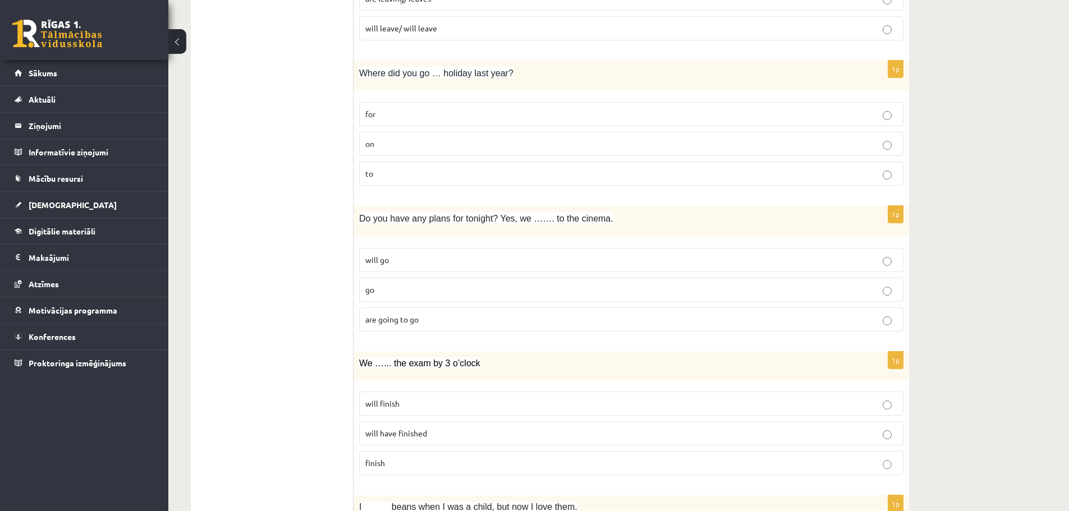
scroll to position [2468, 0]
click at [389, 263] on p "will go" at bounding box center [631, 259] width 532 height 12
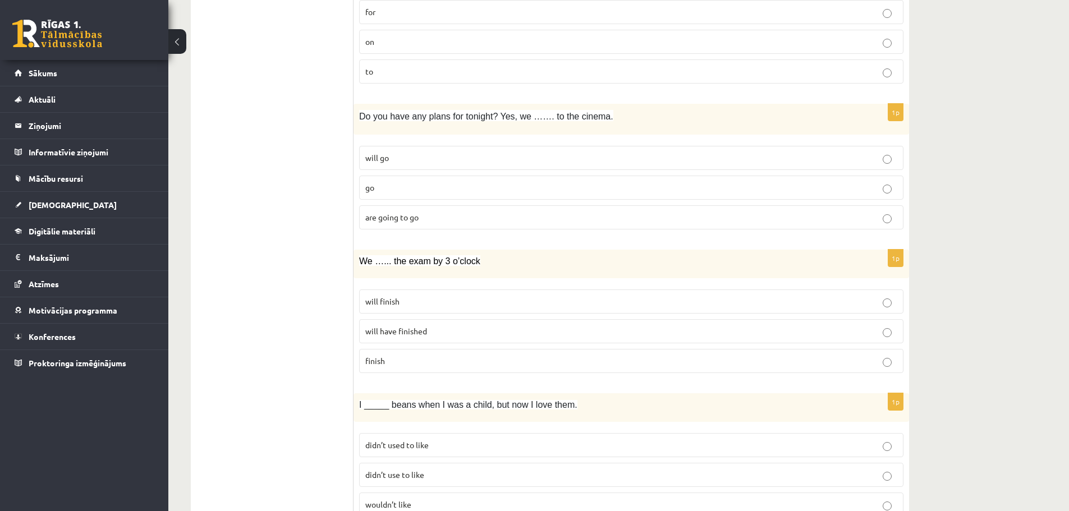
scroll to position [2580, 0]
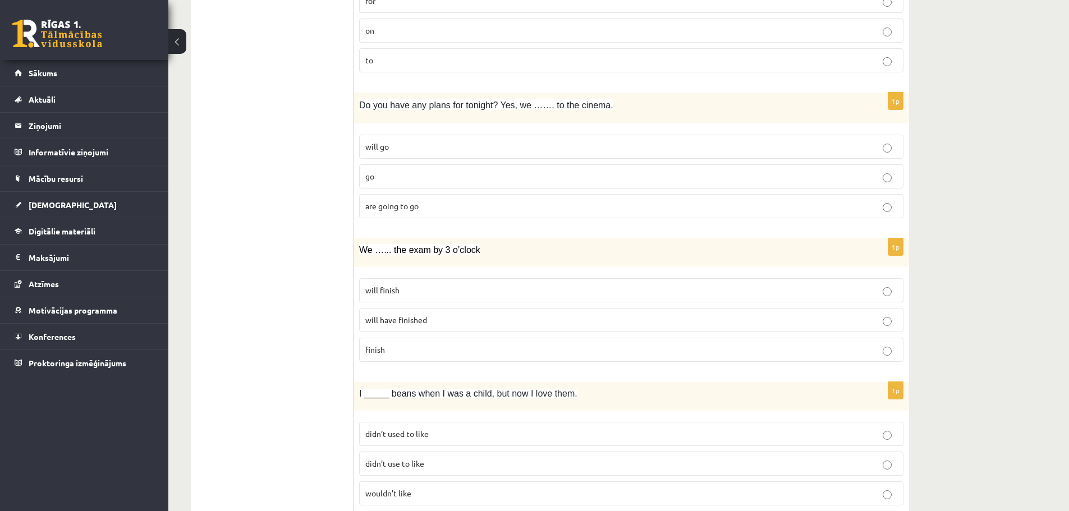
click at [388, 287] on span "will finish" at bounding box center [382, 290] width 34 height 10
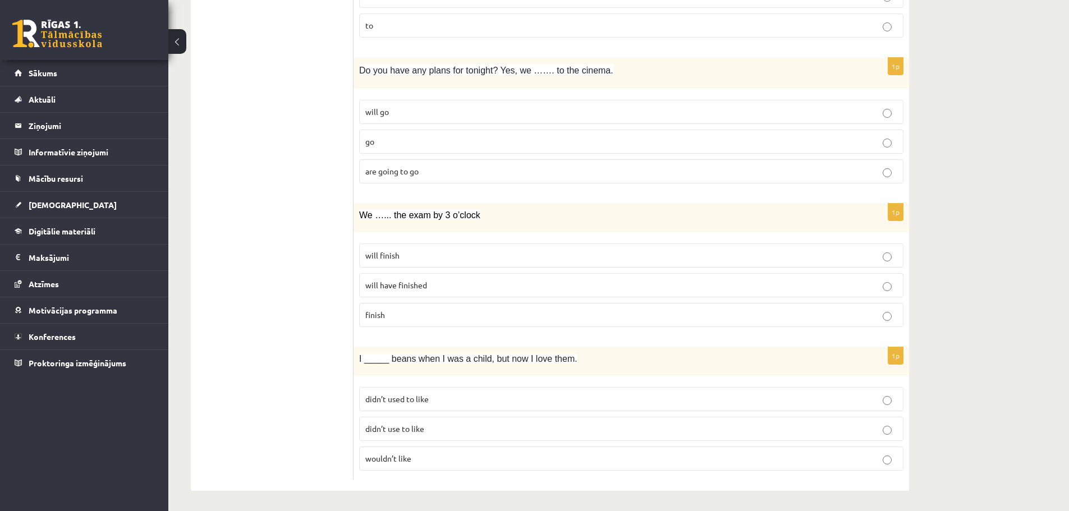
scroll to position [2618, 0]
click at [413, 399] on span "didn’t used to like" at bounding box center [396, 397] width 63 height 10
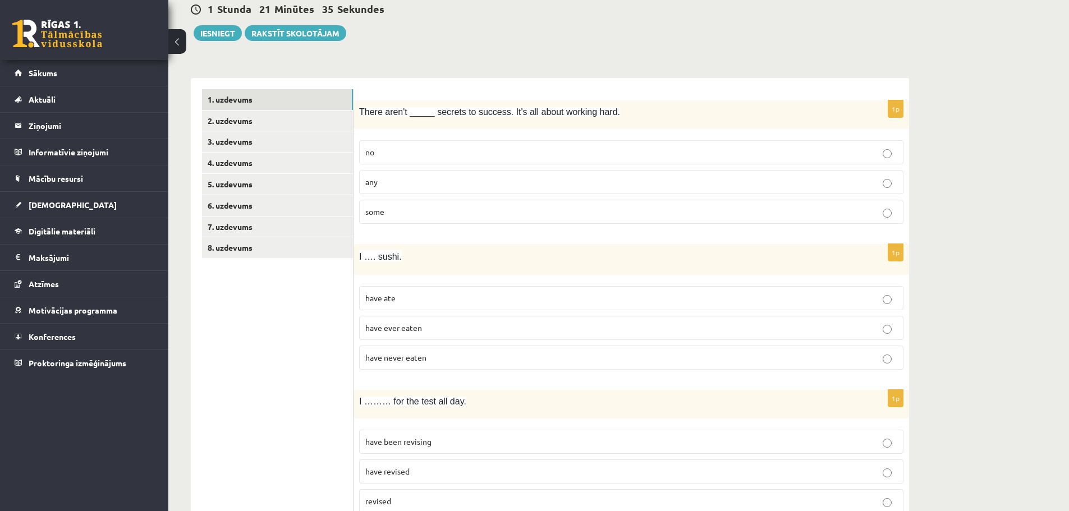
scroll to position [94, 0]
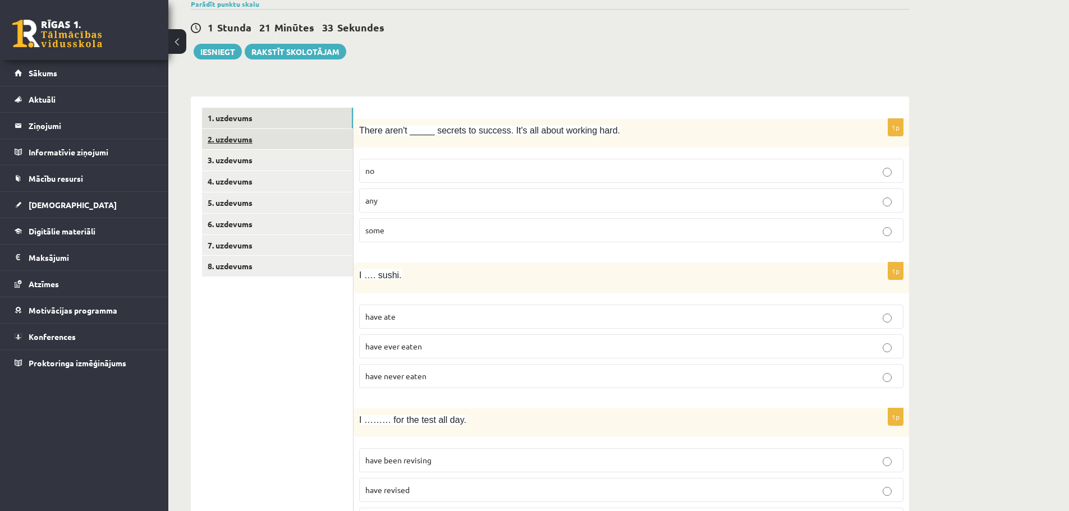
click at [283, 144] on link "2. uzdevums" at bounding box center [277, 139] width 151 height 21
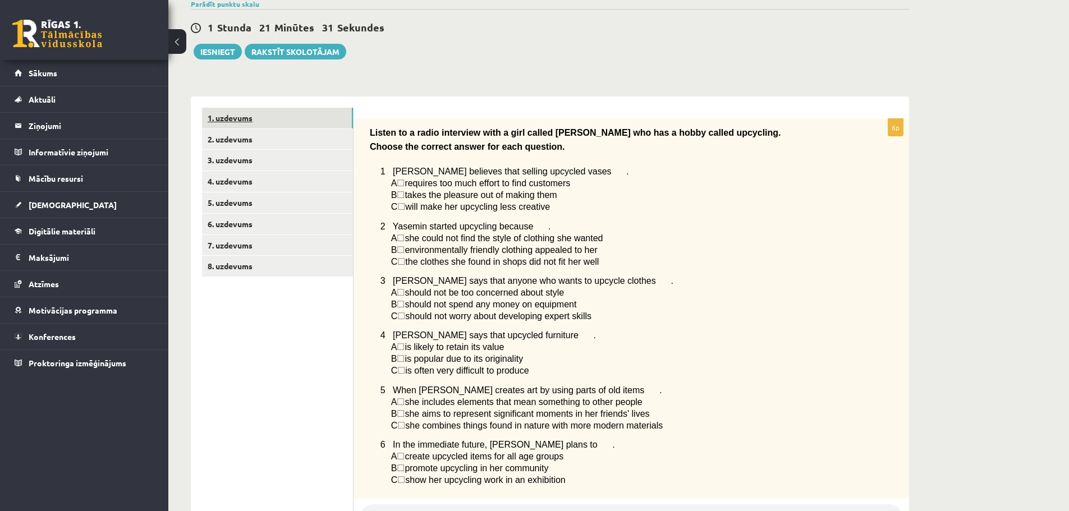
click at [273, 118] on link "1. uzdevums" at bounding box center [277, 118] width 151 height 21
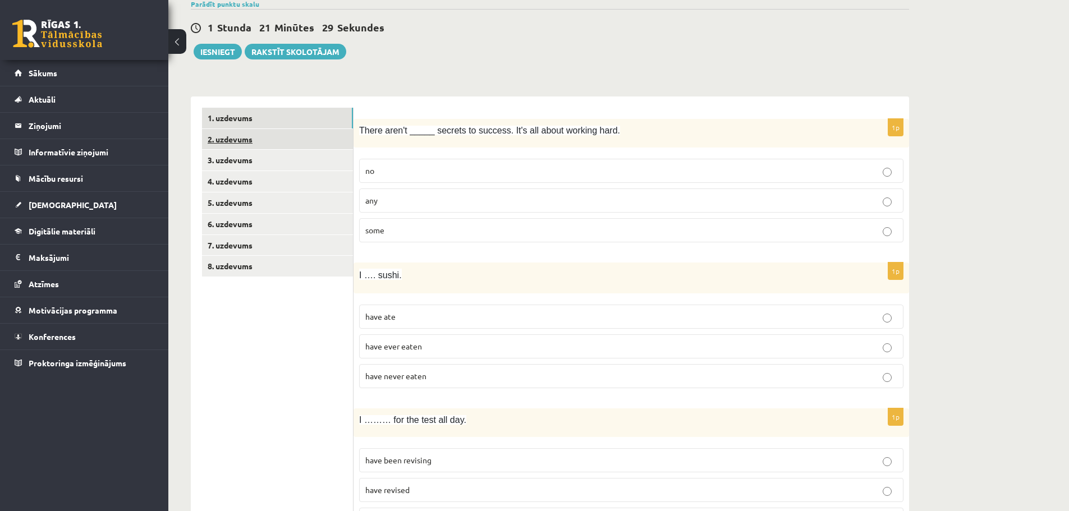
click at [257, 148] on link "2. uzdevums" at bounding box center [277, 139] width 151 height 21
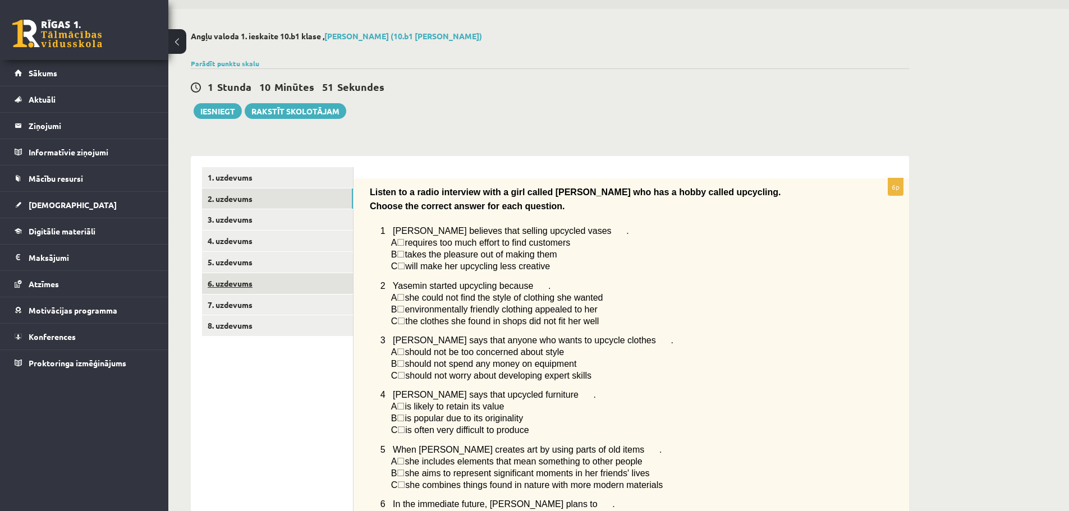
scroll to position [0, 0]
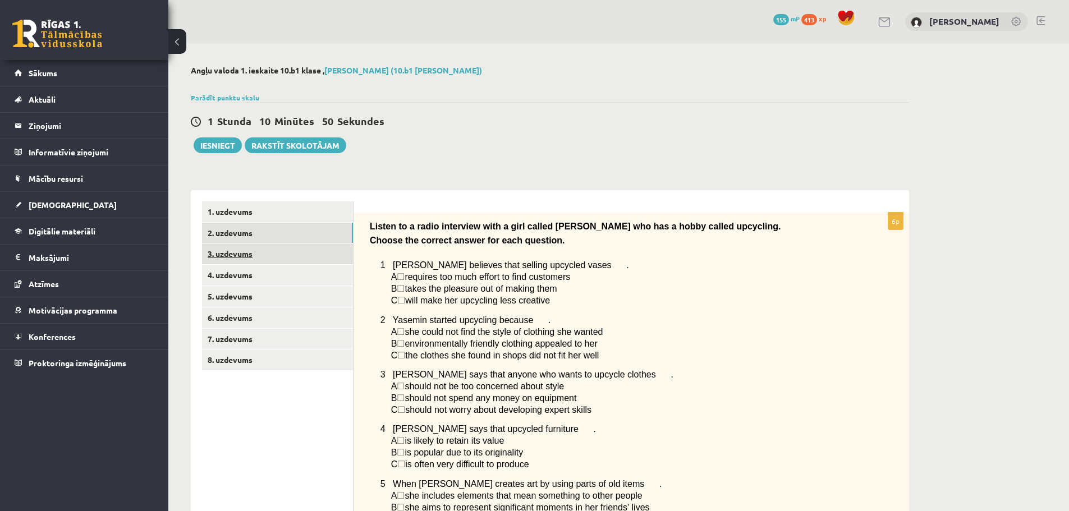
click at [273, 249] on link "3. uzdevums" at bounding box center [277, 253] width 151 height 21
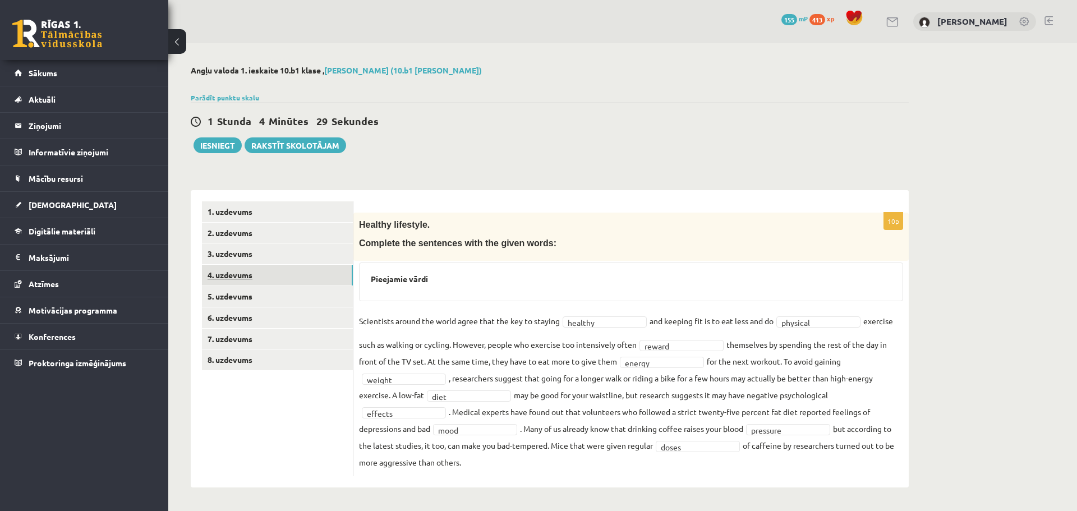
click at [249, 279] on link "4. uzdevums" at bounding box center [277, 275] width 151 height 21
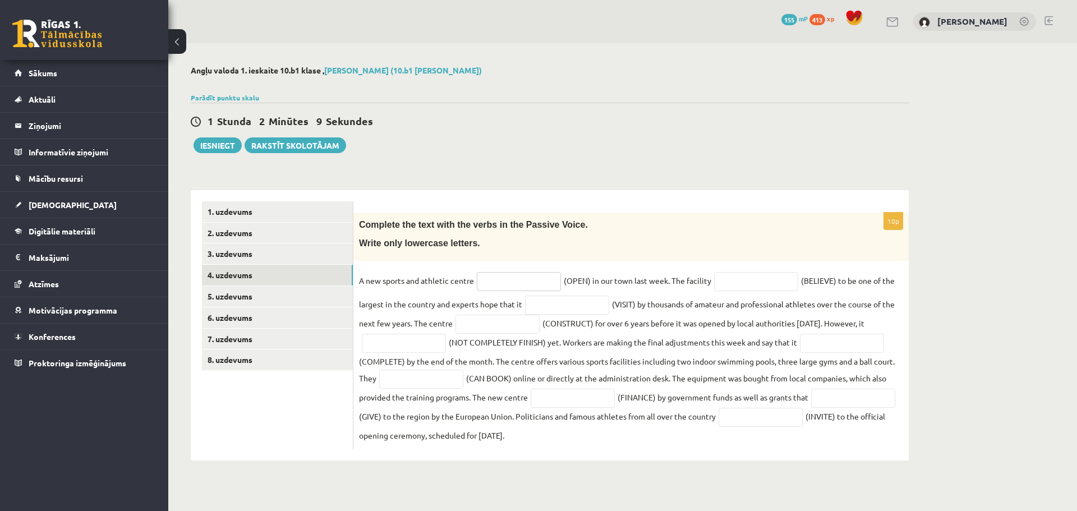
click at [498, 279] on input "text" at bounding box center [519, 281] width 84 height 19
type input "******"
type input "********"
type input "*"
type input "*******"
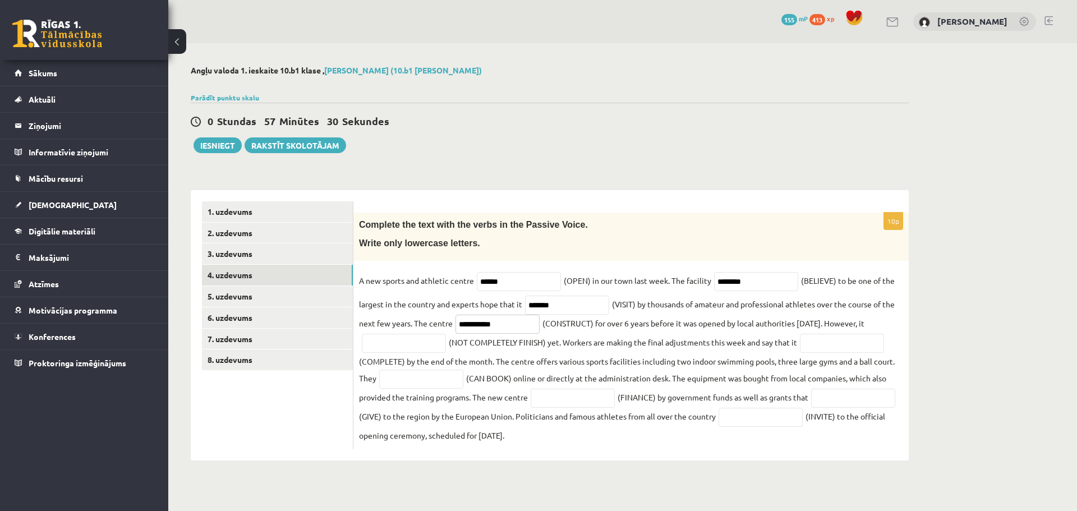
type input "**********"
click at [441, 342] on input "**********" at bounding box center [404, 343] width 84 height 19
click at [436, 340] on input "**********" at bounding box center [404, 343] width 84 height 19
click at [436, 341] on input "**********" at bounding box center [404, 343] width 84 height 19
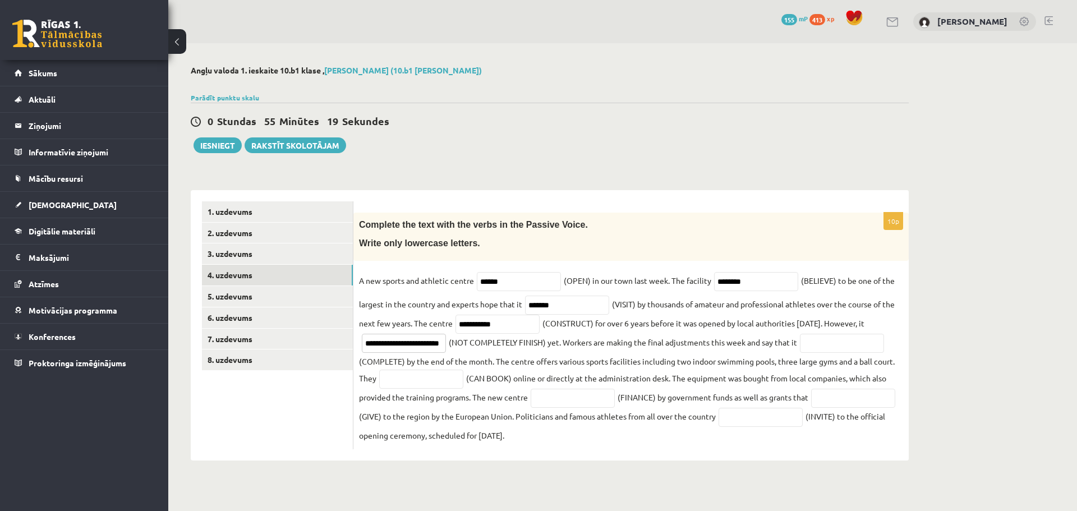
click at [435, 341] on input "**********" at bounding box center [404, 343] width 84 height 19
type input "*"
type input "********"
click at [820, 348] on input "text" at bounding box center [842, 343] width 84 height 19
type input "*********"
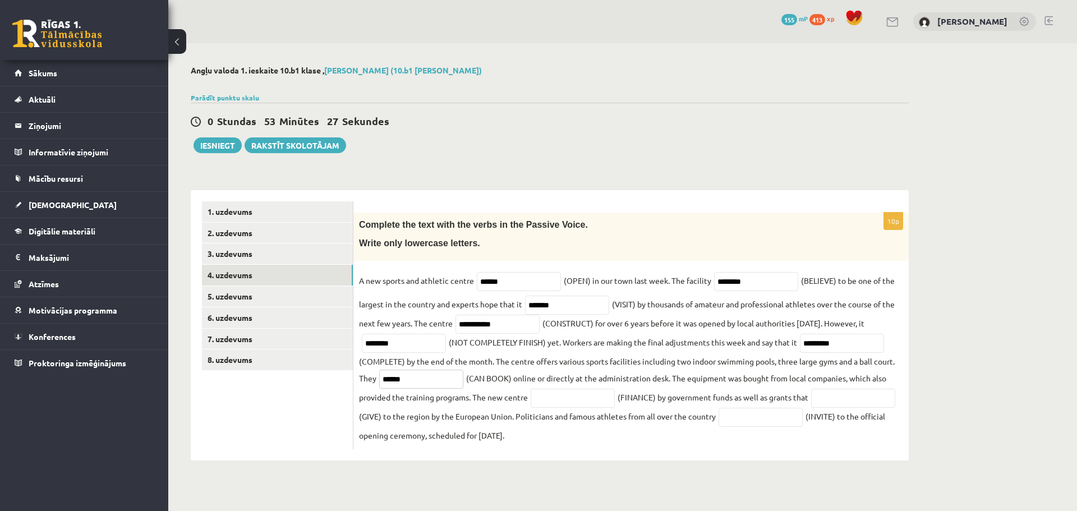
type input "******"
type input "********"
type input "*****"
type input "*******"
click at [295, 299] on link "5. uzdevums" at bounding box center [277, 296] width 151 height 21
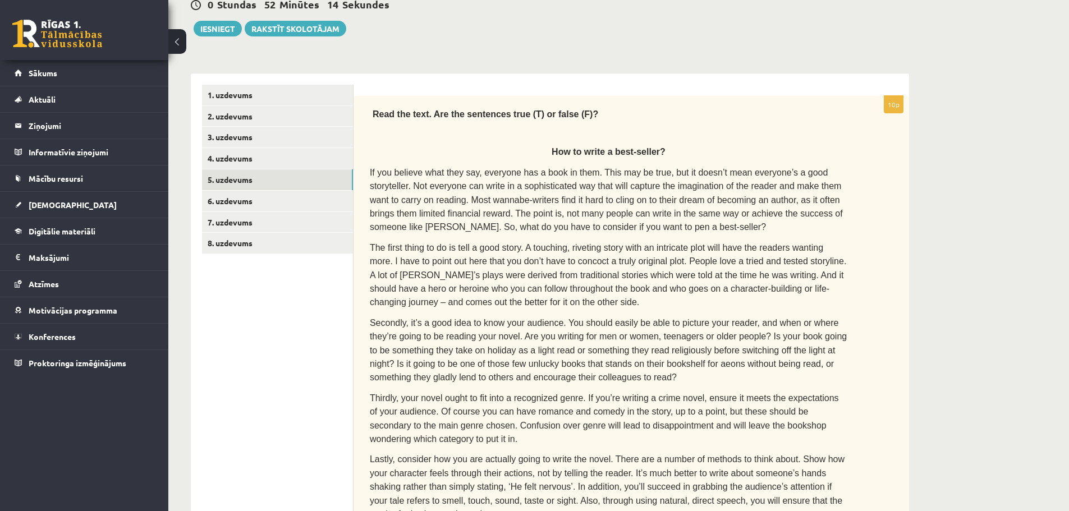
scroll to position [118, 0]
click at [319, 200] on link "6. uzdevums" at bounding box center [277, 200] width 151 height 21
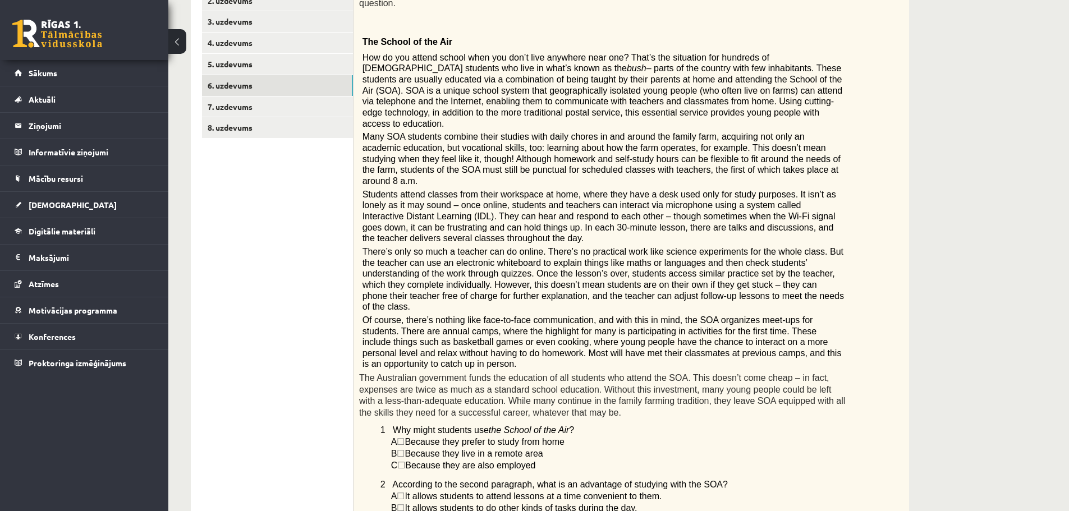
scroll to position [230, 0]
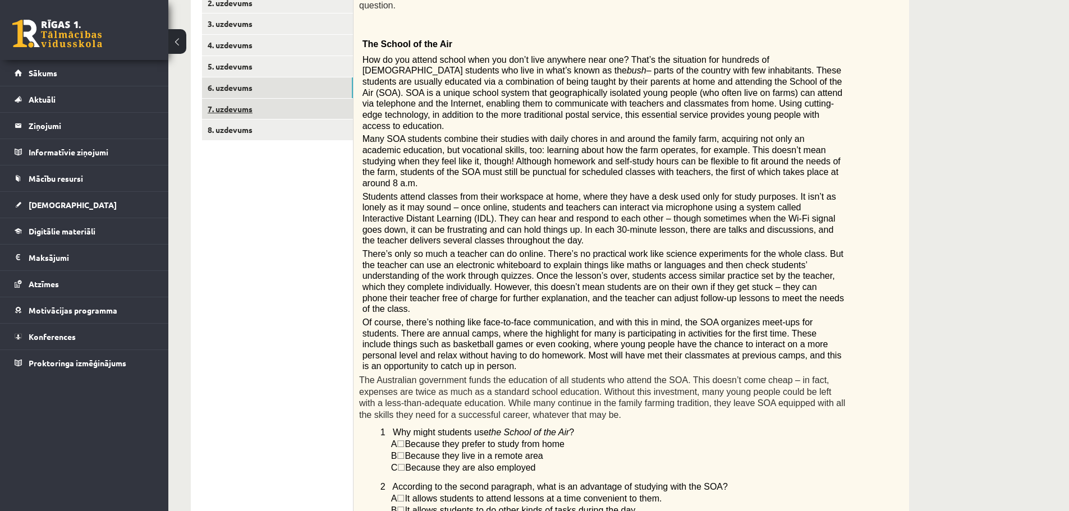
click at [308, 107] on link "7. uzdevums" at bounding box center [277, 109] width 151 height 21
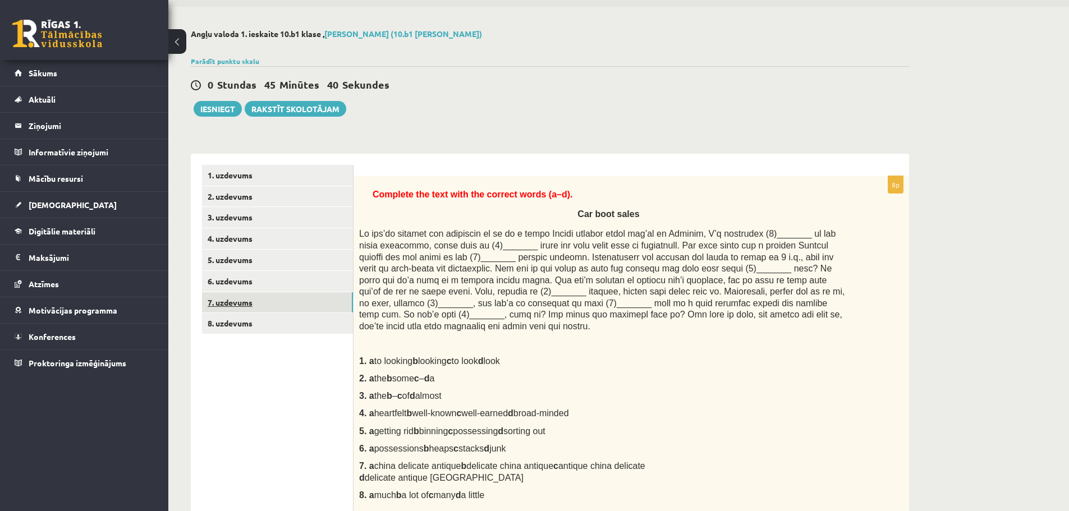
scroll to position [0, 0]
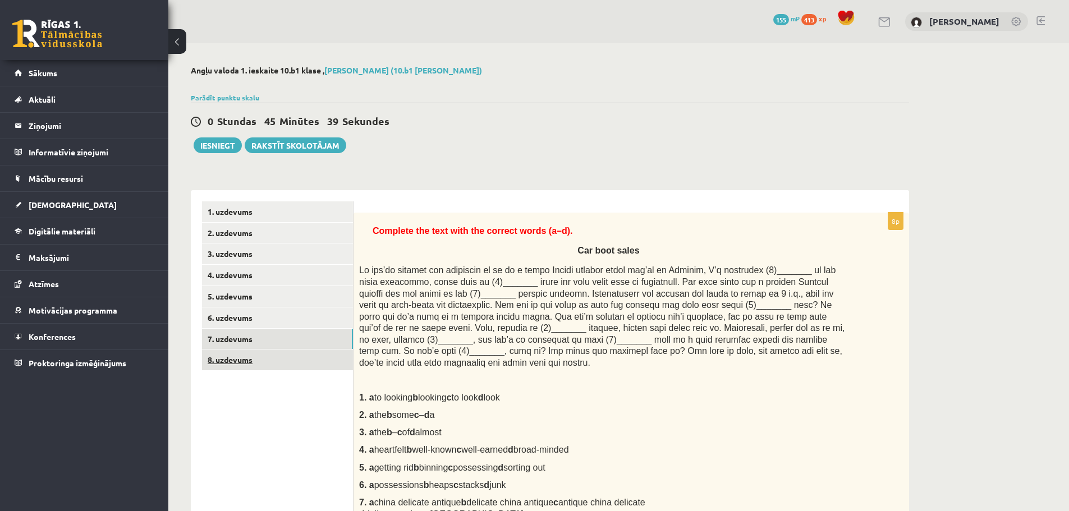
click at [266, 360] on link "8. uzdevums" at bounding box center [277, 359] width 151 height 21
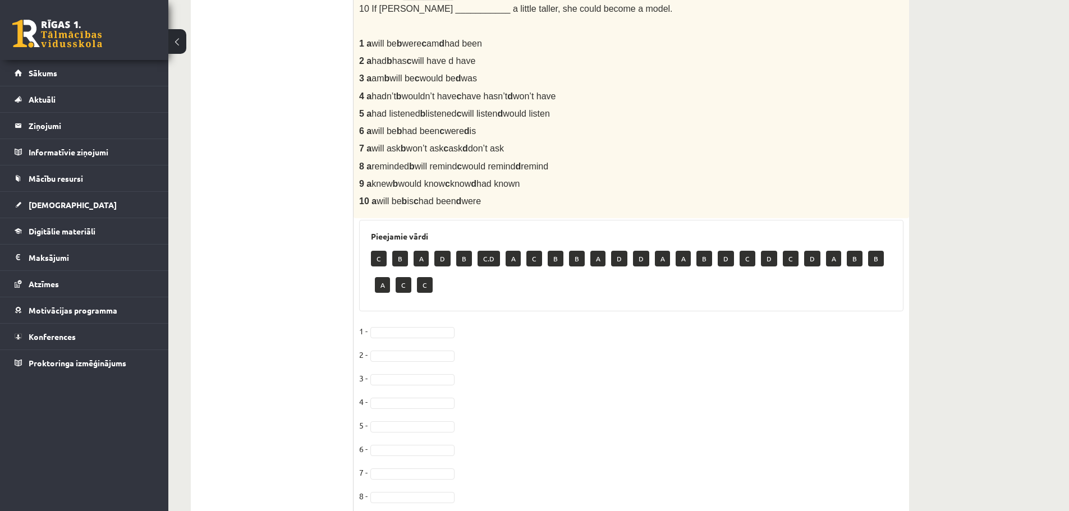
scroll to position [393, 0]
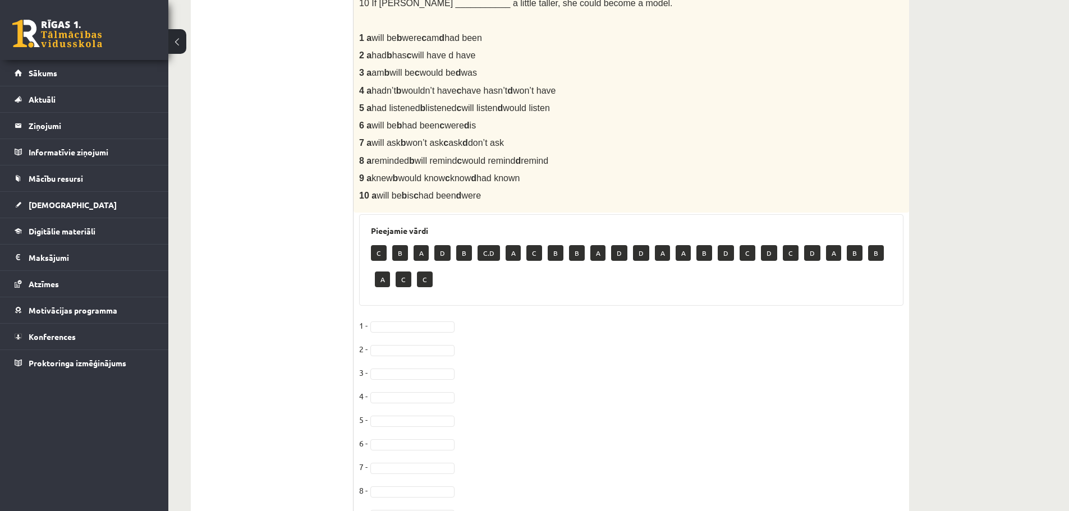
click at [397, 333] on fieldset "1 - 2 - 3 - 4 - 5 - 6 - 7 - 8 - 9 - 10 -" at bounding box center [631, 435] width 544 height 236
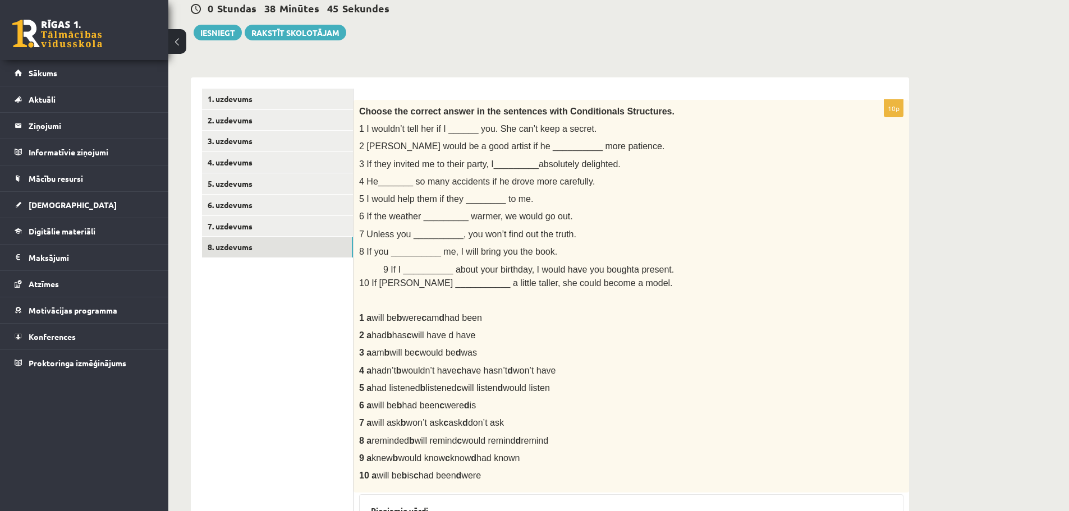
scroll to position [111, 0]
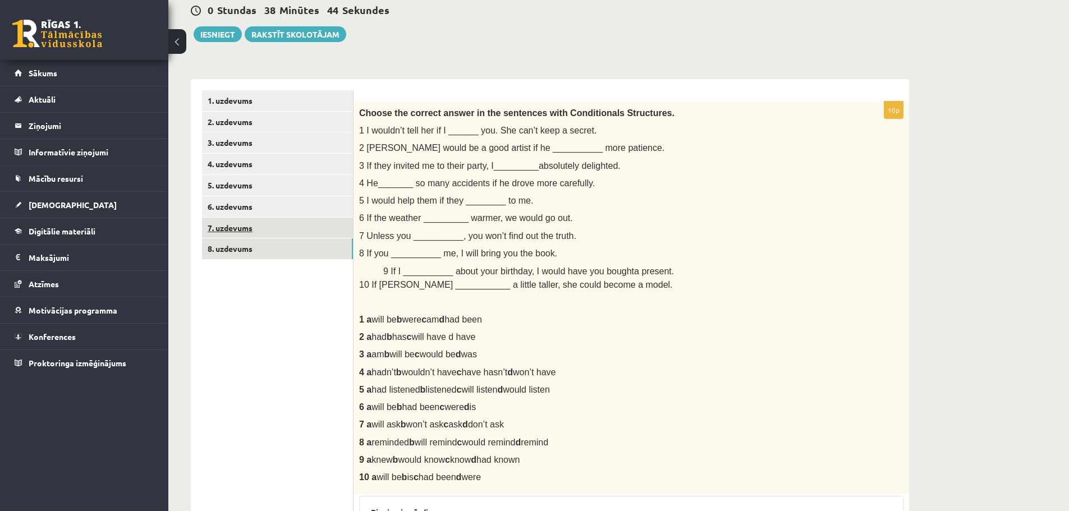
click at [264, 234] on link "7. uzdevums" at bounding box center [277, 228] width 151 height 21
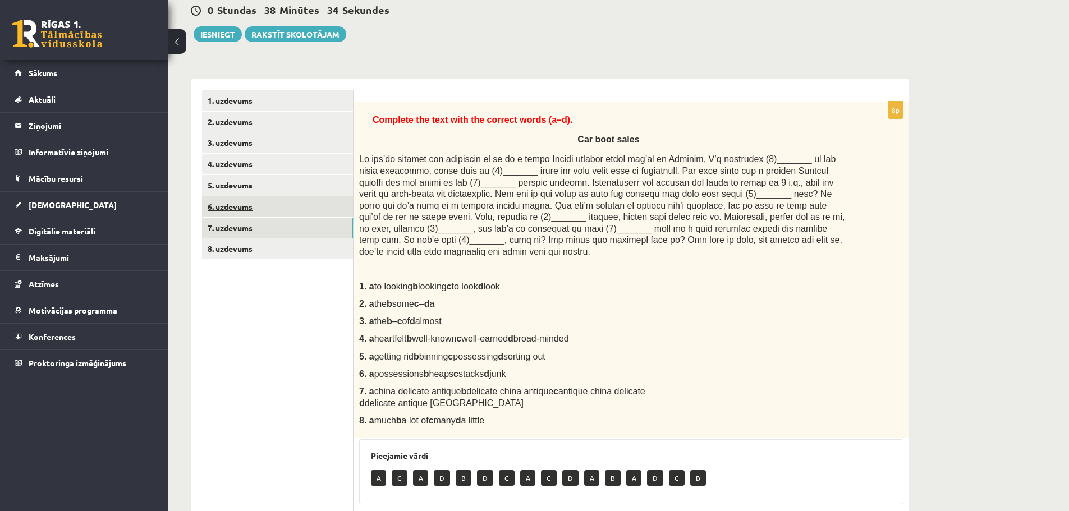
click at [254, 211] on link "6. uzdevums" at bounding box center [277, 206] width 151 height 21
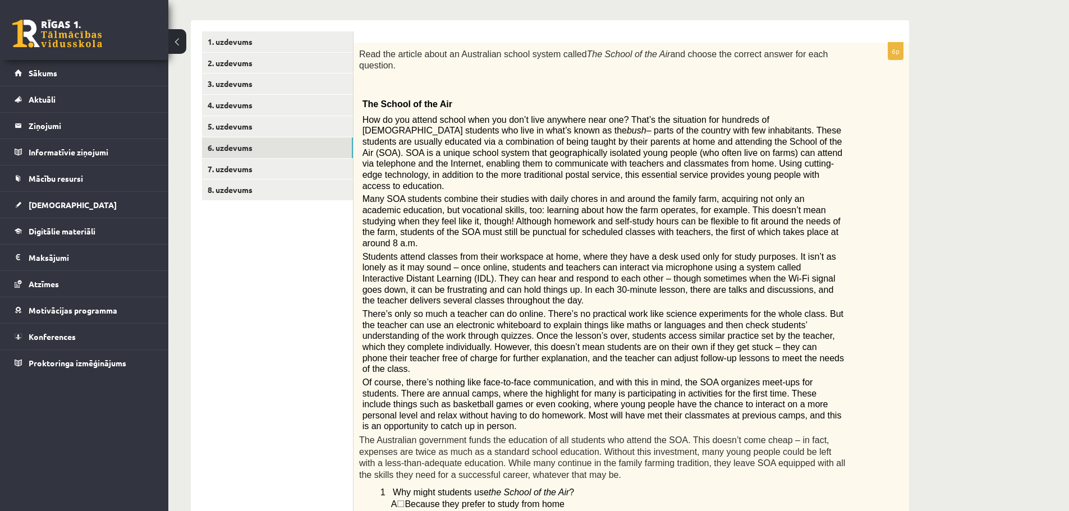
scroll to position [114, 0]
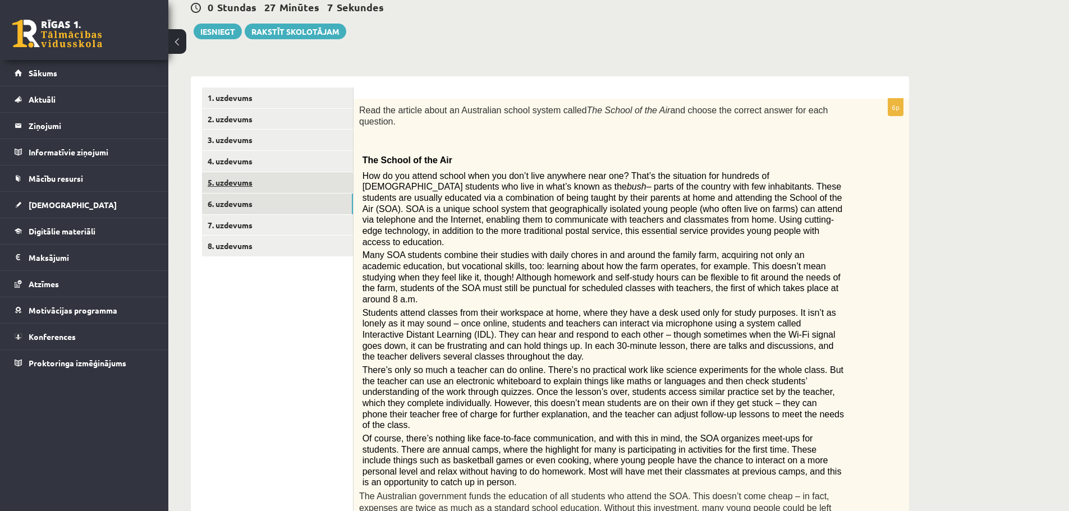
click at [332, 181] on link "5. uzdevums" at bounding box center [277, 182] width 151 height 21
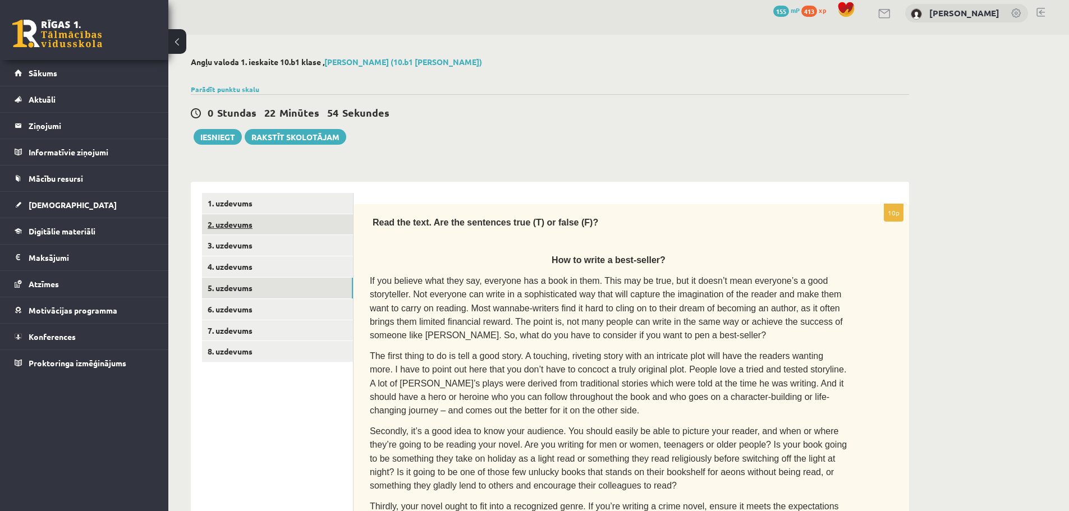
scroll to position [6, 0]
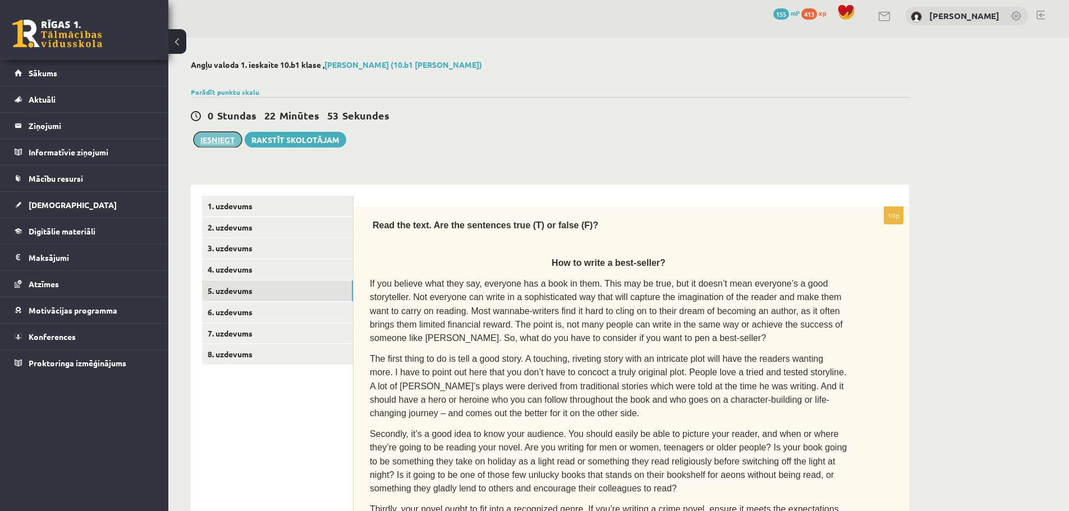
click at [215, 139] on button "Iesniegt" at bounding box center [218, 140] width 48 height 16
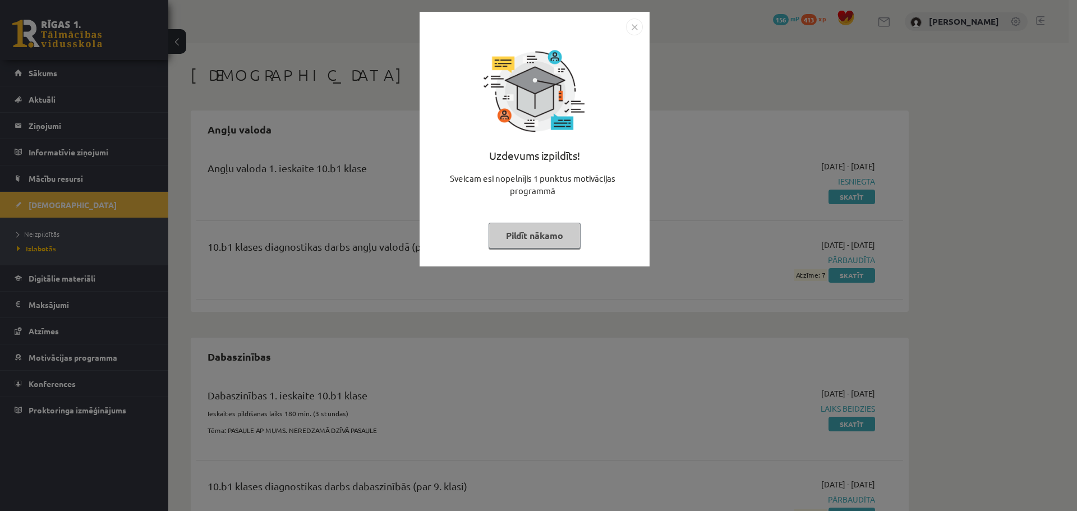
click at [548, 234] on button "Pildīt nākamo" at bounding box center [535, 236] width 92 height 26
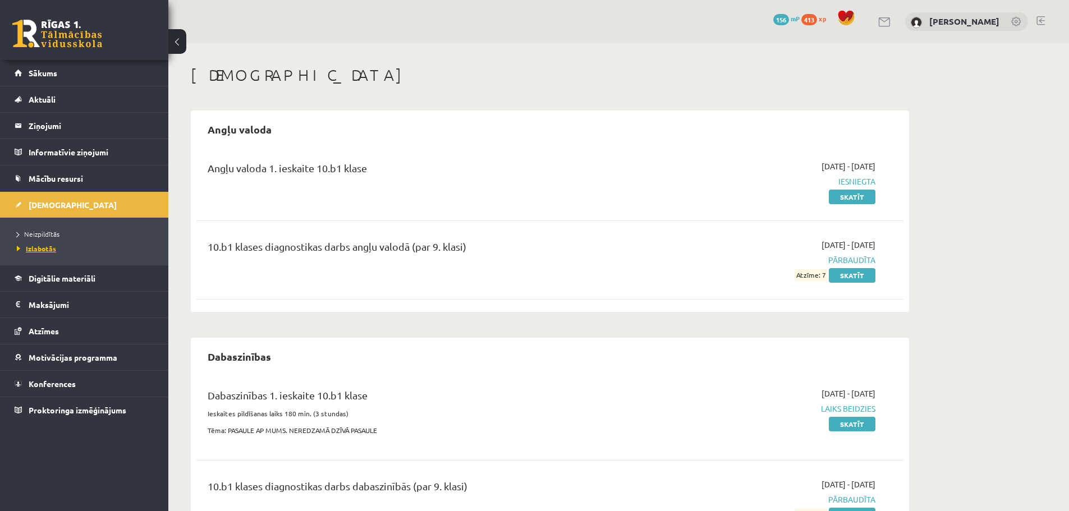
click at [68, 249] on link "Izlabotās" at bounding box center [87, 248] width 140 height 10
click at [66, 234] on link "Neizpildītās" at bounding box center [87, 234] width 140 height 10
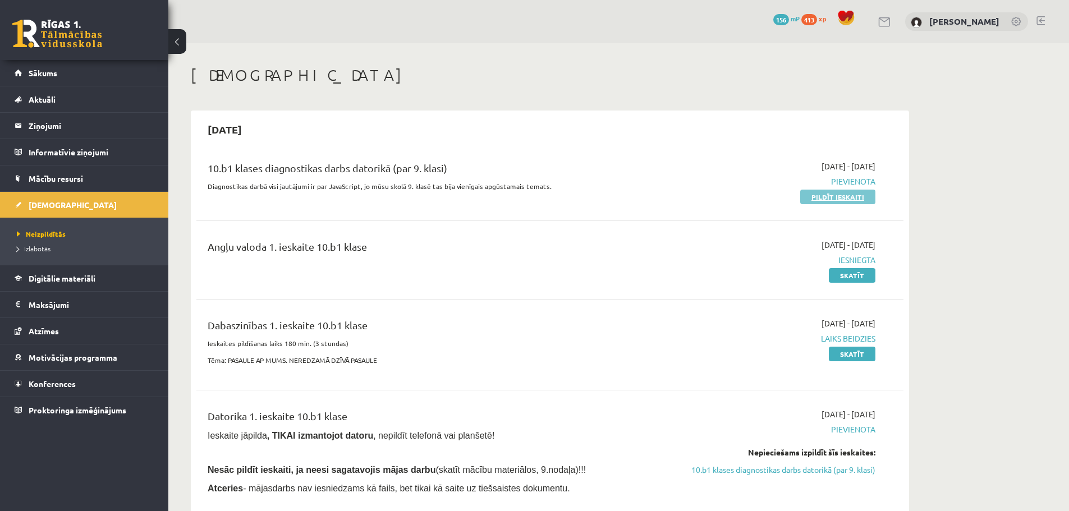
click at [817, 197] on link "Pildīt ieskaiti" at bounding box center [837, 197] width 75 height 15
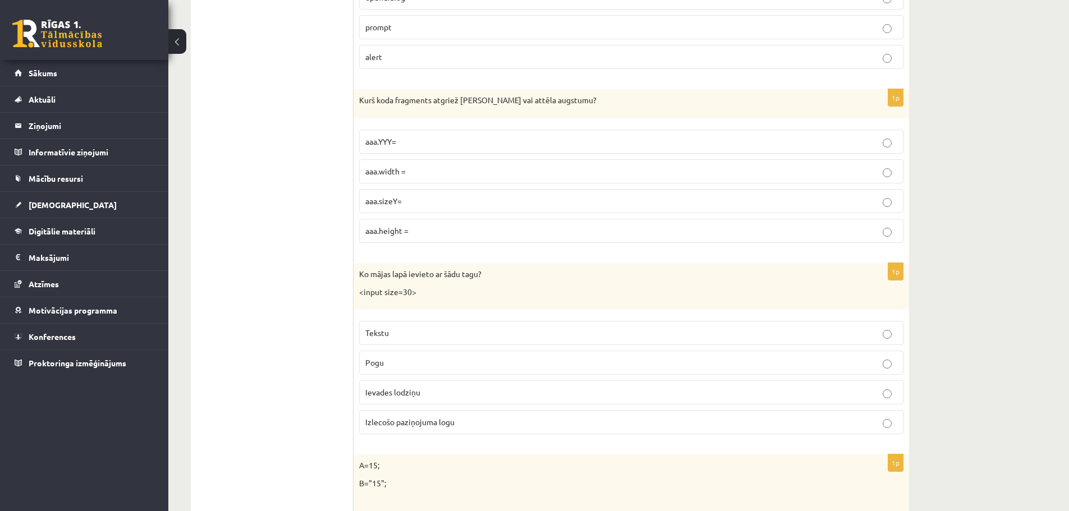
scroll to position [146, 0]
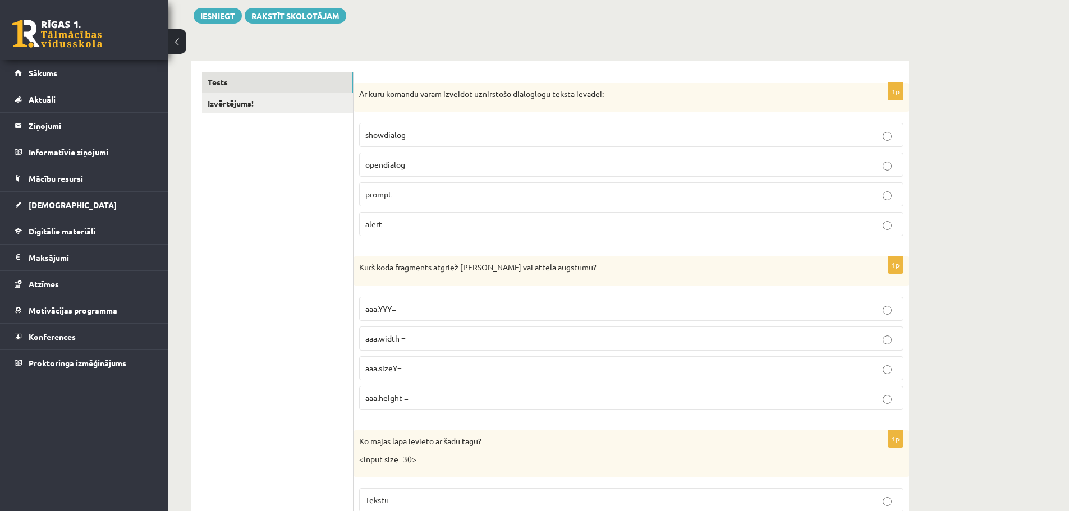
click at [881, 139] on p "showdialog" at bounding box center [631, 135] width 532 height 12
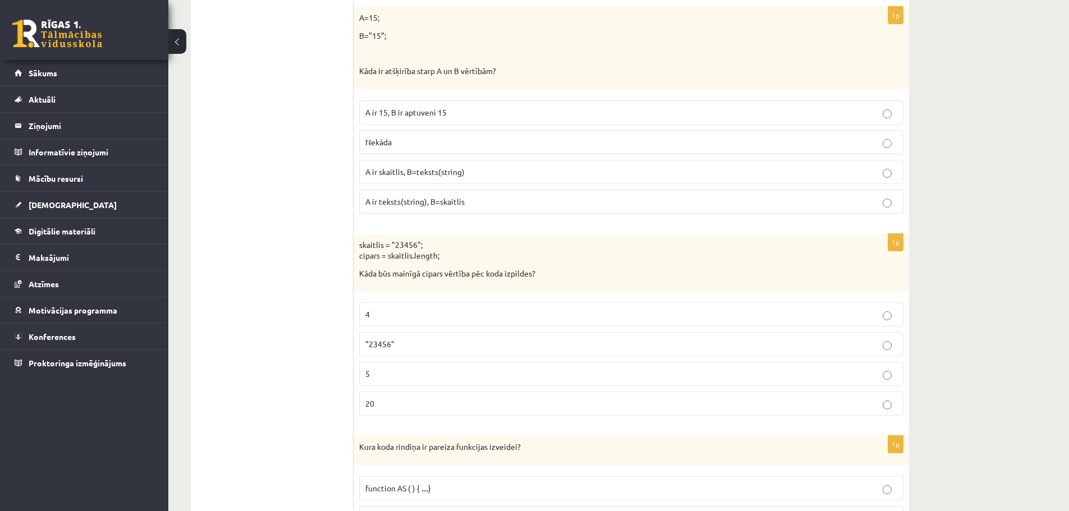
scroll to position [763, 0]
click at [729, 399] on p "20" at bounding box center [631, 401] width 532 height 12
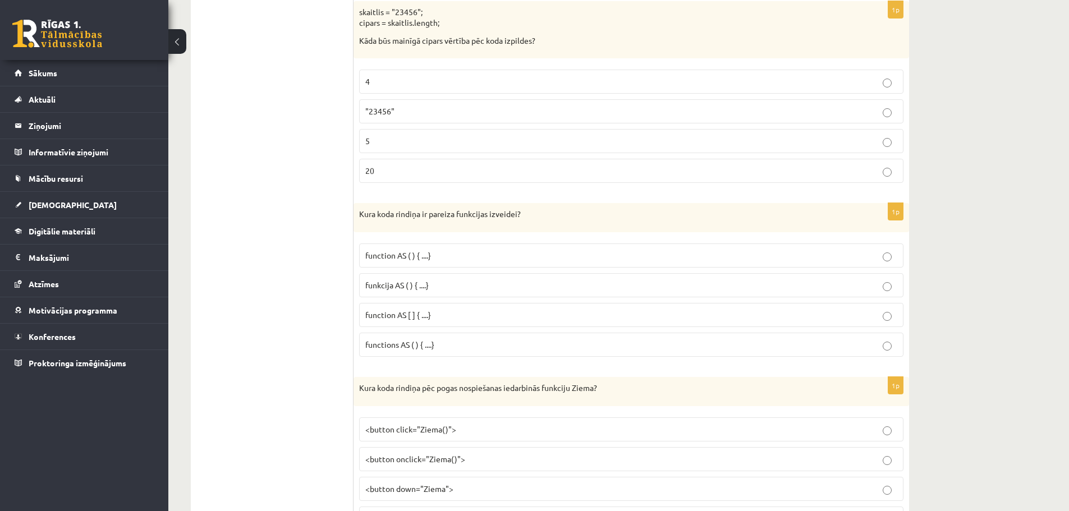
scroll to position [1044, 0]
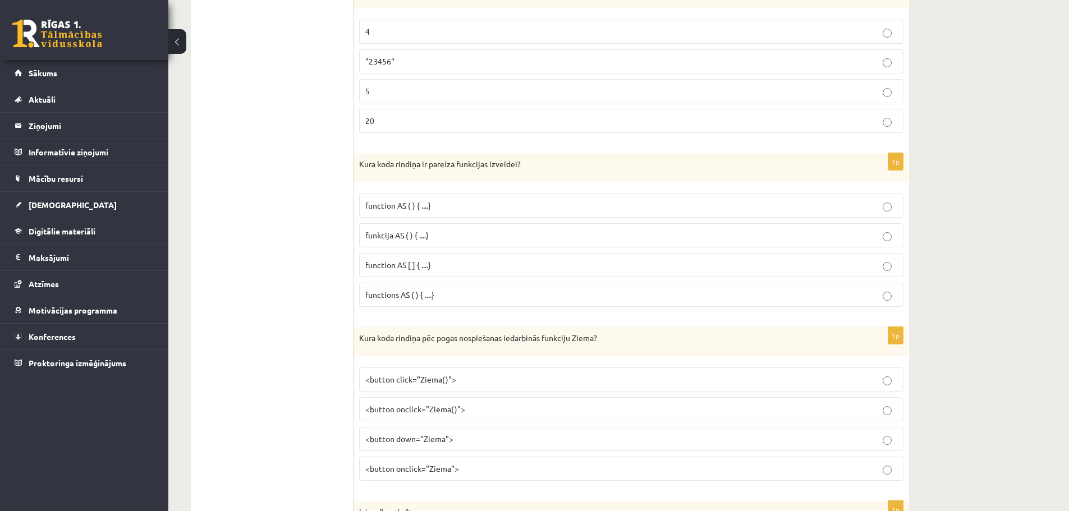
click at [762, 266] on p "function AS [ ] { ....}" at bounding box center [631, 265] width 532 height 12
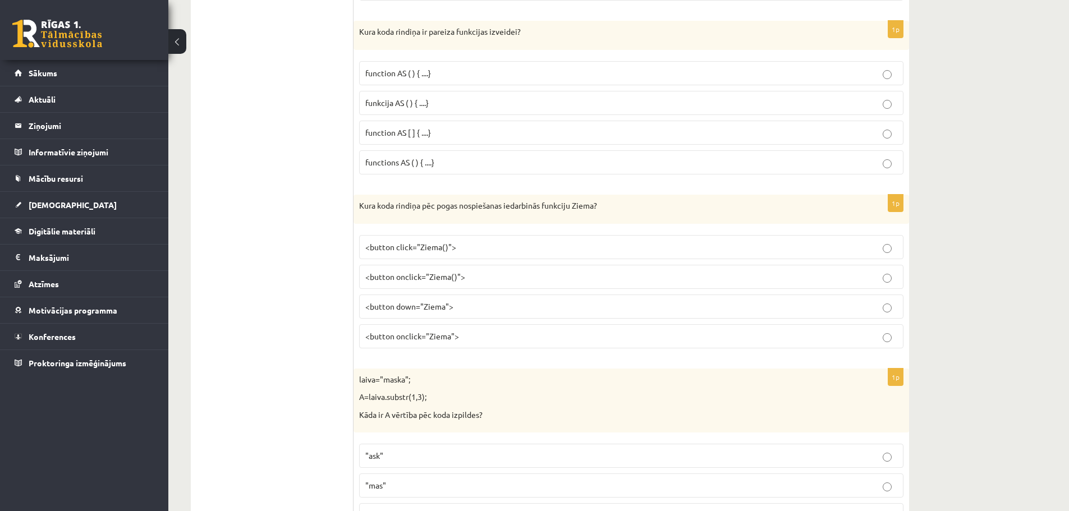
scroll to position [1212, 0]
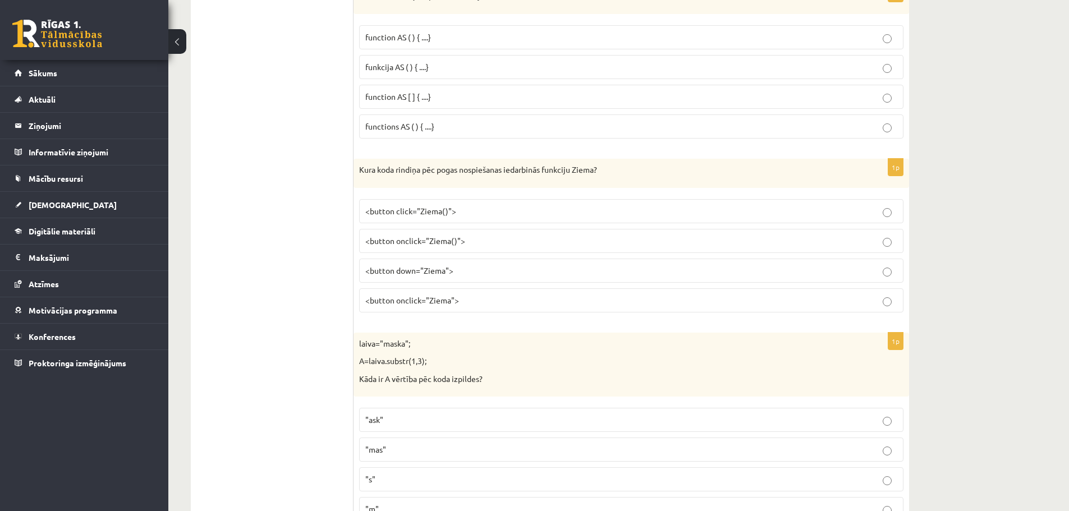
click at [733, 298] on p "<button onclick="Ziema">" at bounding box center [631, 301] width 532 height 12
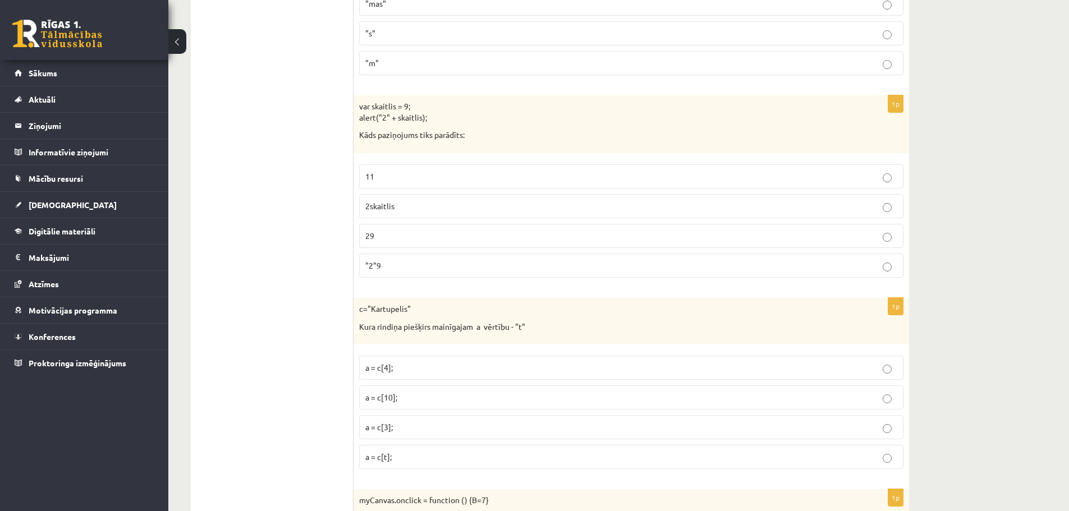
scroll to position [1661, 0]
click at [646, 361] on p "a = c[4];" at bounding box center [631, 365] width 532 height 12
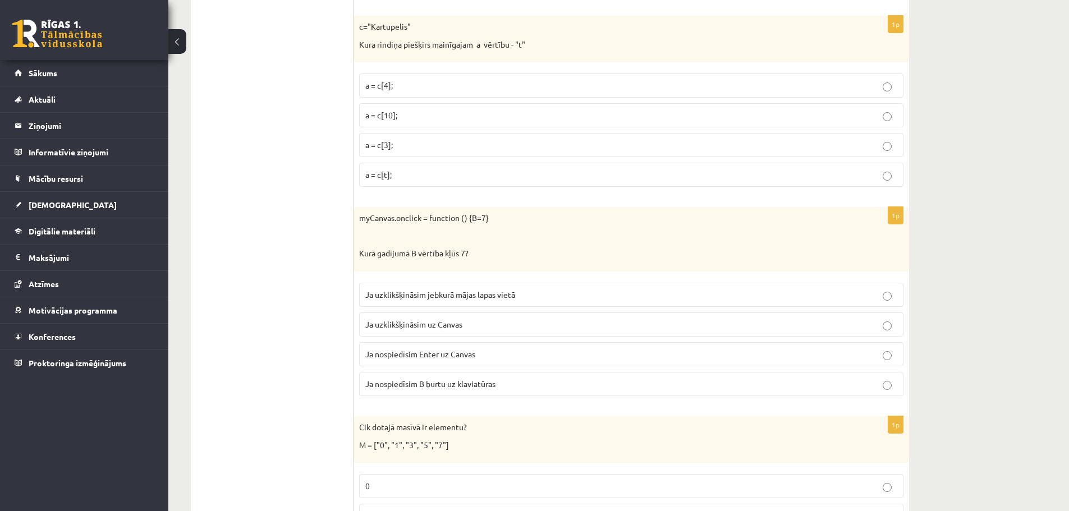
scroll to position [1942, 0]
click at [679, 386] on p "Ja nospiedīsim B burtu uz klaviatūras" at bounding box center [631, 383] width 532 height 12
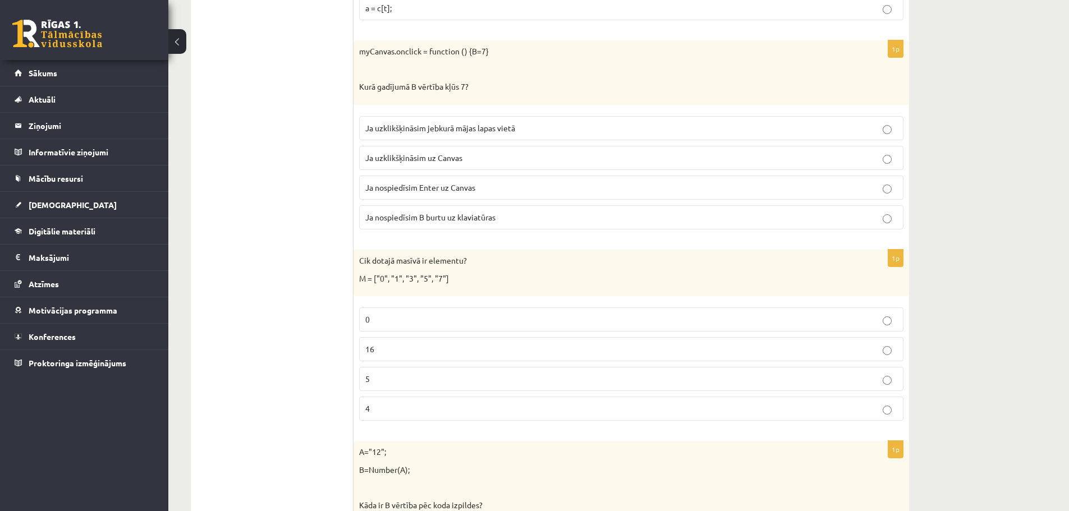
scroll to position [2110, 0]
click at [691, 377] on p "5" at bounding box center [631, 376] width 532 height 12
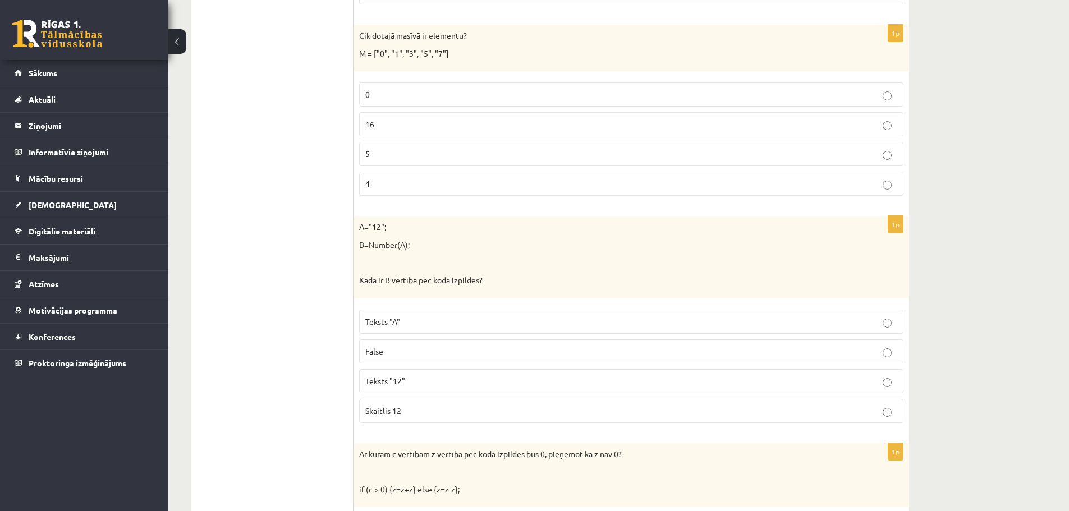
scroll to position [2334, 0]
click at [639, 408] on p "Skaitlis 12" at bounding box center [631, 409] width 532 height 12
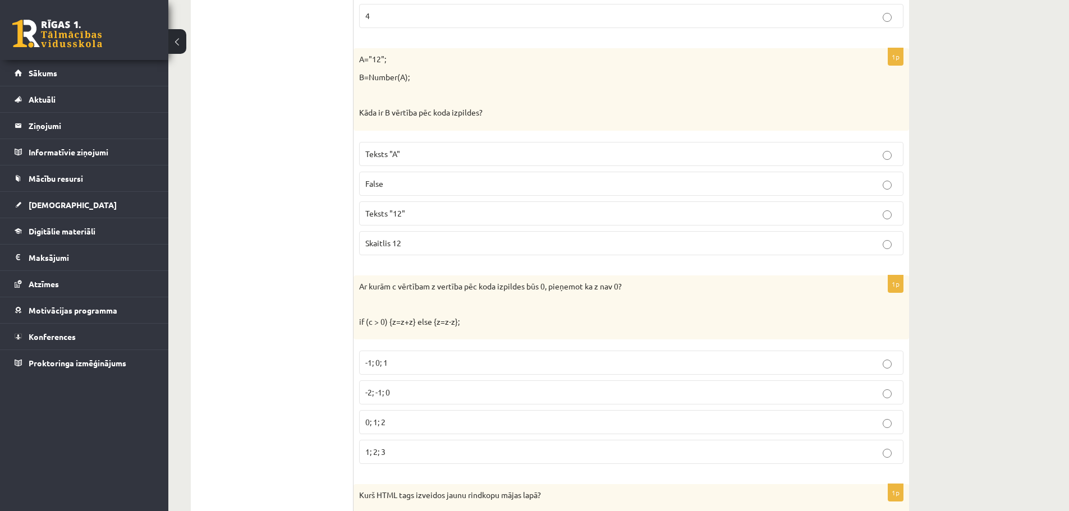
scroll to position [2503, 0]
click at [647, 385] on p "-2; -1; 0" at bounding box center [631, 390] width 532 height 12
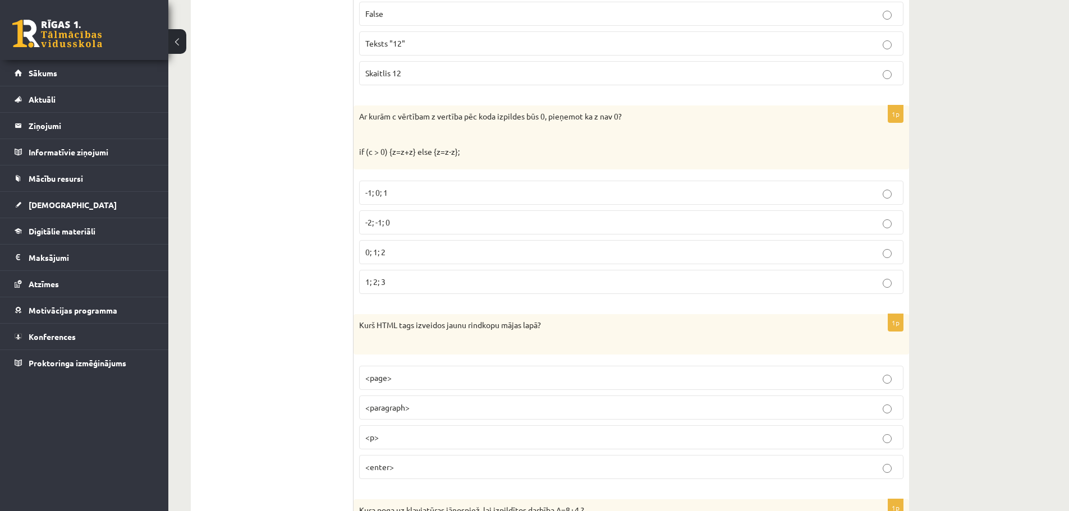
scroll to position [2671, 0]
click at [605, 407] on p "<paragraph>" at bounding box center [631, 407] width 532 height 12
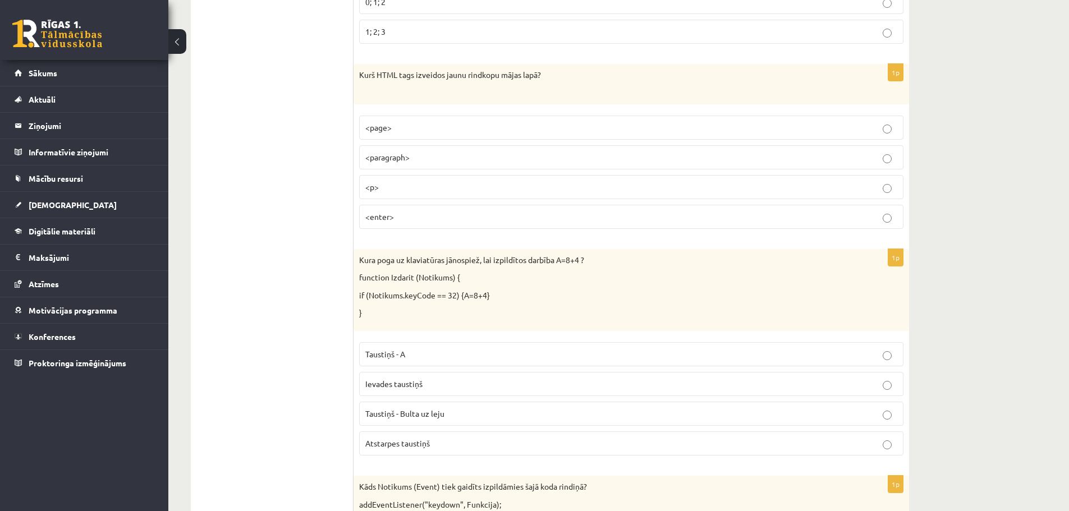
scroll to position [2951, 0]
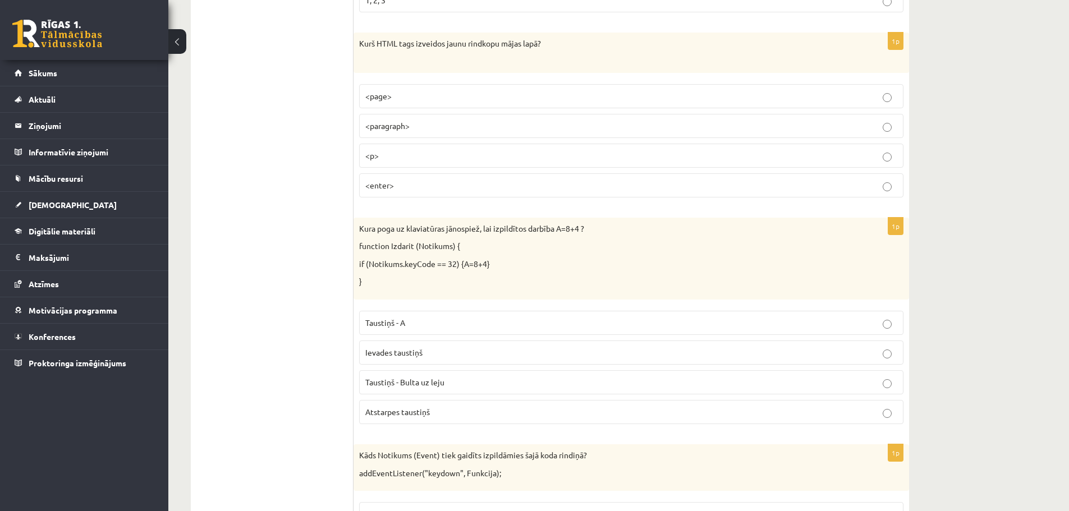
click at [617, 353] on p "Ievades taustiņš" at bounding box center [631, 353] width 532 height 12
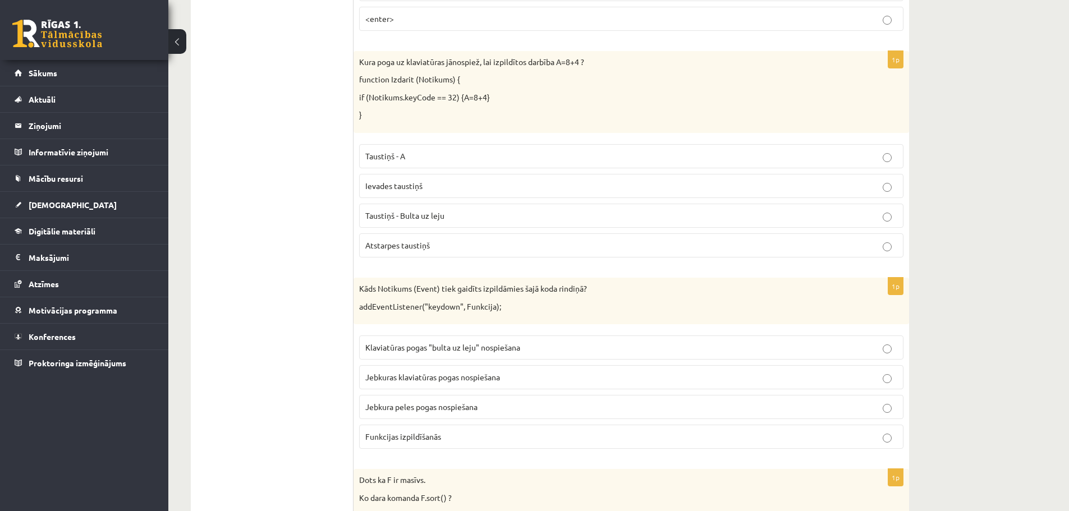
scroll to position [3120, 0]
click at [617, 351] on p "Klaviatūras pogas "bulta uz leju" nospiešana" at bounding box center [631, 346] width 532 height 12
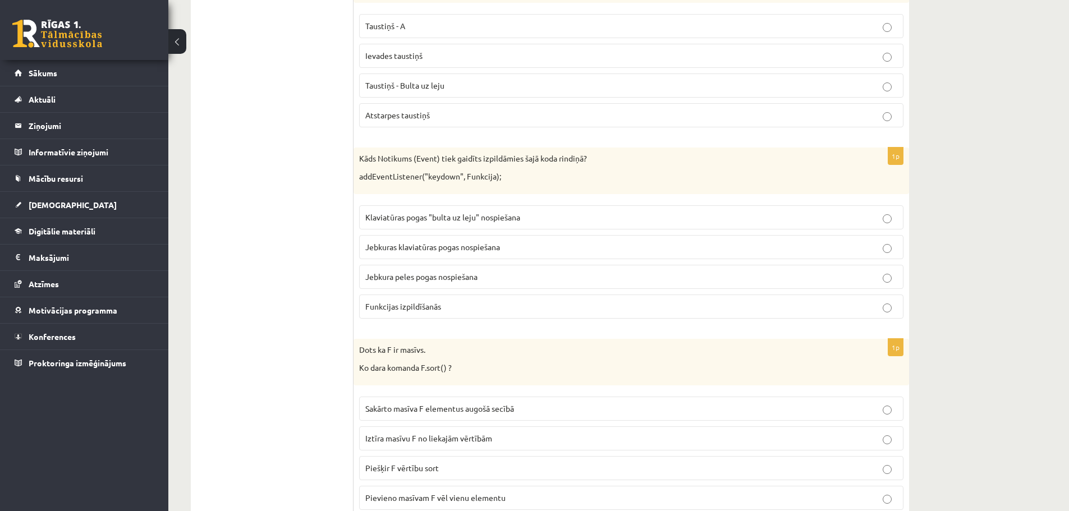
scroll to position [3288, 0]
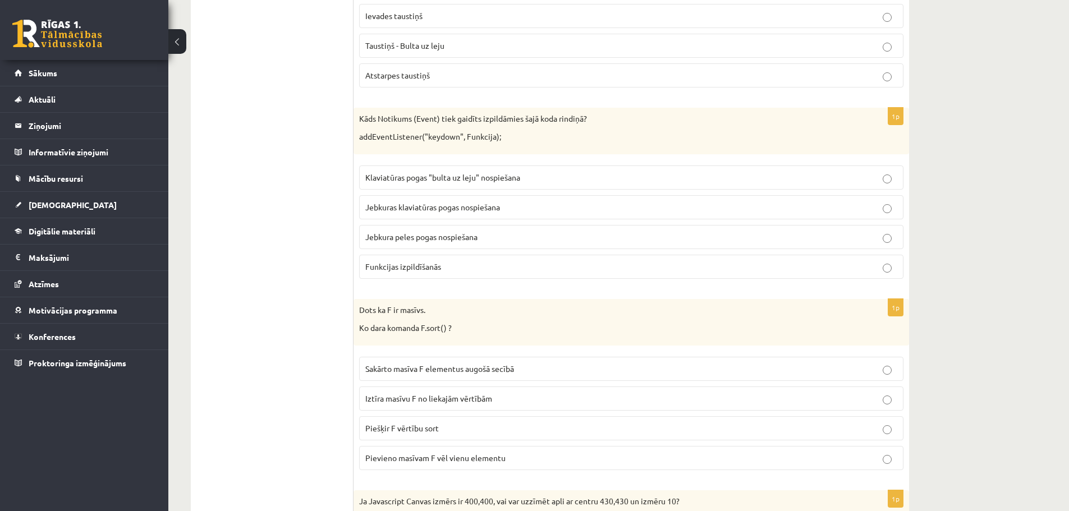
click at [581, 429] on p "Piešķir F vērtību sort" at bounding box center [631, 428] width 532 height 12
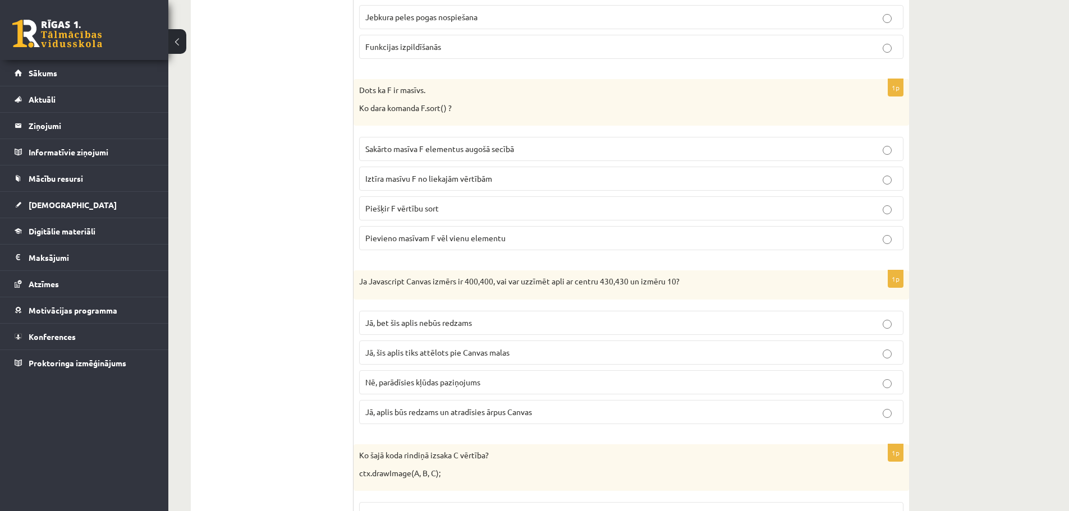
scroll to position [3512, 0]
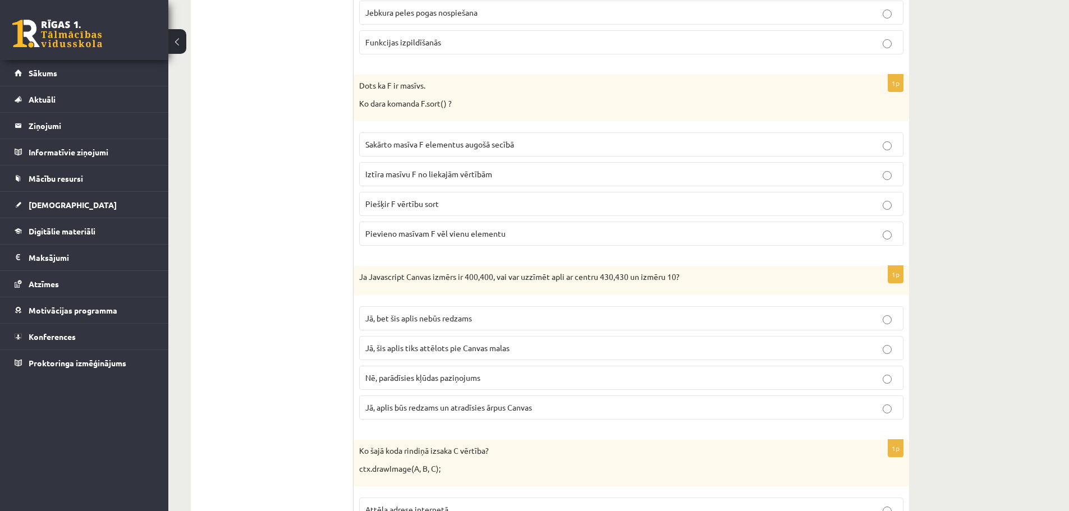
click at [604, 377] on p "Nē, parādīsies kļūdas paziņojums" at bounding box center [631, 378] width 532 height 12
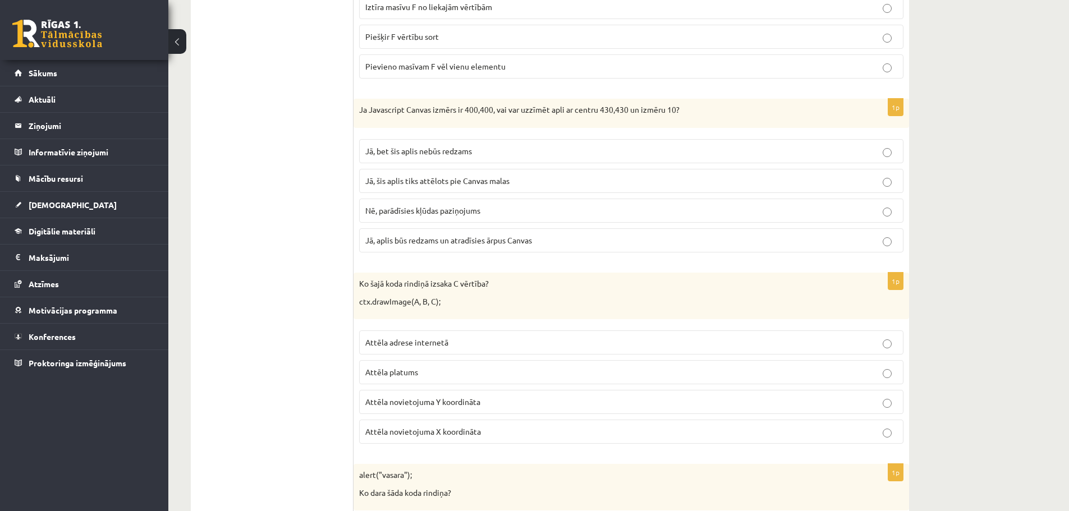
scroll to position [3681, 0]
click at [614, 347] on p "Attēla adrese internetā" at bounding box center [631, 341] width 532 height 12
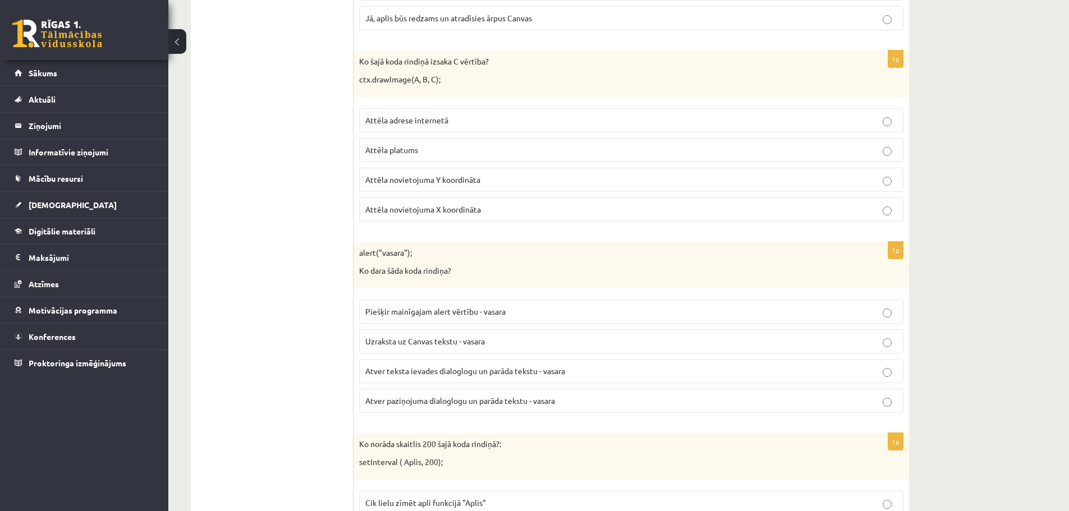
scroll to position [3905, 0]
click at [617, 343] on p "Uzraksta uz Canvas tekstu - vasara" at bounding box center [631, 338] width 532 height 12
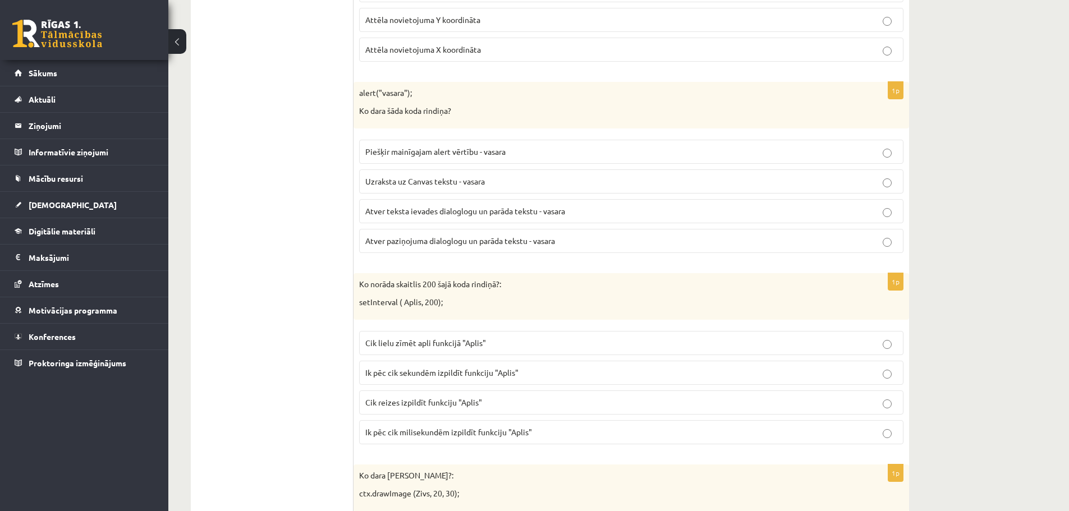
scroll to position [4073, 0]
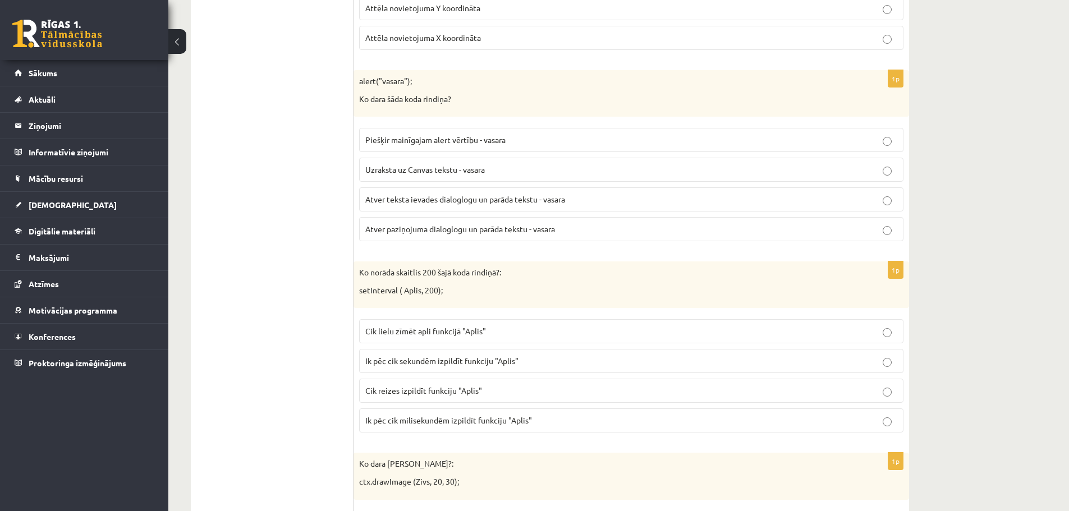
click at [569, 360] on p "Ik pēc cik sekundēm izpildīt funkciju "Aplis"" at bounding box center [631, 361] width 532 height 12
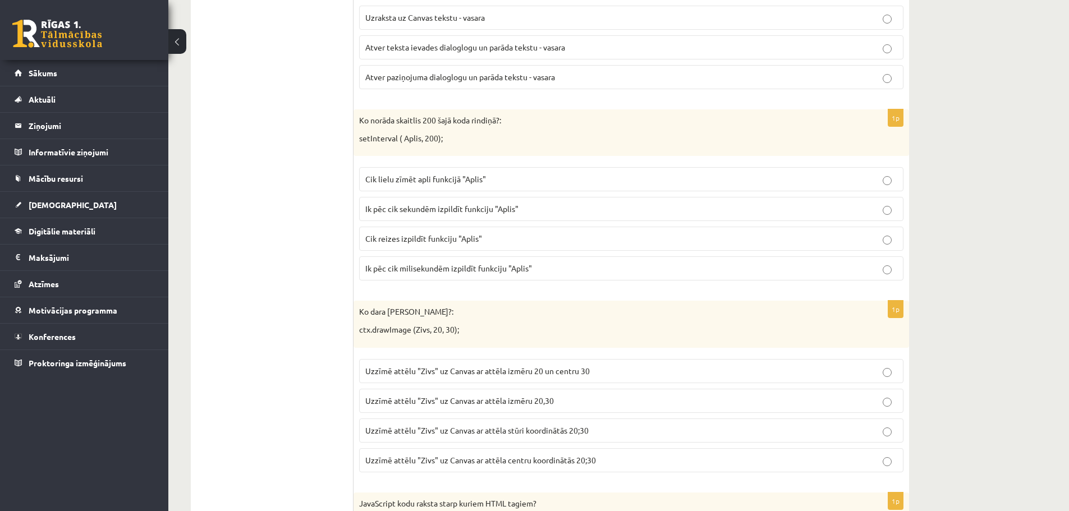
scroll to position [4242, 0]
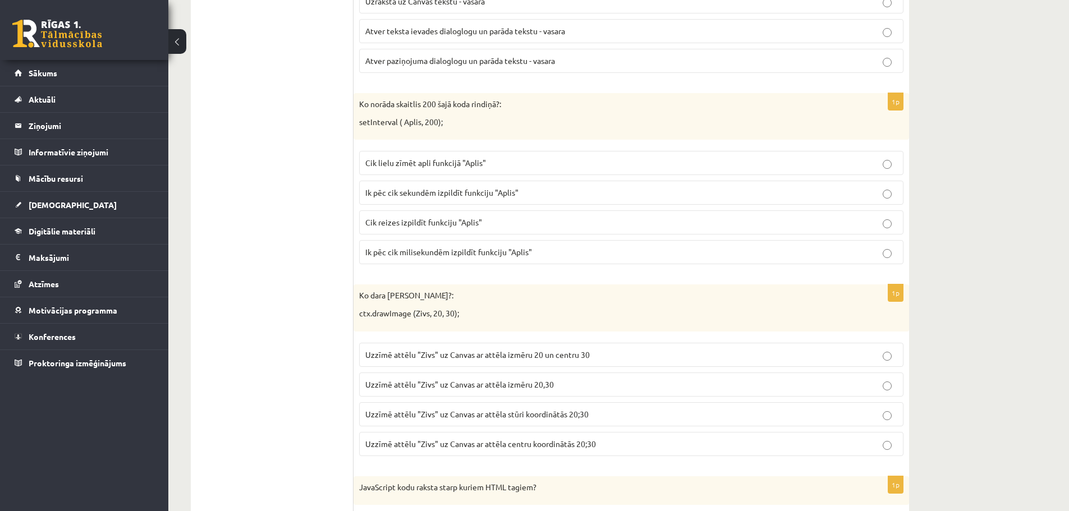
click at [579, 445] on span "Uzzīmē attēlu "Zivs" uz Canvas ar attēla centru koordinātās 20;30" at bounding box center [480, 444] width 231 height 10
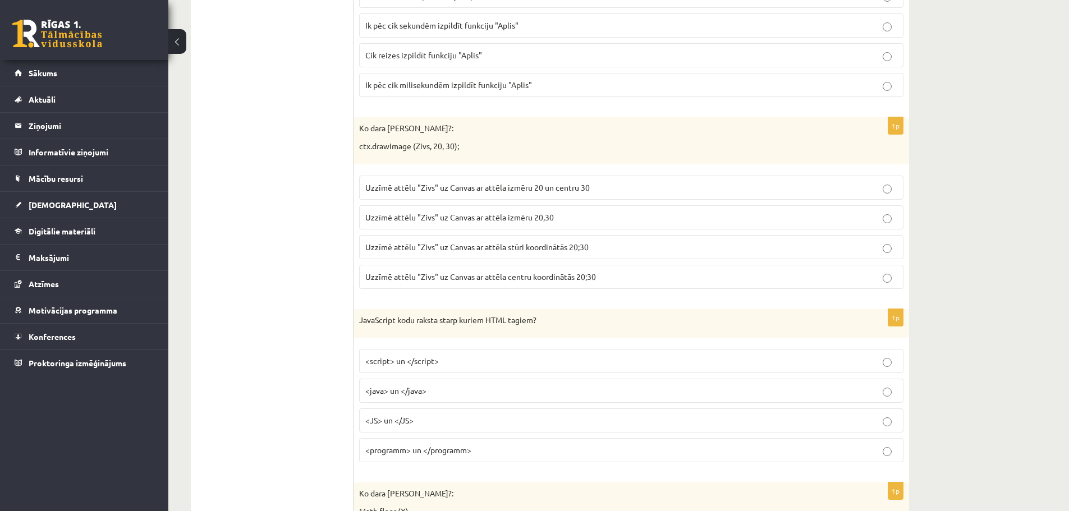
scroll to position [4466, 0]
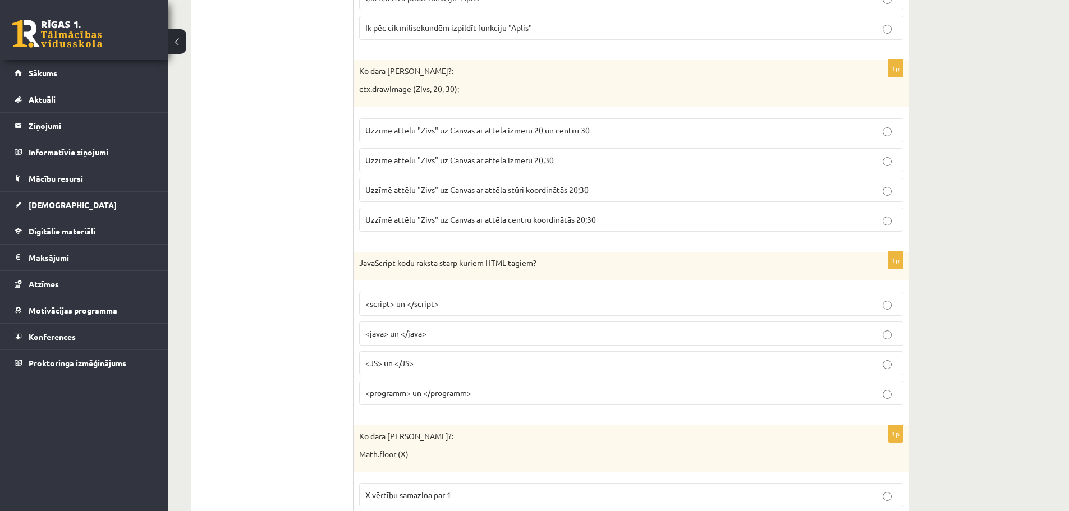
click at [492, 362] on p "<JS> un </JS>" at bounding box center [631, 363] width 532 height 12
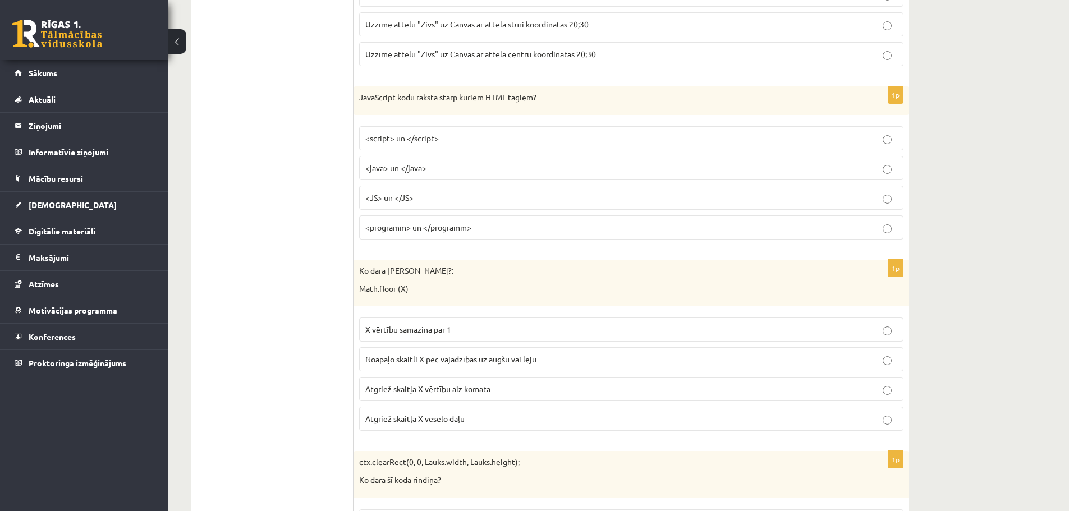
scroll to position [4634, 0]
click at [487, 357] on span "Noapaļo skaitli X pēc vajadzības uz augšu vai leju" at bounding box center [450, 356] width 171 height 10
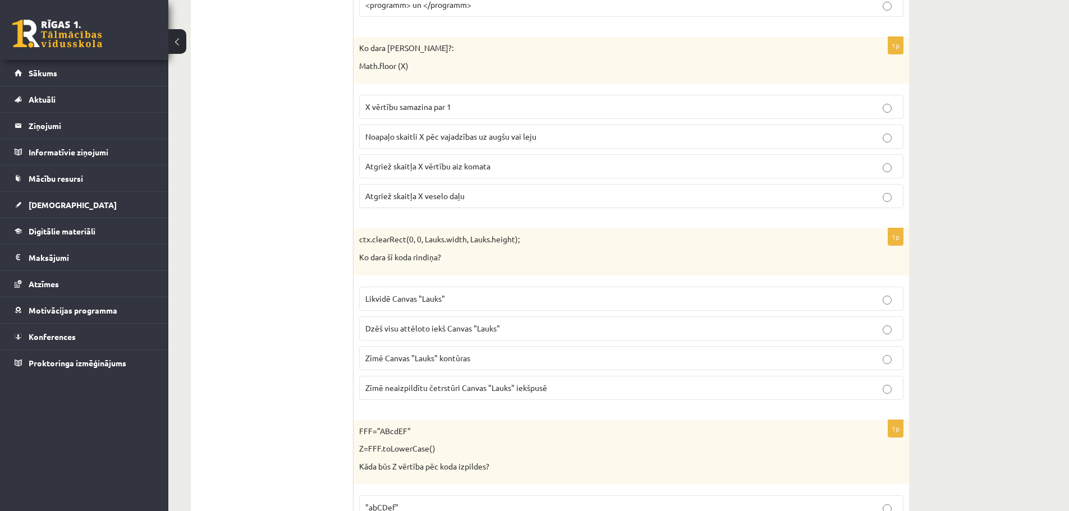
scroll to position [4859, 0]
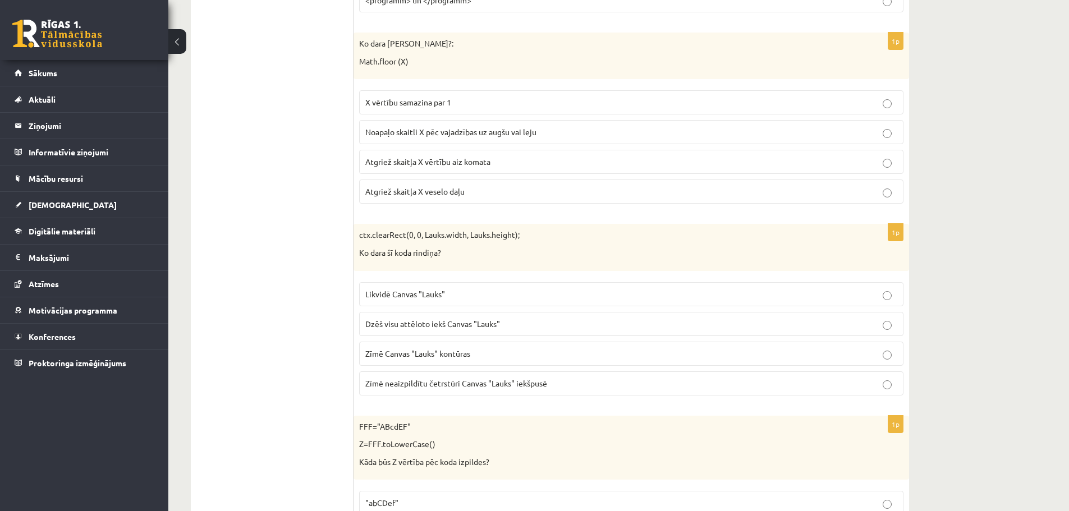
click at [555, 360] on p "Zīmē Canvas "Lauks" kontūras" at bounding box center [631, 354] width 532 height 12
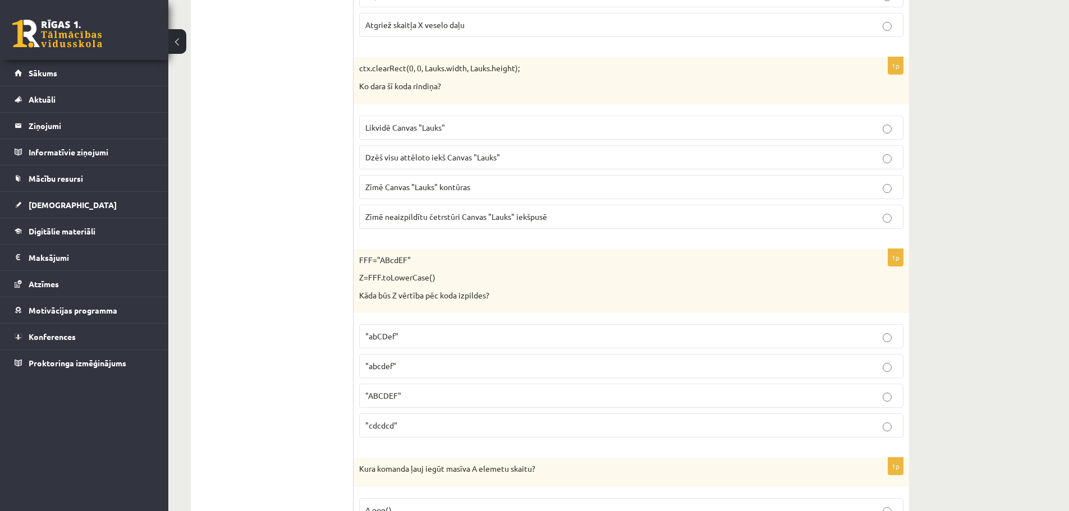
scroll to position [5027, 0]
click at [528, 359] on p ""abcdef"" at bounding box center [631, 364] width 532 height 12
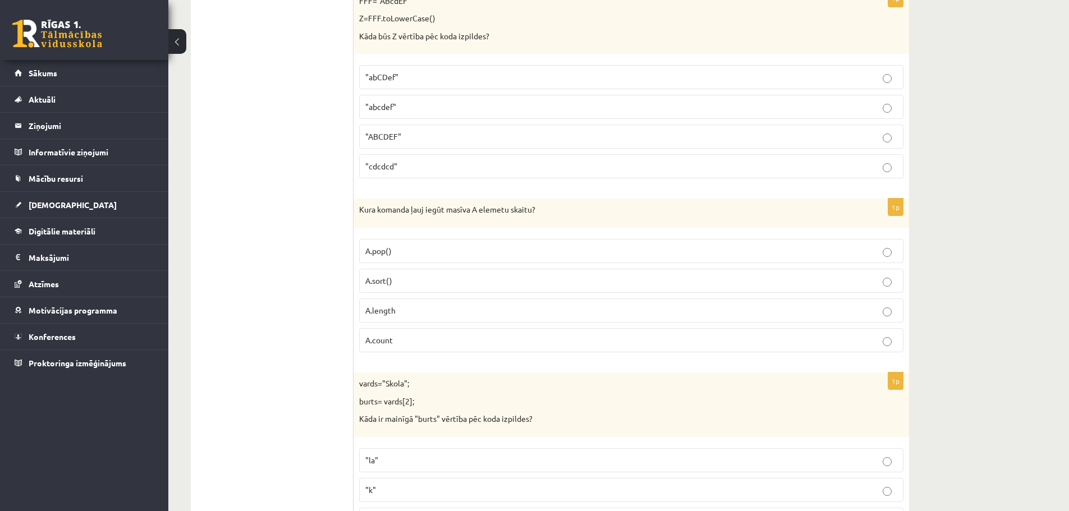
scroll to position [5307, 0]
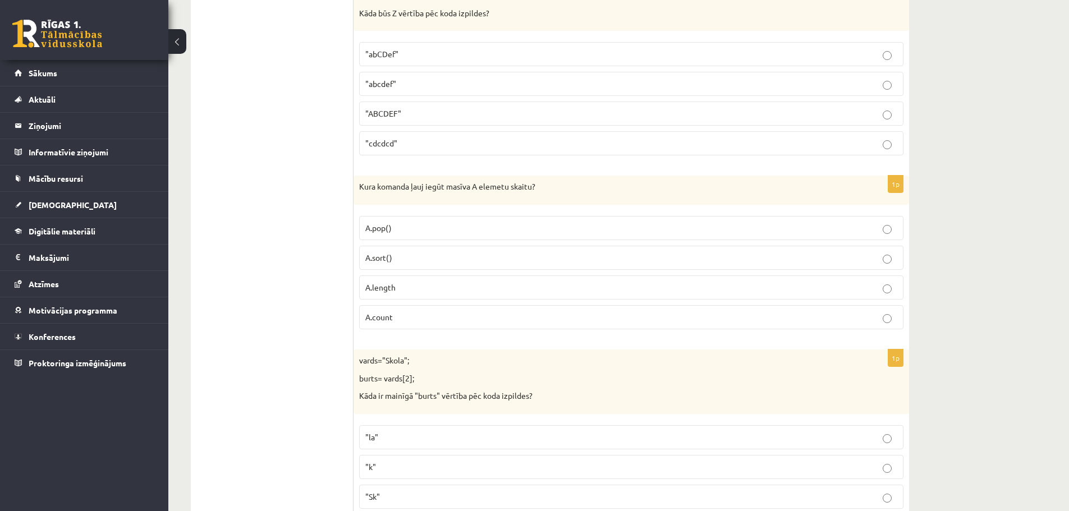
click at [468, 319] on p "A.count" at bounding box center [631, 317] width 532 height 12
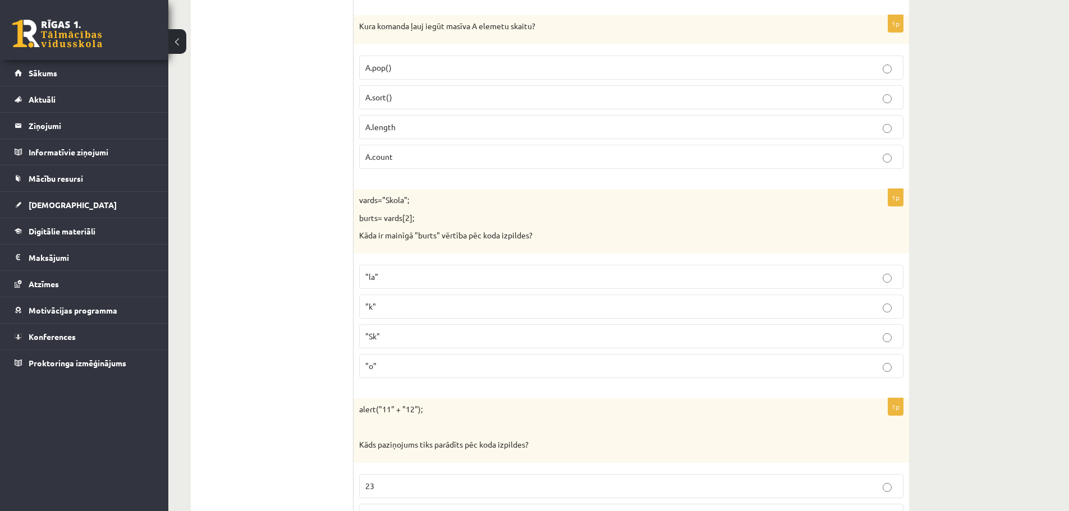
scroll to position [5476, 0]
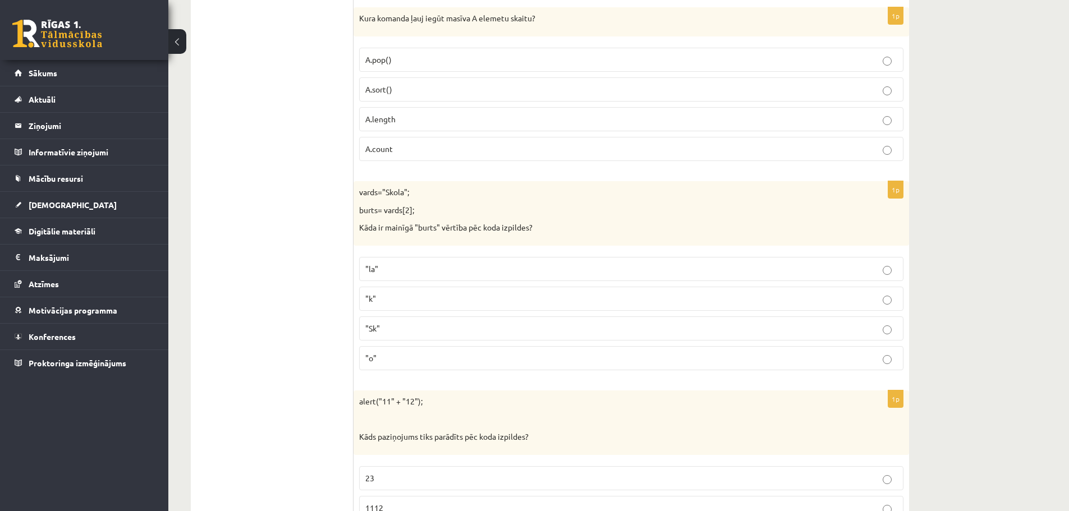
click at [478, 328] on p ""Sk"" at bounding box center [631, 329] width 532 height 12
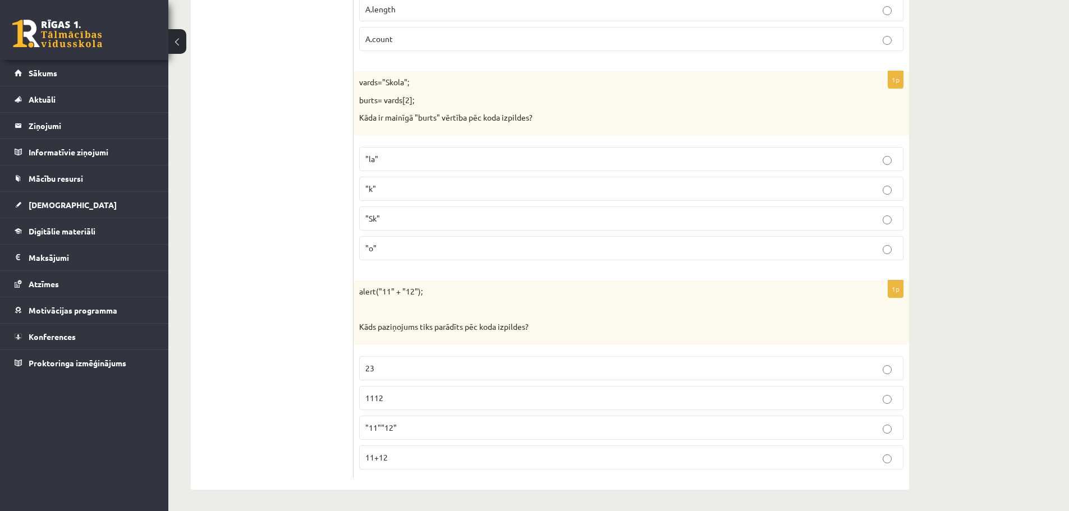
scroll to position [5587, 0]
click at [507, 368] on p "23" at bounding box center [631, 367] width 532 height 12
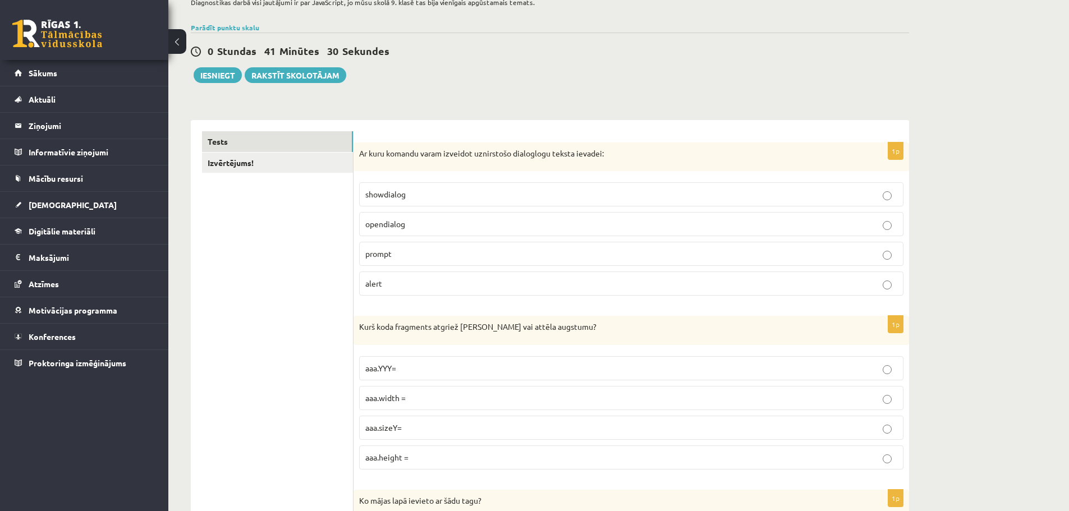
scroll to position [34, 0]
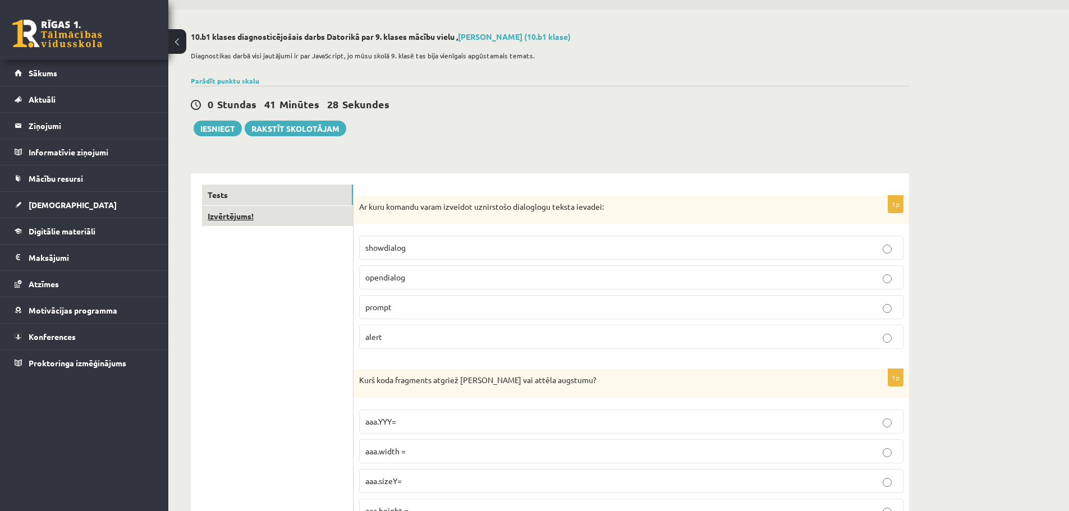
click at [279, 222] on link "Izvērtējums!" at bounding box center [277, 216] width 151 height 21
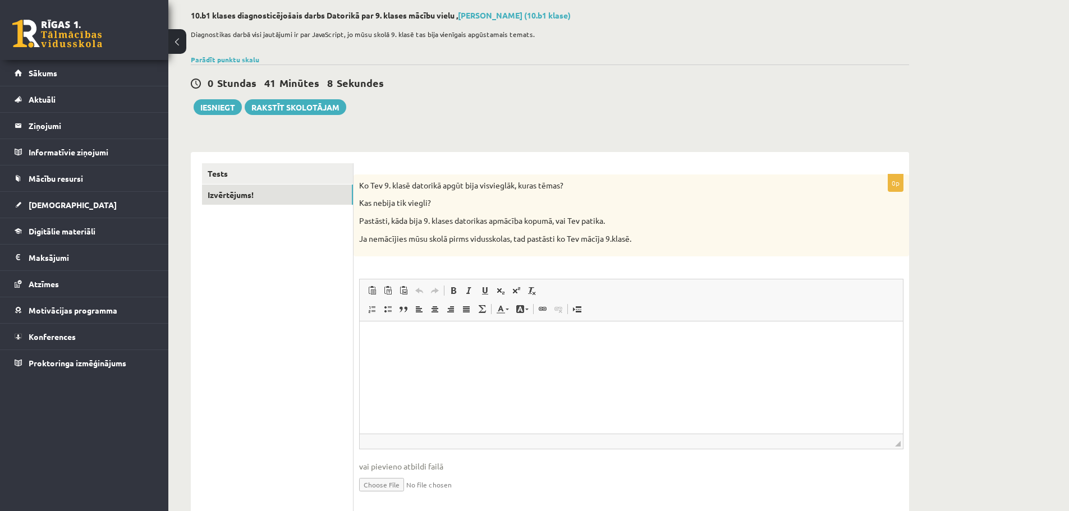
scroll to position [91, 0]
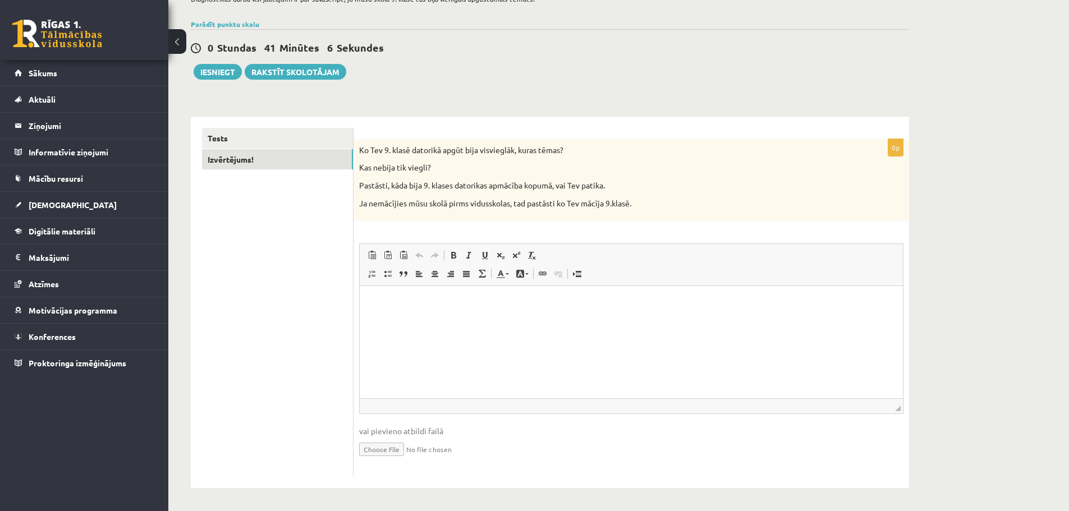
click at [381, 300] on p "Bagātinātā teksta redaktors, wiswyg-editor-user-answer-47433966272040" at bounding box center [631, 303] width 521 height 12
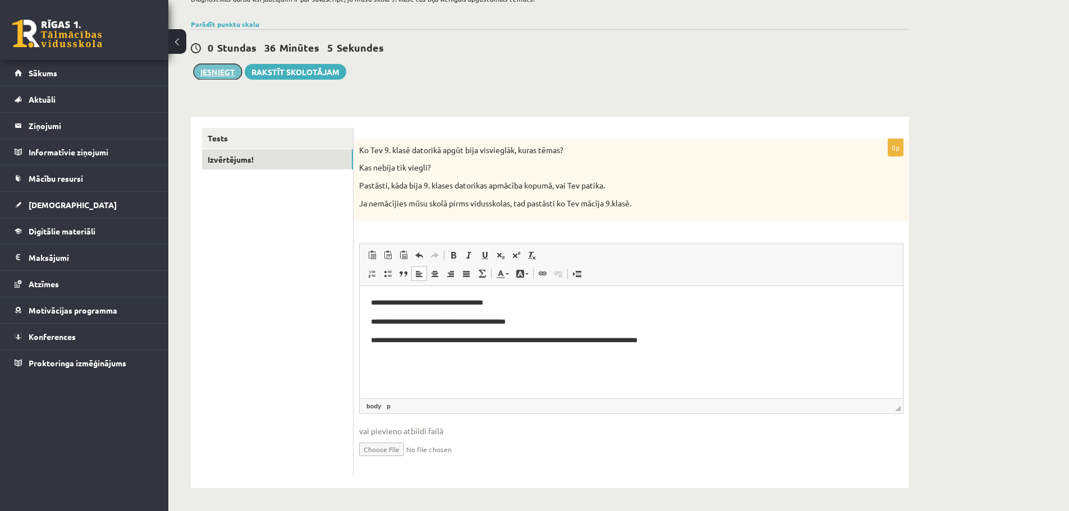
drag, startPoint x: 219, startPoint y: 72, endPoint x: 233, endPoint y: 91, distance: 24.0
click at [219, 73] on button "Iesniegt" at bounding box center [218, 72] width 48 height 16
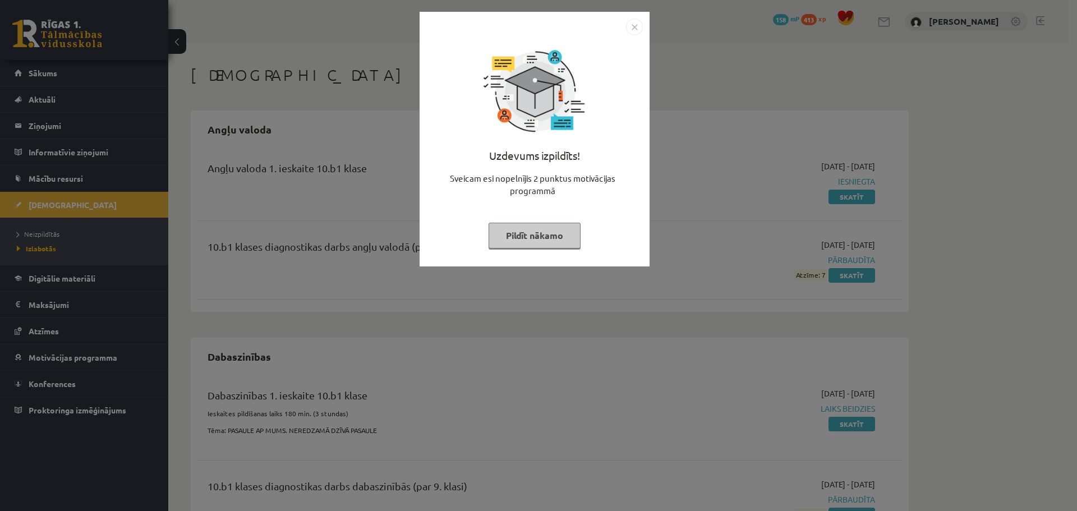
click at [532, 232] on button "Pildīt nākamo" at bounding box center [535, 236] width 92 height 26
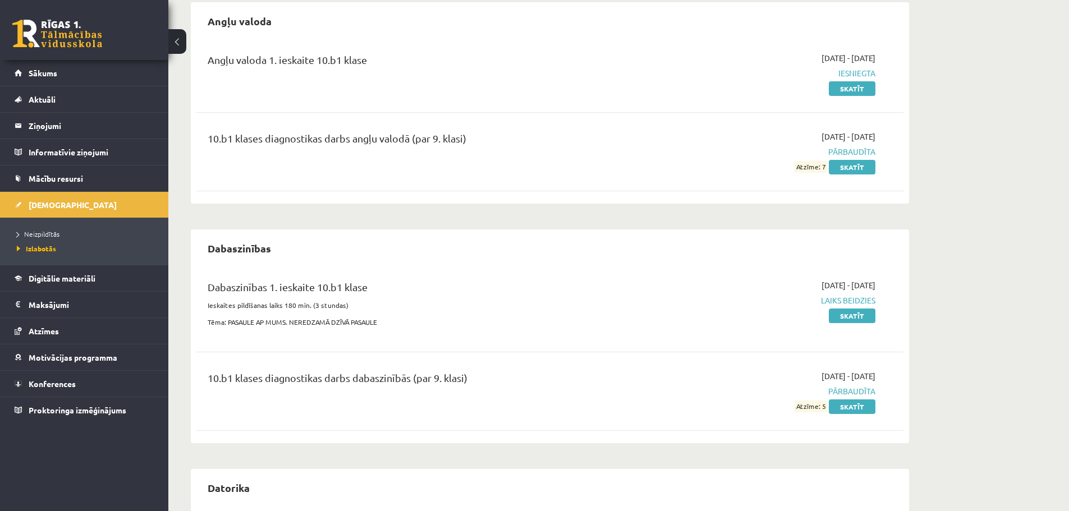
scroll to position [80, 0]
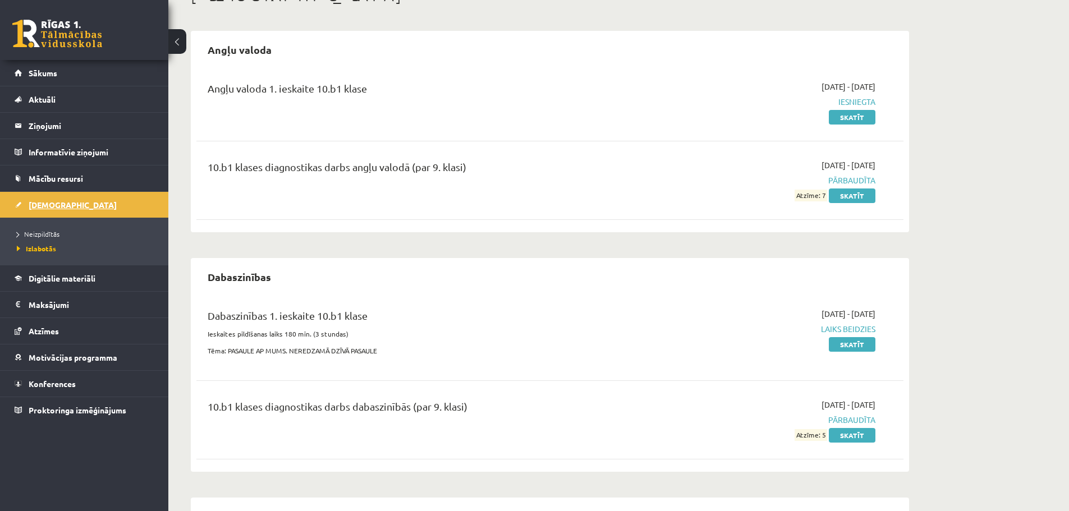
click at [122, 197] on link "[DEMOGRAPHIC_DATA]" at bounding box center [85, 205] width 140 height 26
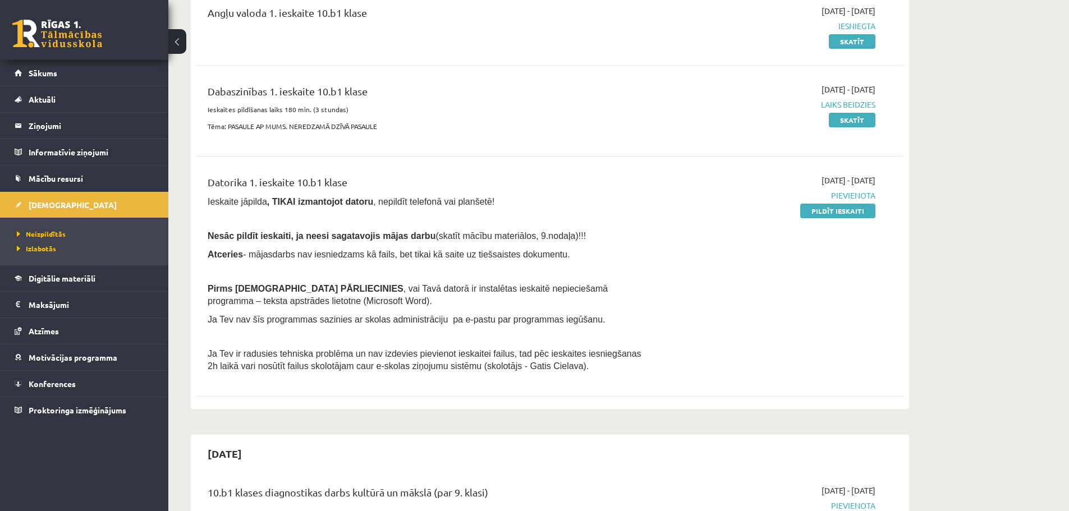
scroll to position [136, 0]
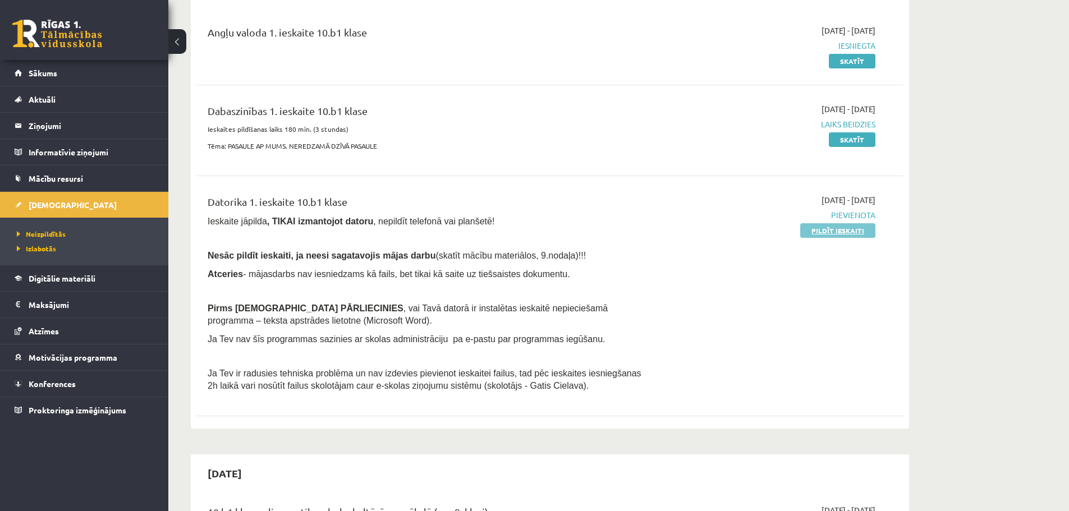
click at [826, 230] on link "Pildīt ieskaiti" at bounding box center [837, 230] width 75 height 15
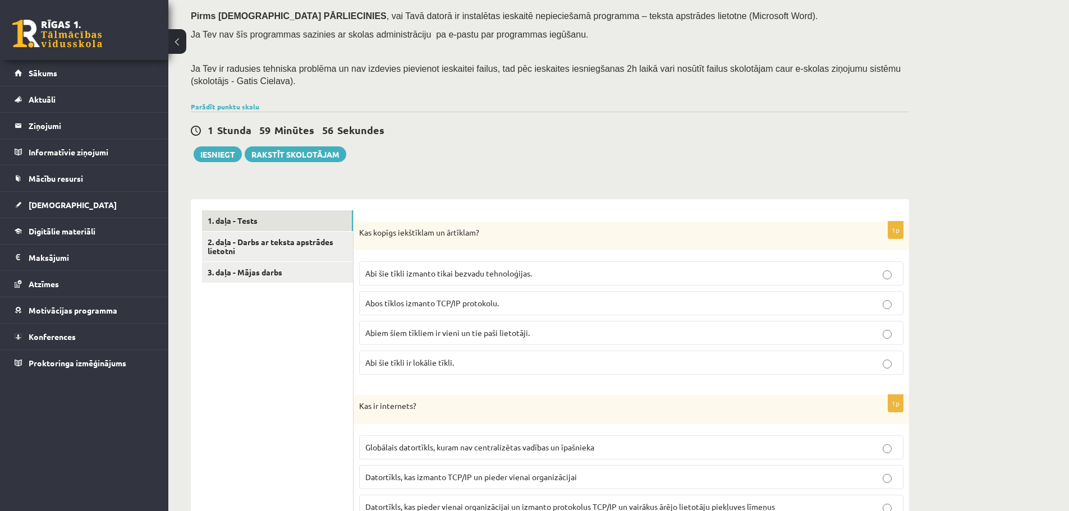
scroll to position [168, 0]
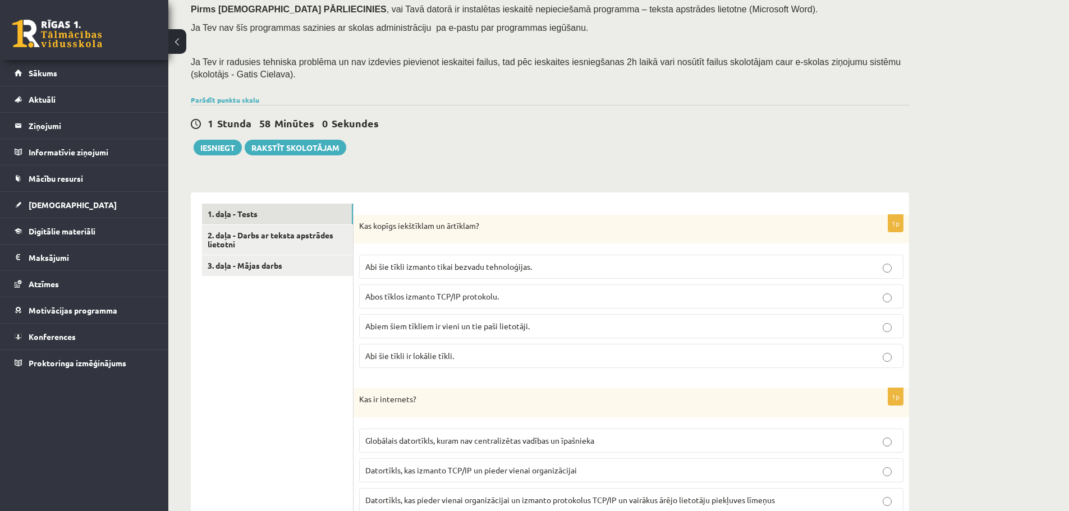
click at [588, 298] on p "Abos tīklos izmanto TCP/IP protokolu." at bounding box center [631, 297] width 532 height 12
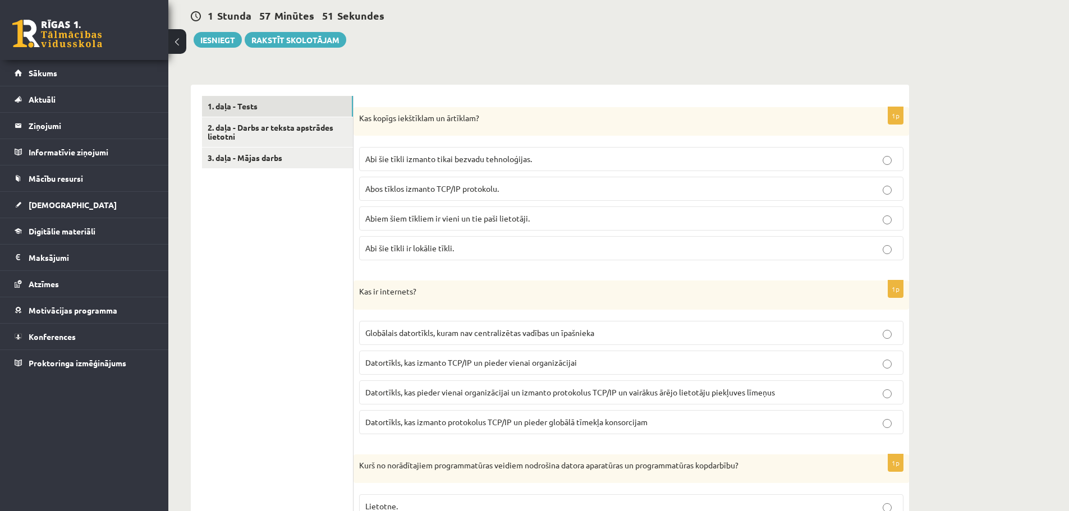
scroll to position [280, 0]
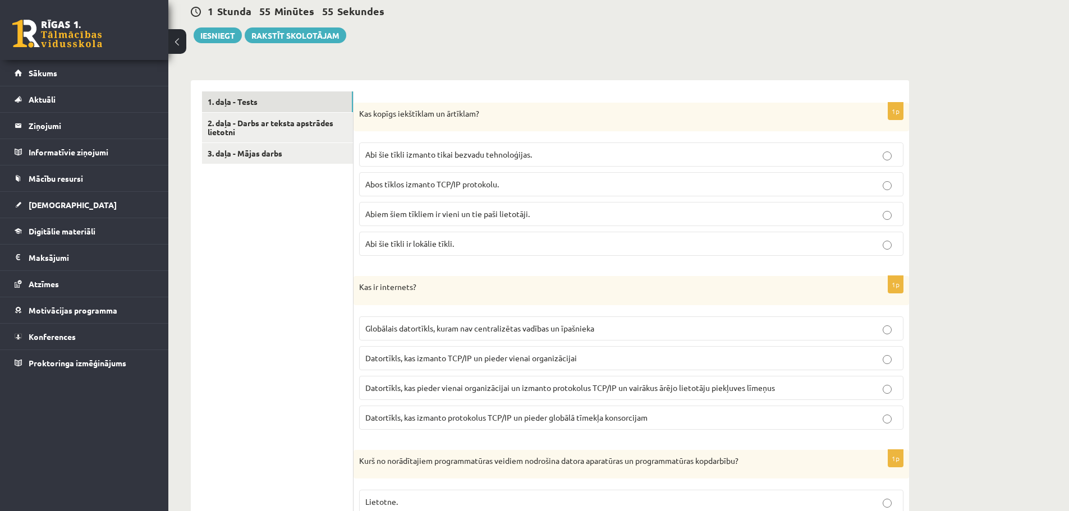
click at [517, 391] on span "Datortīkls, kas pieder vienai organizācijai un izmanto protokolus TCP/IP un vai…" at bounding box center [570, 388] width 410 height 10
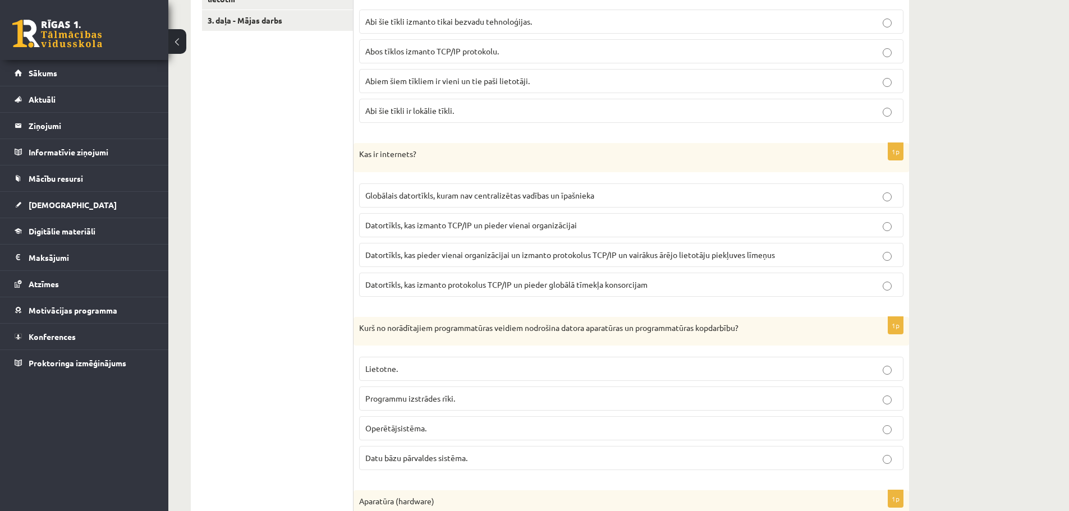
scroll to position [449, 0]
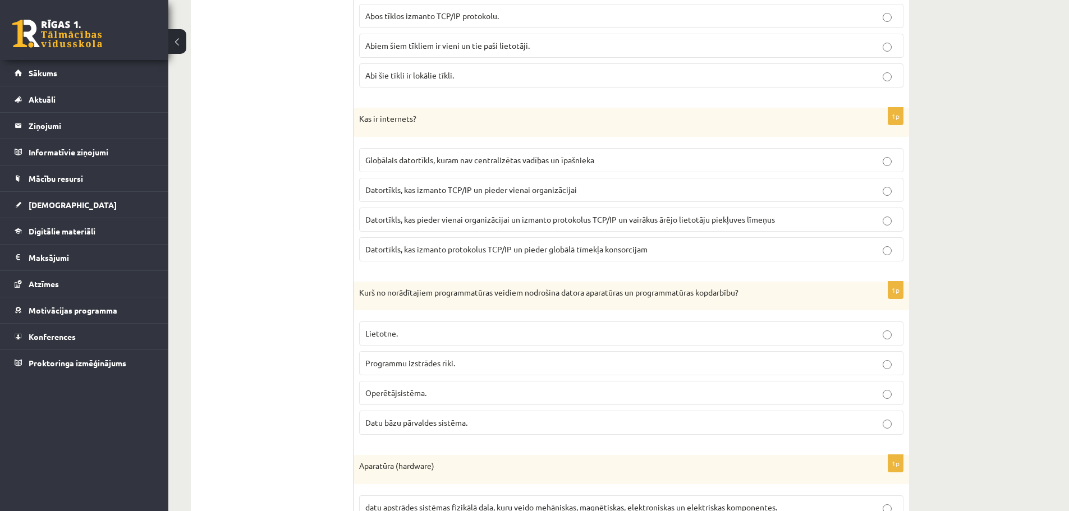
click at [466, 395] on p "Operētājsistēma." at bounding box center [631, 393] width 532 height 12
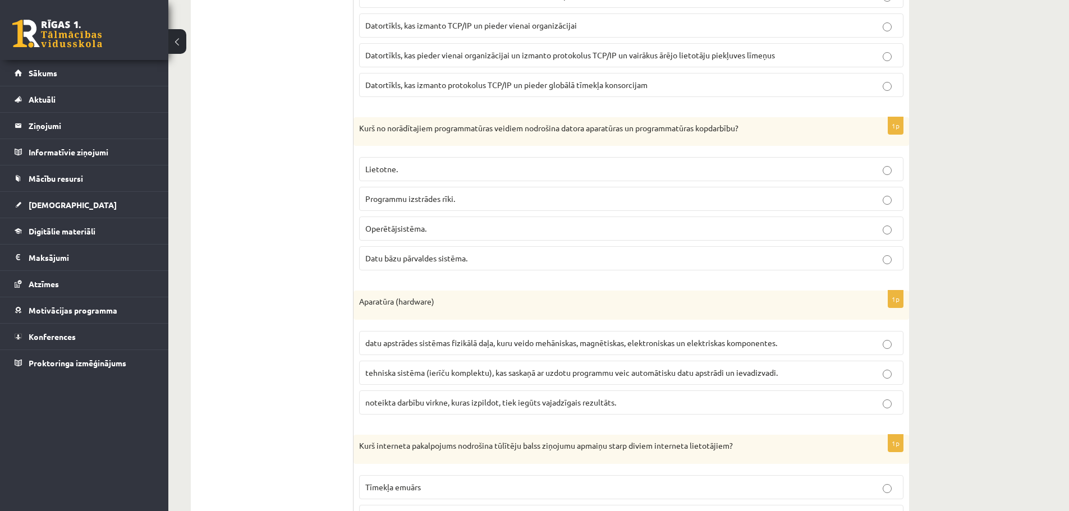
scroll to position [617, 0]
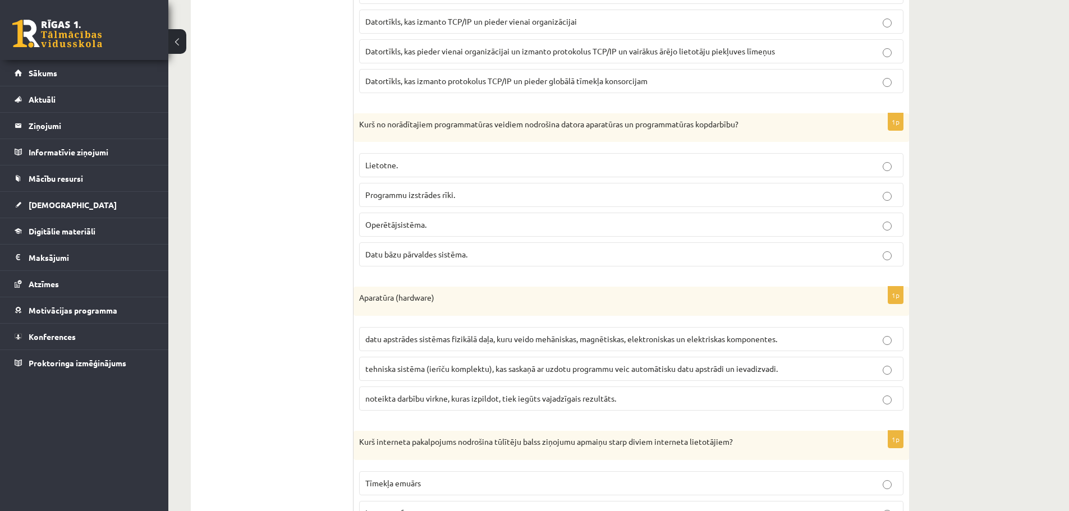
click at [547, 367] on span "tehniska sistēma (ierīču komplektu), kas saskaņā ar uzdotu programmu veic autom…" at bounding box center [571, 369] width 412 height 10
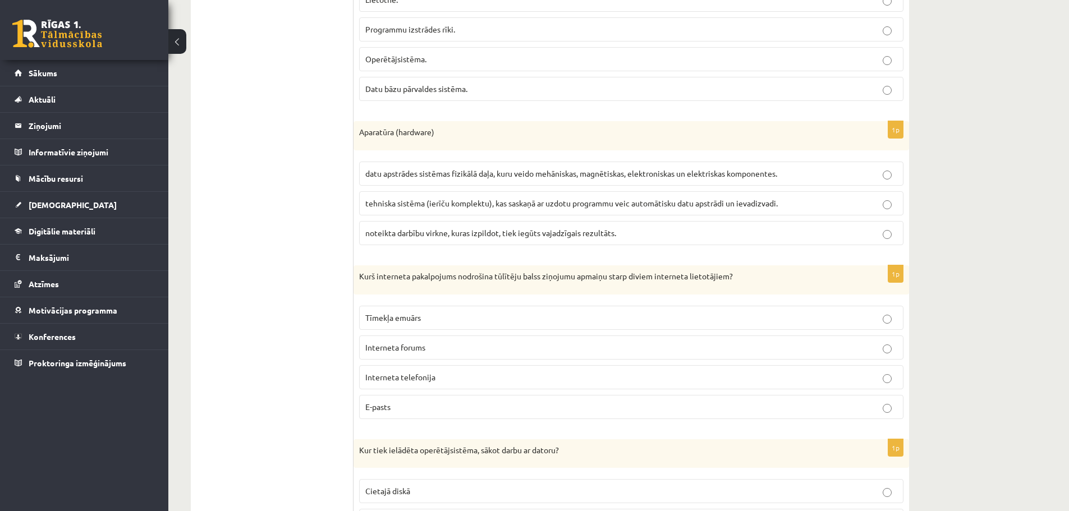
scroll to position [785, 0]
click at [505, 372] on p "Interneta telefonija" at bounding box center [631, 375] width 532 height 12
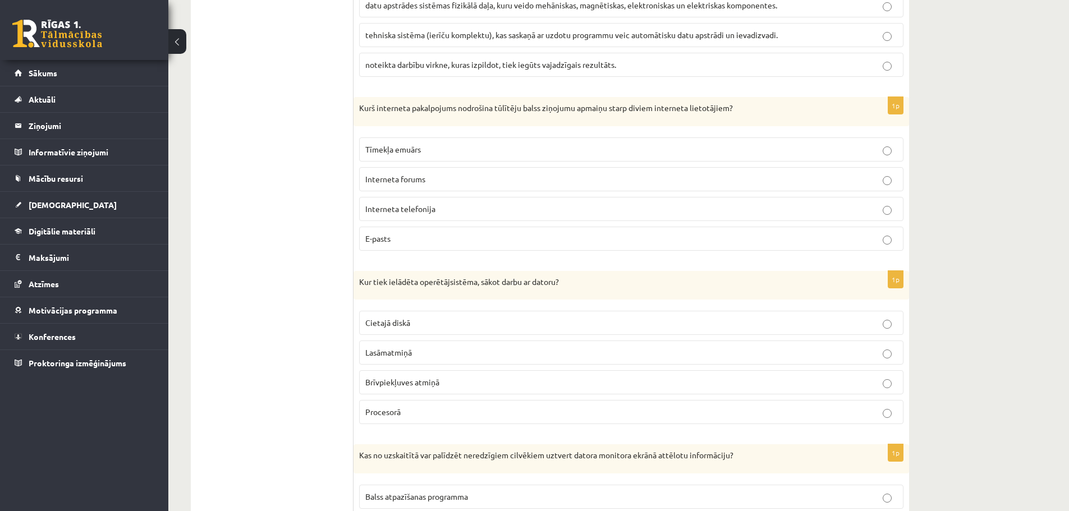
scroll to position [954, 0]
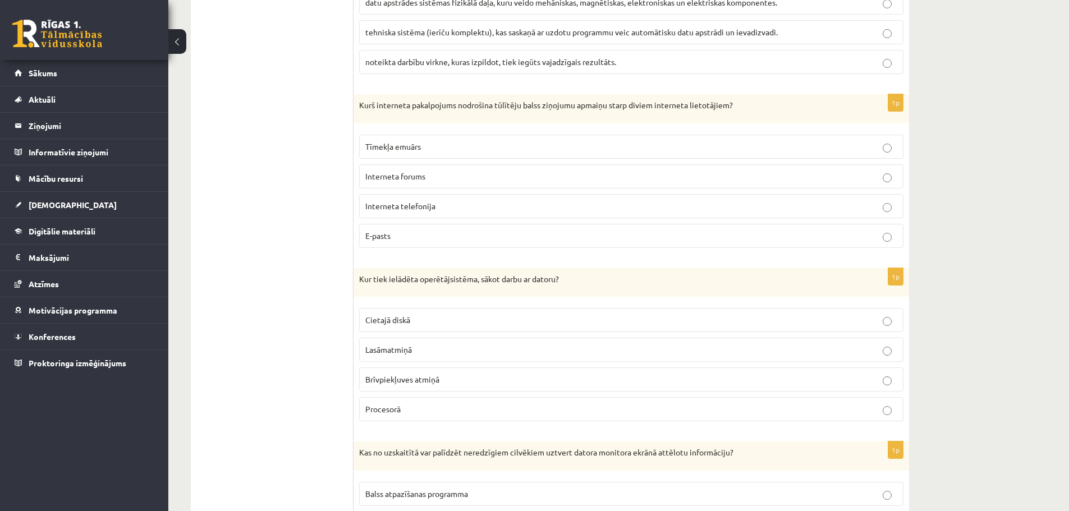
click at [544, 318] on p "Cietajā diskā" at bounding box center [631, 320] width 532 height 12
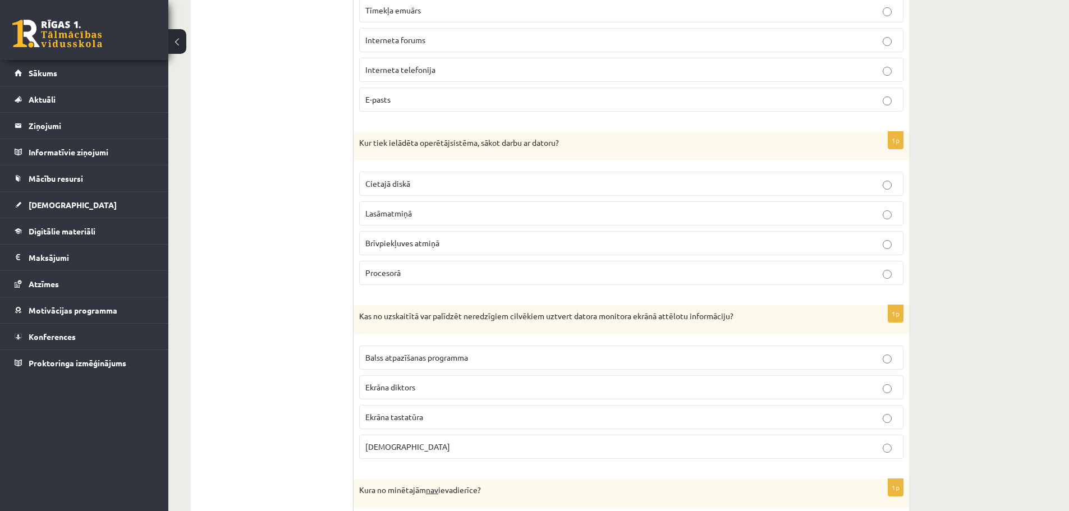
scroll to position [1122, 0]
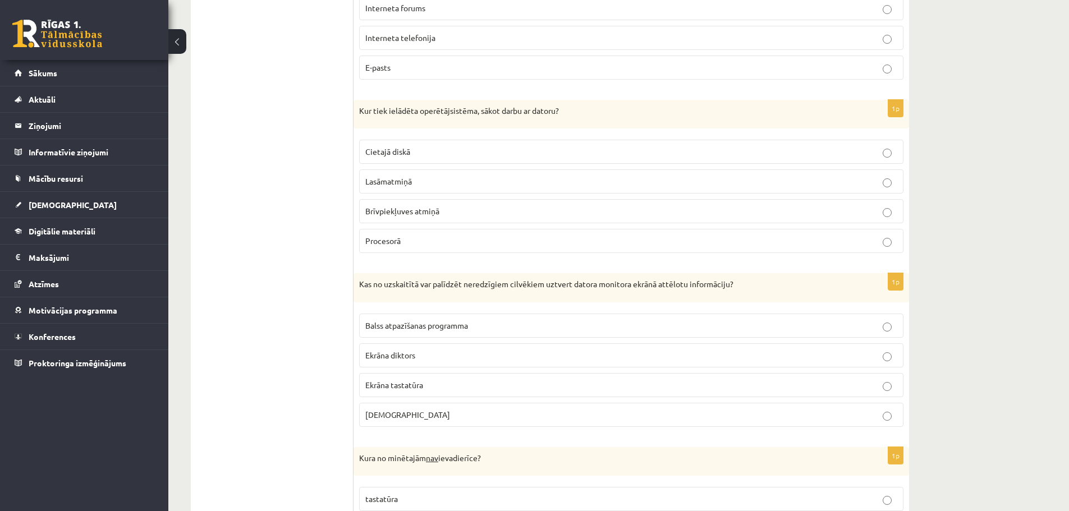
click at [463, 360] on p "Ekrāna diktors" at bounding box center [631, 355] width 532 height 12
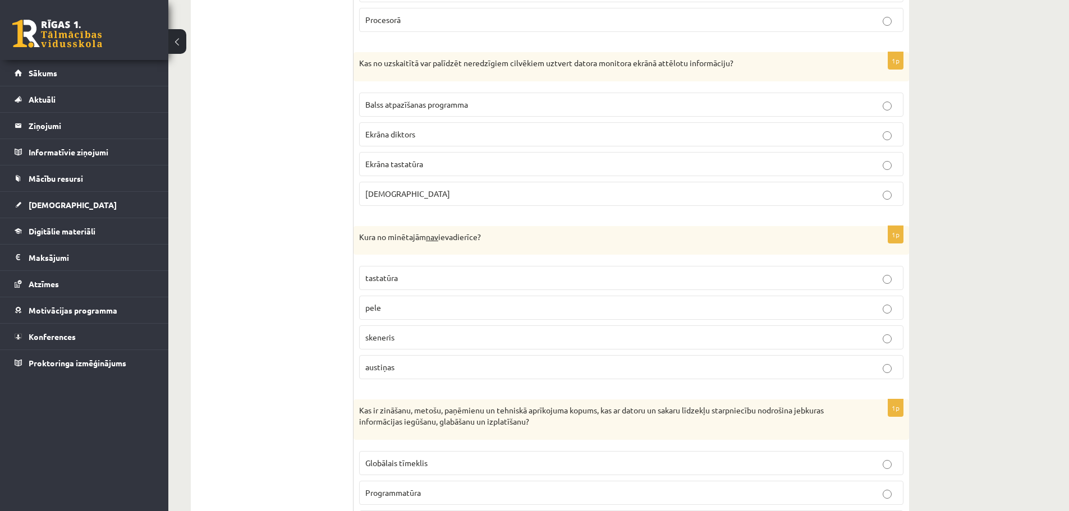
scroll to position [1346, 0]
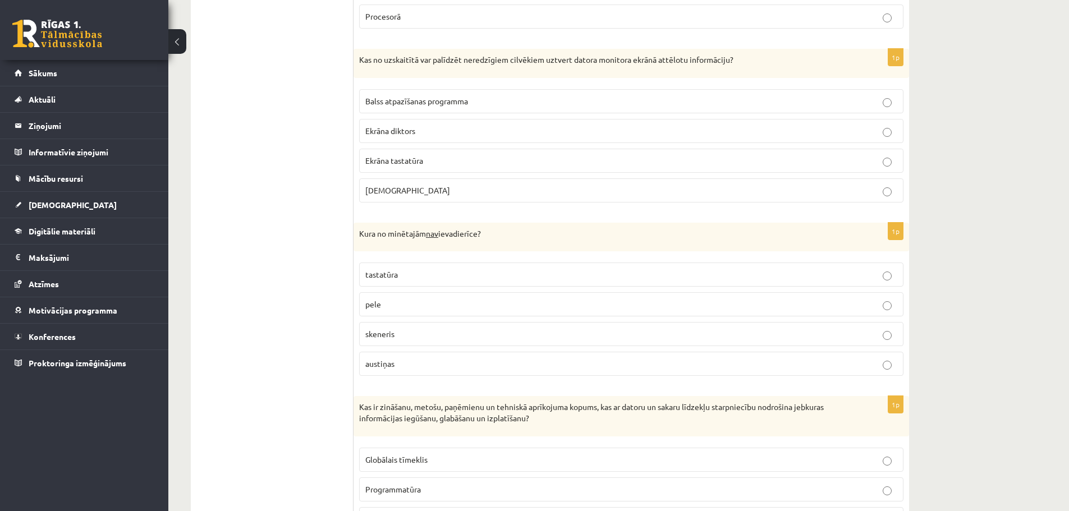
click at [484, 362] on p "austiņas" at bounding box center [631, 364] width 532 height 12
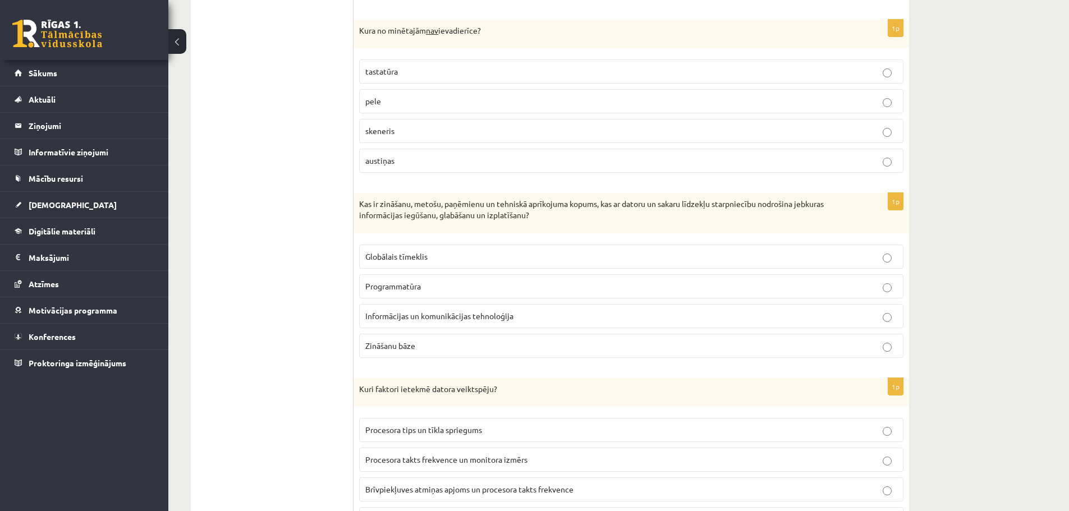
scroll to position [1571, 0]
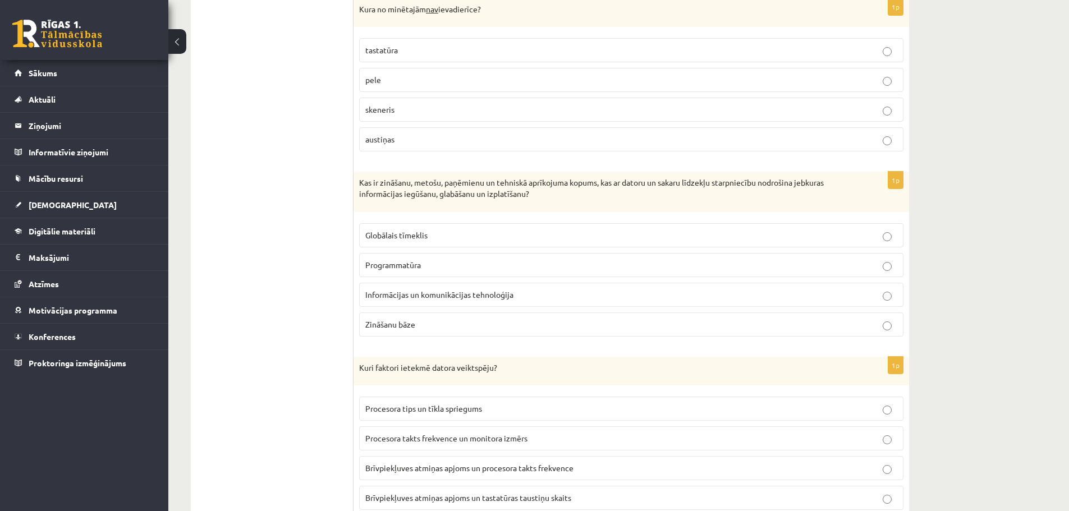
click at [472, 237] on p "Globālais tīmeklis" at bounding box center [631, 235] width 532 height 12
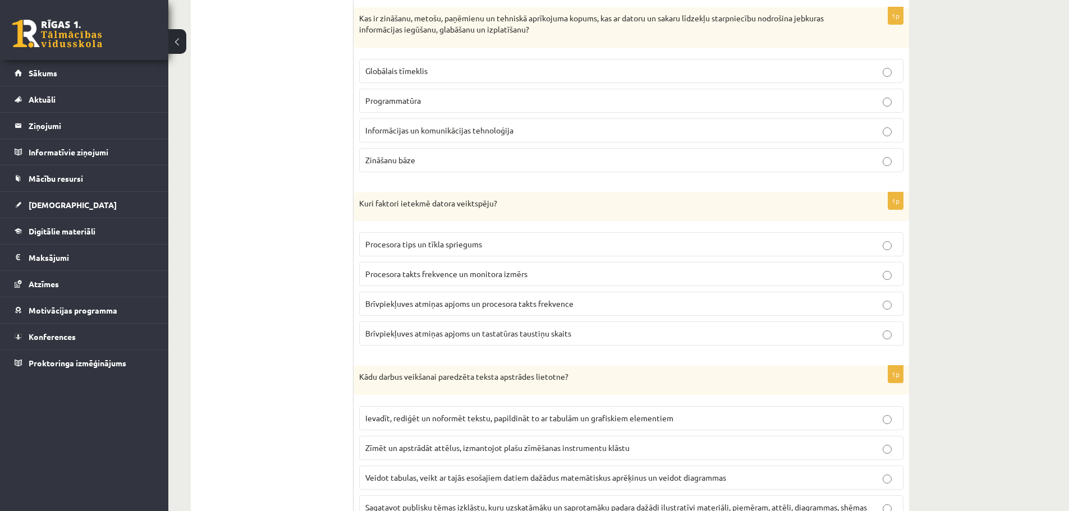
scroll to position [1739, 0]
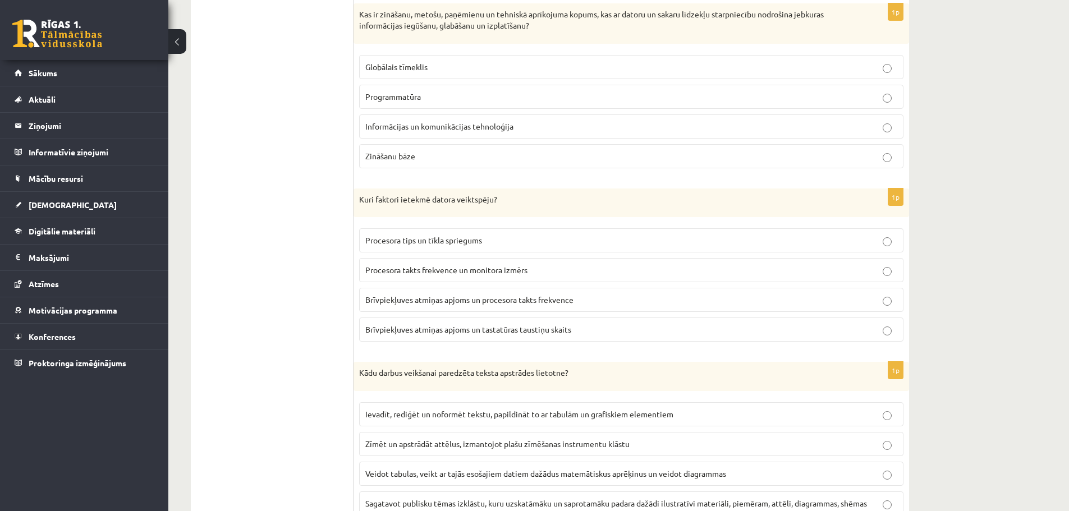
click at [507, 302] on span "Brīvpiekļuves atmiņas apjoms un procesora takts frekvence" at bounding box center [469, 300] width 208 height 10
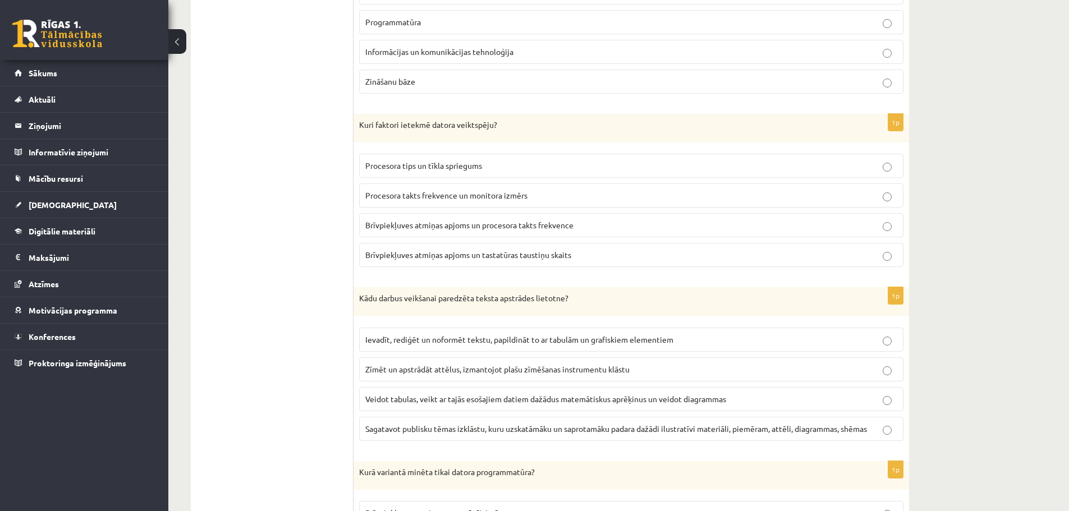
scroll to position [1851, 0]
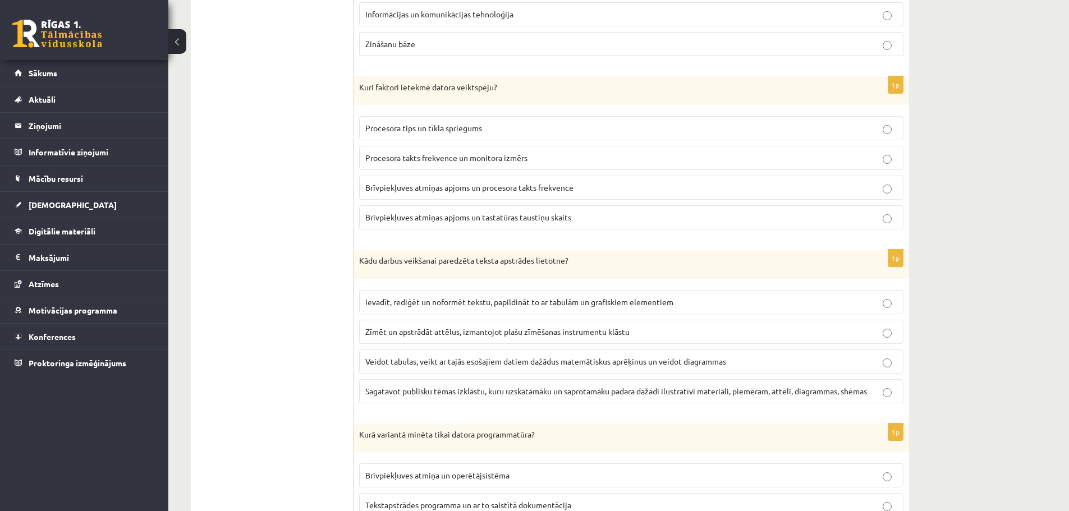
click at [519, 306] on span "Ievadīt, rediģēt un noformēt tekstu, papildināt to ar tabulām un grafiskiem ele…" at bounding box center [519, 302] width 308 height 10
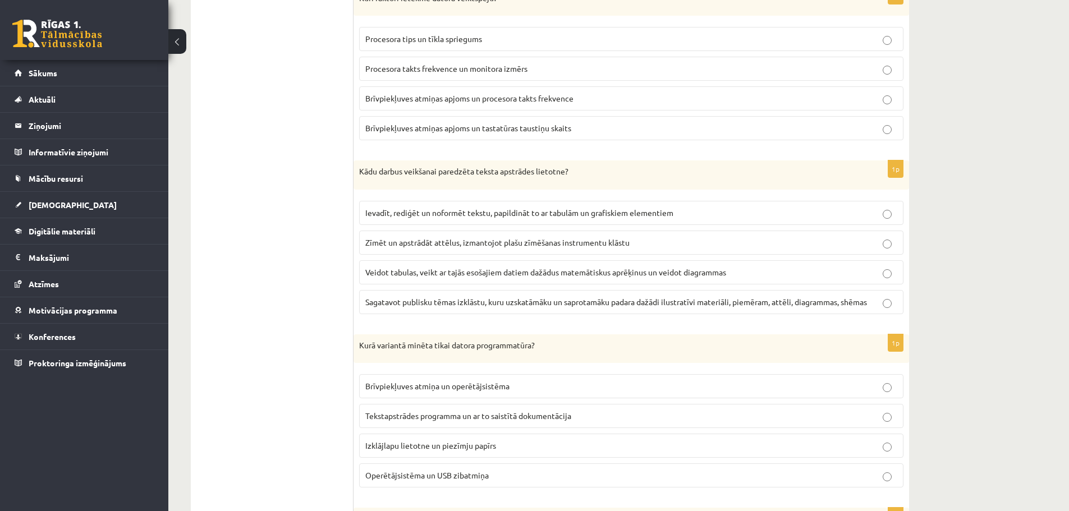
scroll to position [2020, 0]
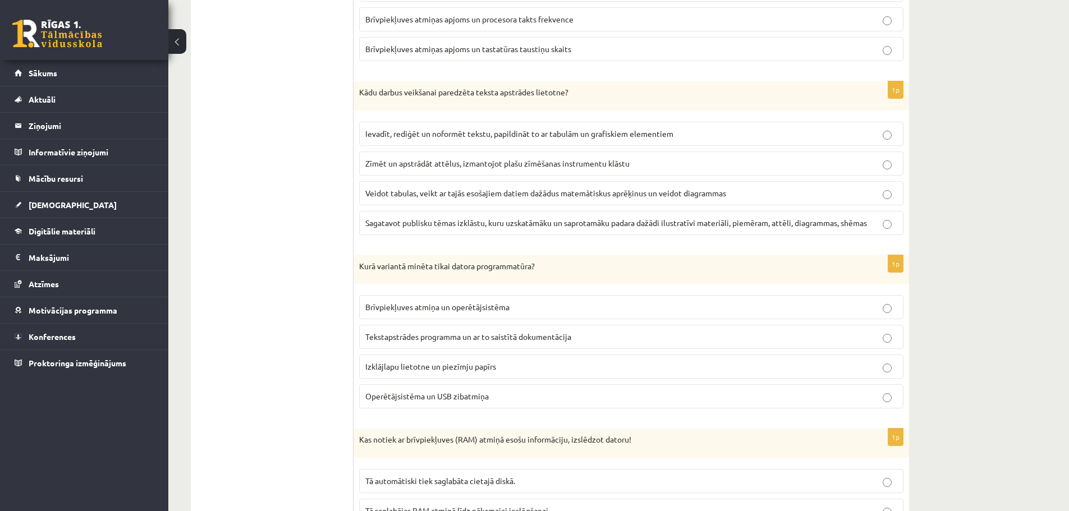
click at [549, 334] on span "Tekstapstrādes programma un ar to saistītā dokumentācija" at bounding box center [468, 337] width 206 height 10
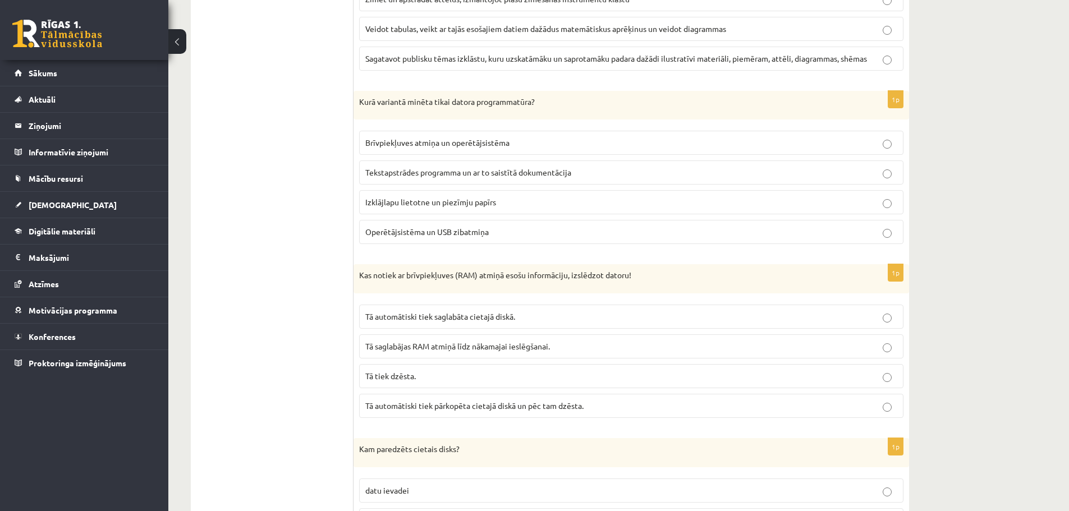
scroll to position [2188, 0]
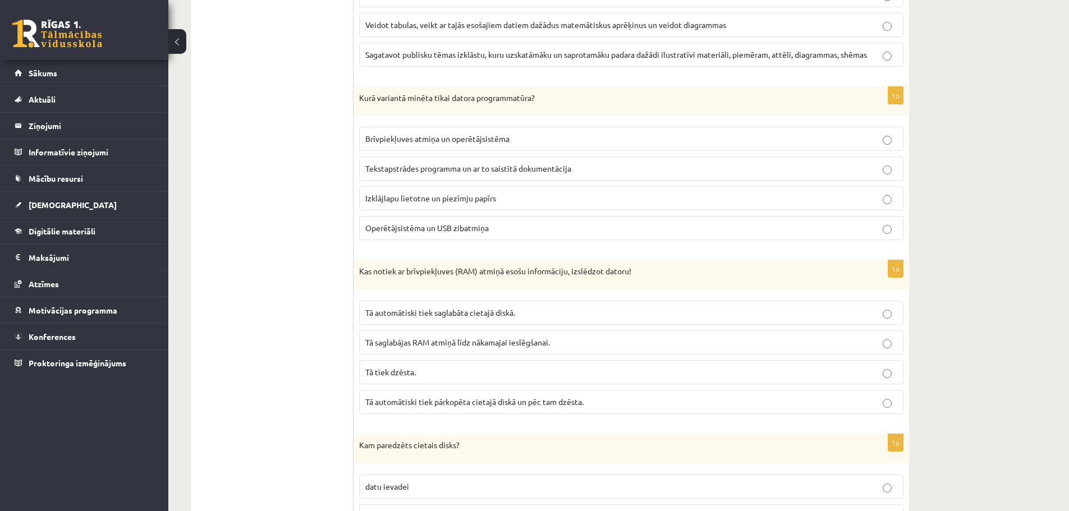
click at [585, 338] on p "Tā saglabājas RAM atmiņā līdz nākamajai ieslēgšanai." at bounding box center [631, 343] width 532 height 12
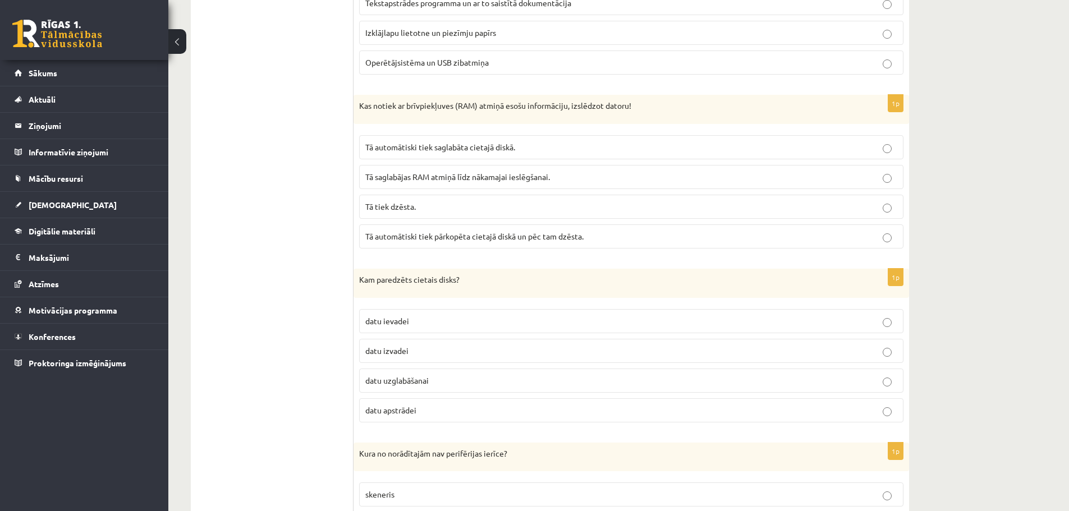
scroll to position [2356, 0]
click at [478, 380] on p "datu uzglabāšanai" at bounding box center [631, 378] width 532 height 12
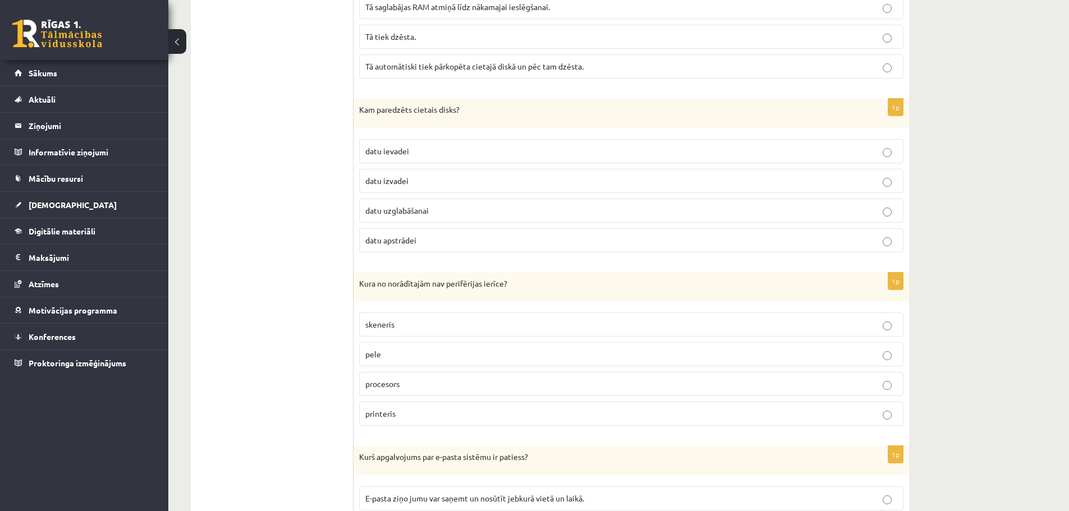
scroll to position [2524, 0]
click at [412, 356] on p "pele" at bounding box center [631, 353] width 532 height 12
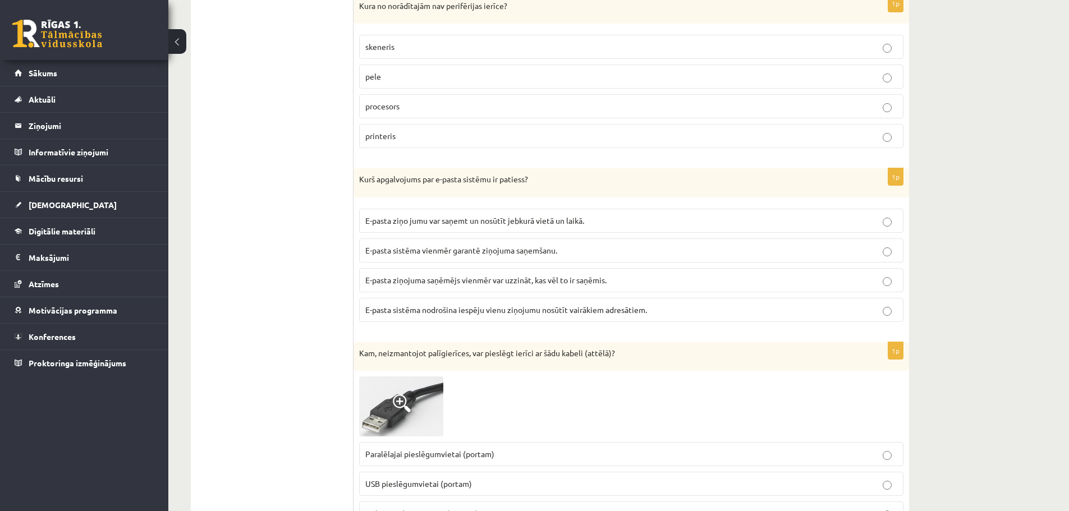
scroll to position [2805, 0]
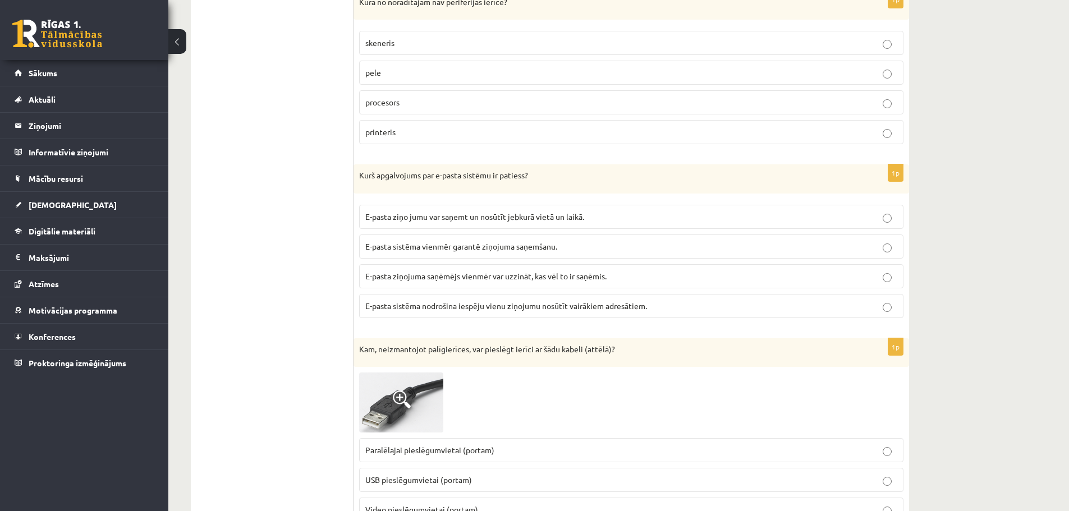
click at [435, 309] on span "E-pasta sistēma nodrošina iespēju vienu ziņojumu nosūtīt vairākiem adresātiem." at bounding box center [506, 306] width 282 height 10
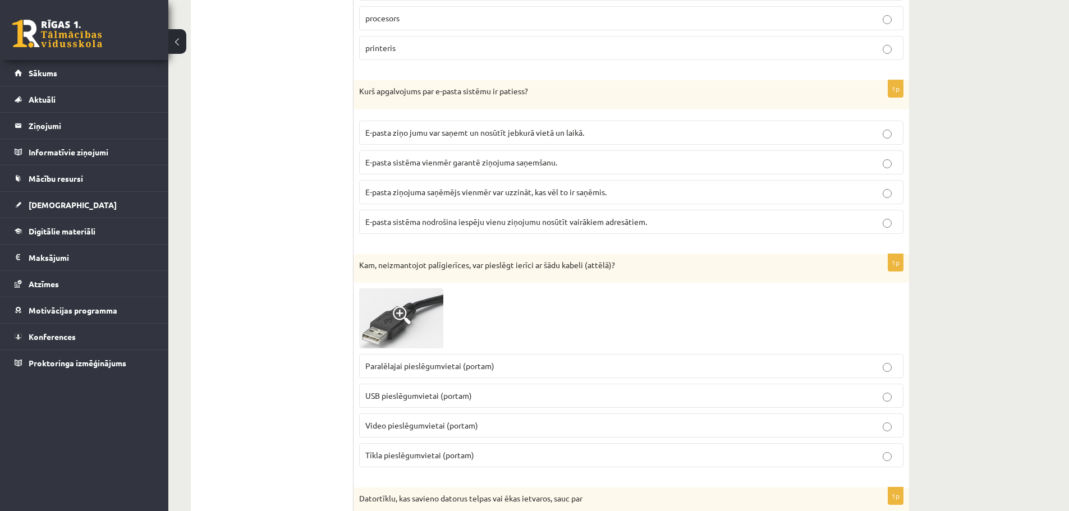
scroll to position [2917, 0]
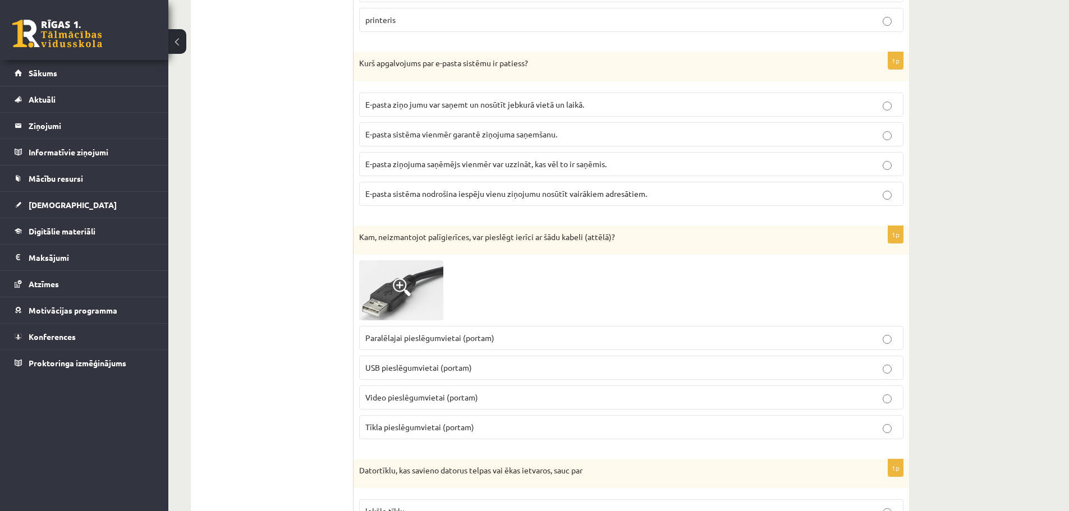
click at [398, 367] on span "USB pieslēgumvietai (portam)" at bounding box center [418, 367] width 107 height 10
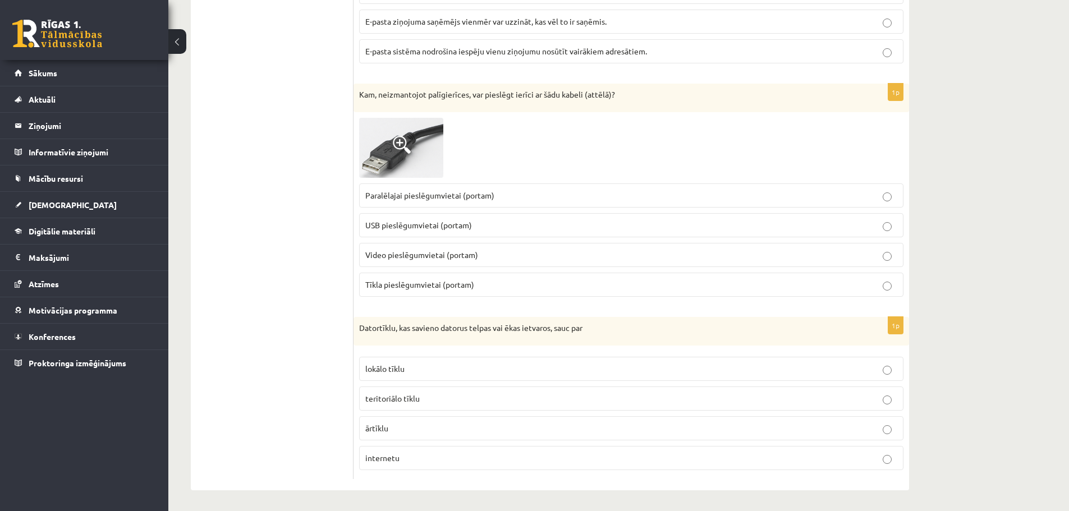
scroll to position [3062, 0]
click at [395, 369] on span "lokālo tīklu" at bounding box center [384, 367] width 39 height 10
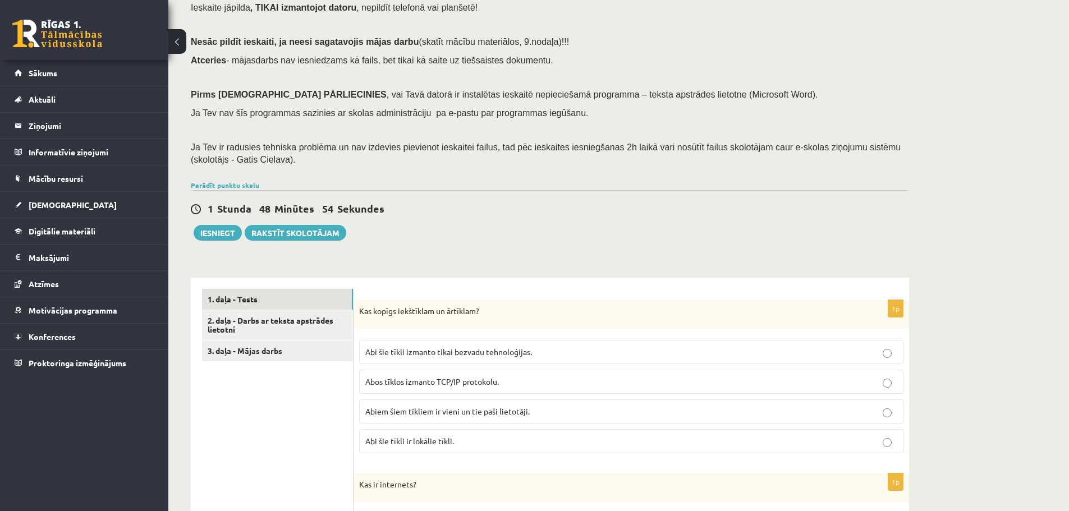
scroll to position [112, 0]
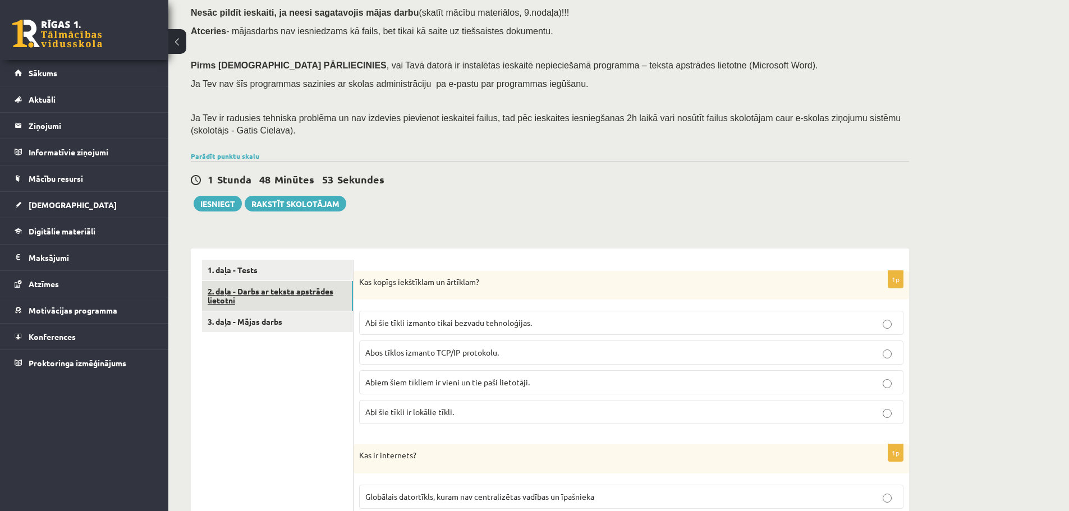
click at [252, 296] on link "2. daļa - Darbs ar teksta apstrādes lietotni" at bounding box center [277, 296] width 151 height 30
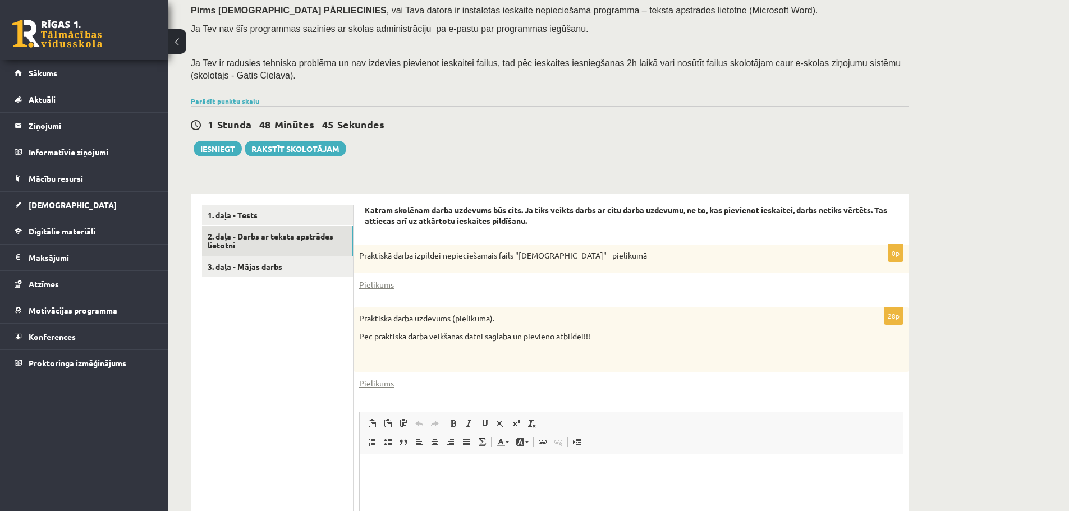
scroll to position [168, 0]
click at [370, 287] on link "Pielikums" at bounding box center [376, 284] width 35 height 12
click at [382, 381] on link "Pielikums" at bounding box center [376, 382] width 35 height 12
click at [268, 267] on link "3. daļa - Mājas darbs" at bounding box center [277, 265] width 151 height 21
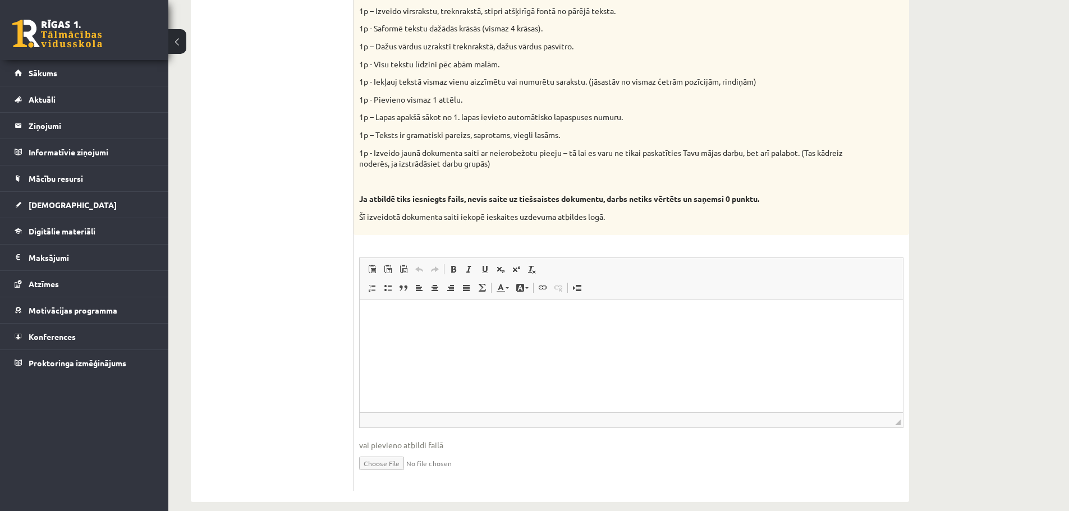
scroll to position [522, 0]
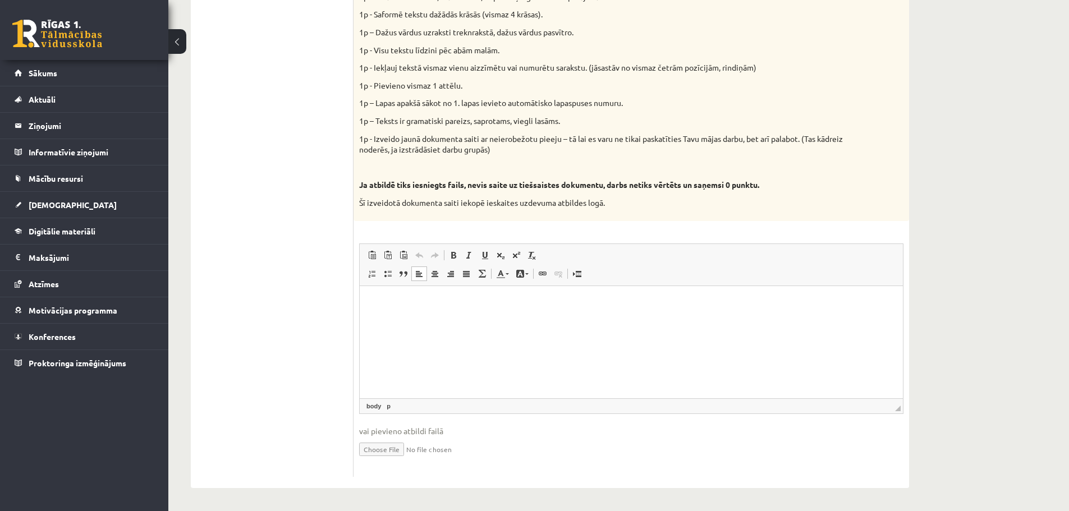
drag, startPoint x: 399, startPoint y: 326, endPoint x: 380, endPoint y: 311, distance: 24.7
click at [436, 315] on span "Ielīmēt" at bounding box center [444, 315] width 31 height 16
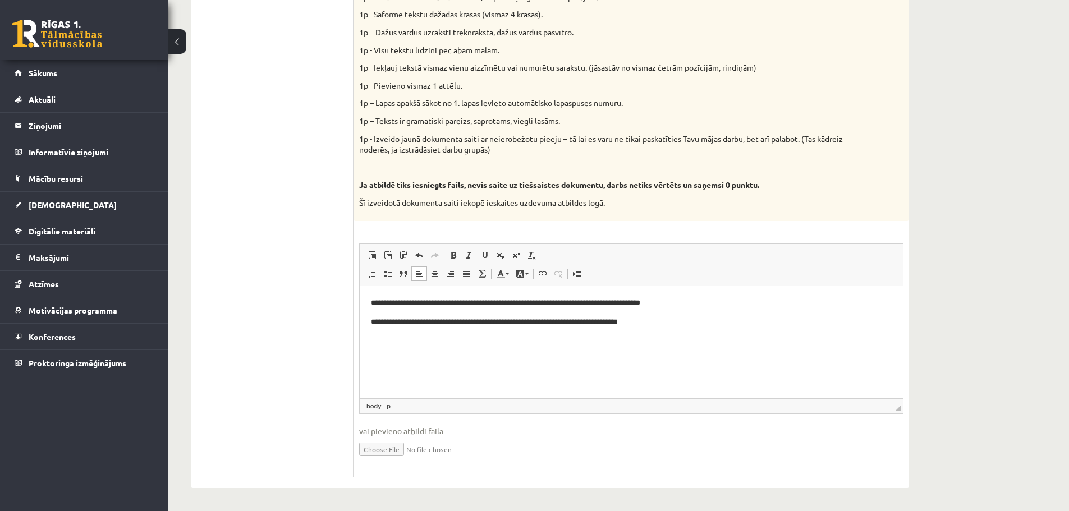
click at [527, 321] on p "**********" at bounding box center [631, 322] width 521 height 12
click at [619, 321] on p "**********" at bounding box center [631, 322] width 521 height 12
click at [669, 323] on p "**********" at bounding box center [631, 322] width 521 height 12
click at [592, 344] on p "**********" at bounding box center [631, 340] width 521 height 12
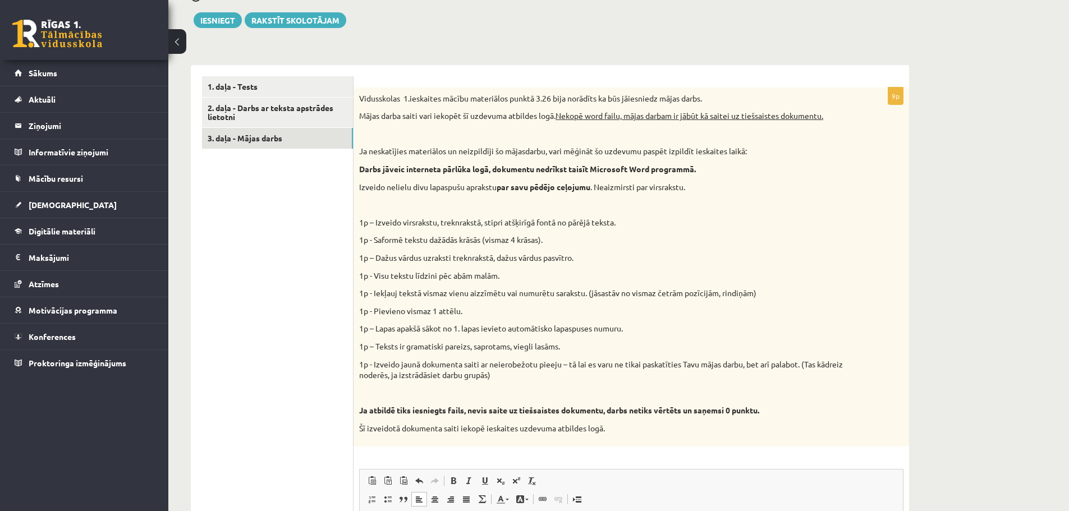
scroll to position [241, 0]
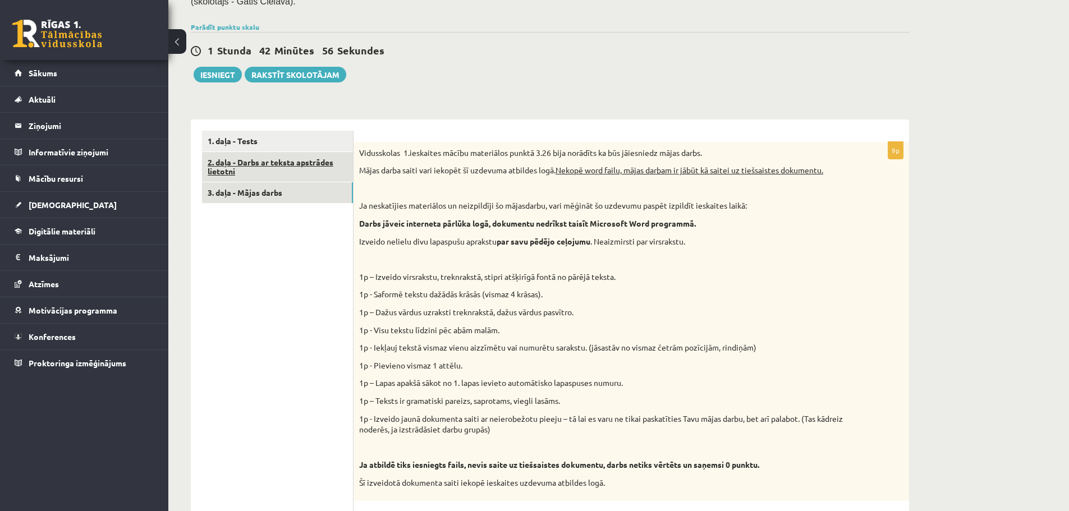
click at [288, 171] on link "2. daļa - Darbs ar teksta apstrādes lietotni" at bounding box center [277, 167] width 151 height 30
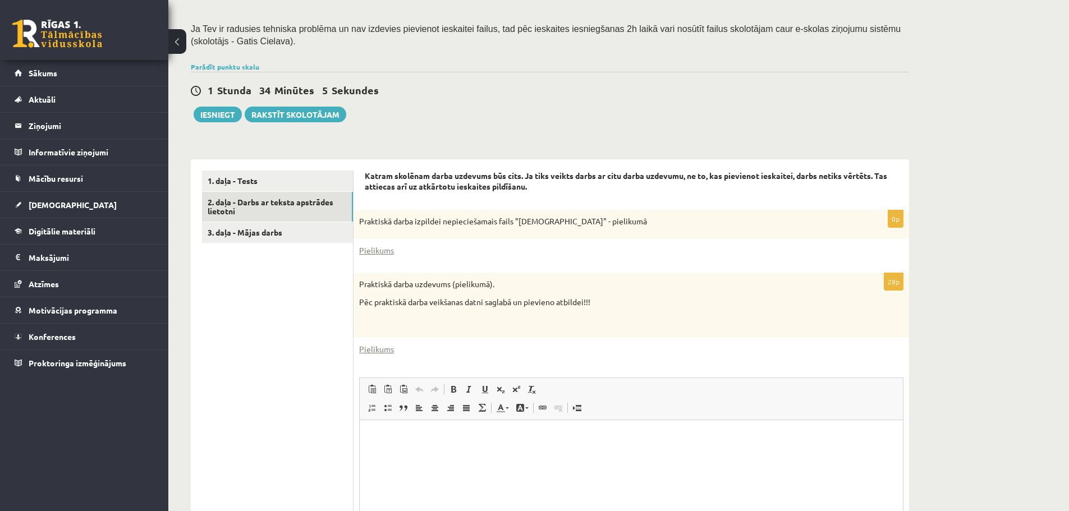
scroll to position [112, 0]
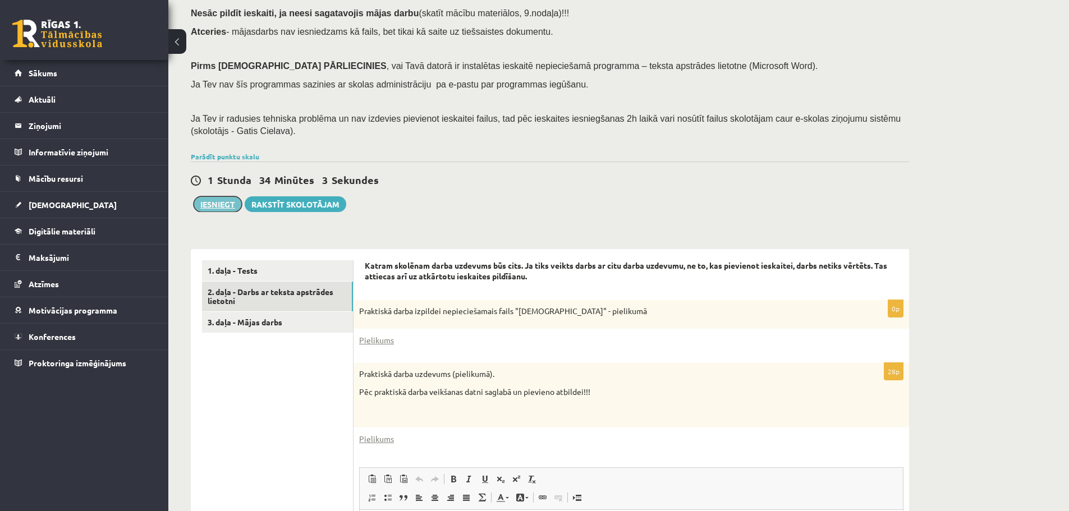
click at [215, 208] on button "Iesniegt" at bounding box center [218, 204] width 48 height 16
